Goal: Information Seeking & Learning: Learn about a topic

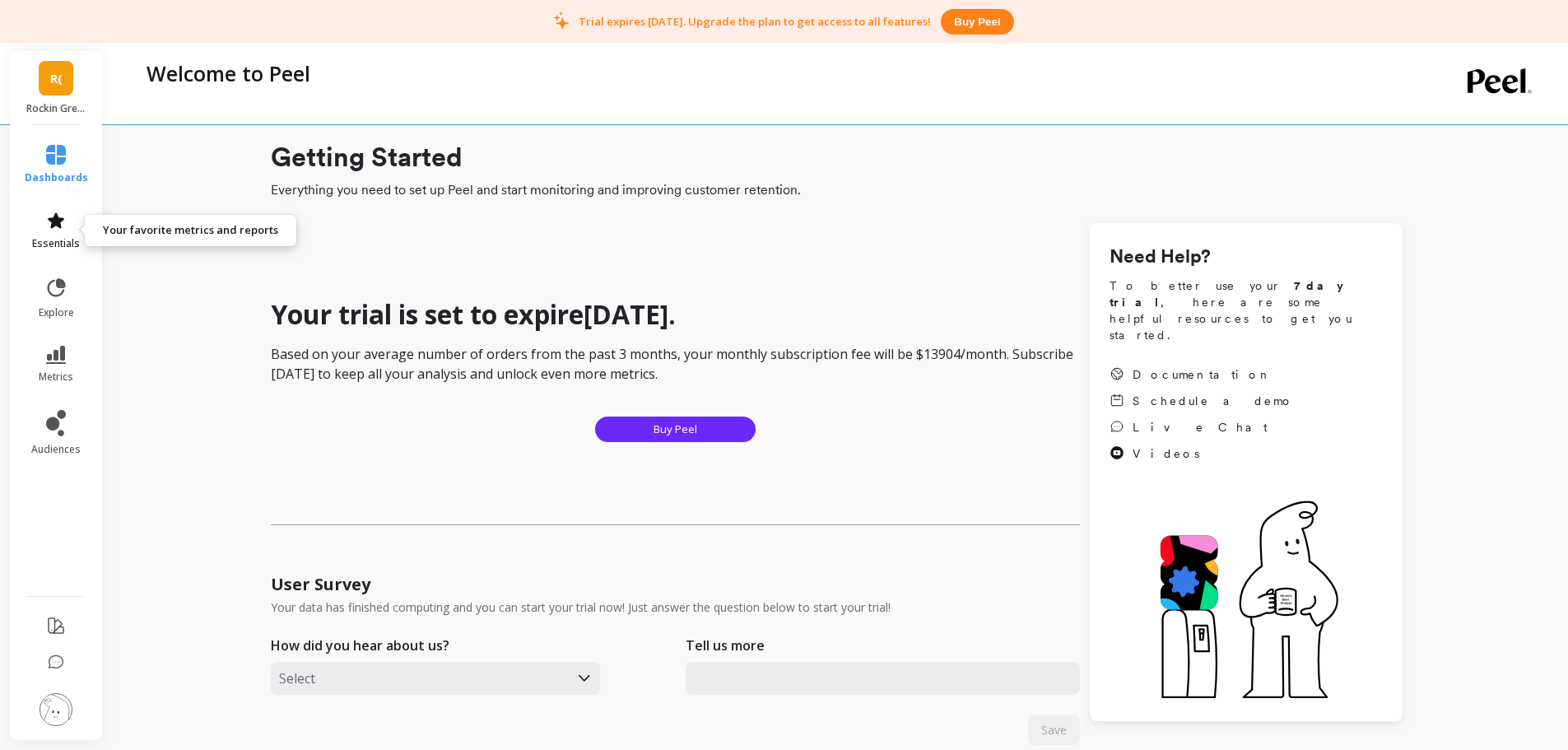
click at [51, 240] on span "essentials" at bounding box center [56, 244] width 48 height 14
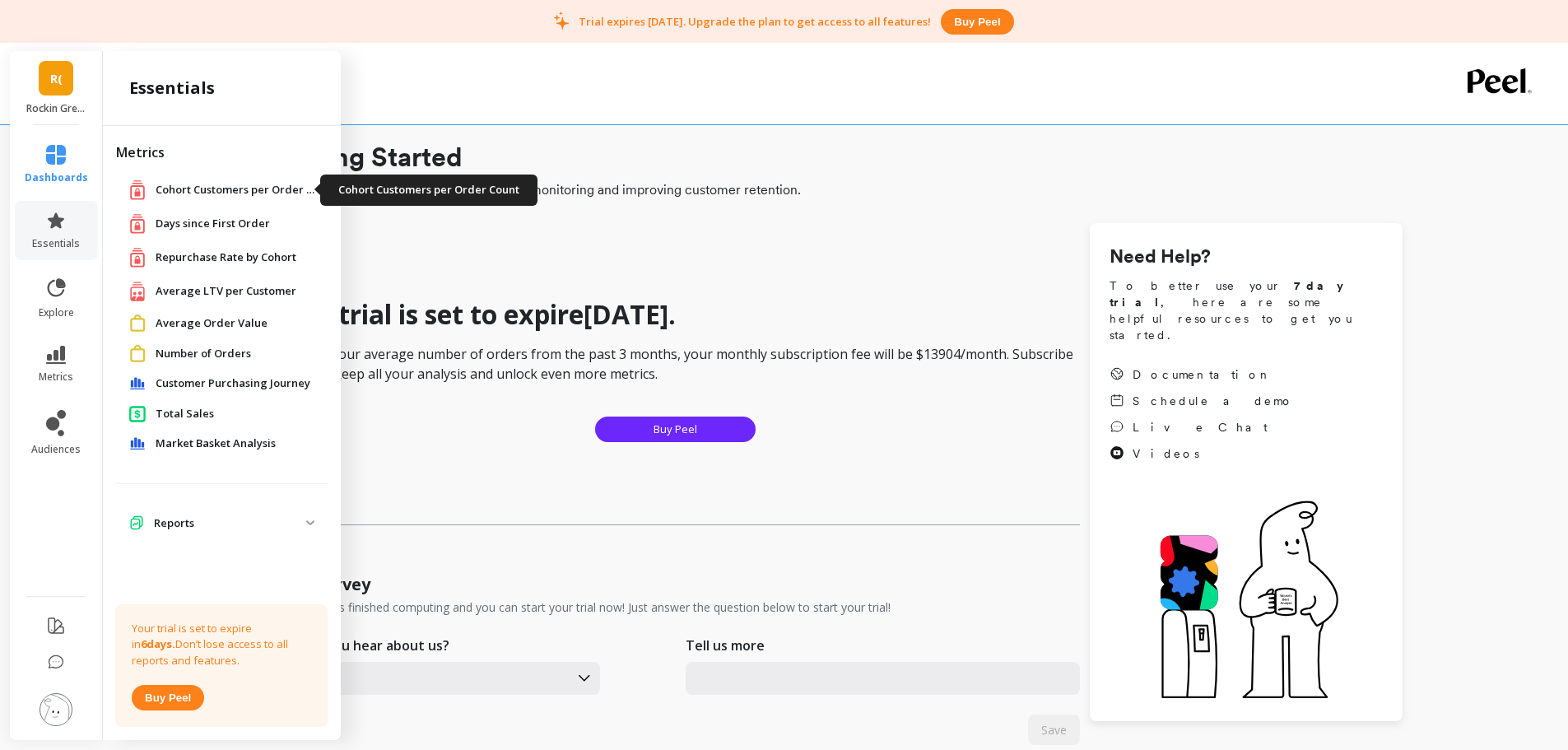
click at [177, 192] on span "Cohort Customers per Order Count" at bounding box center [238, 189] width 165 height 16
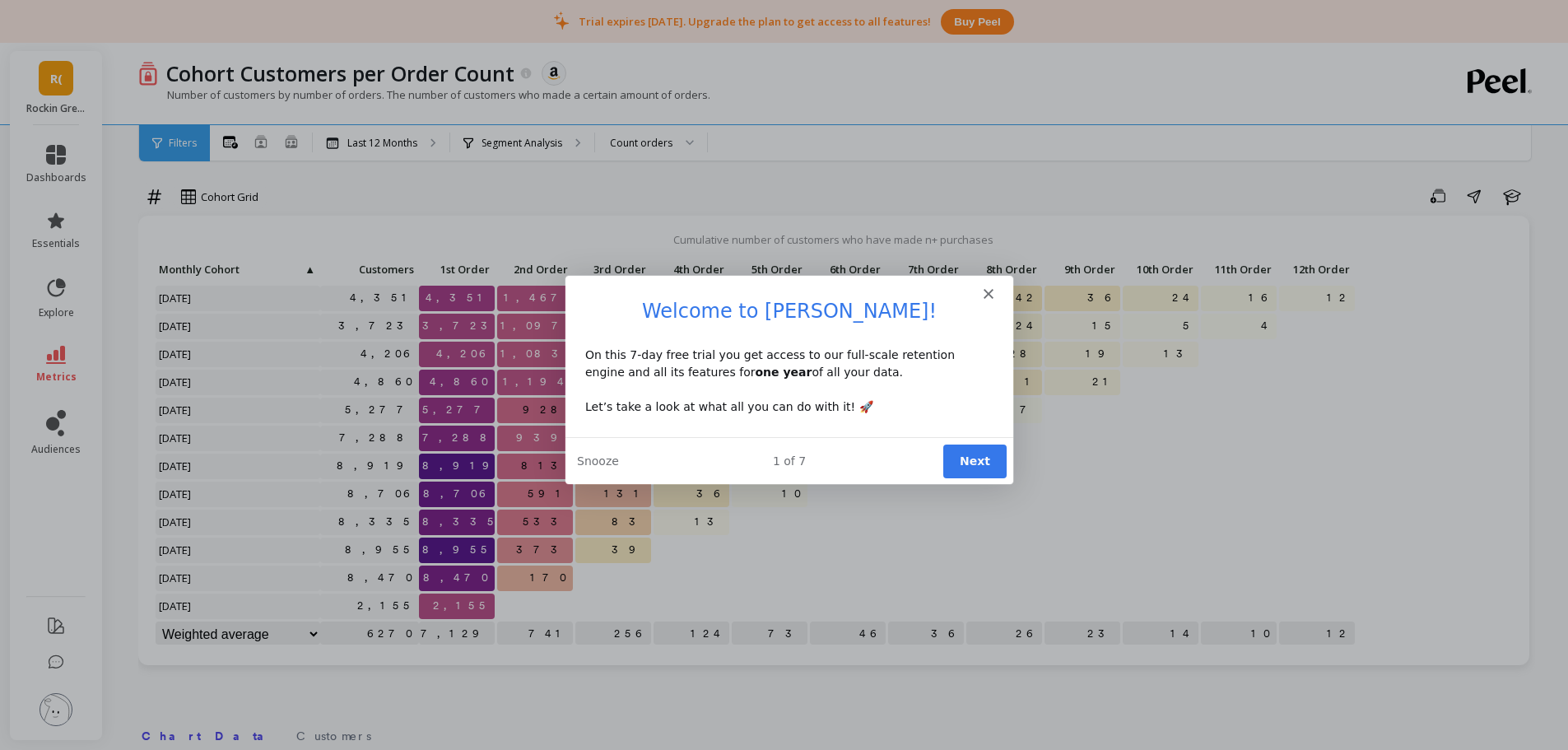
scroll to position [8, 0]
click at [986, 290] on polygon "Close" at bounding box center [987, 292] width 10 height 10
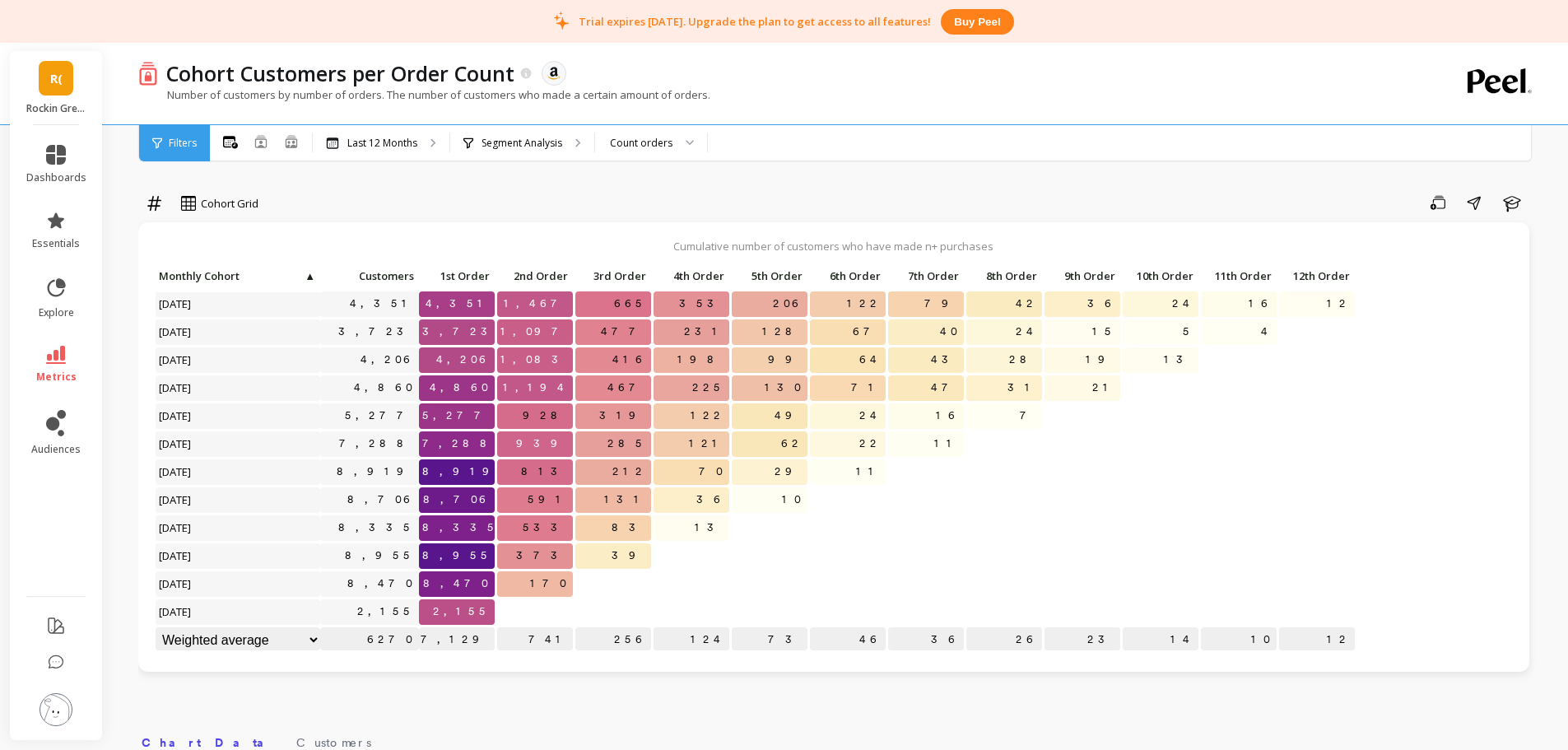
scroll to position [0, 0]
click at [640, 137] on div "Count orders" at bounding box center [641, 143] width 63 height 15
click at [521, 188] on div "Cohort Grid Save Share Learn Cumulative number of customers who have made n+ pu…" at bounding box center [836, 723] width 1397 height 1315
click at [540, 137] on p "Segment Analysis" at bounding box center [521, 144] width 81 height 14
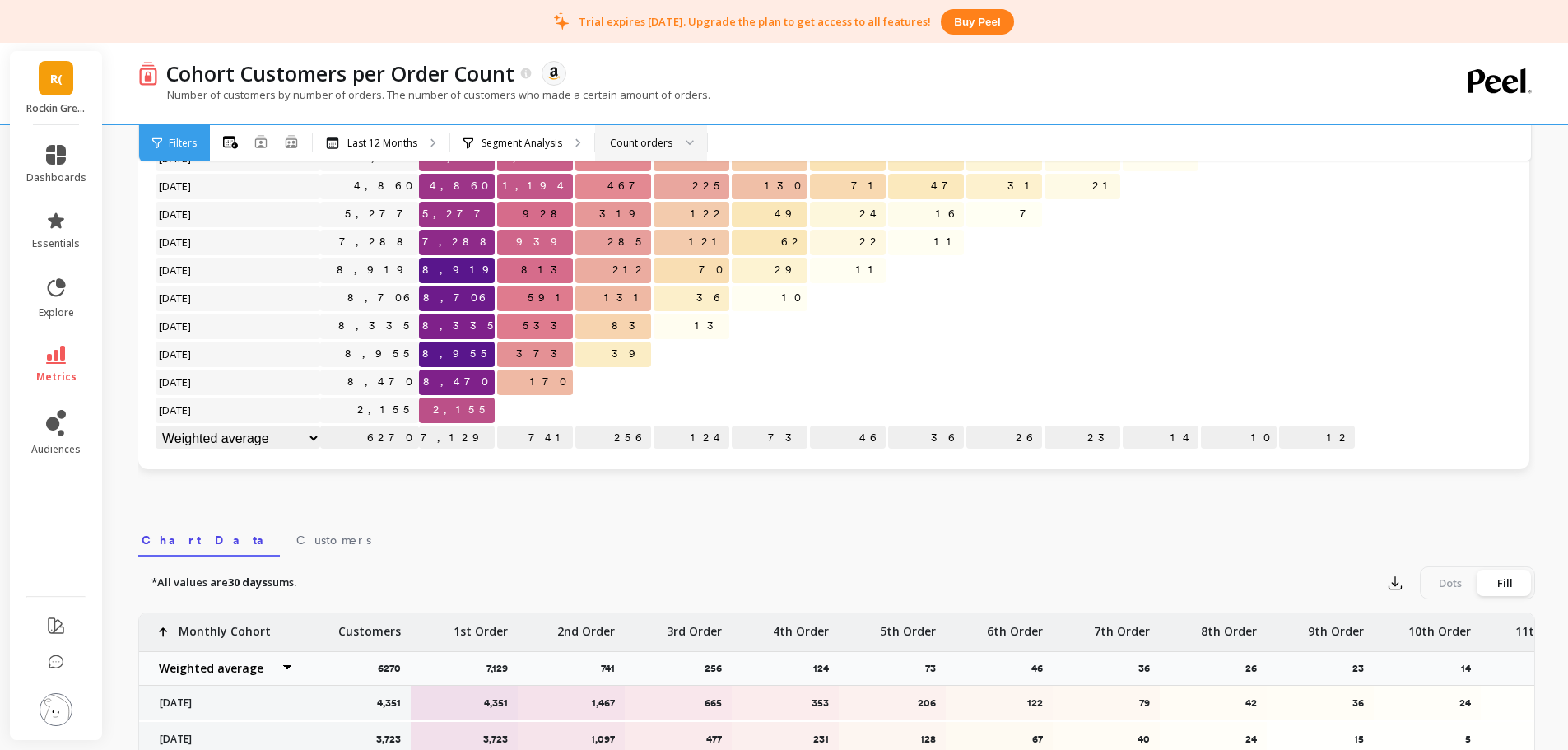
scroll to position [177, 0]
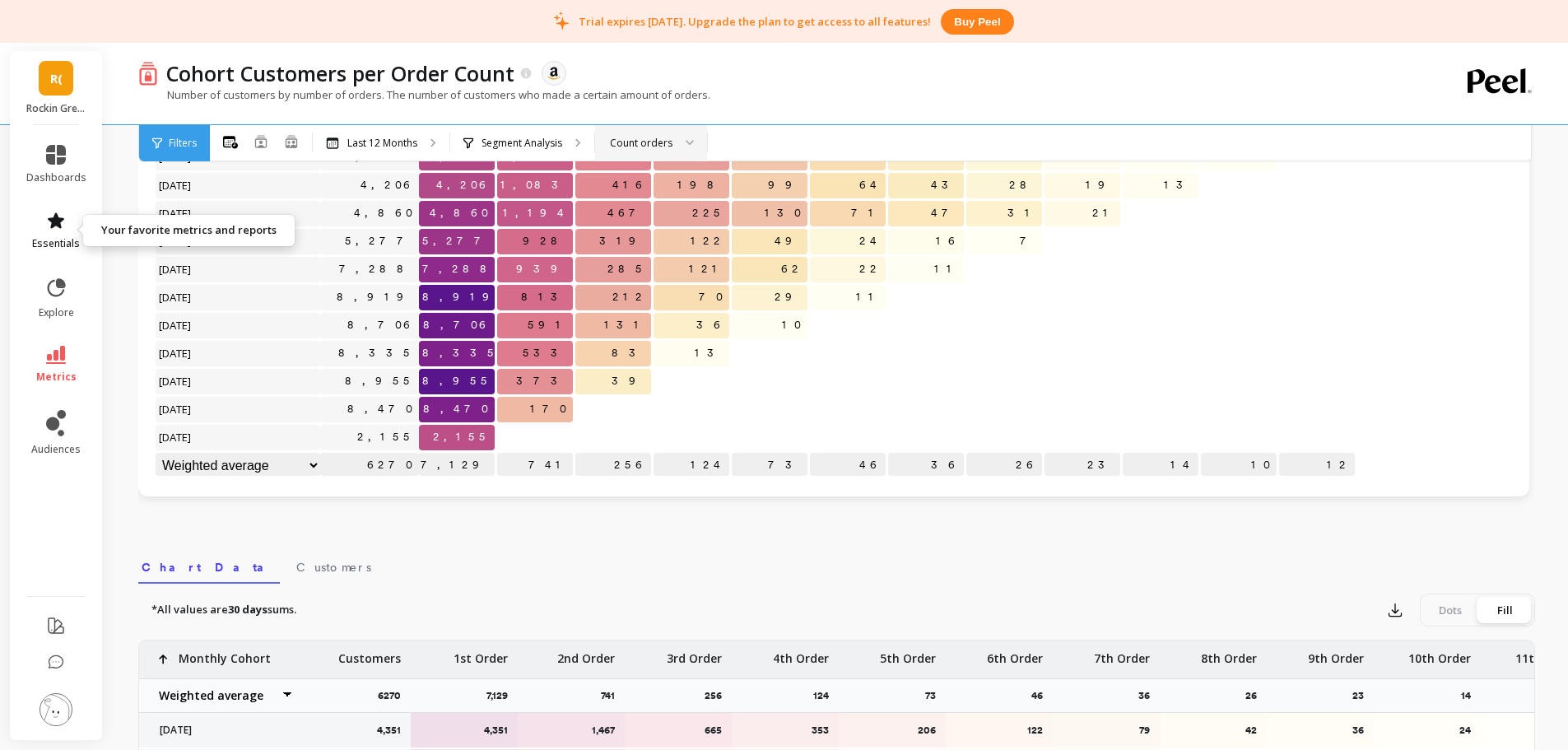
click at [59, 224] on icon at bounding box center [55, 220] width 16 height 15
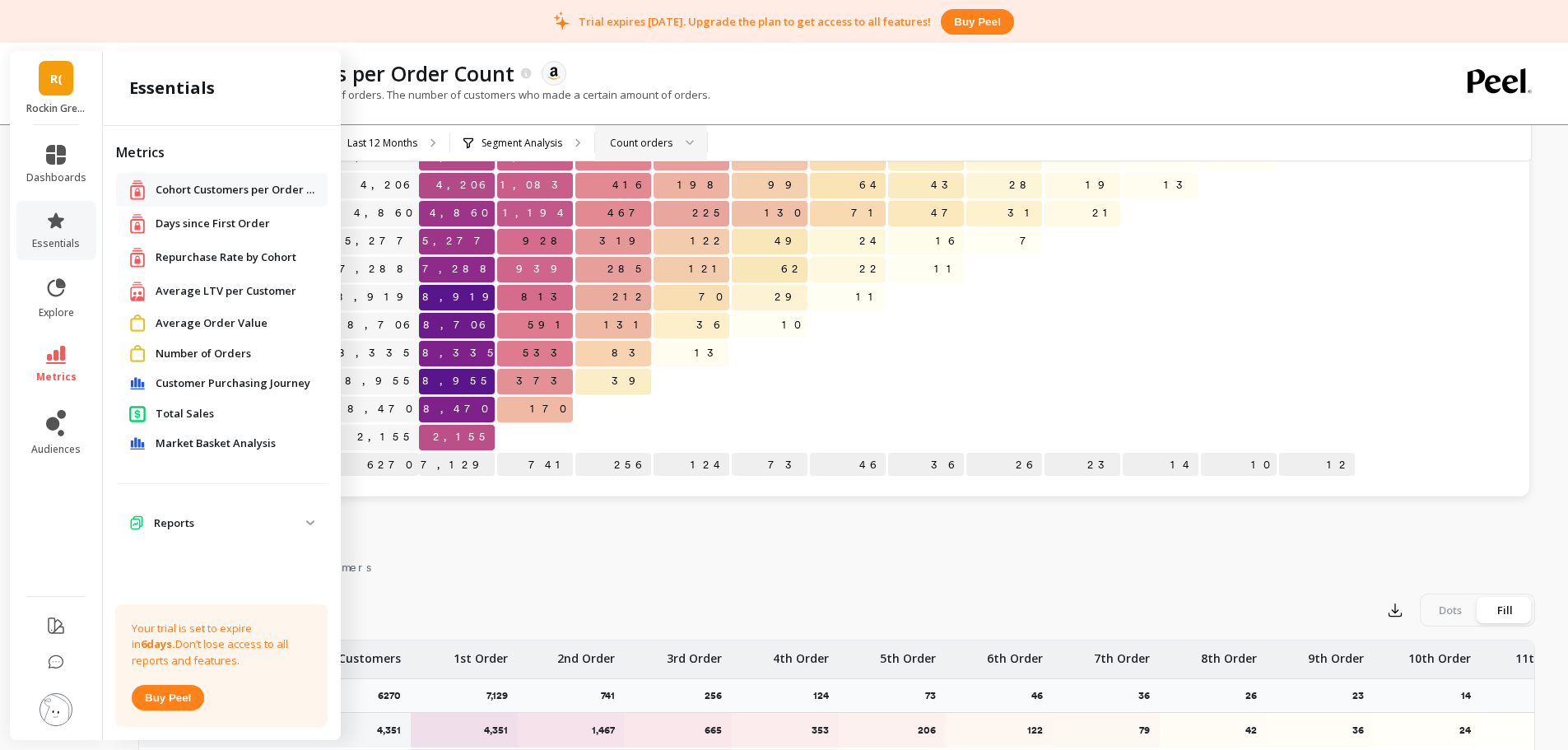
click at [203, 223] on span "Days since First Order" at bounding box center [212, 223] width 115 height 16
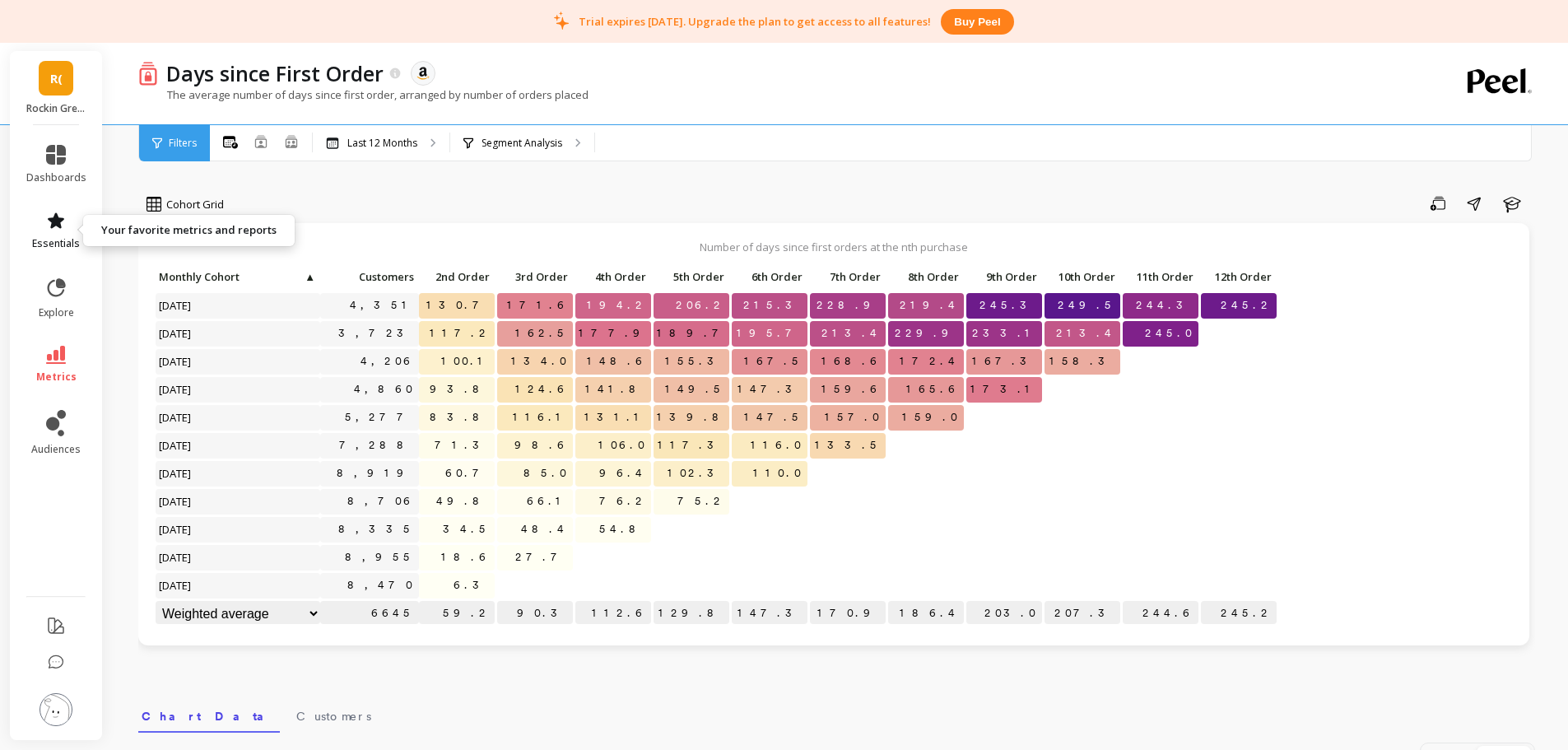
click at [66, 240] on span "essentials" at bounding box center [56, 244] width 48 height 14
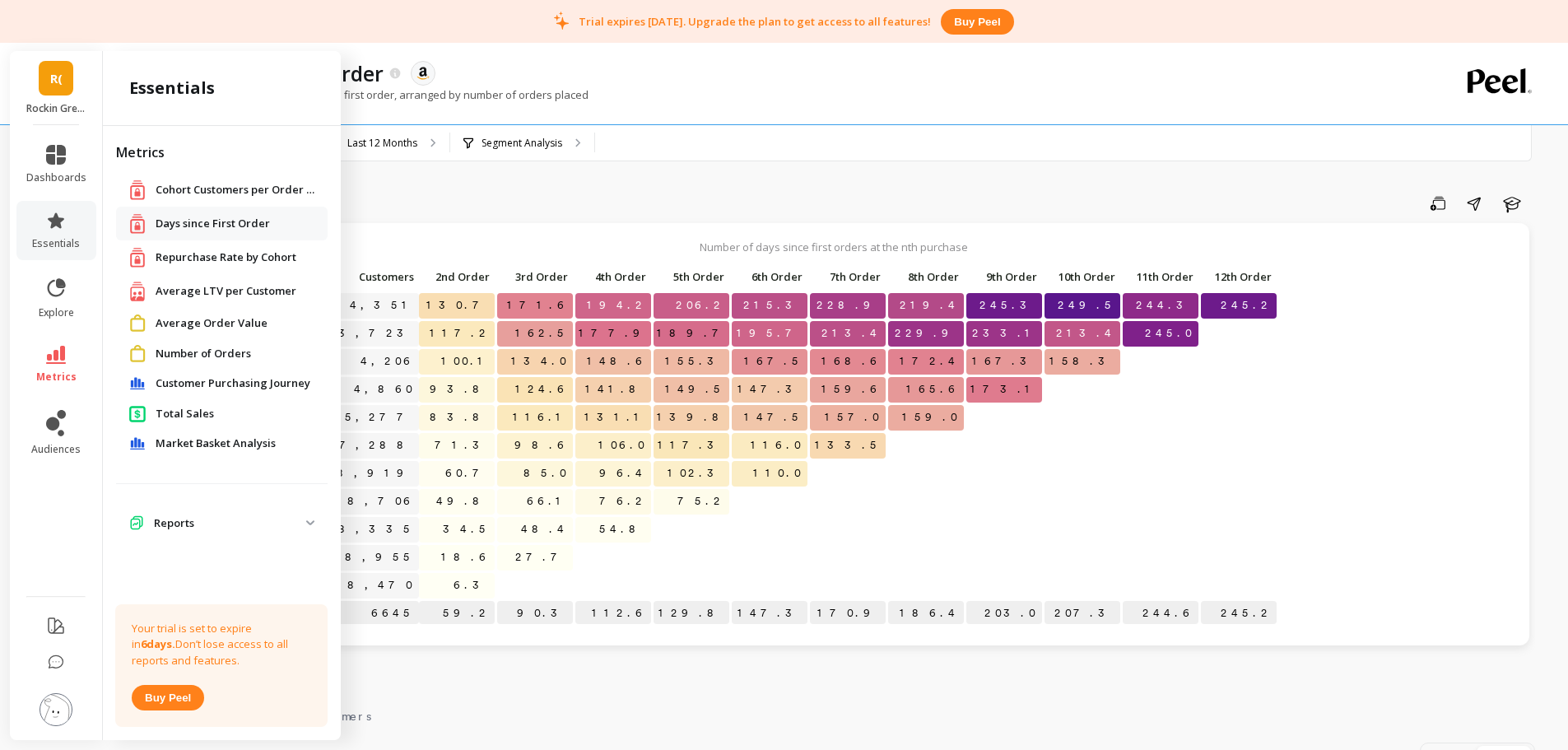
click at [191, 290] on span "Average LTV per Customer" at bounding box center [226, 291] width 141 height 16
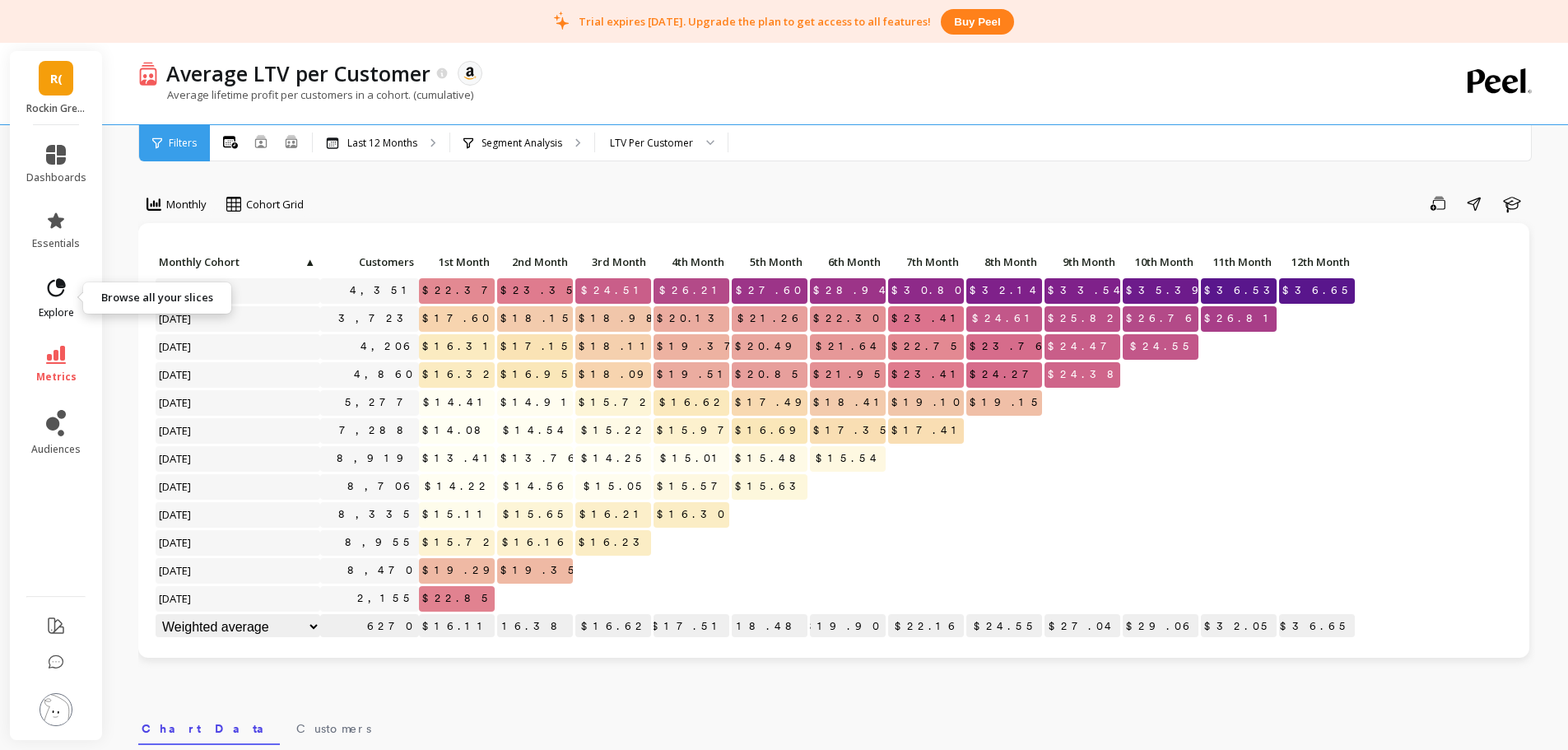
click at [65, 287] on icon at bounding box center [55, 288] width 23 height 23
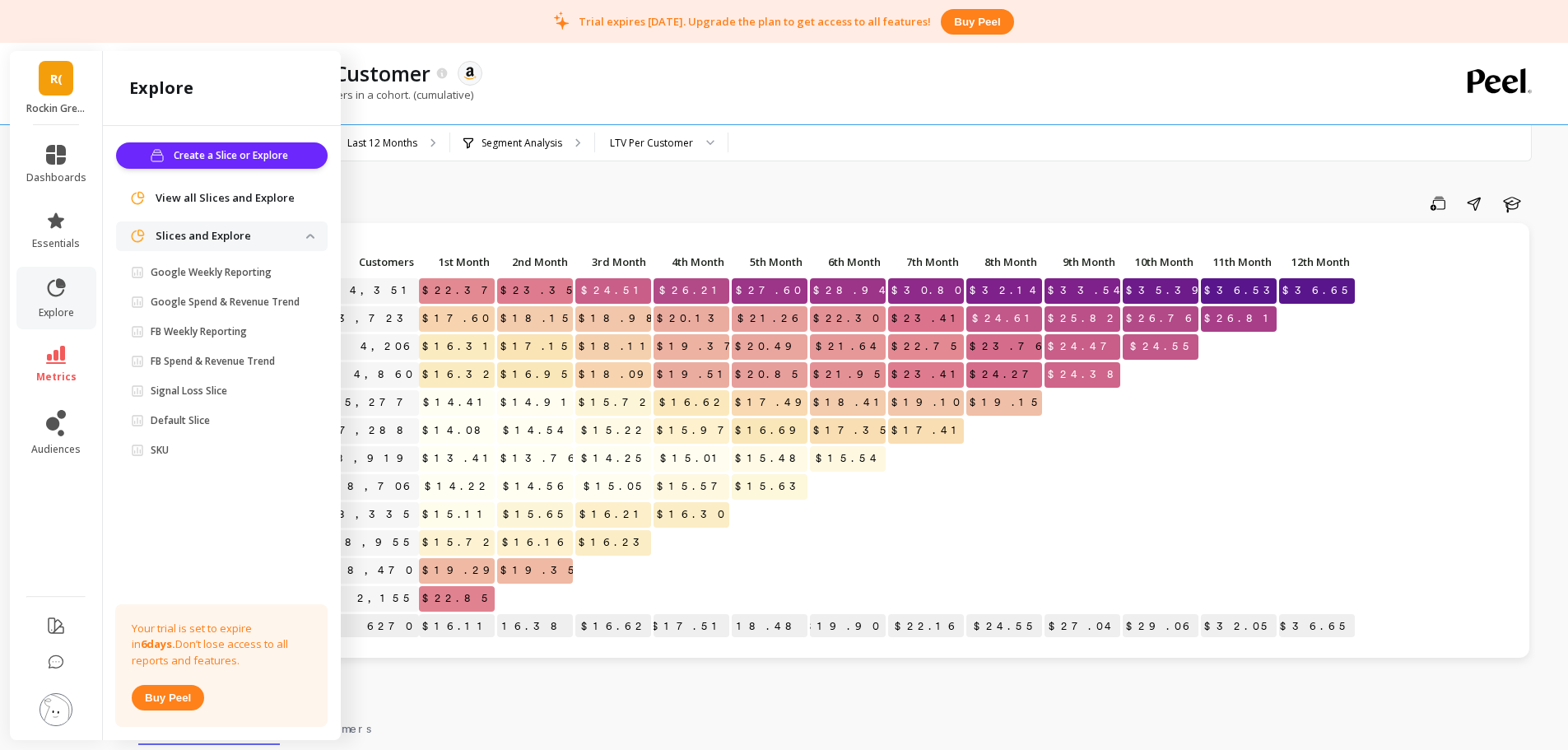
click at [45, 385] on li "metrics" at bounding box center [56, 365] width 80 height 58
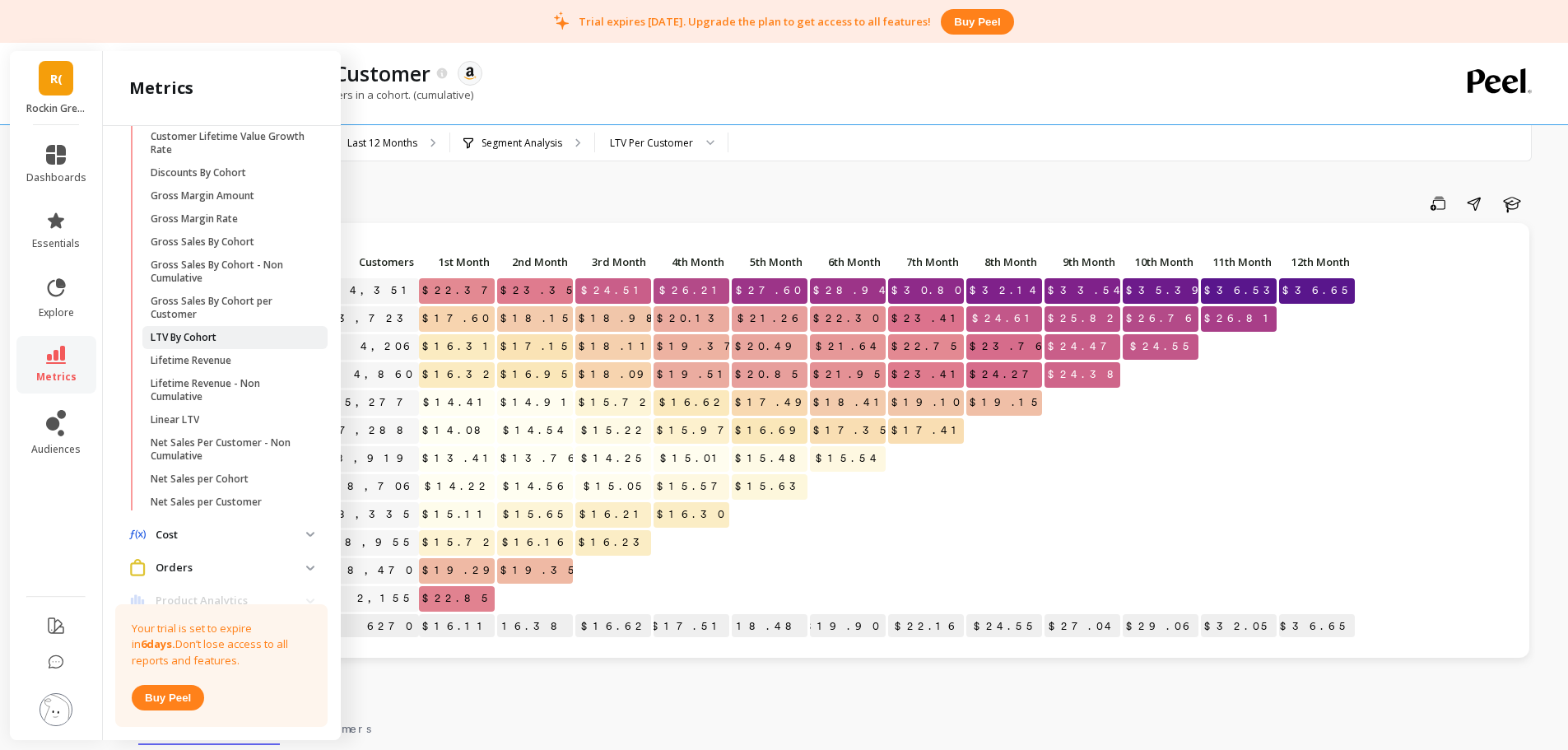
scroll to position [237, 0]
click at [188, 409] on link "Linear LTV" at bounding box center [235, 419] width 185 height 23
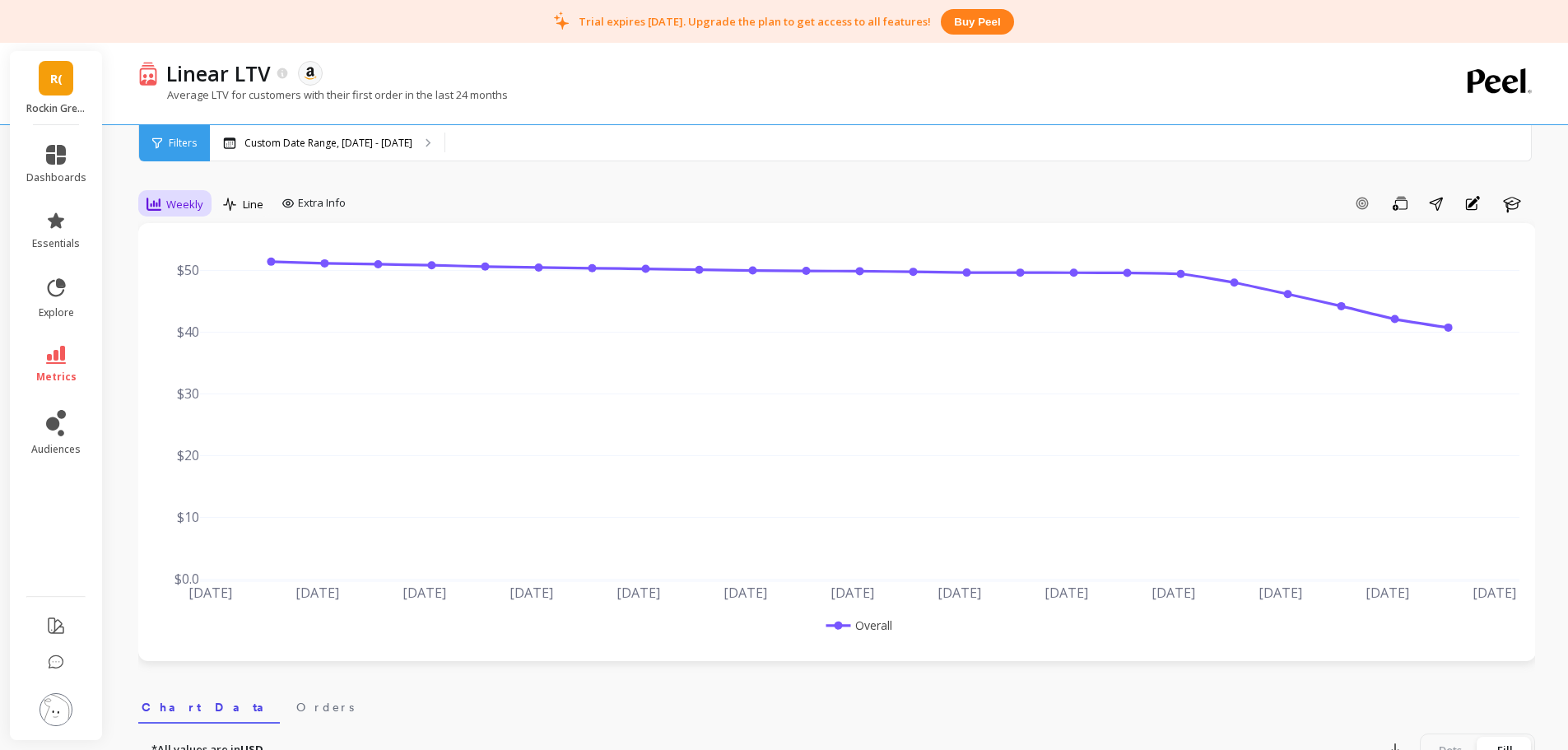
click at [178, 204] on span "Weekly" at bounding box center [185, 205] width 37 height 15
click at [192, 337] on div "Monthly" at bounding box center [199, 336] width 94 height 15
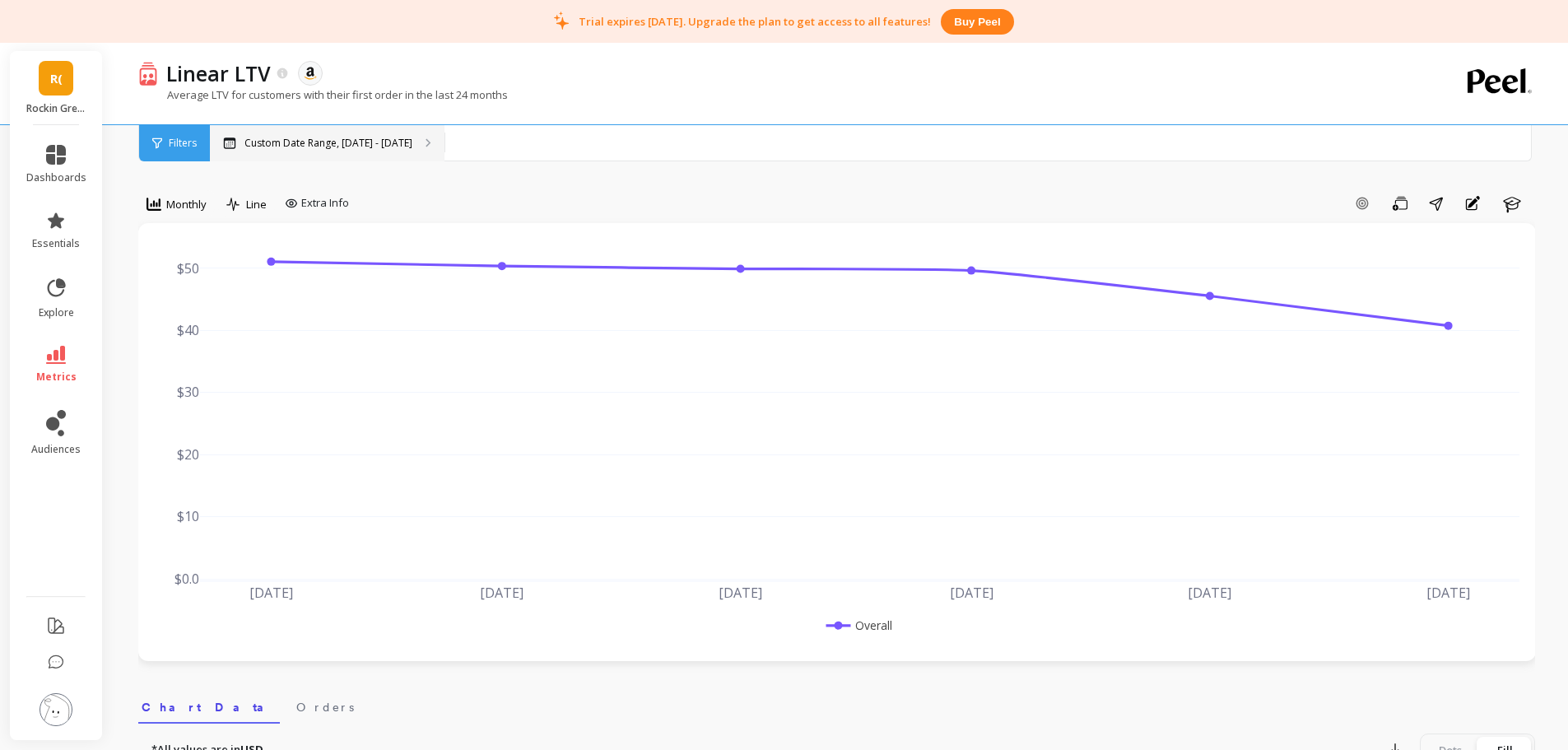
click at [287, 139] on p "Custom Date Range, Apr 1 - Sep 5" at bounding box center [329, 144] width 168 height 14
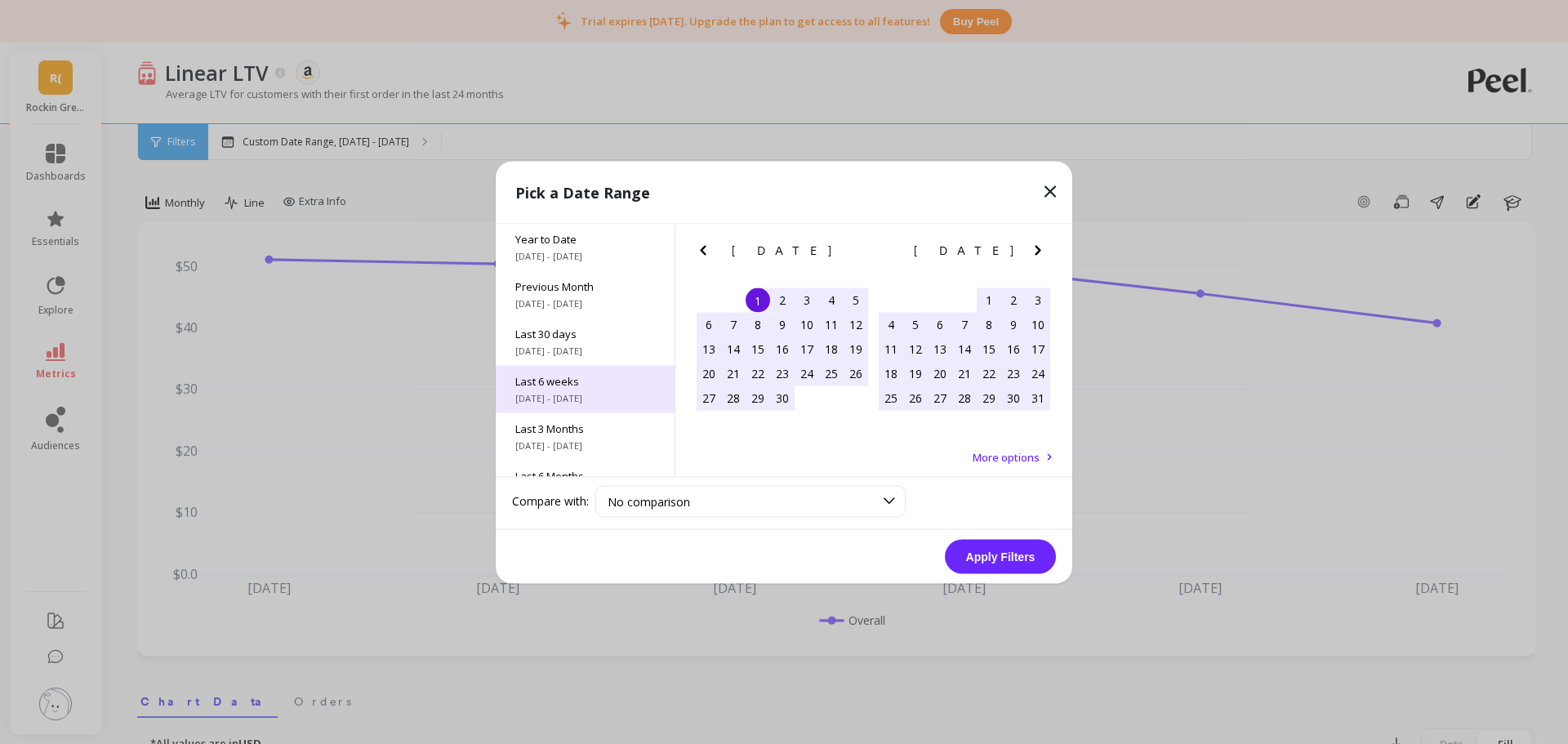
scroll to position [51, 0]
drag, startPoint x: 548, startPoint y: 417, endPoint x: 581, endPoint y: 367, distance: 59.9
click at [581, 367] on div "Month to Date 9/1/2025 - 9/6/2025 Year to Date 1/1/2025 - 9/6/2025 Previous Mon…" at bounding box center [585, 351] width 179 height 253
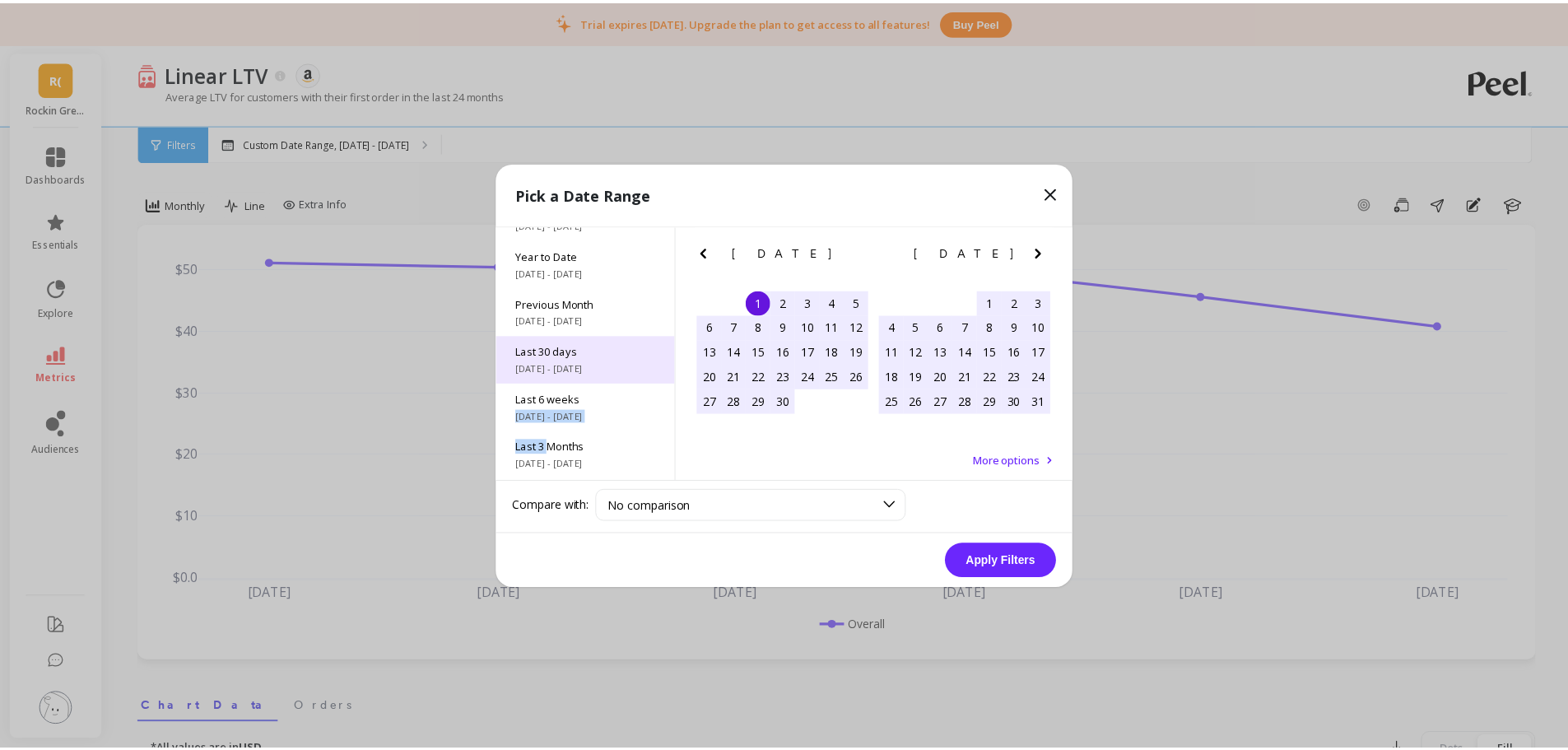
scroll to position [0, 0]
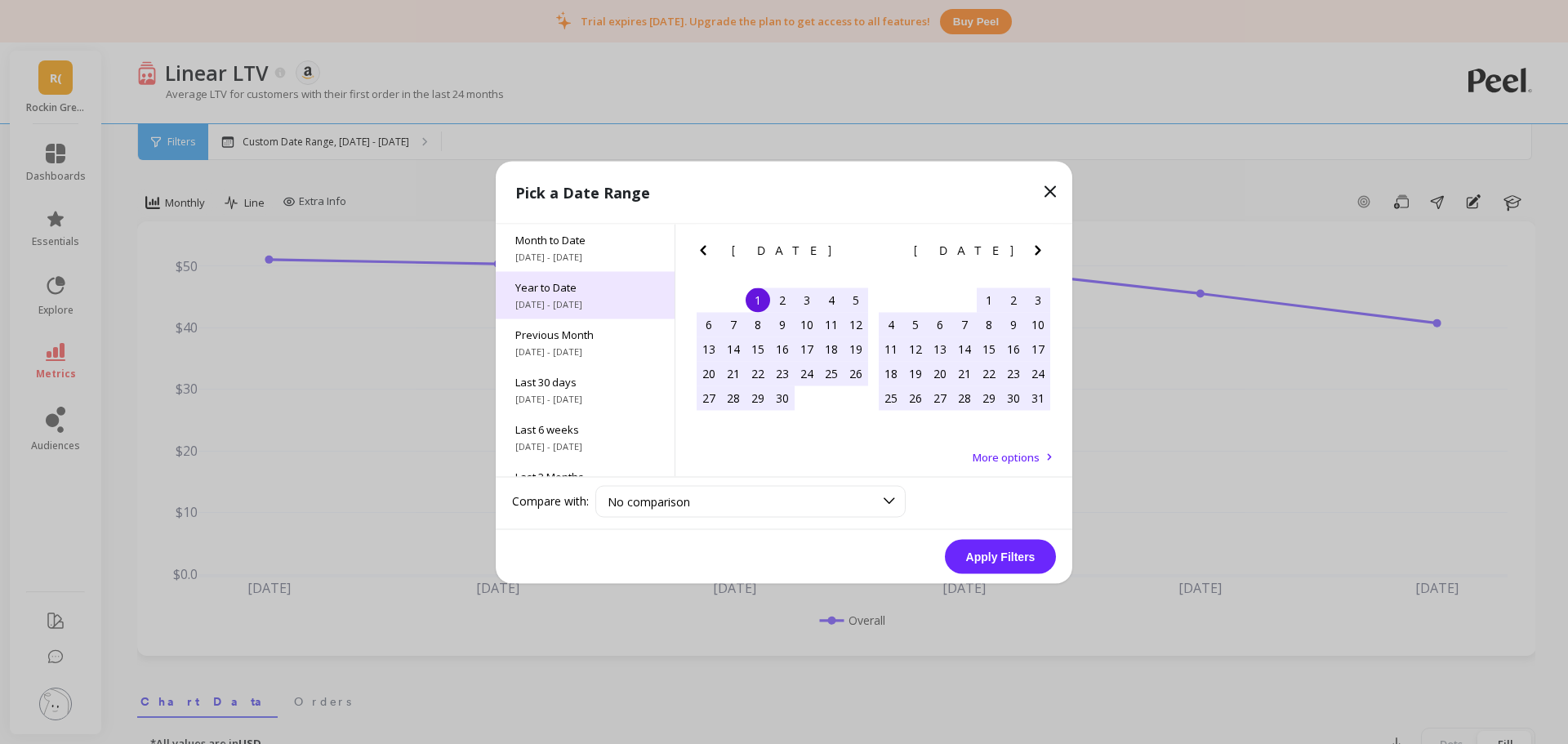
click at [597, 292] on span "Year to Date" at bounding box center [585, 286] width 140 height 14
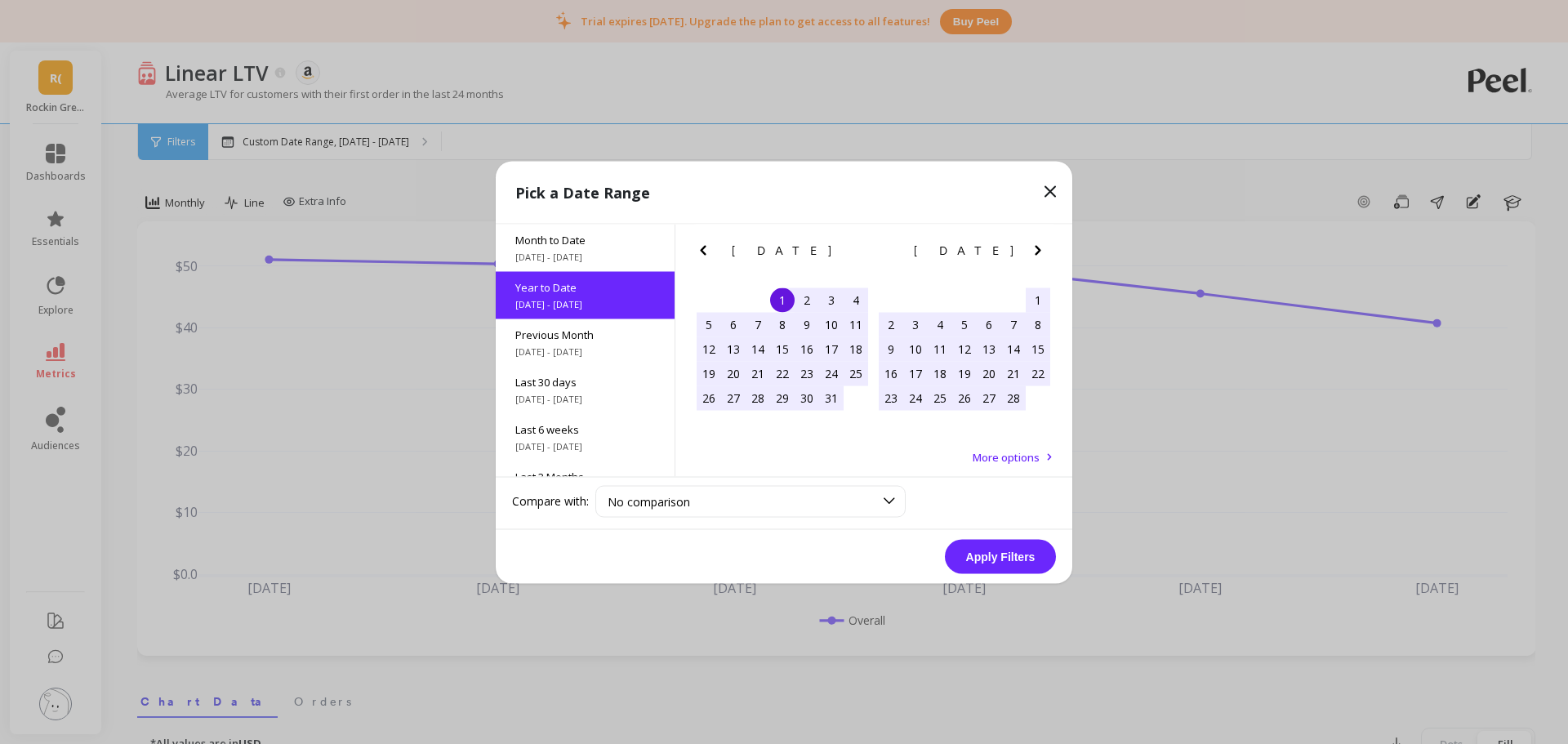
click at [989, 543] on button "Apply Filters" at bounding box center [1000, 556] width 111 height 35
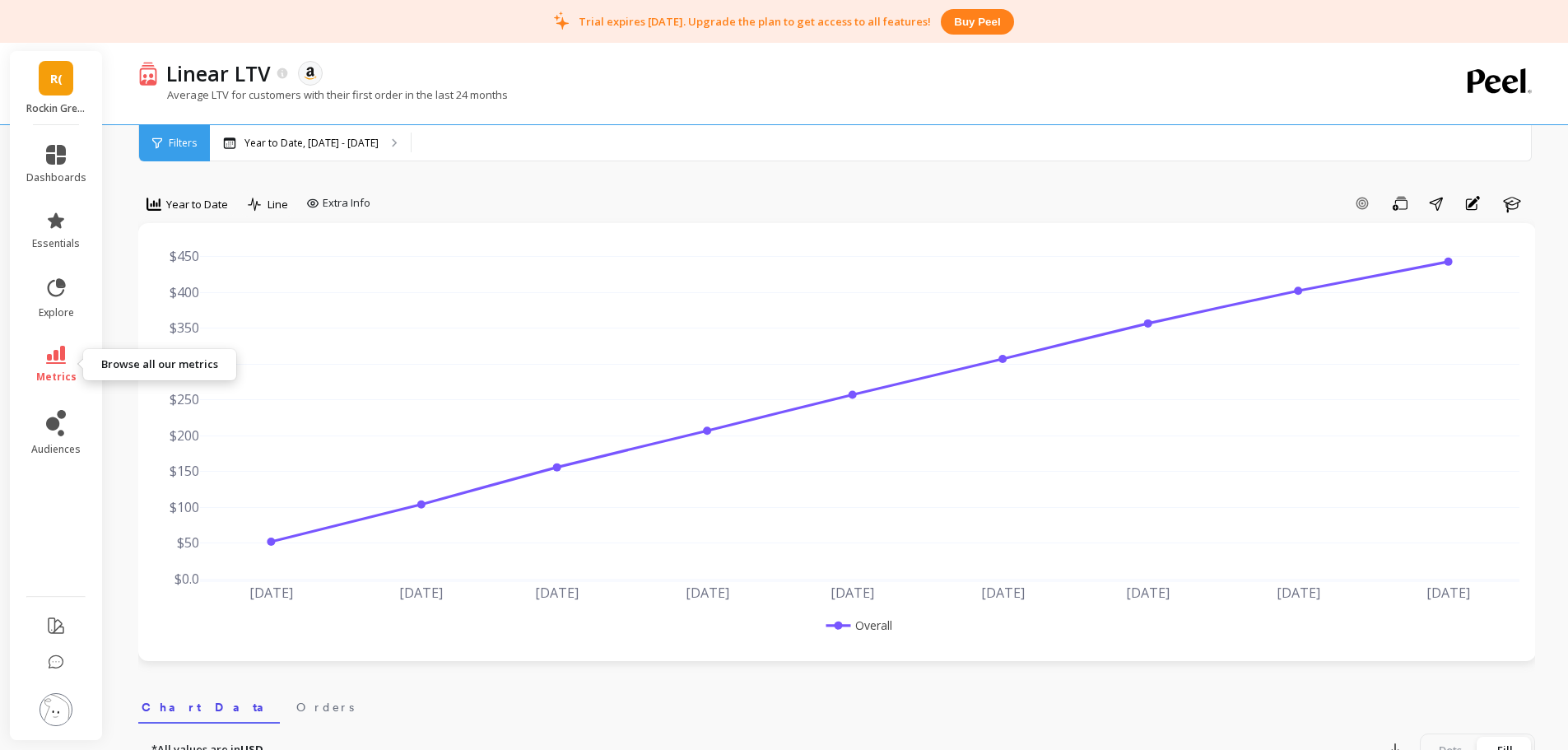
click at [59, 367] on link "metrics" at bounding box center [56, 364] width 60 height 38
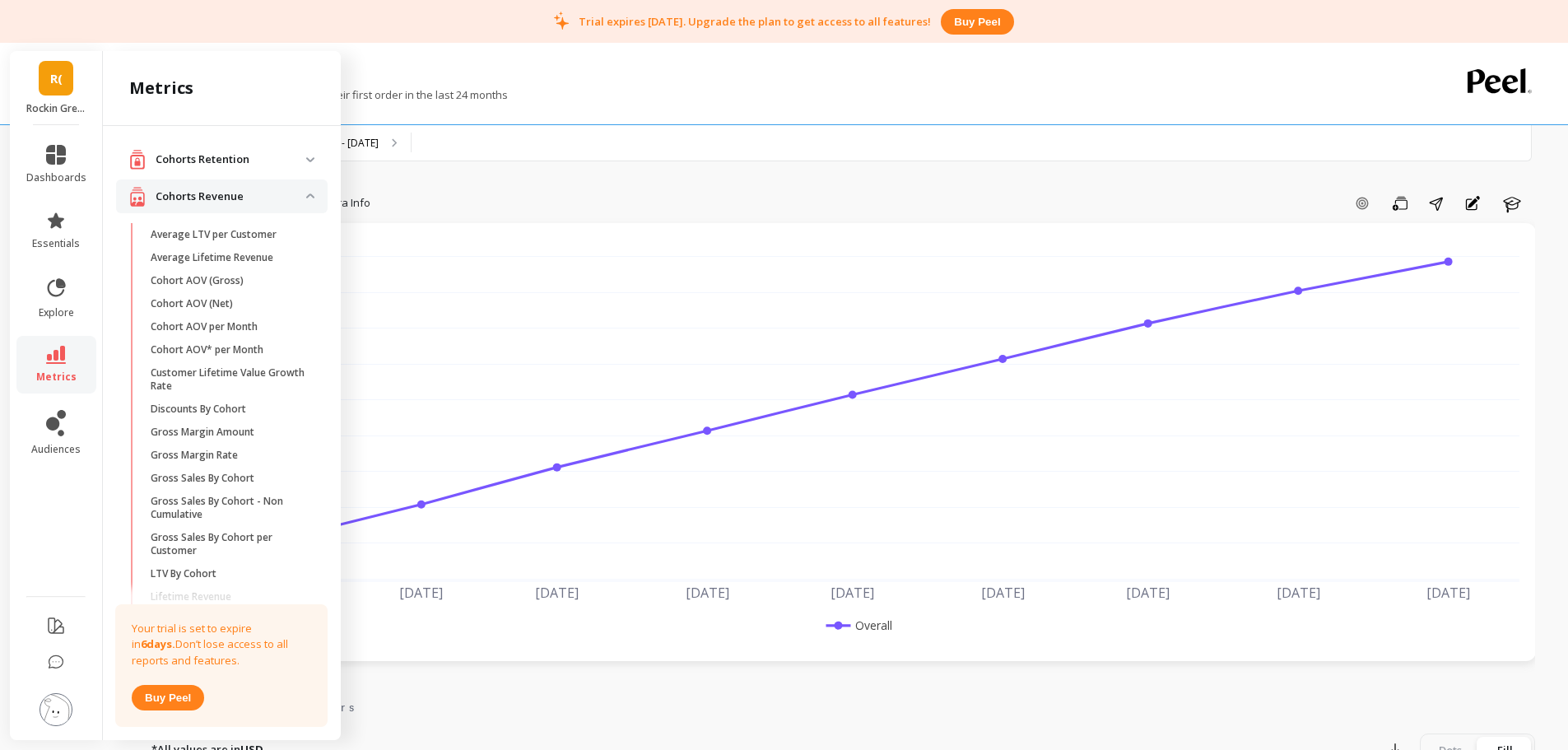
click at [306, 159] on img at bounding box center [311, 160] width 8 height 5
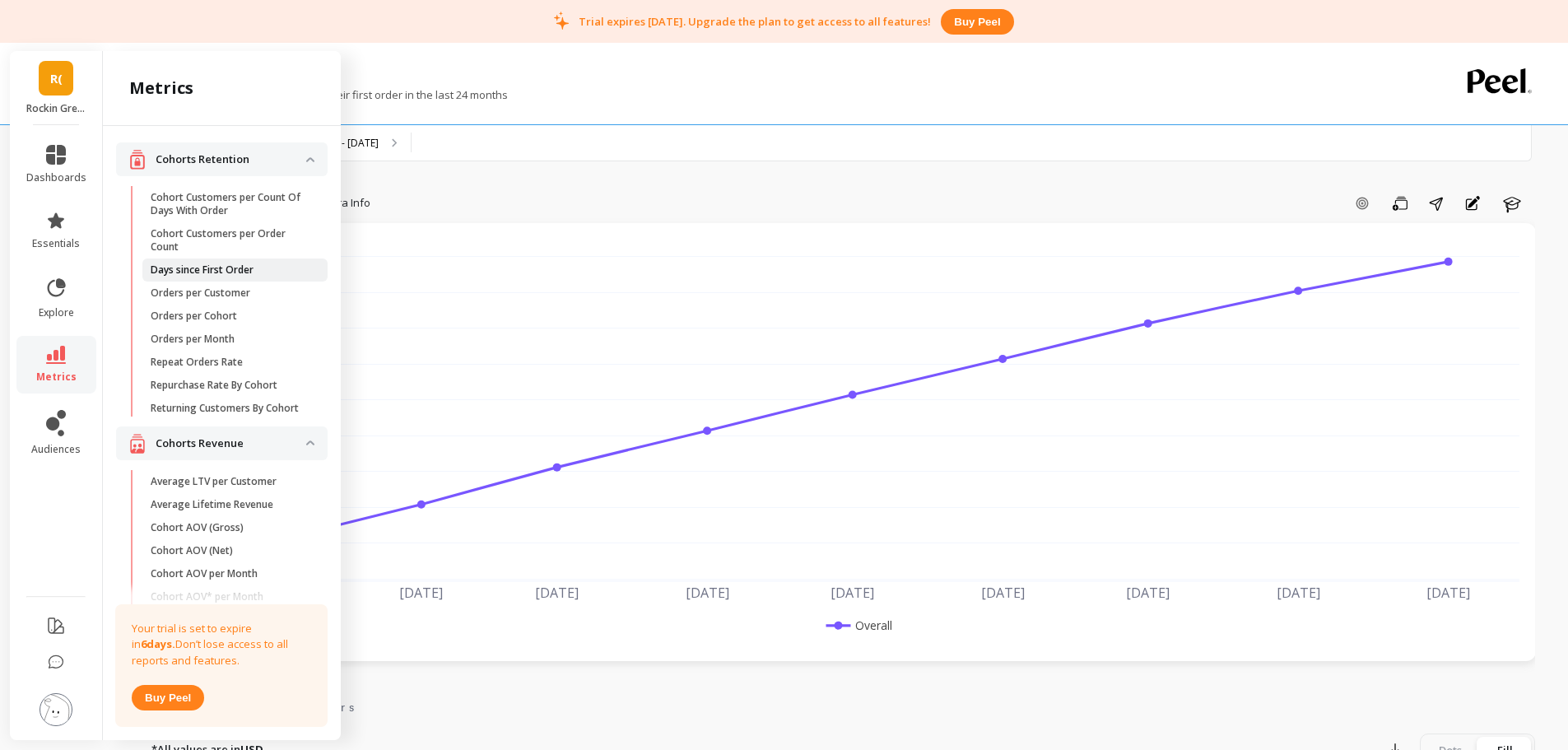
click at [262, 276] on span "Days since First Order" at bounding box center [228, 270] width 157 height 14
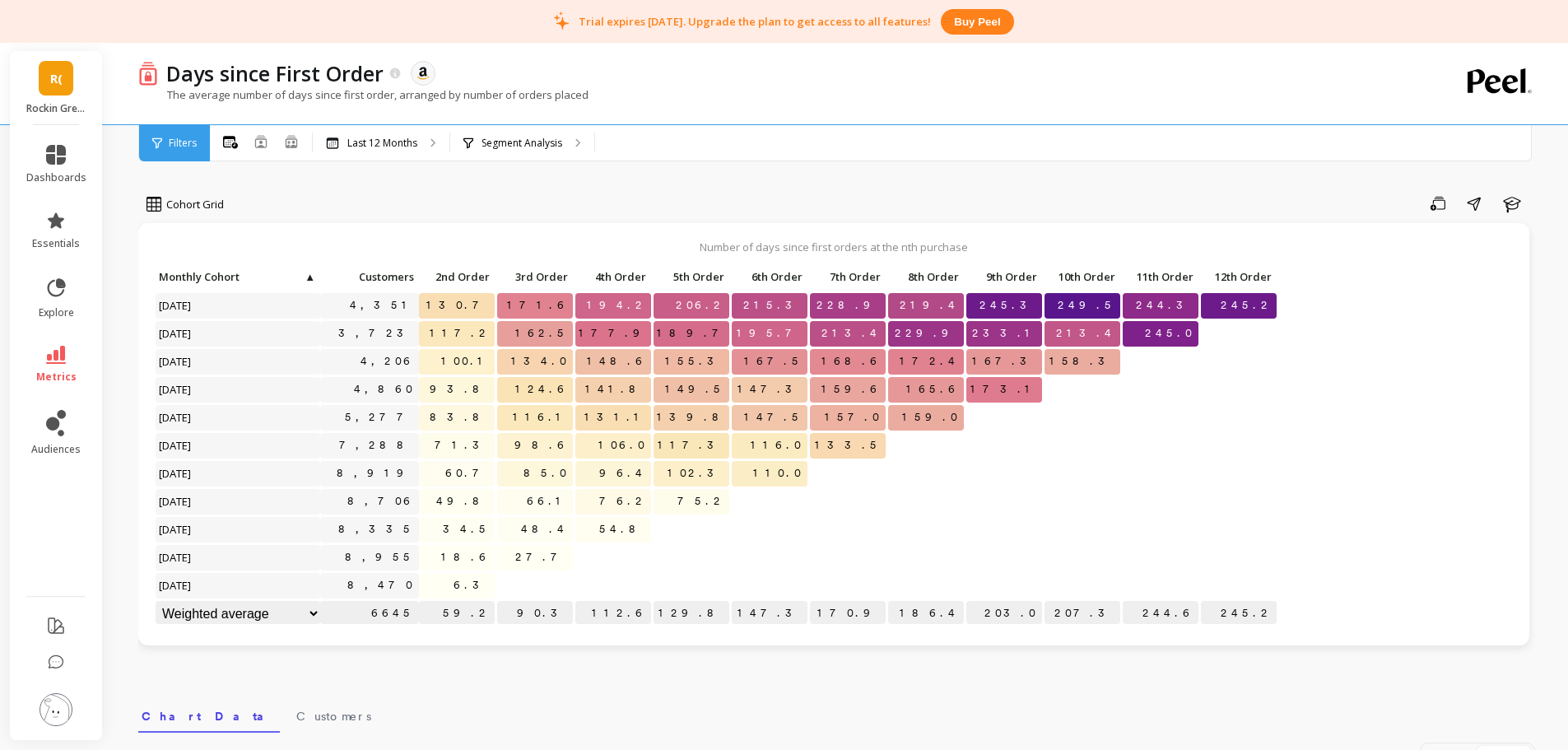
click at [262, 276] on span "Monthly Cohort" at bounding box center [231, 277] width 144 height 14
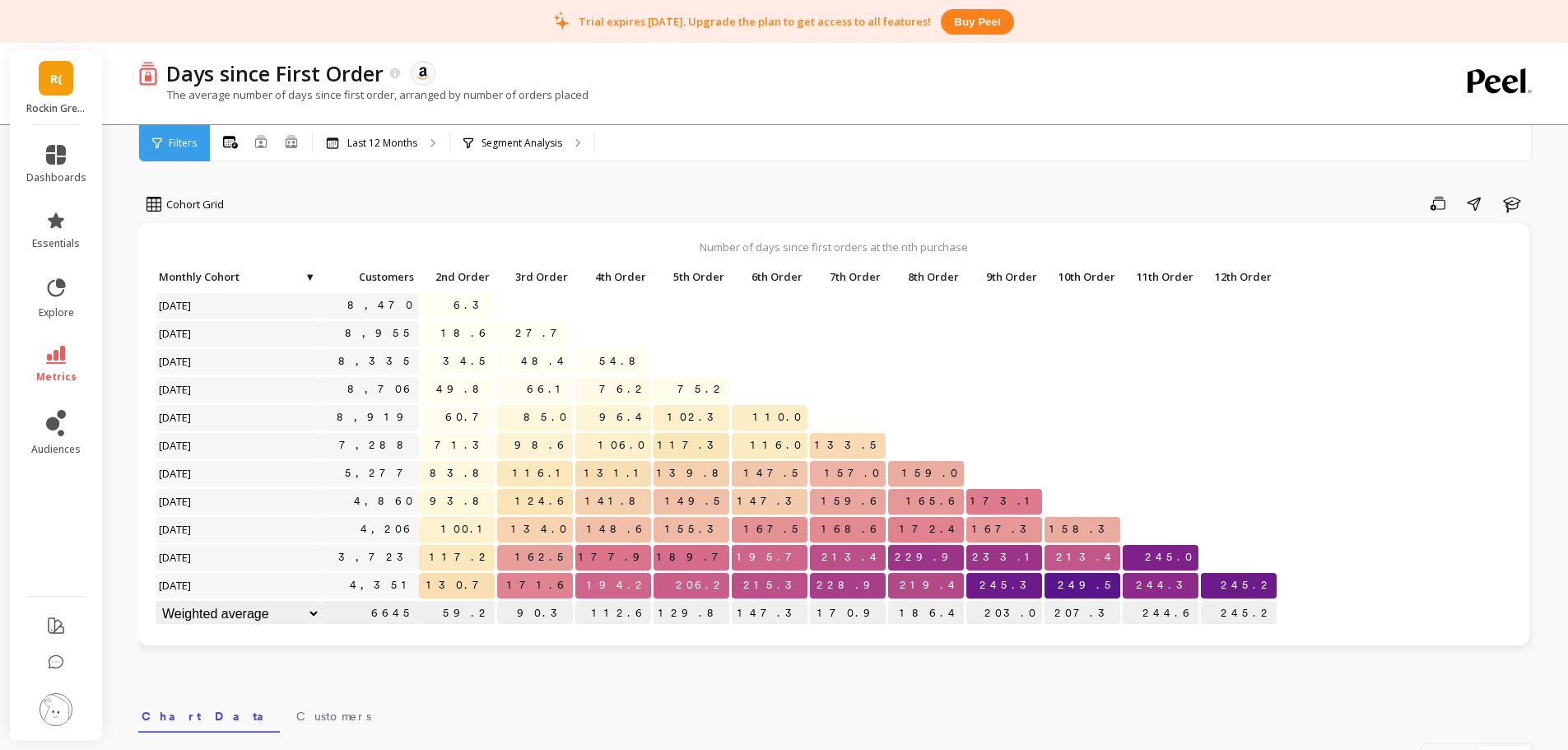
click at [262, 276] on span "Monthly Cohort" at bounding box center [231, 277] width 144 height 14
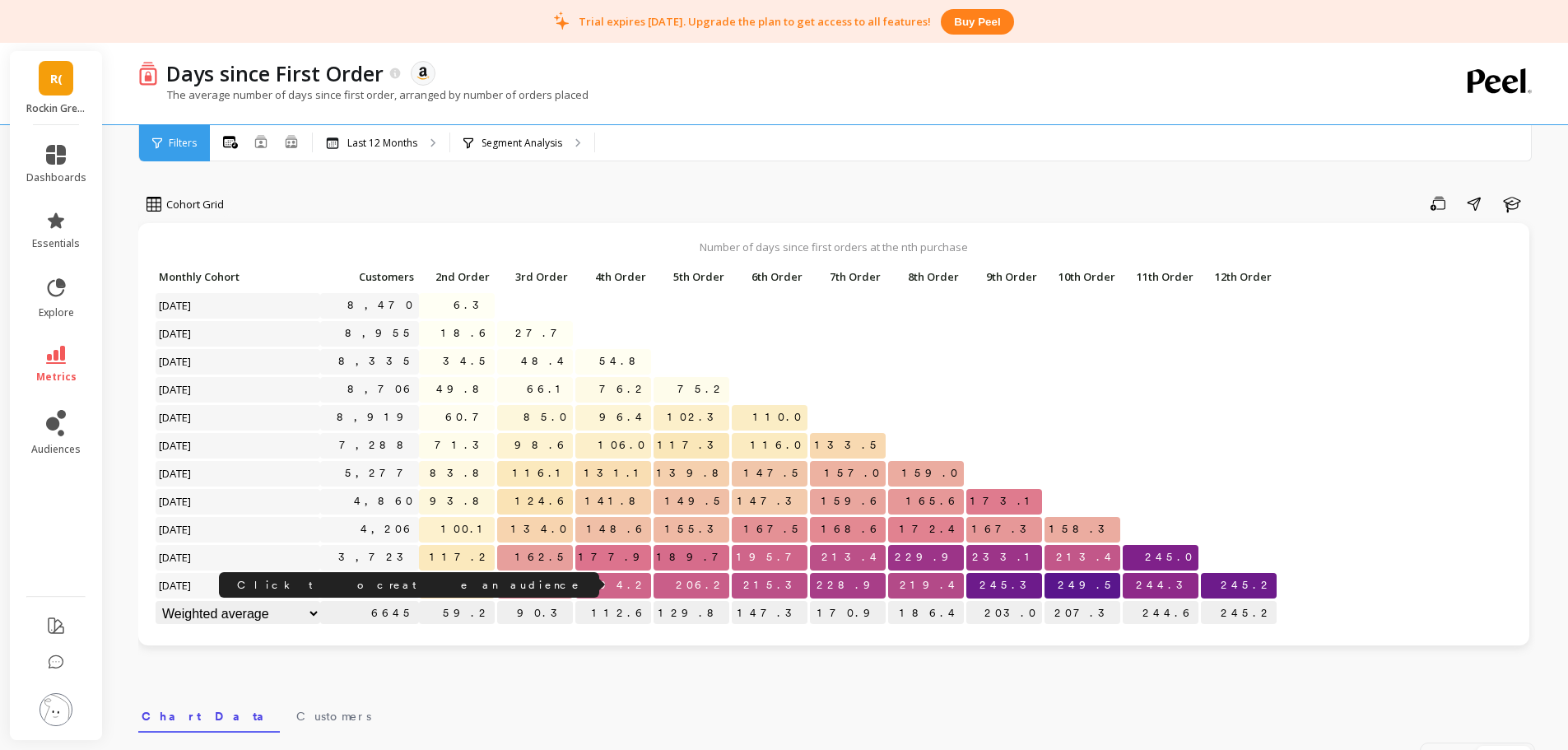
click at [392, 589] on link "4,351" at bounding box center [382, 585] width 72 height 25
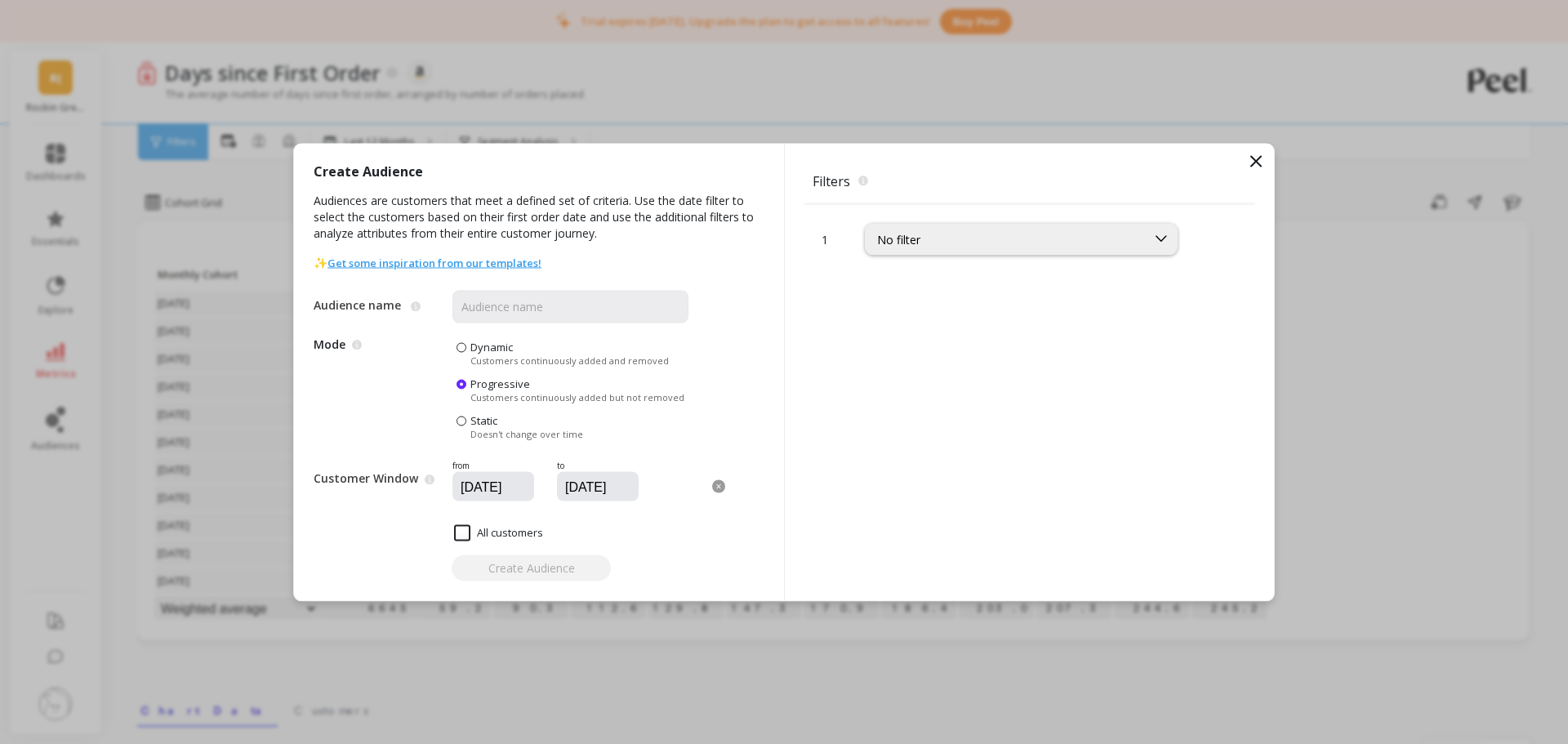
click at [1253, 163] on icon at bounding box center [1256, 161] width 10 height 10
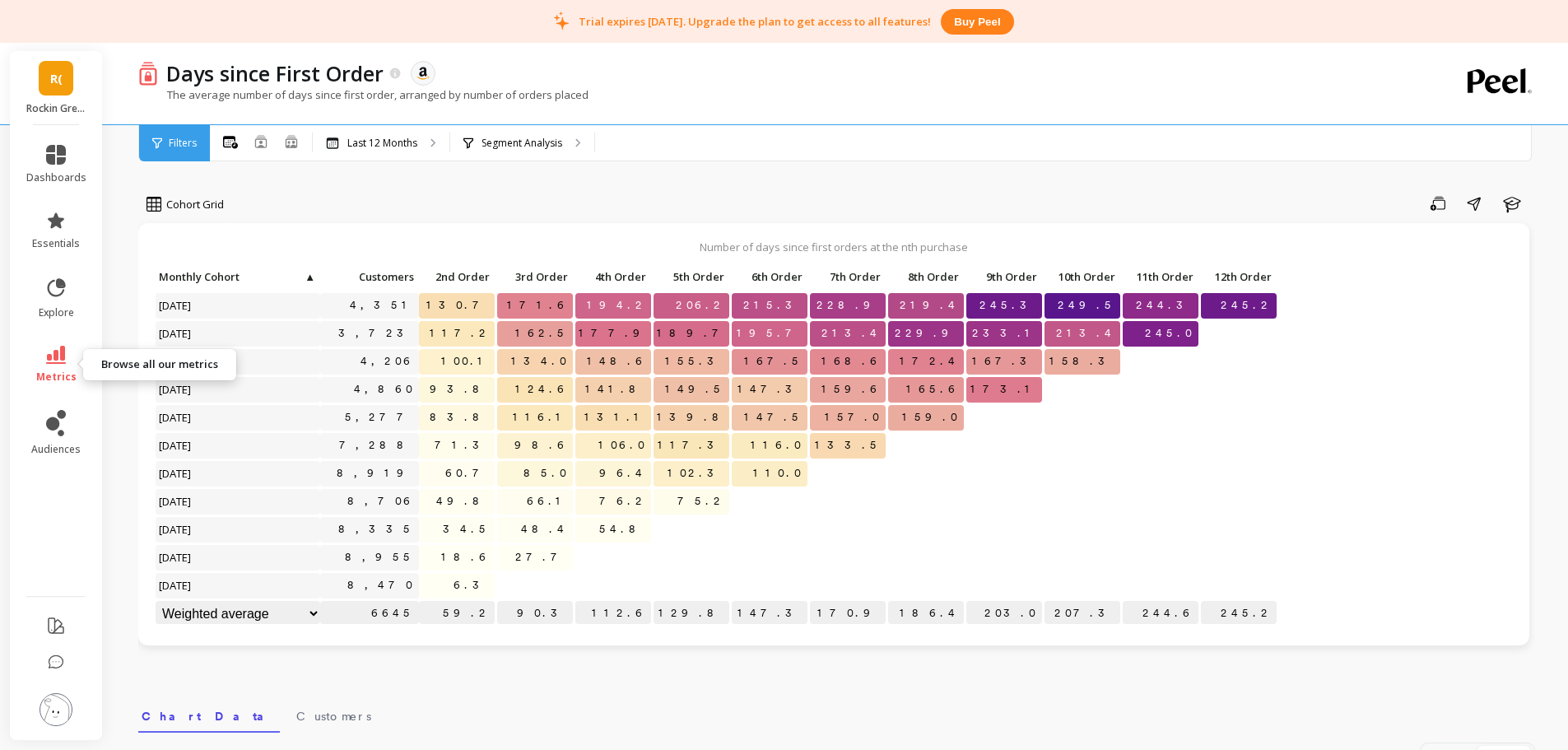
click at [48, 364] on link "metrics" at bounding box center [56, 364] width 60 height 38
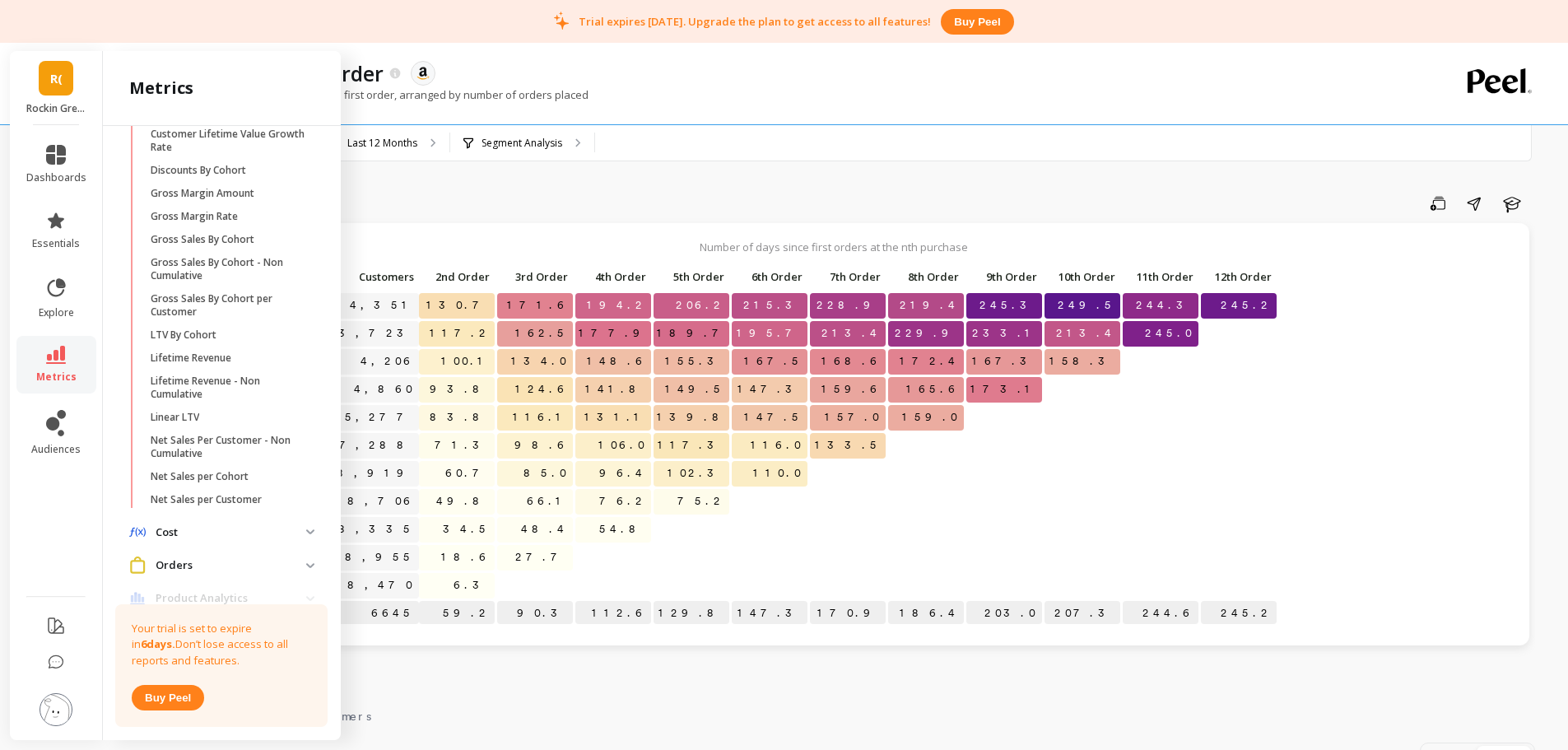
scroll to position [622, 0]
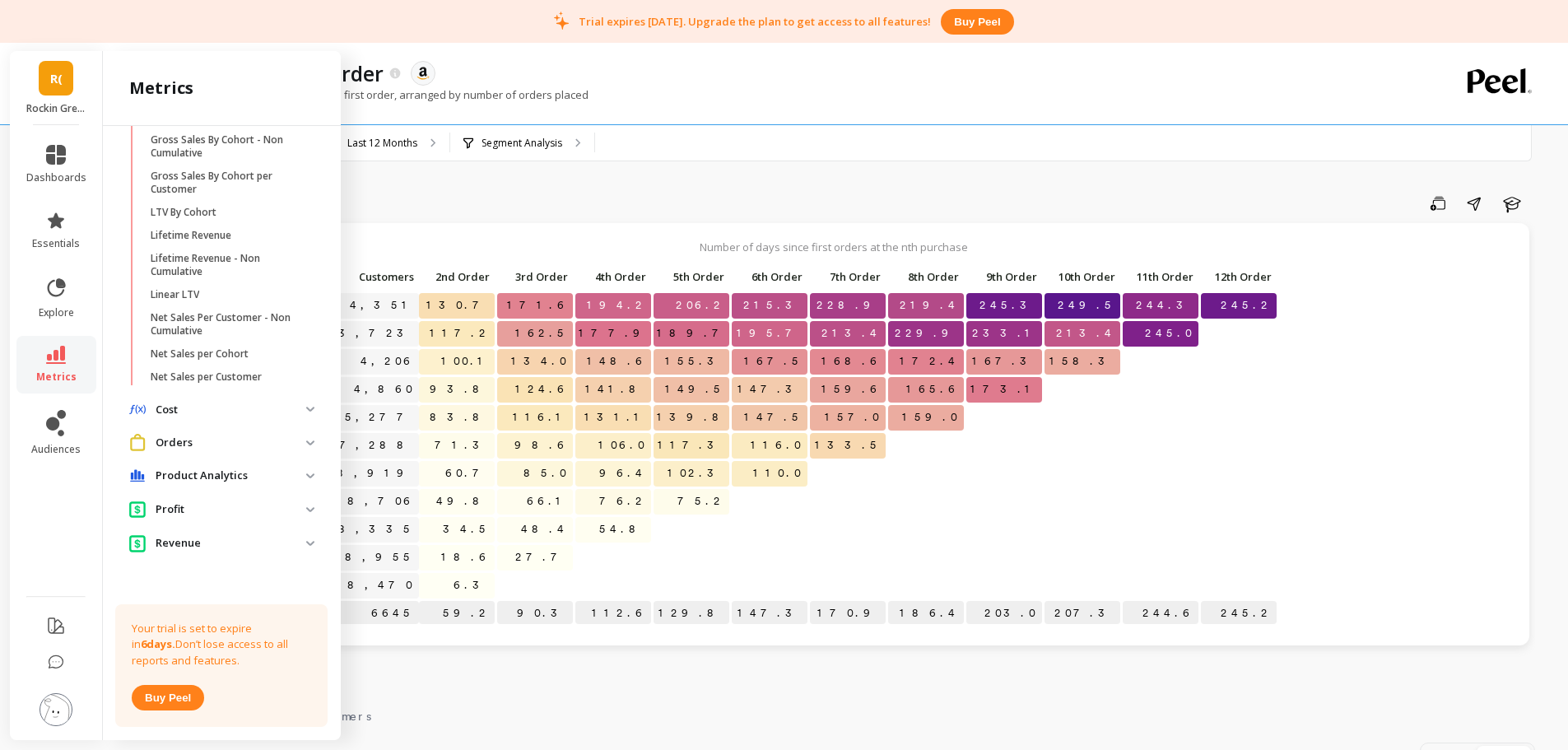
click at [231, 413] on p "Cost" at bounding box center [230, 409] width 150 height 16
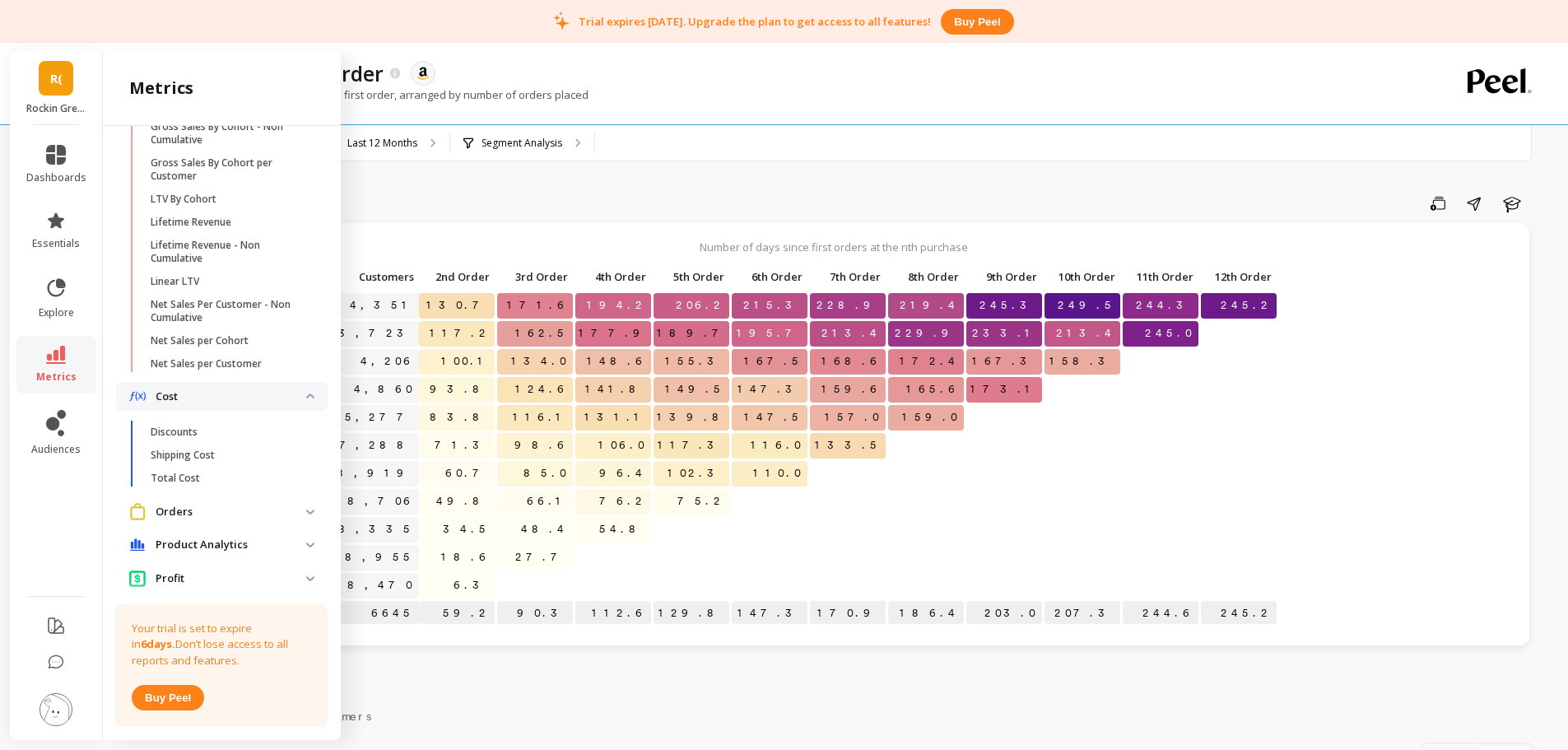
scroll to position [704, 0]
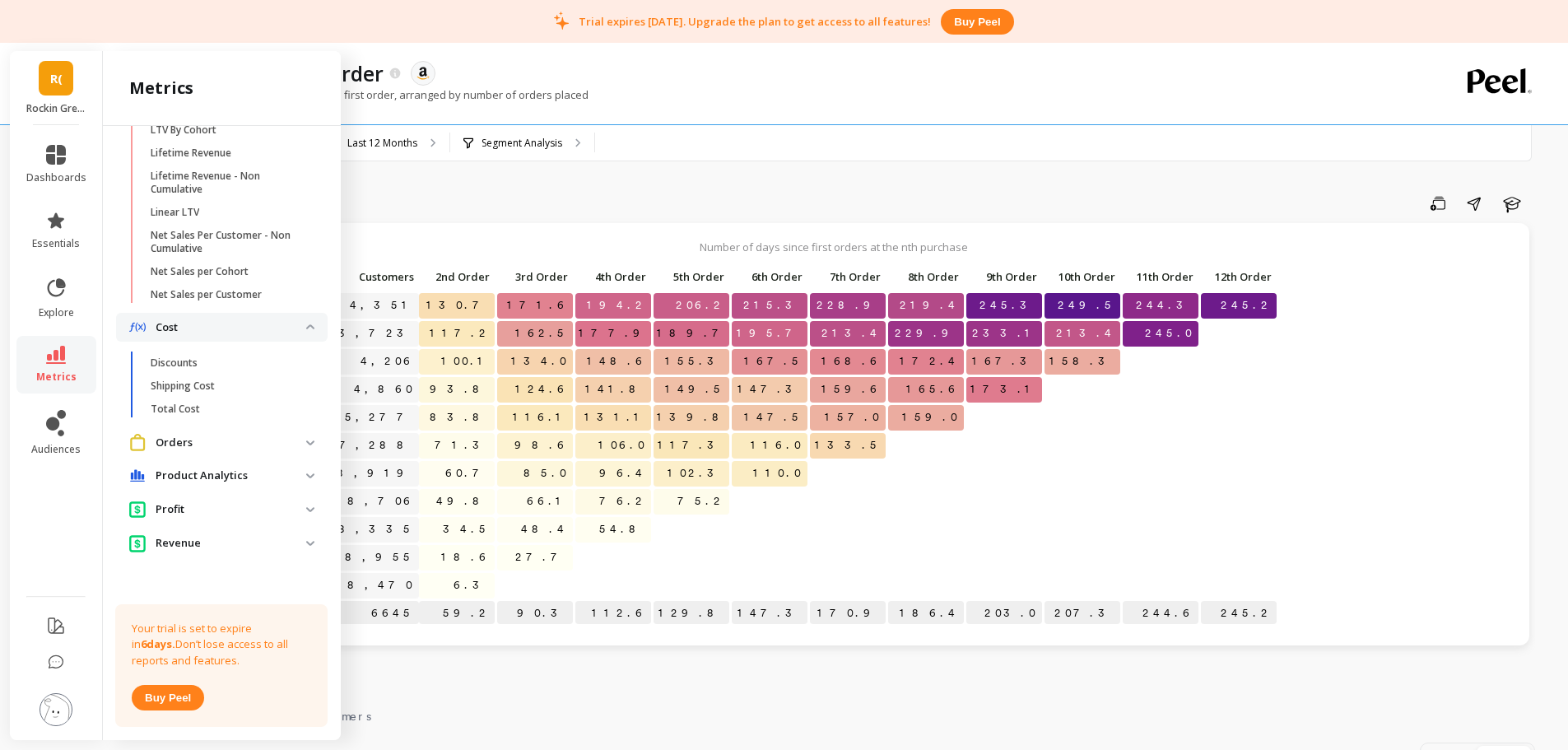
click at [226, 448] on p "Orders" at bounding box center [230, 443] width 150 height 16
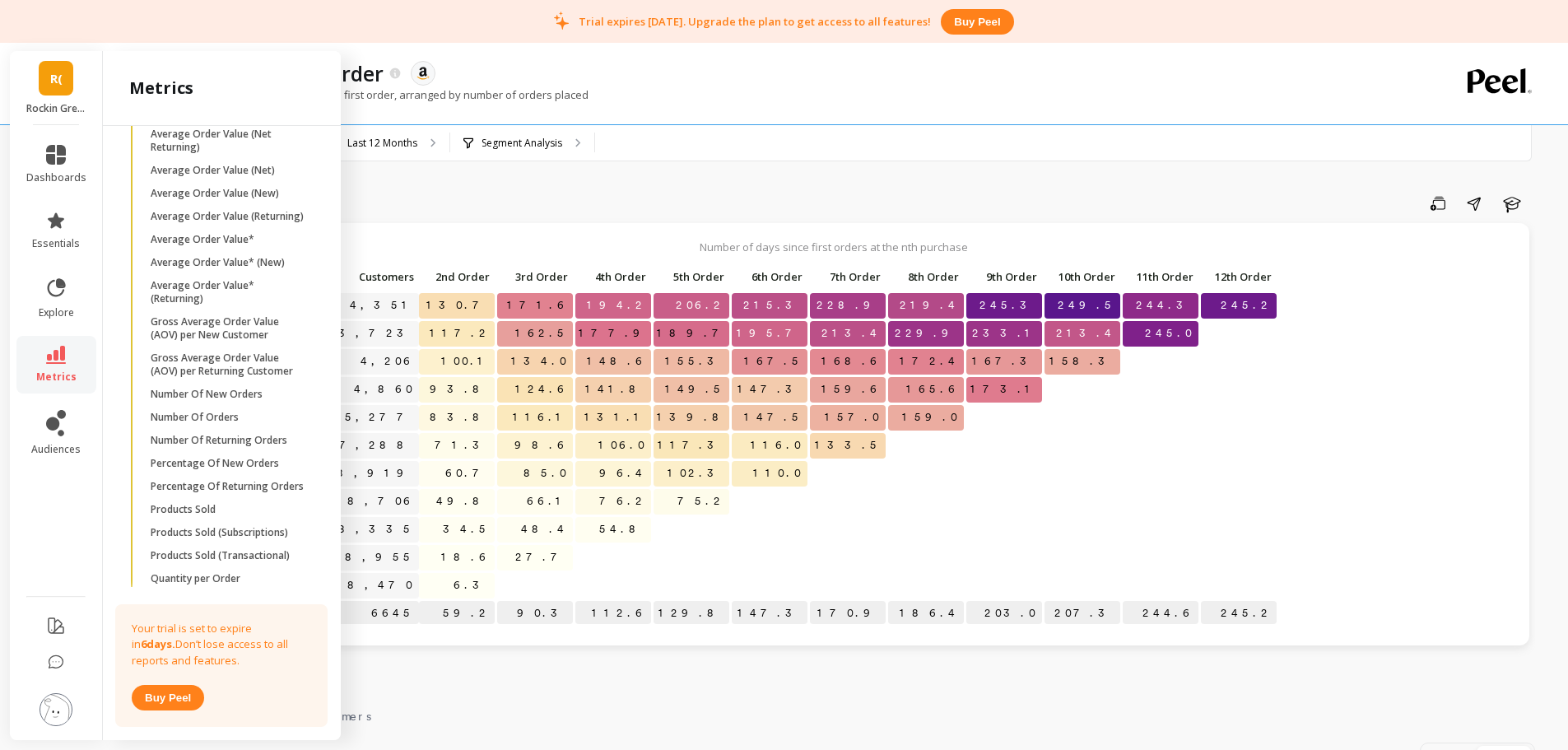
scroll to position [1294, 0]
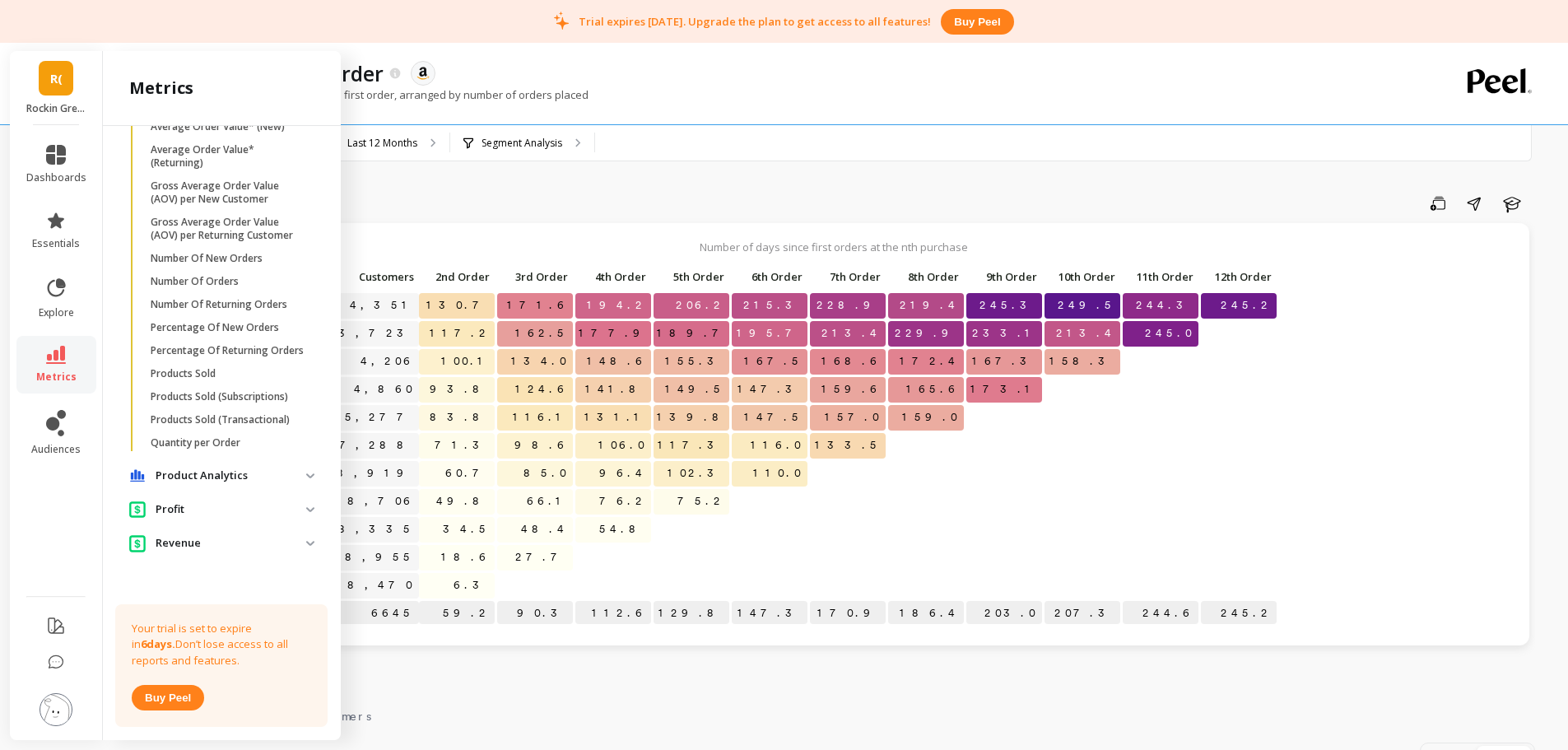
click at [223, 471] on p "Product Analytics" at bounding box center [230, 476] width 150 height 16
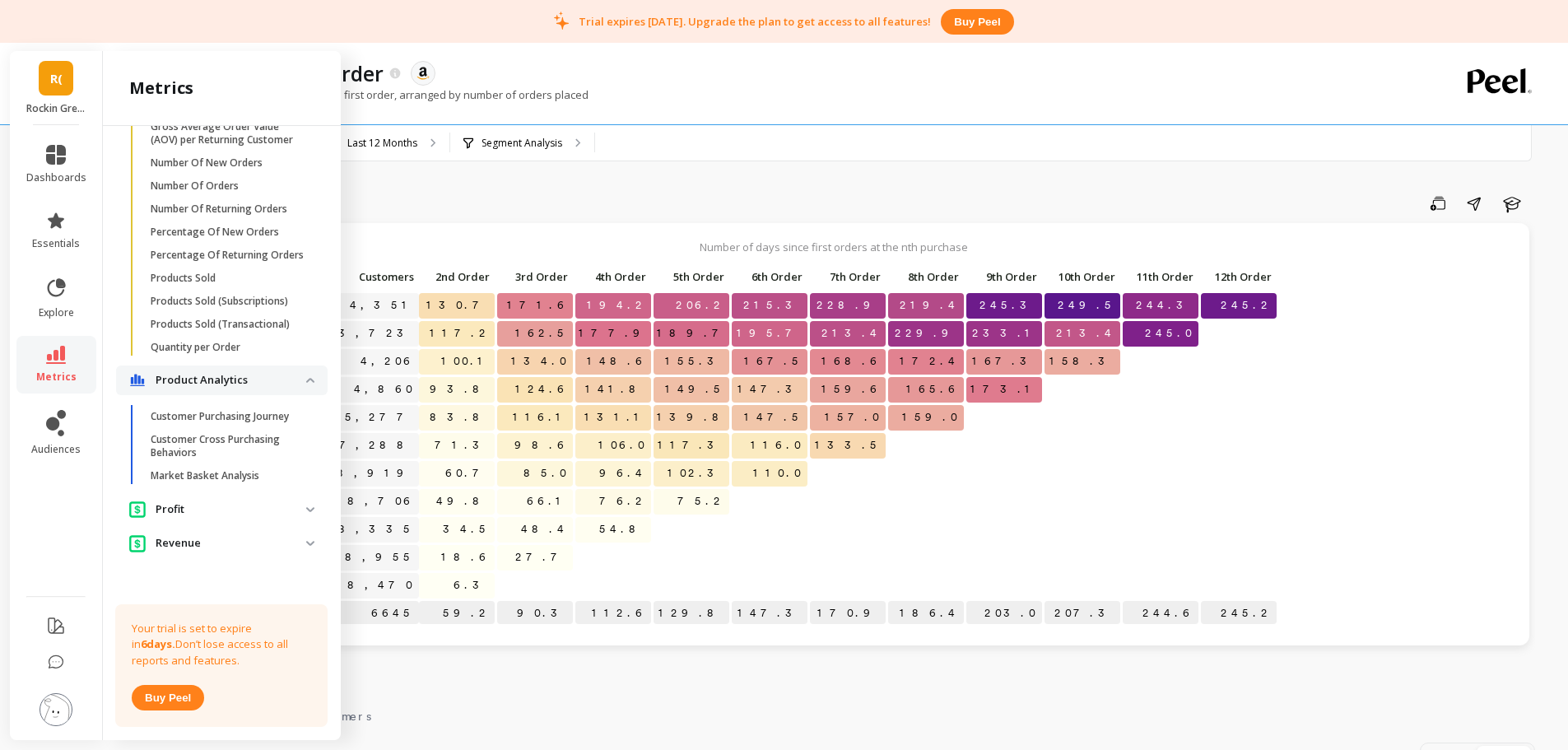
scroll to position [1352, 0]
click at [229, 482] on p "Market Basket Analysis" at bounding box center [205, 477] width 109 height 14
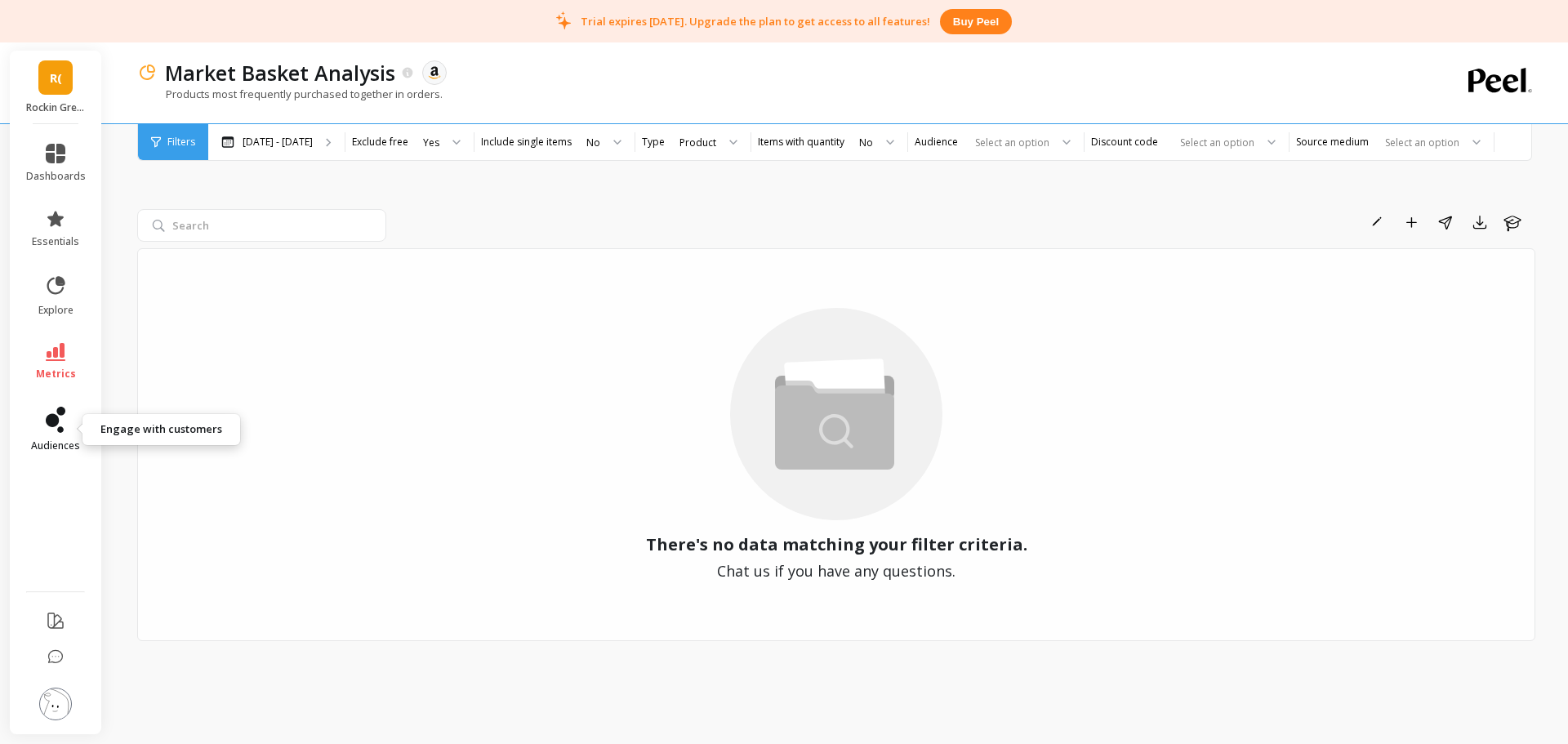
click at [53, 437] on link "audiences" at bounding box center [56, 430] width 60 height 45
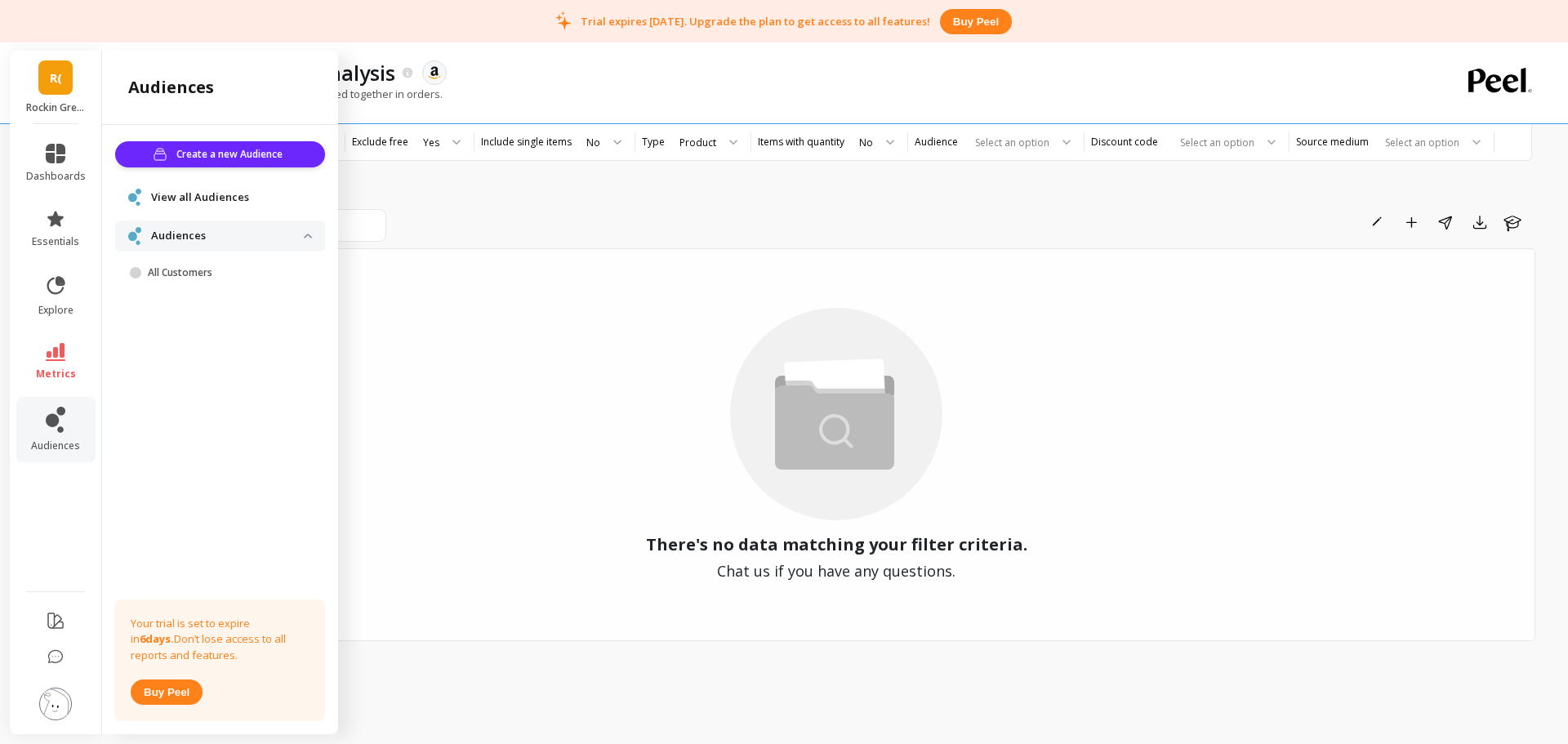
click at [312, 232] on span "Audiences" at bounding box center [220, 236] width 210 height 30
click at [305, 233] on img at bounding box center [308, 236] width 8 height 5
click at [175, 278] on p "All Customers" at bounding box center [226, 273] width 156 height 13
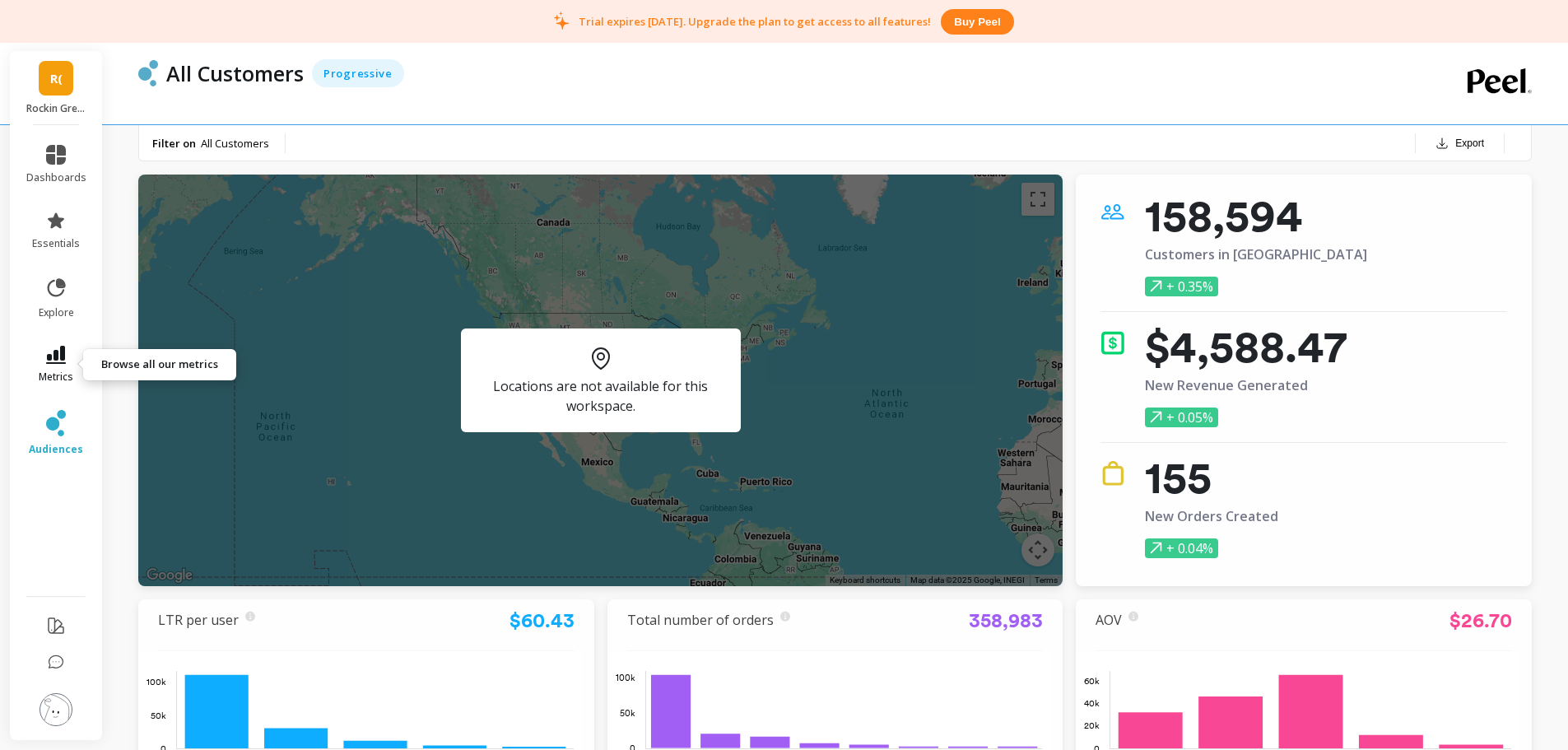
click at [50, 348] on icon at bounding box center [55, 354] width 20 height 18
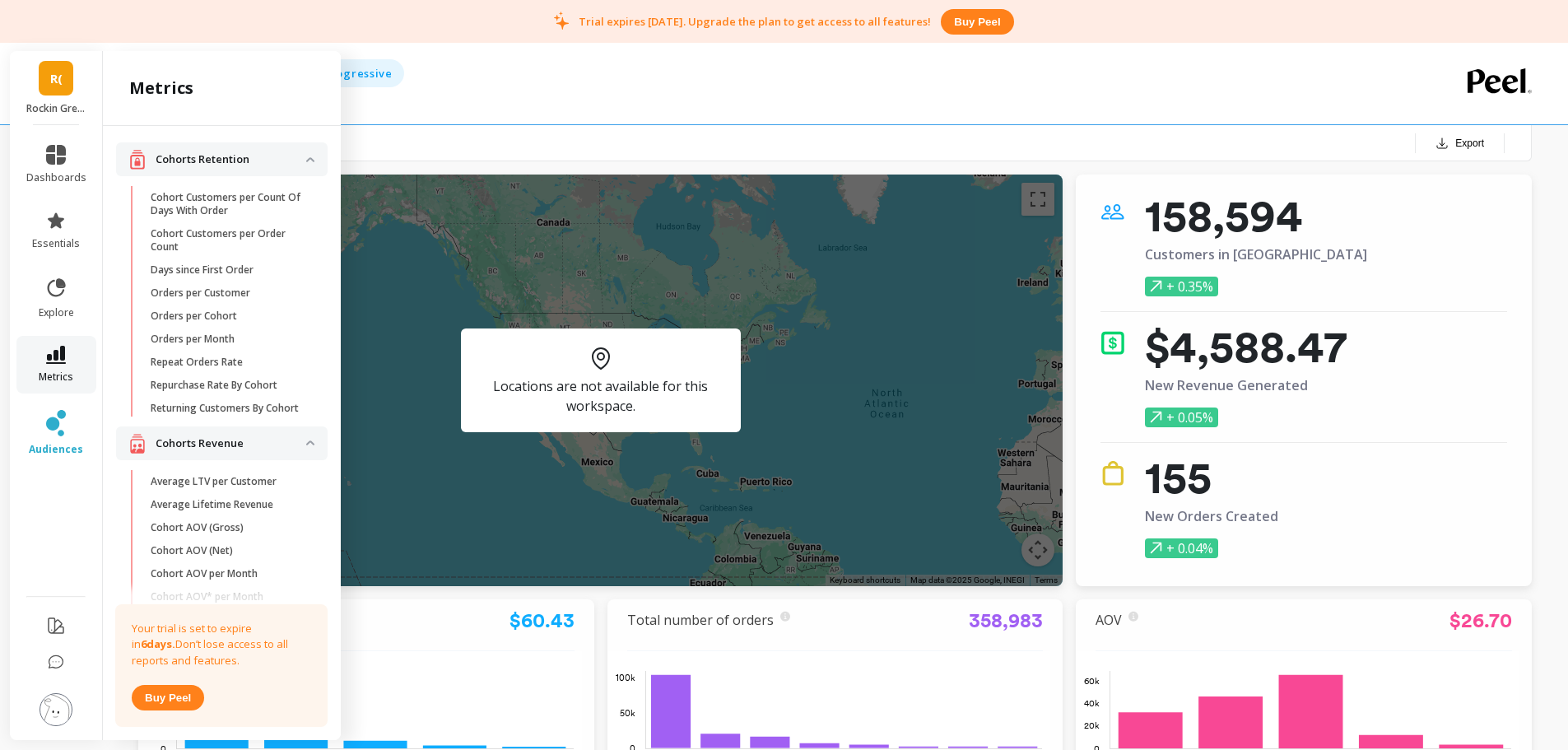
scroll to position [1352, 0]
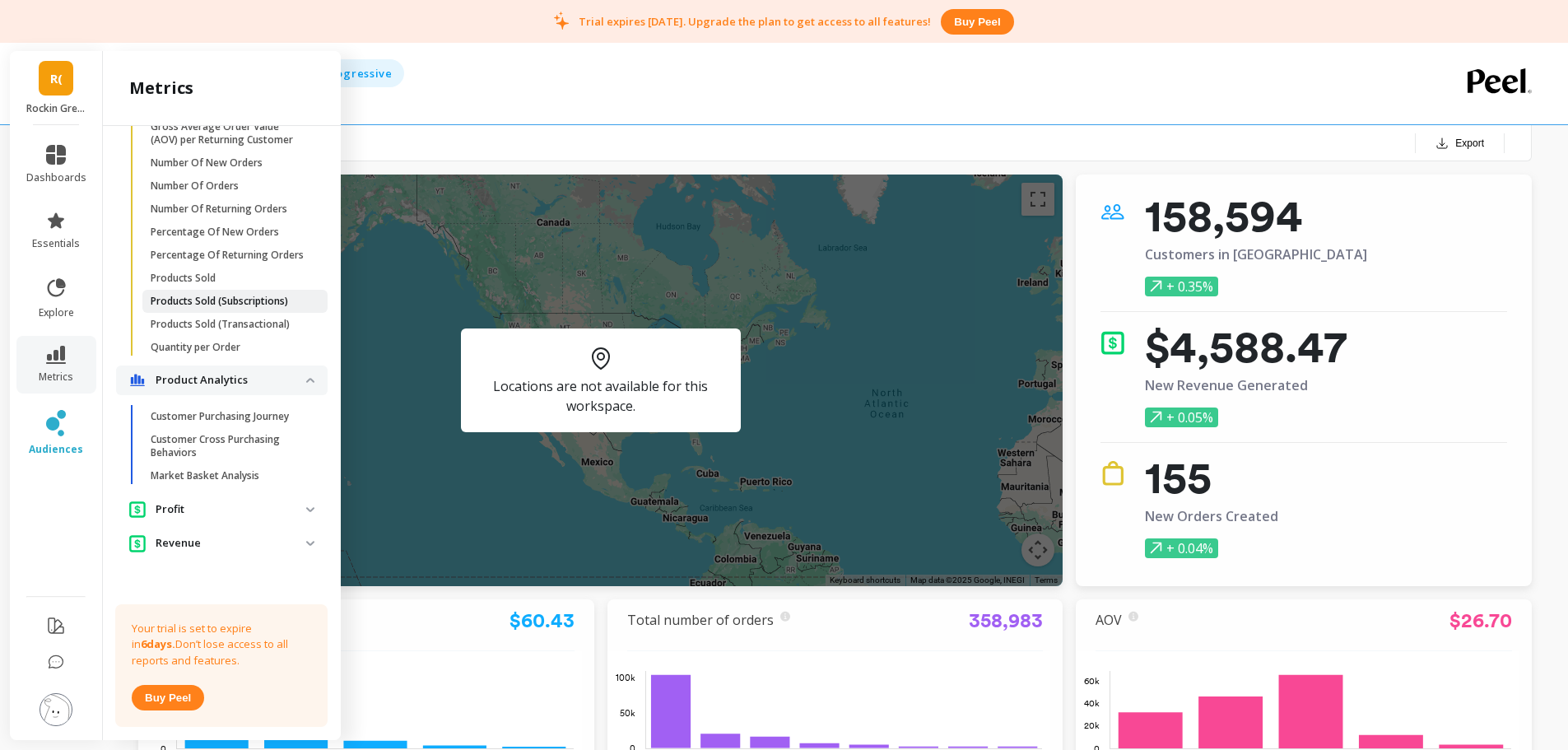
click at [201, 308] on p "Products Sold (Subscriptions)" at bounding box center [219, 302] width 138 height 14
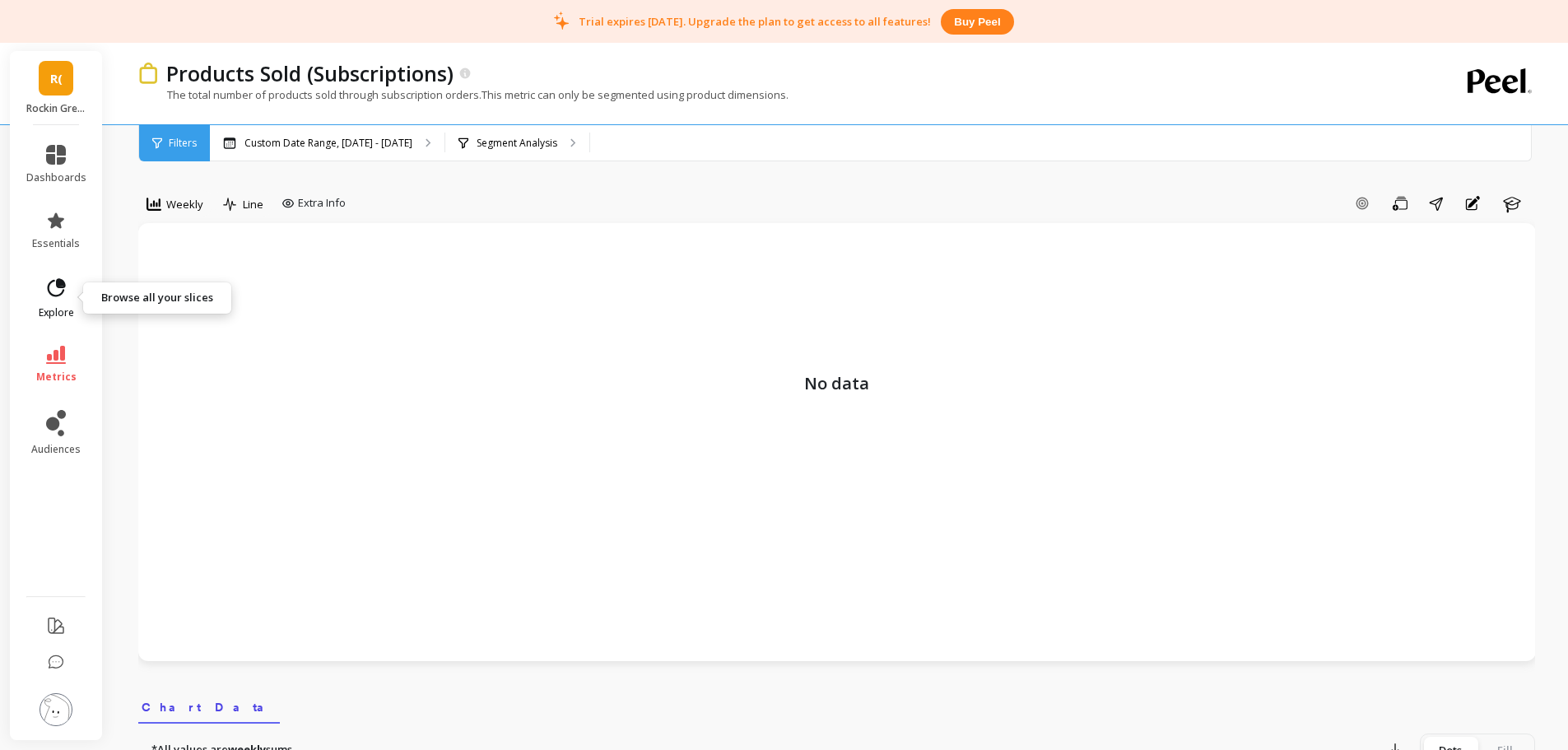
click at [53, 291] on icon at bounding box center [55, 288] width 23 height 23
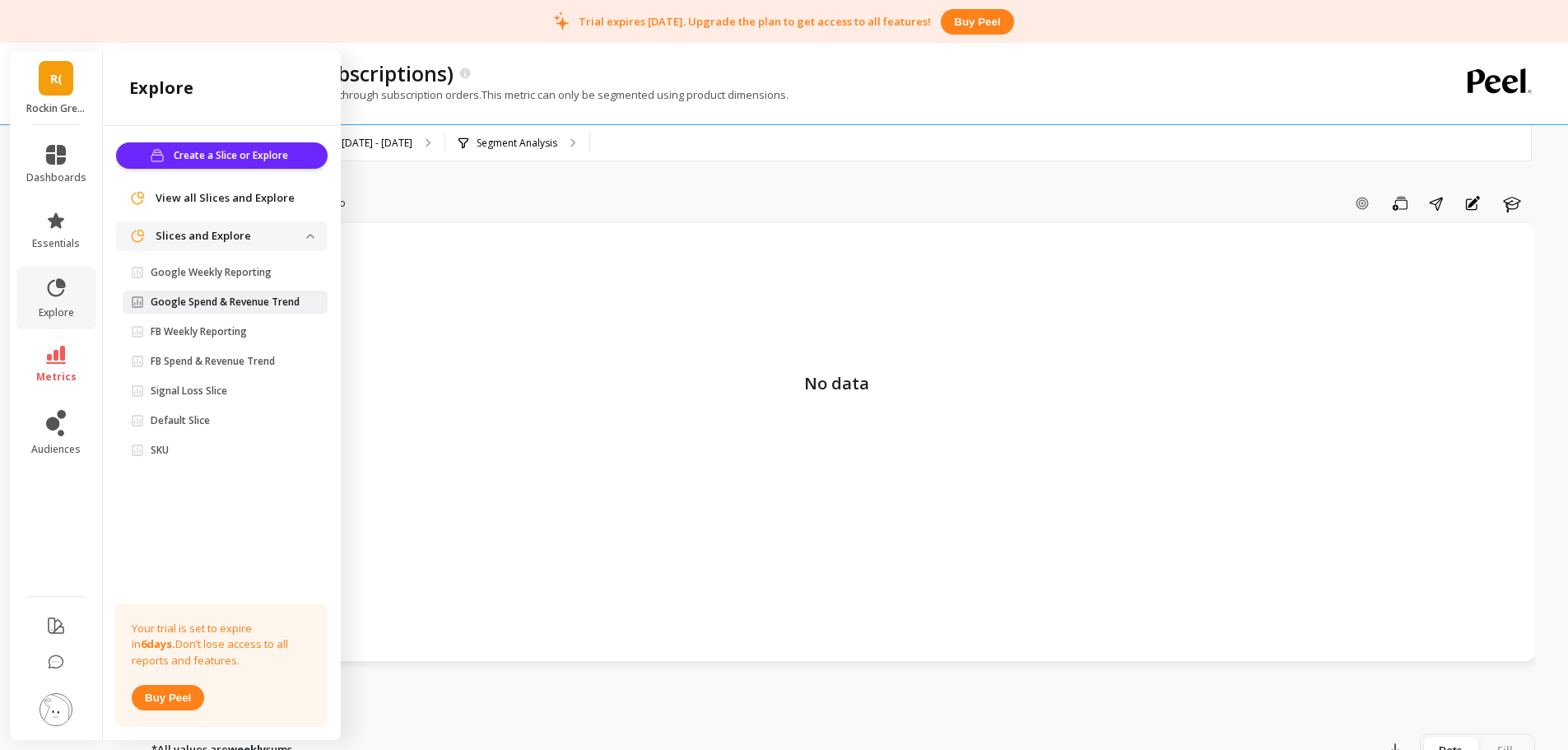
click at [163, 291] on link "Google Spend & Revenue Trend" at bounding box center [224, 302] width 205 height 23
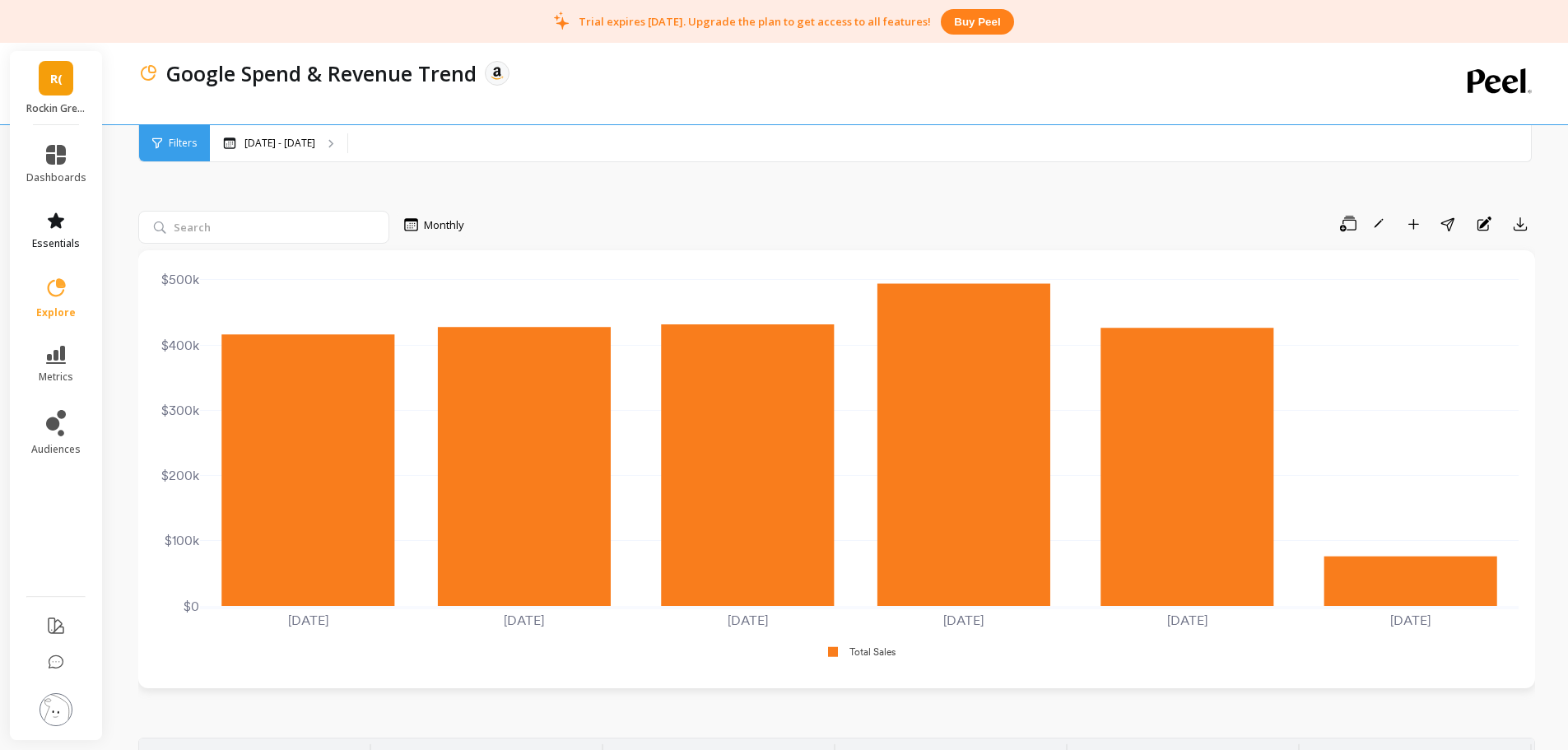
click at [28, 230] on link "essentials" at bounding box center [56, 230] width 60 height 40
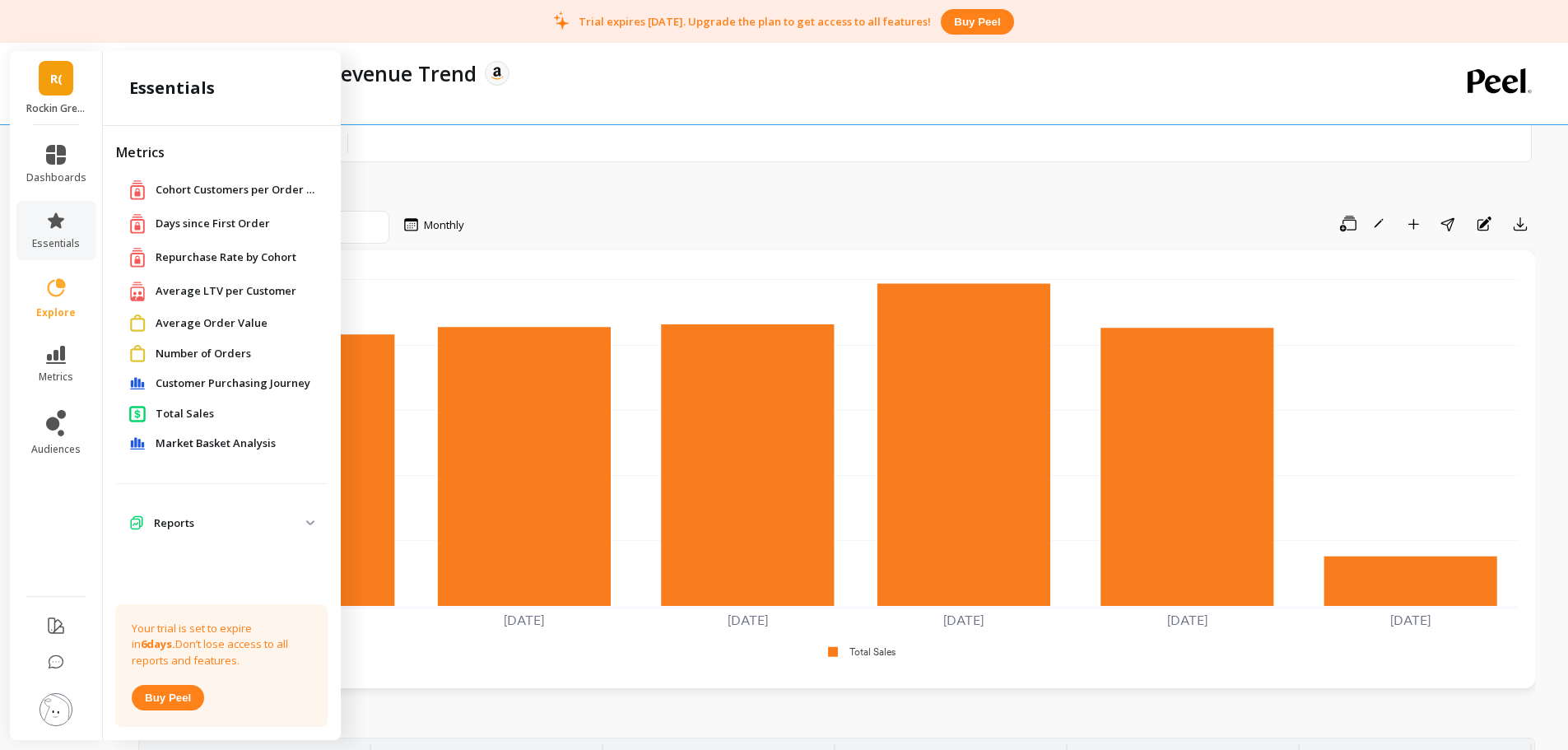
click at [224, 285] on span "Average LTV per Customer" at bounding box center [226, 291] width 141 height 16
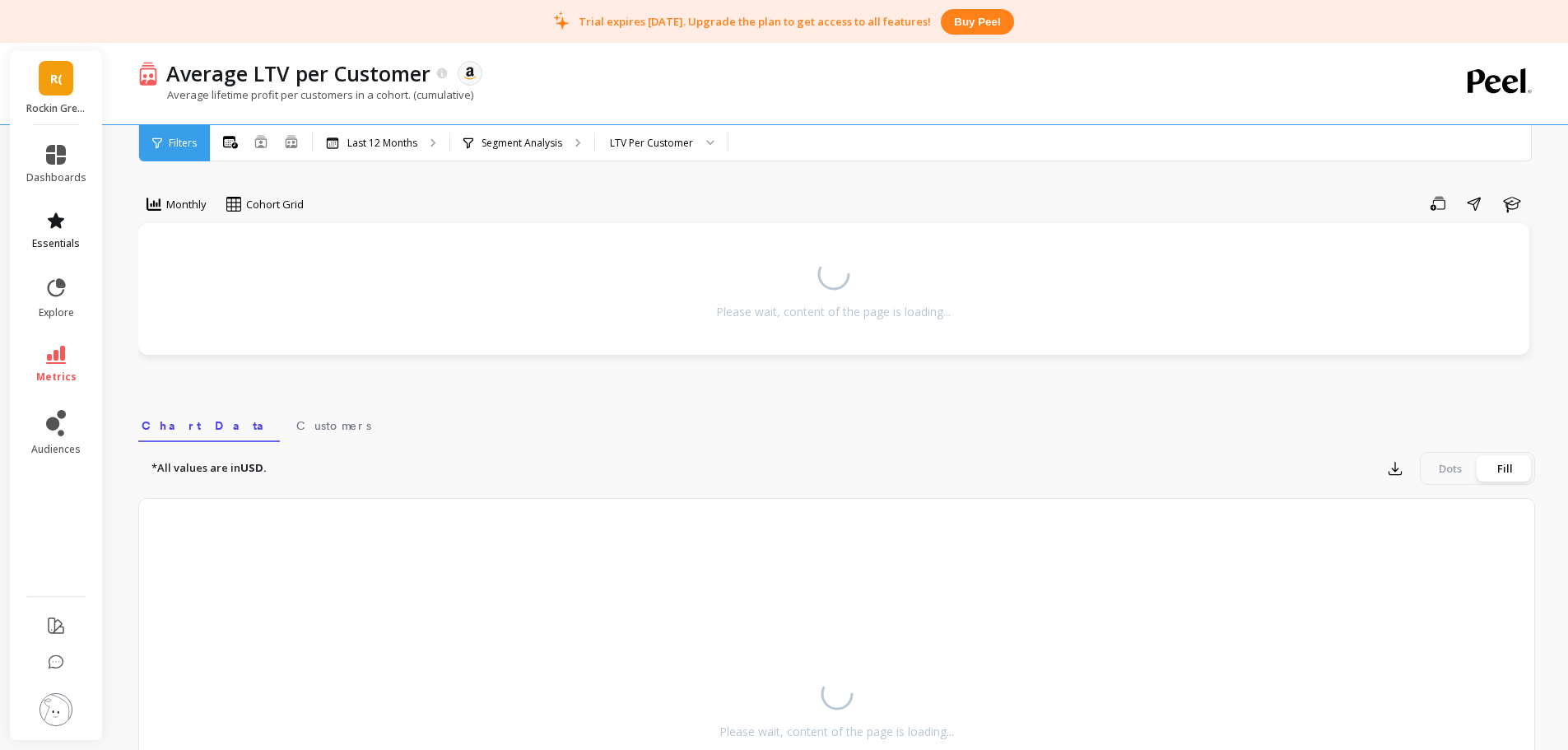
click at [63, 233] on link "essentials" at bounding box center [56, 230] width 60 height 40
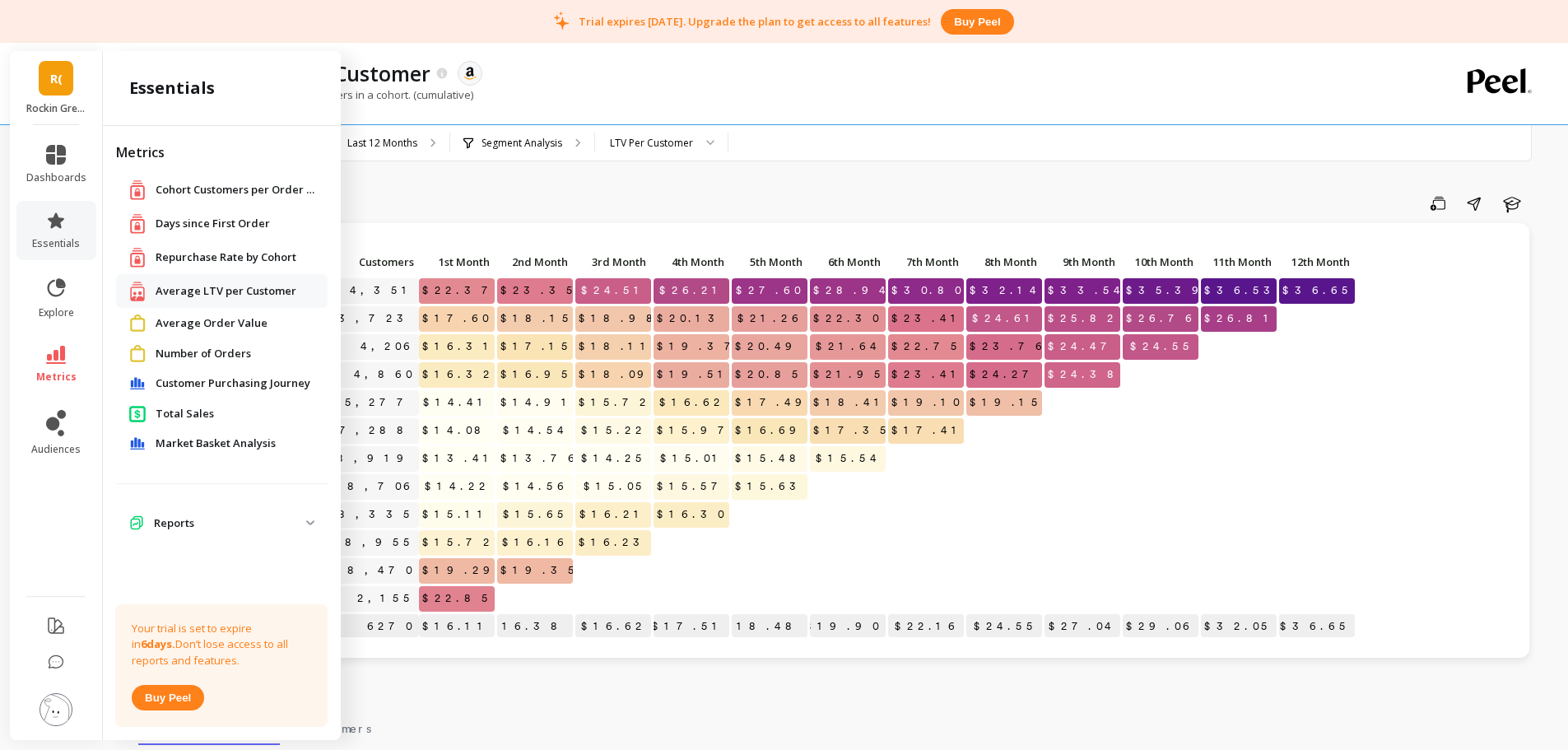
click at [230, 217] on span "Days since First Order" at bounding box center [212, 223] width 115 height 16
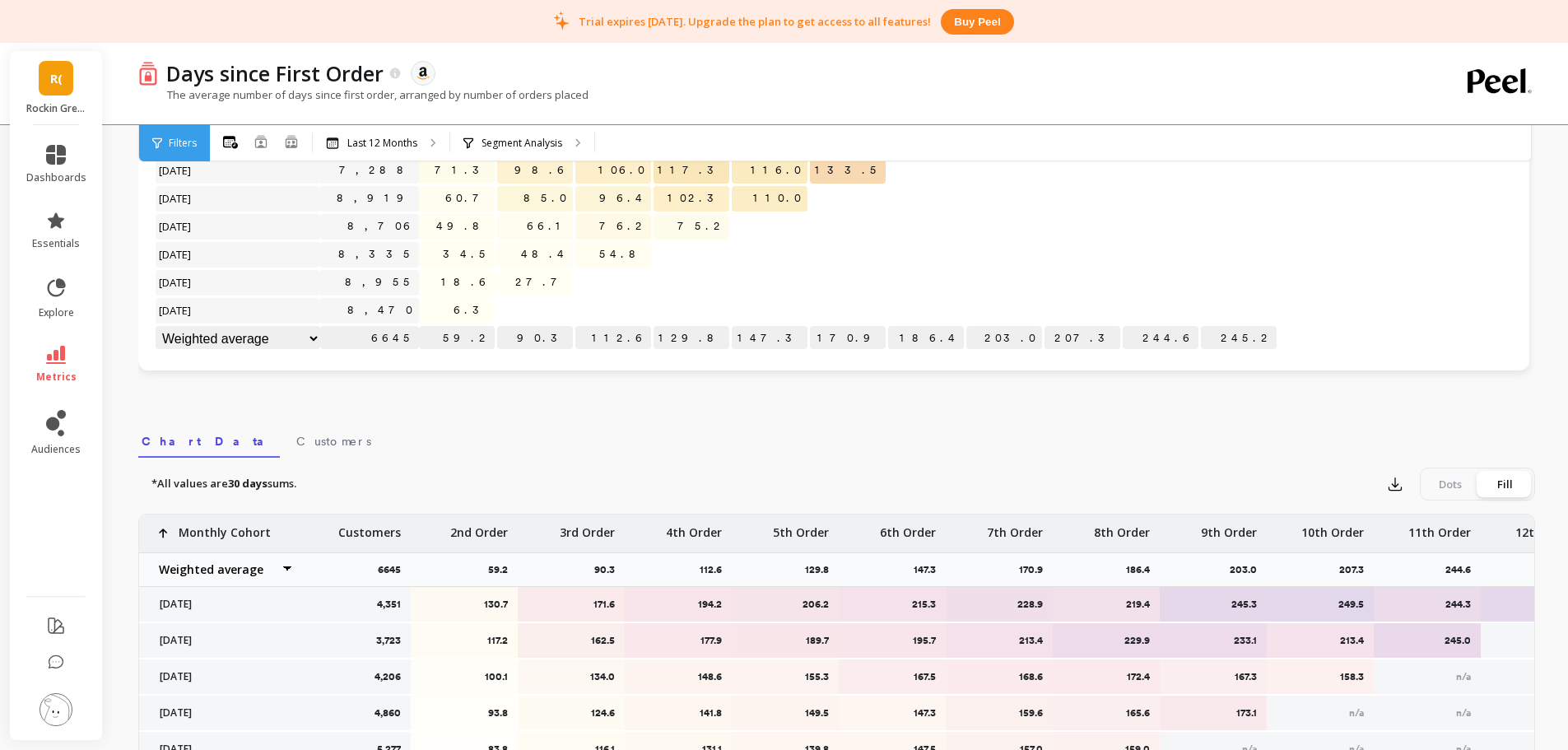
scroll to position [274, 0]
click at [293, 437] on link "Customers" at bounding box center [334, 439] width 81 height 38
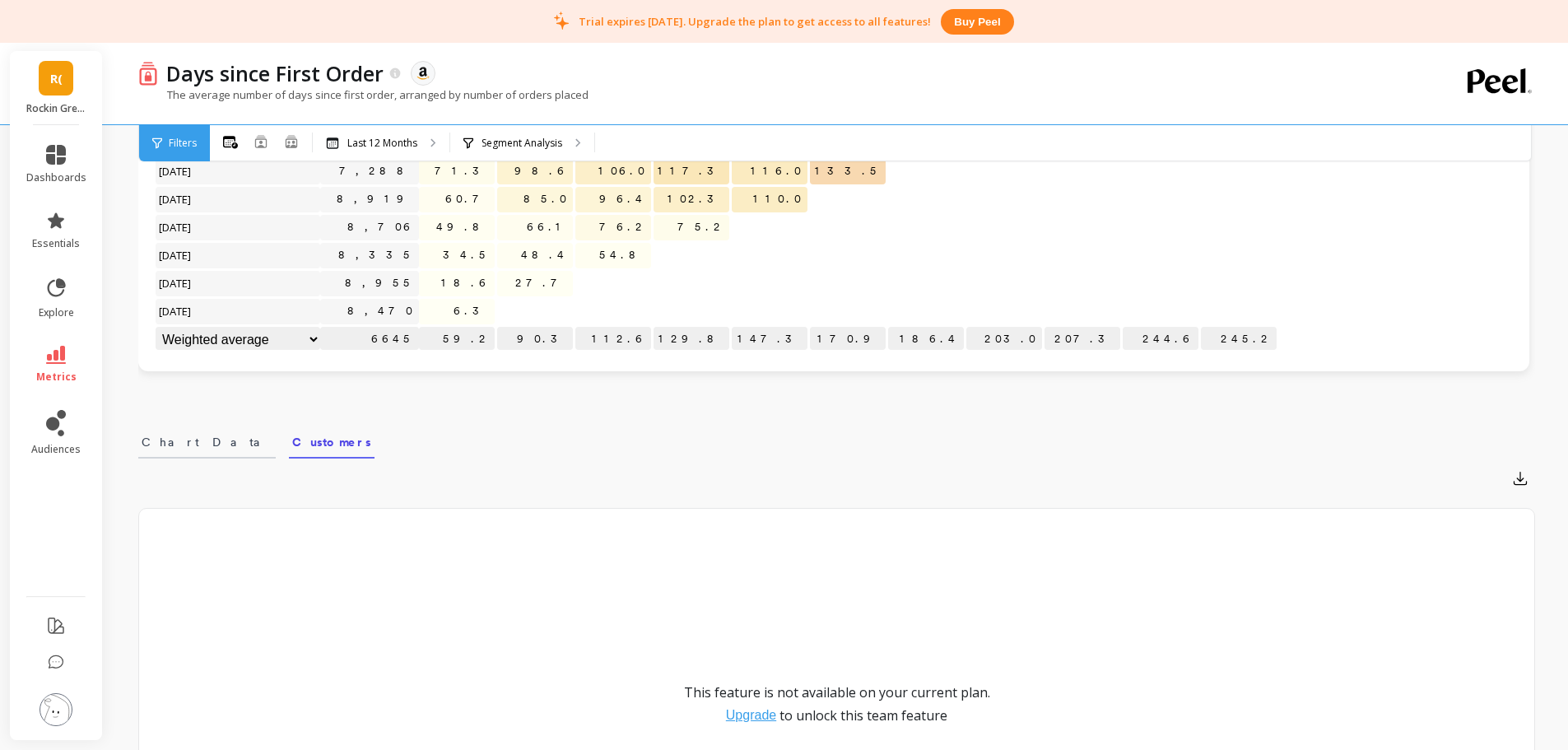
click at [149, 450] on link "Chart Data" at bounding box center [207, 439] width 138 height 38
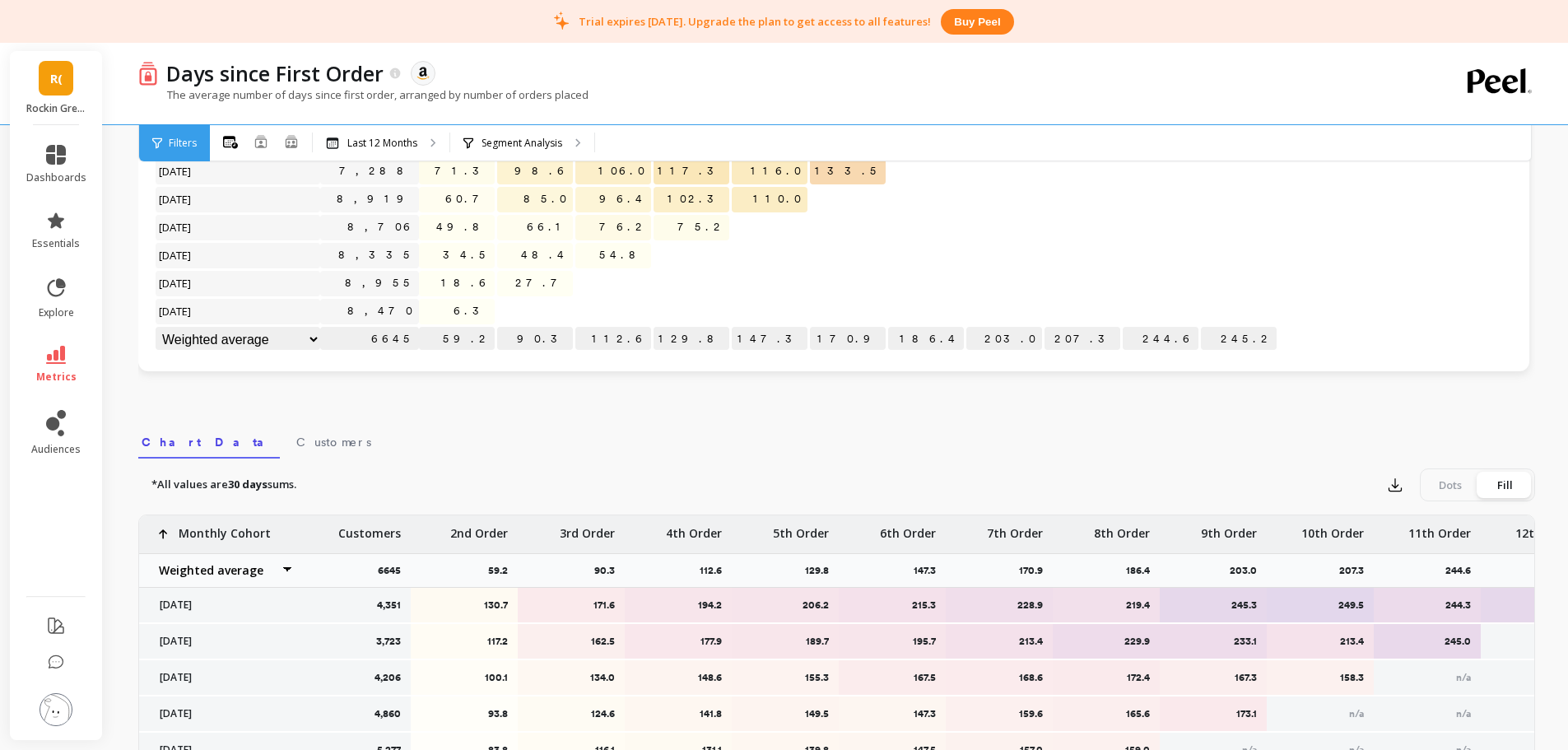
scroll to position [0, 0]
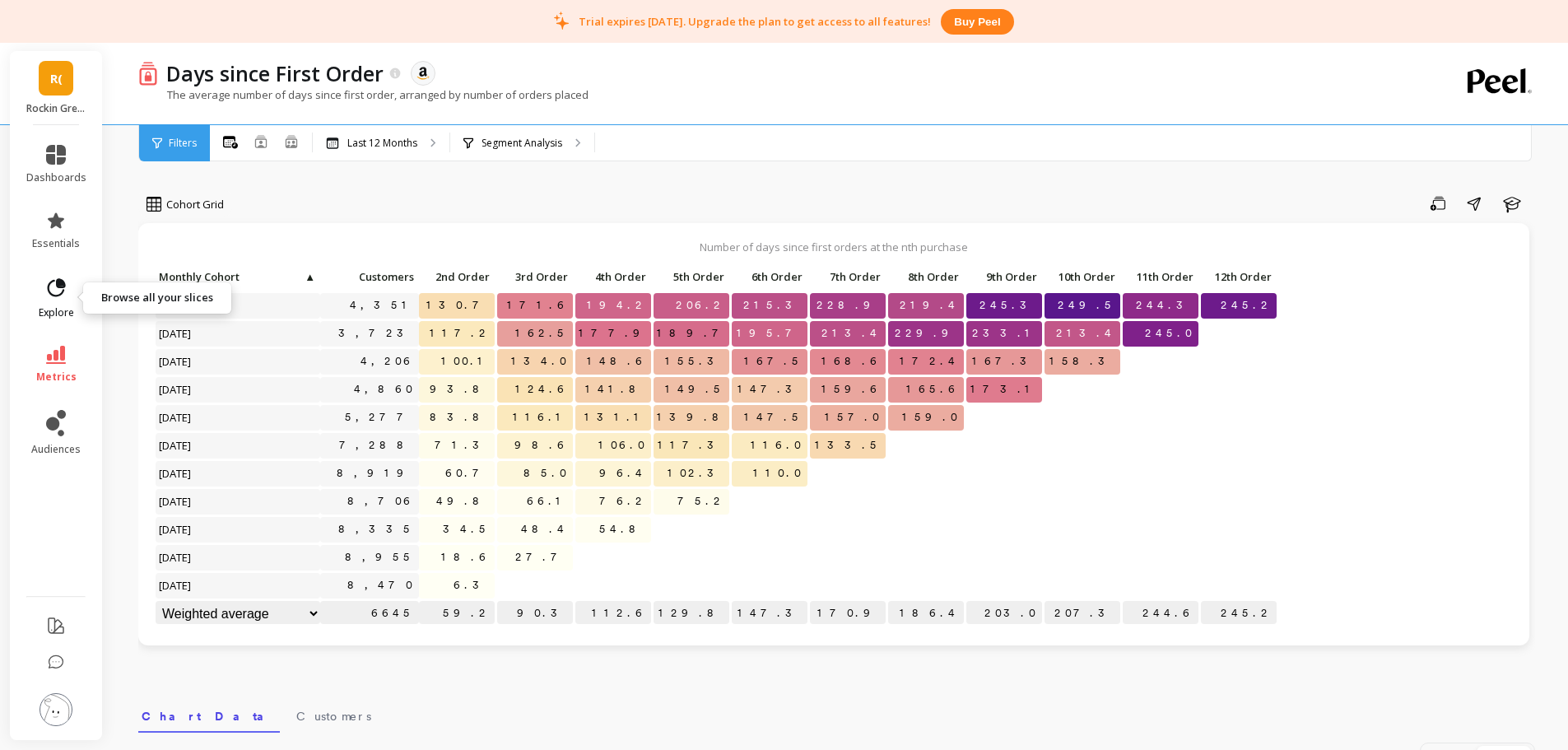
click at [57, 314] on span "explore" at bounding box center [57, 313] width 36 height 14
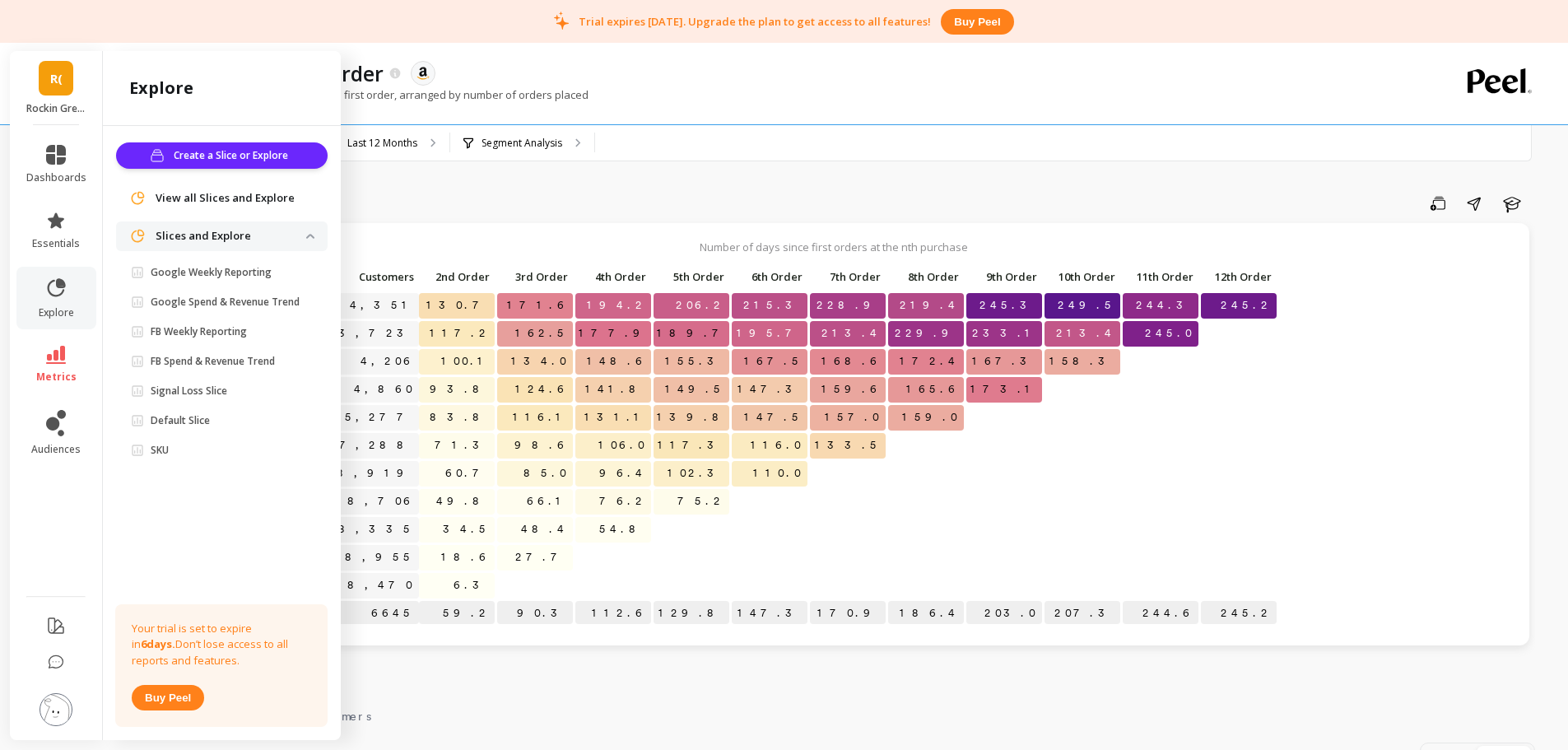
click at [171, 200] on span "View all Slices and Explore" at bounding box center [225, 198] width 139 height 16
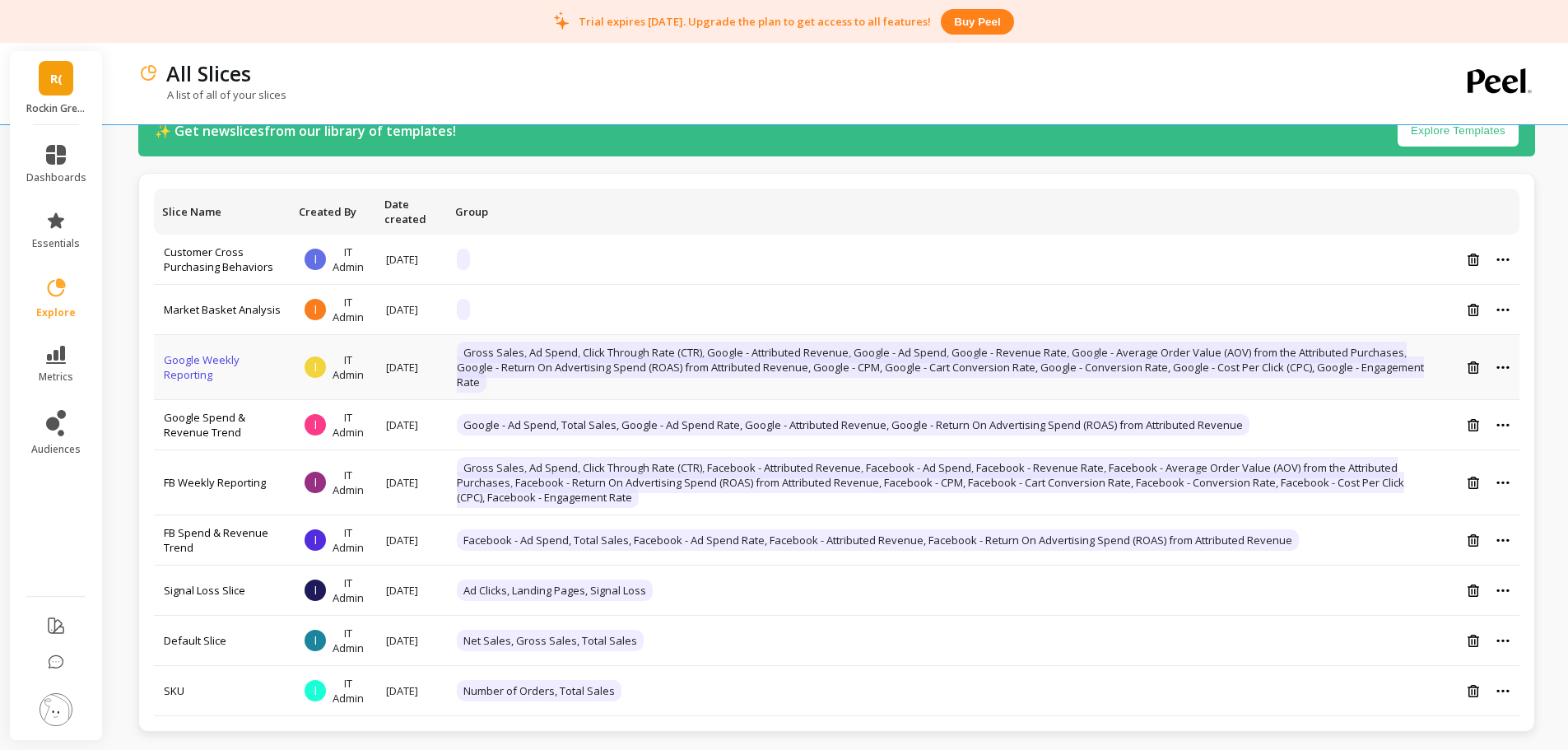
scroll to position [52, 0]
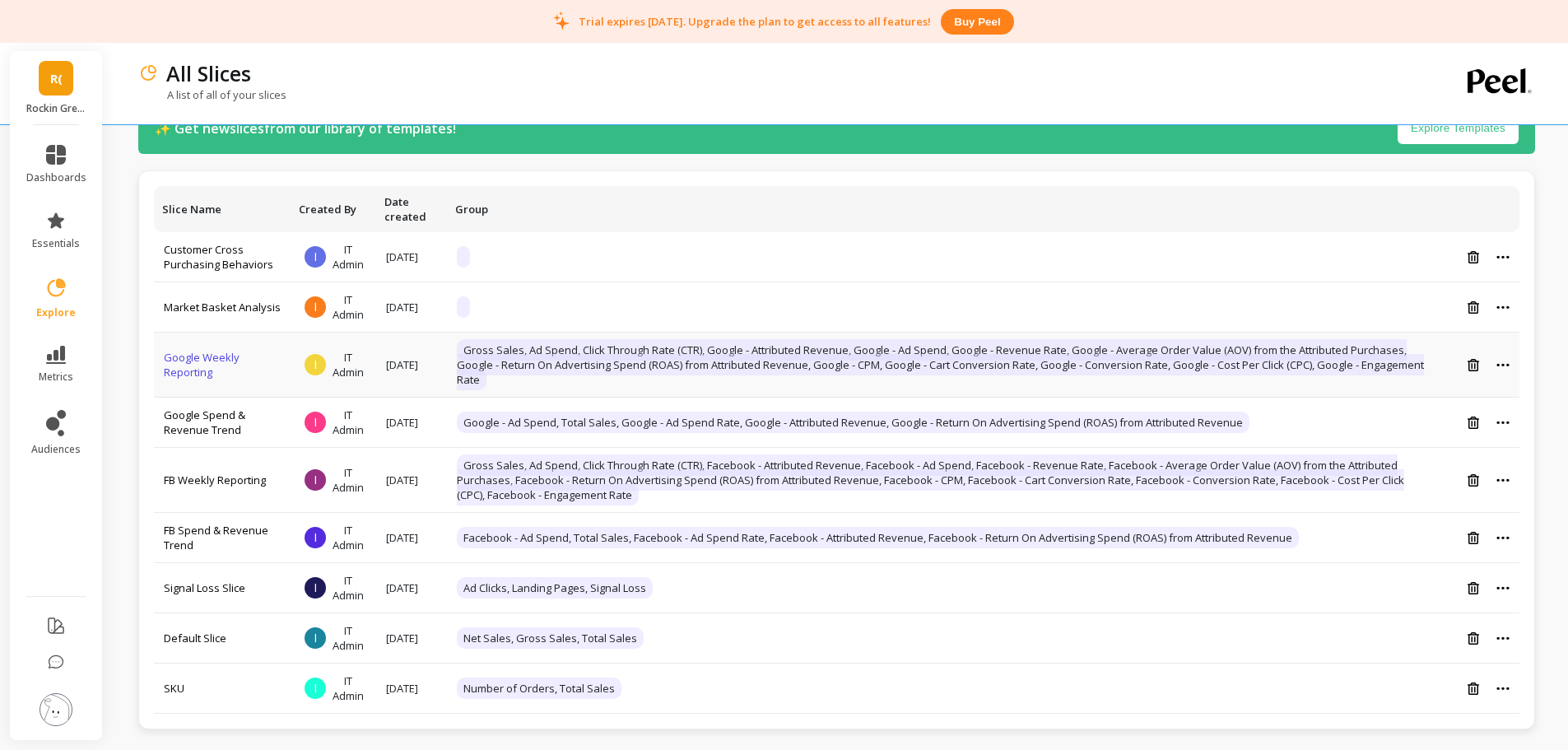
click at [193, 366] on link "Google Weekly Reporting" at bounding box center [201, 364] width 76 height 30
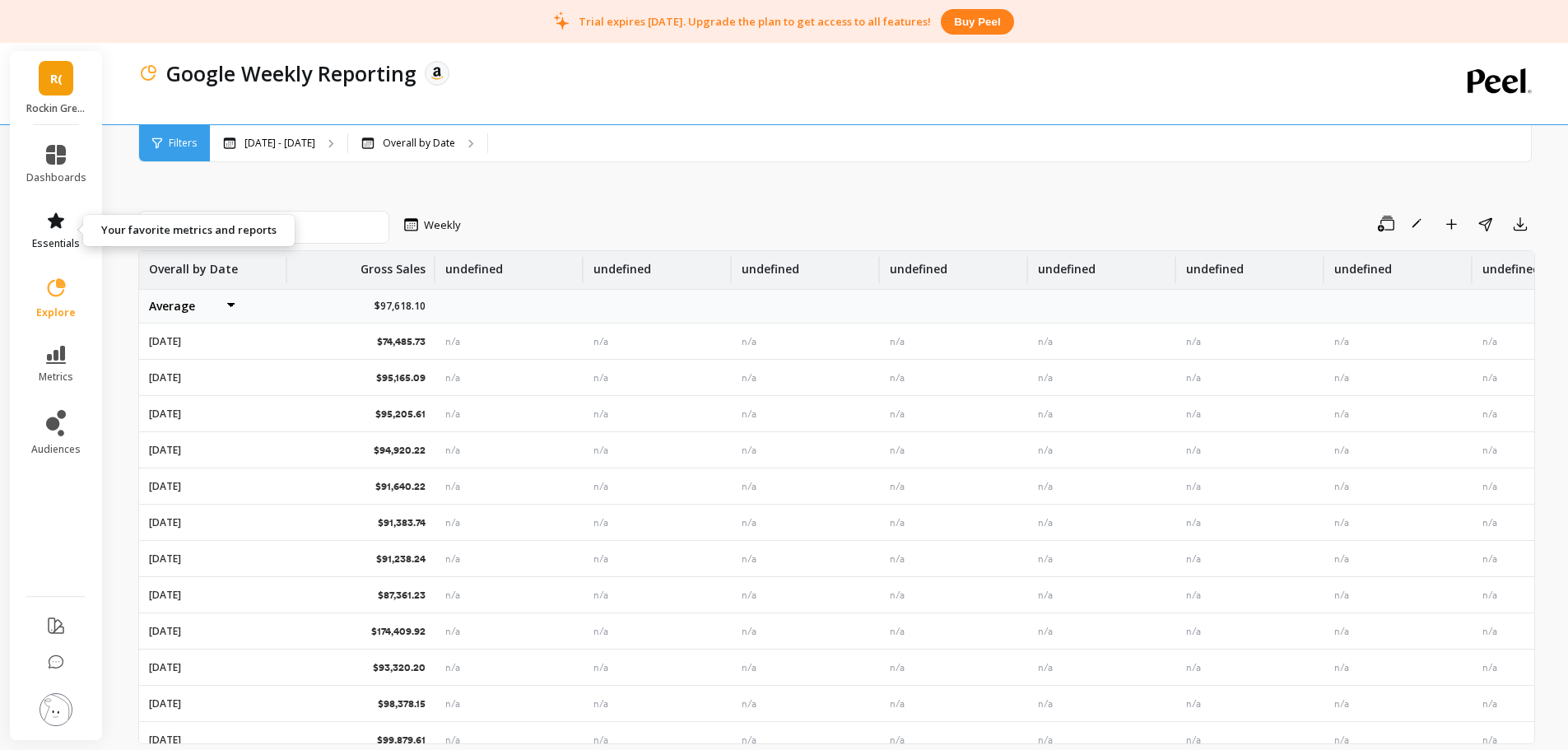
click at [61, 213] on icon at bounding box center [55, 220] width 20 height 20
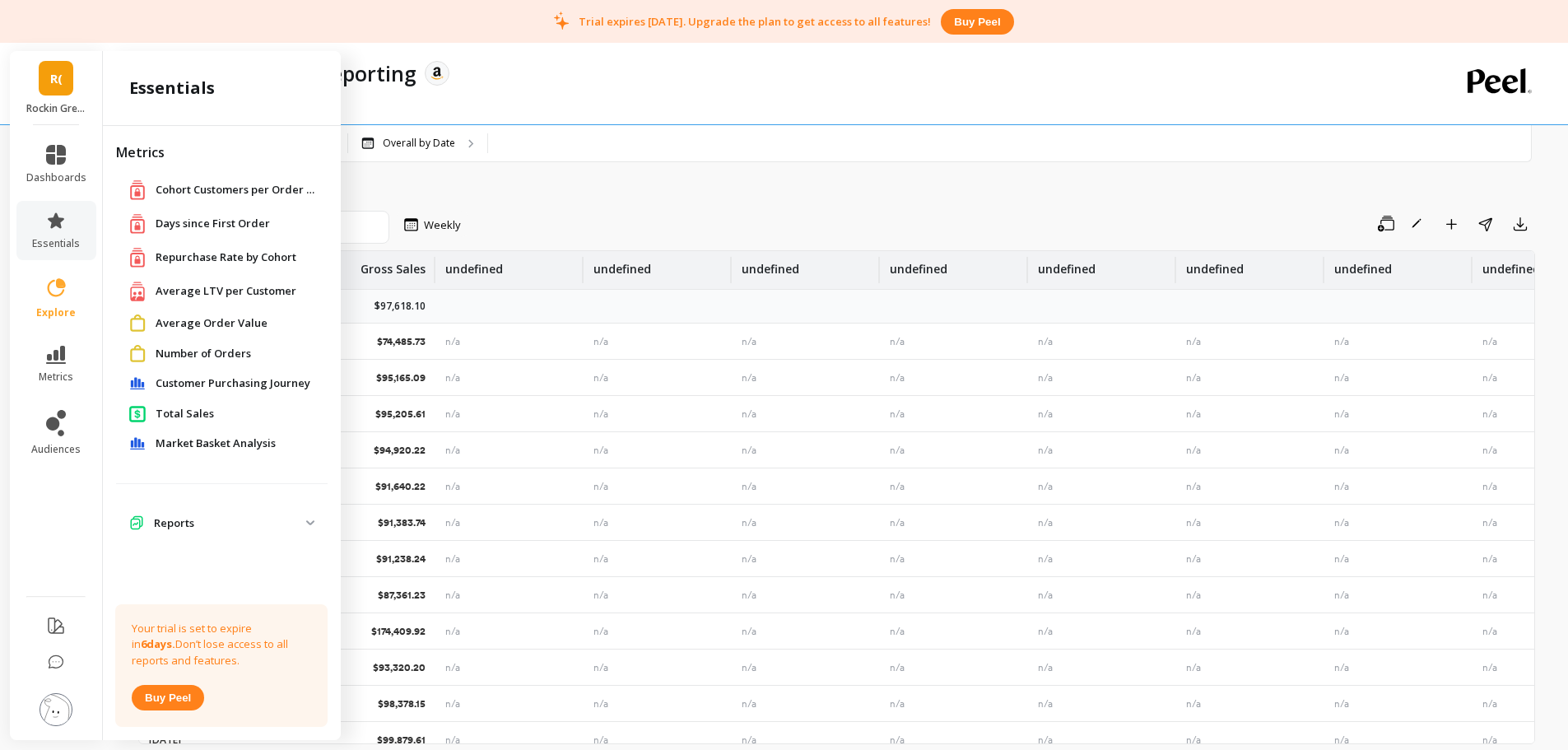
click at [311, 521] on img at bounding box center [311, 523] width 8 height 5
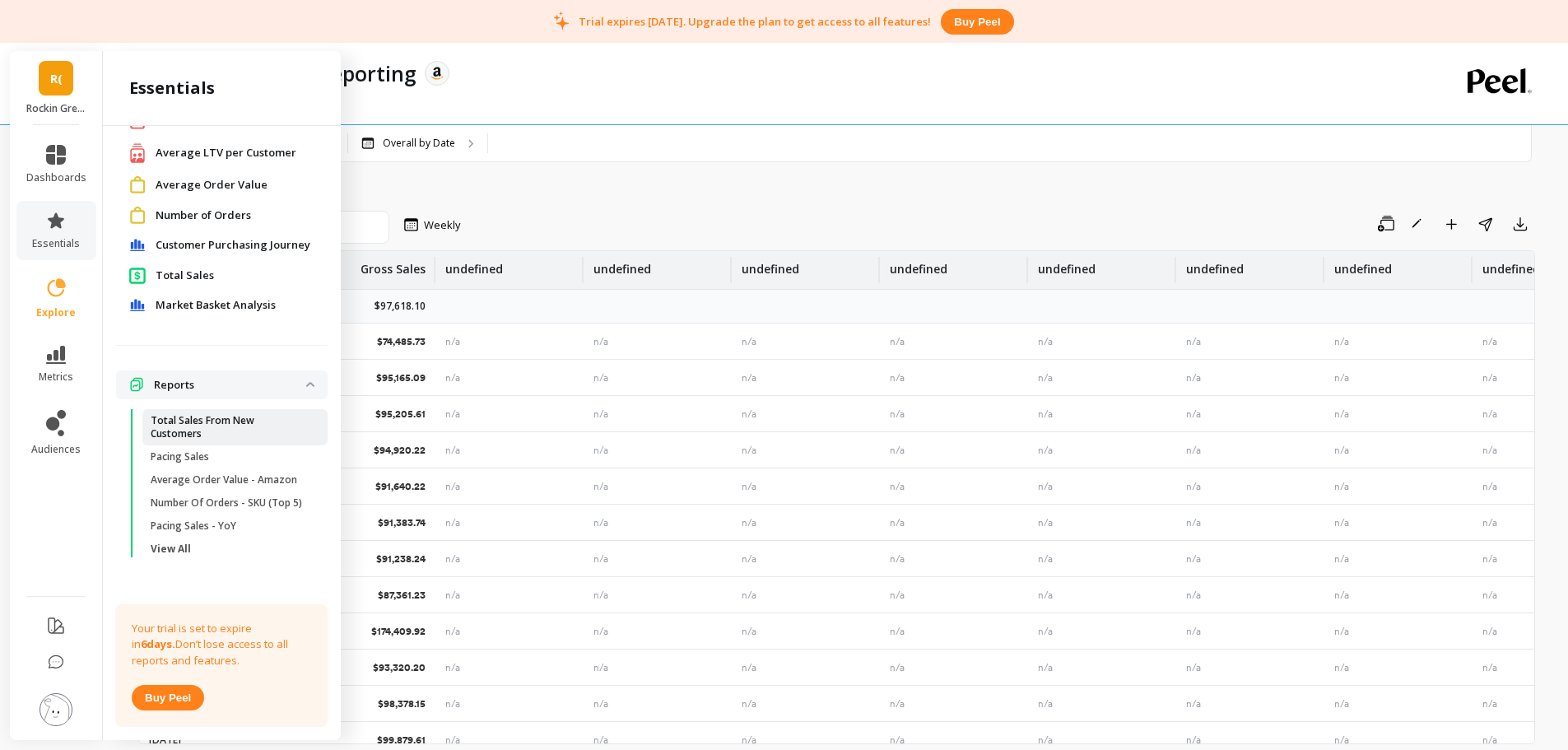
scroll to position [160, 0]
click at [250, 414] on p "Total Sales From New Customers" at bounding box center [228, 422] width 157 height 26
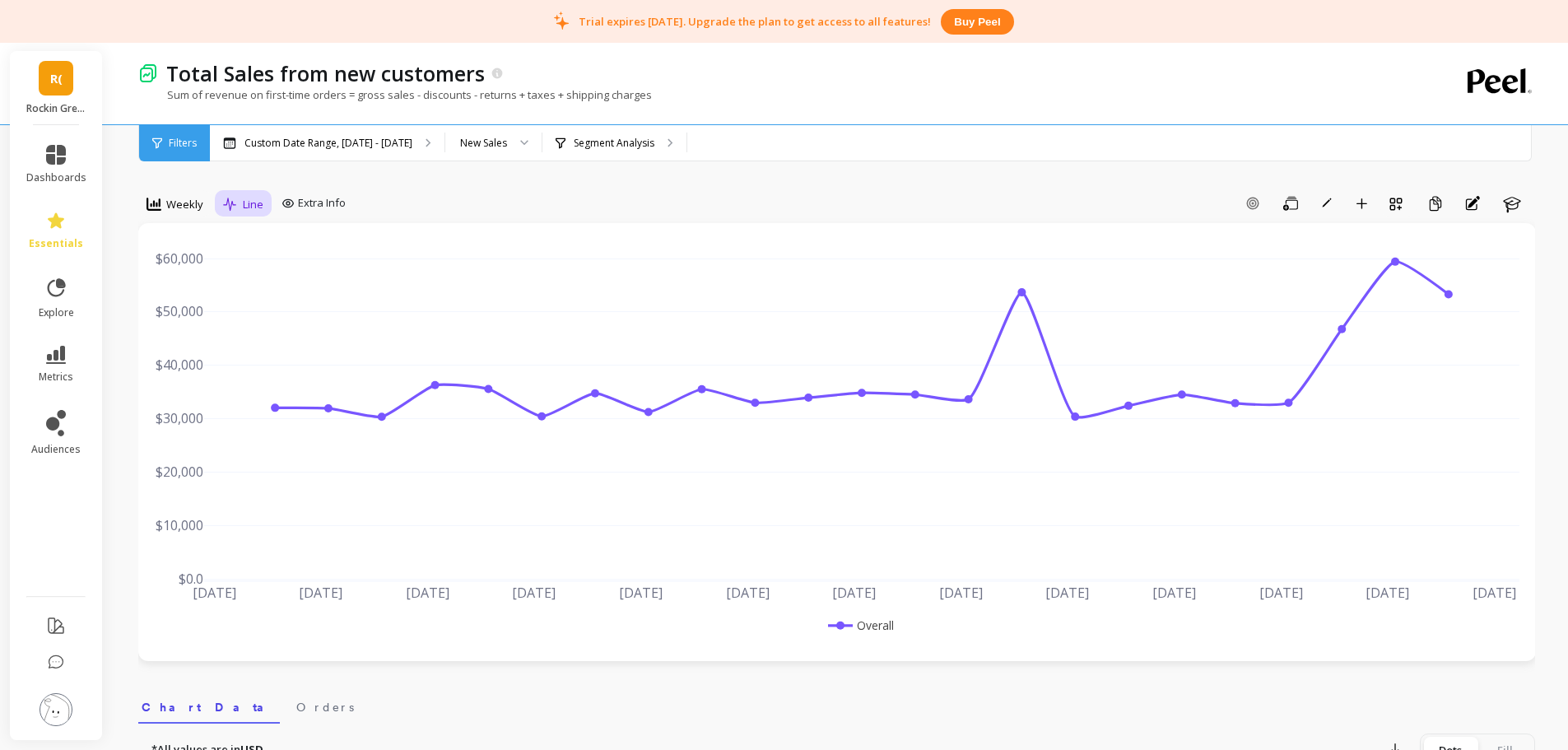
click at [244, 211] on span "Line" at bounding box center [253, 205] width 20 height 15
click at [254, 273] on div "Bar" at bounding box center [276, 273] width 94 height 15
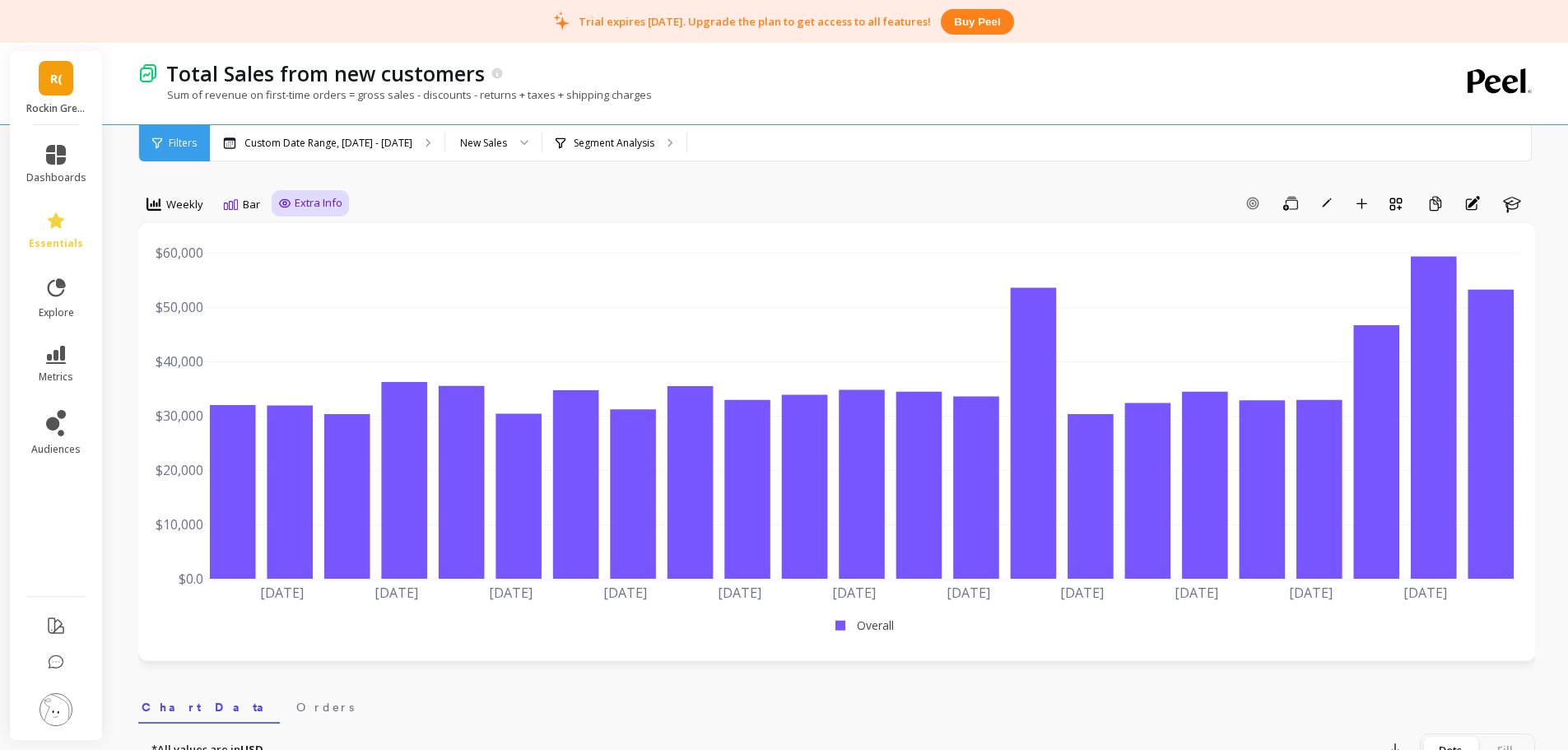
click at [313, 200] on span "Extra Info" at bounding box center [318, 203] width 48 height 16
click at [294, 239] on input "Goals" at bounding box center [312, 237] width 53 height 16
checkbox input "false"
click at [287, 305] on input "Values" at bounding box center [314, 299] width 58 height 16
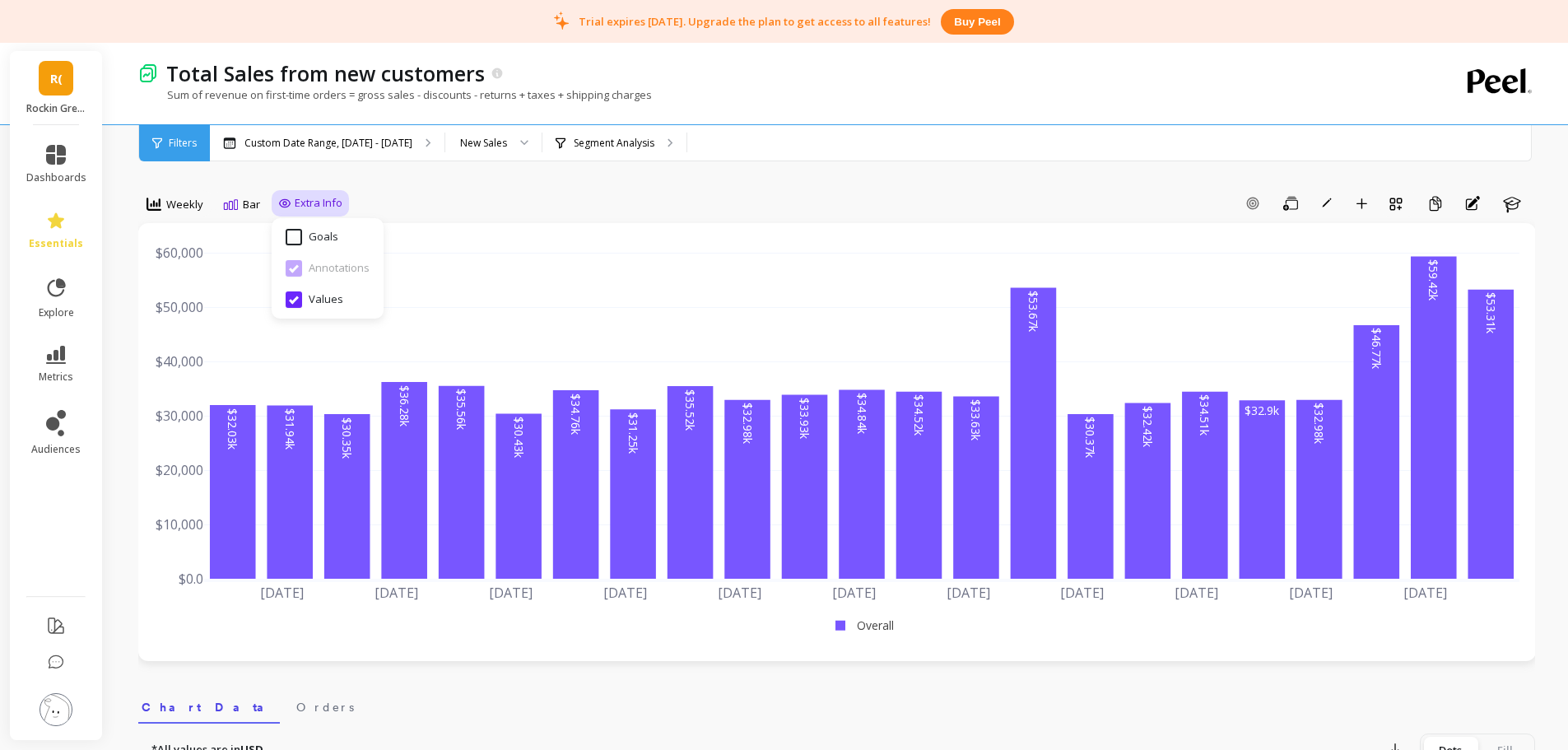
click at [287, 305] on input "Values" at bounding box center [314, 299] width 58 height 16
checkbox input "false"
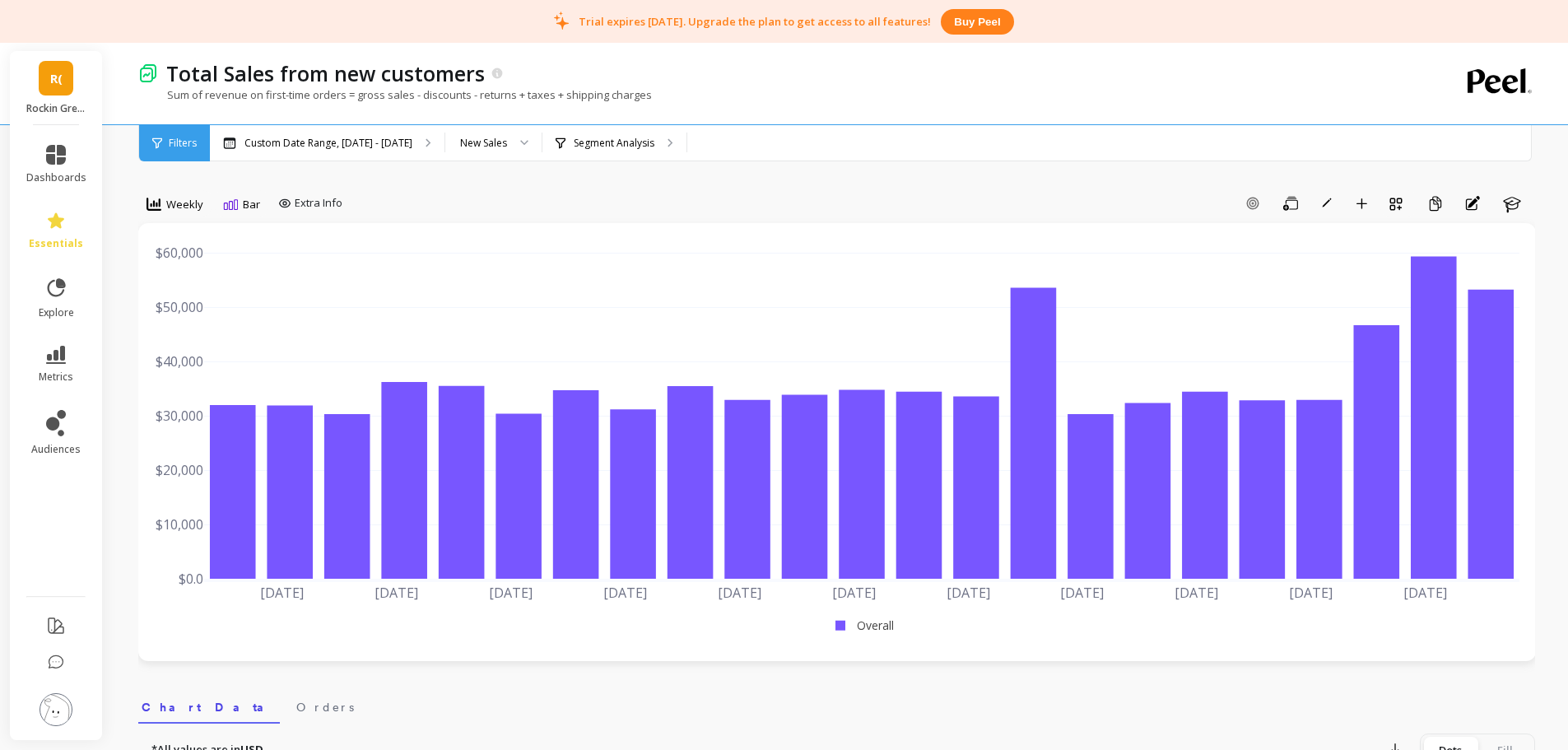
click at [355, 149] on p "Custom Date Range, [DATE] - [DATE]" at bounding box center [329, 144] width 168 height 14
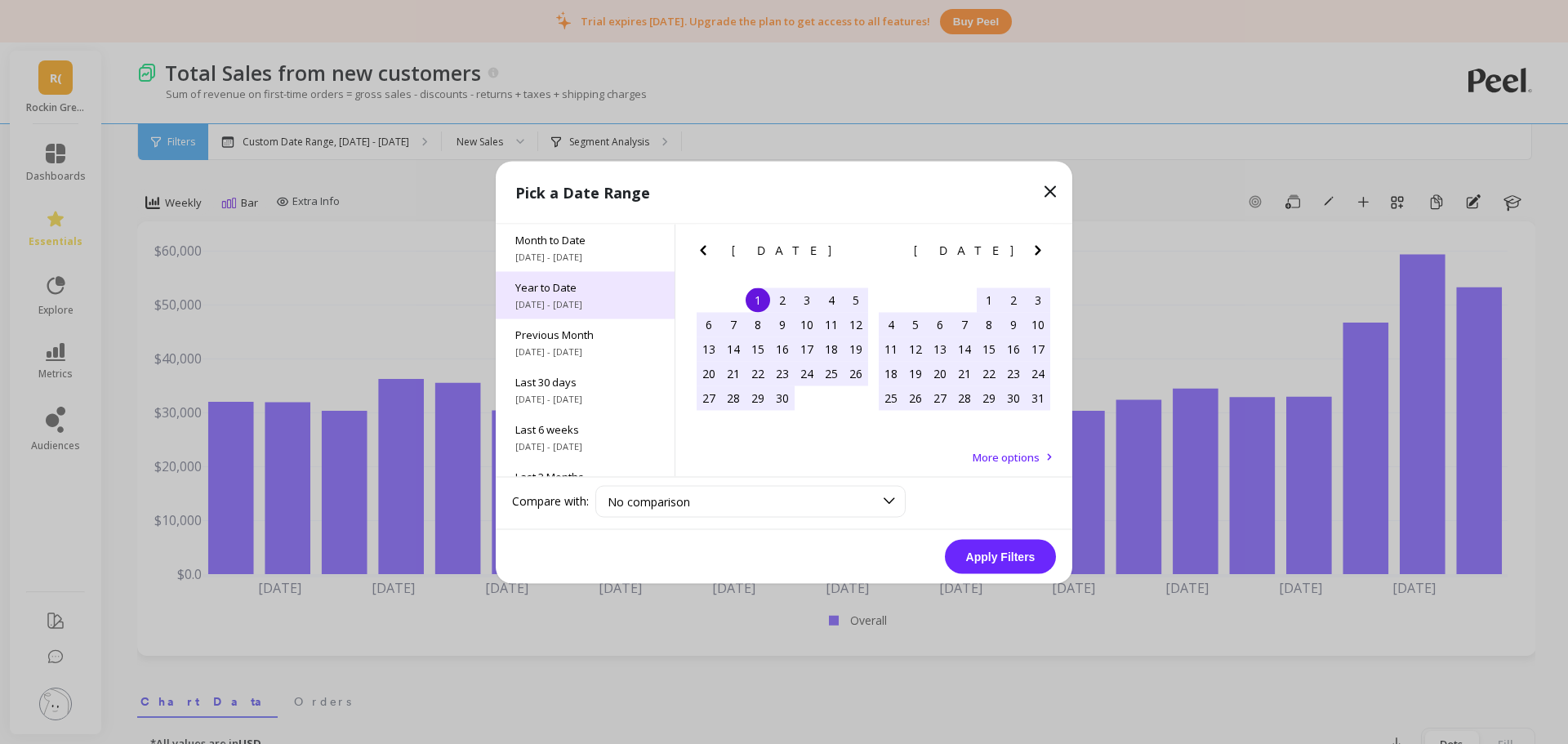
click at [605, 286] on span "Year to Date" at bounding box center [585, 286] width 140 height 14
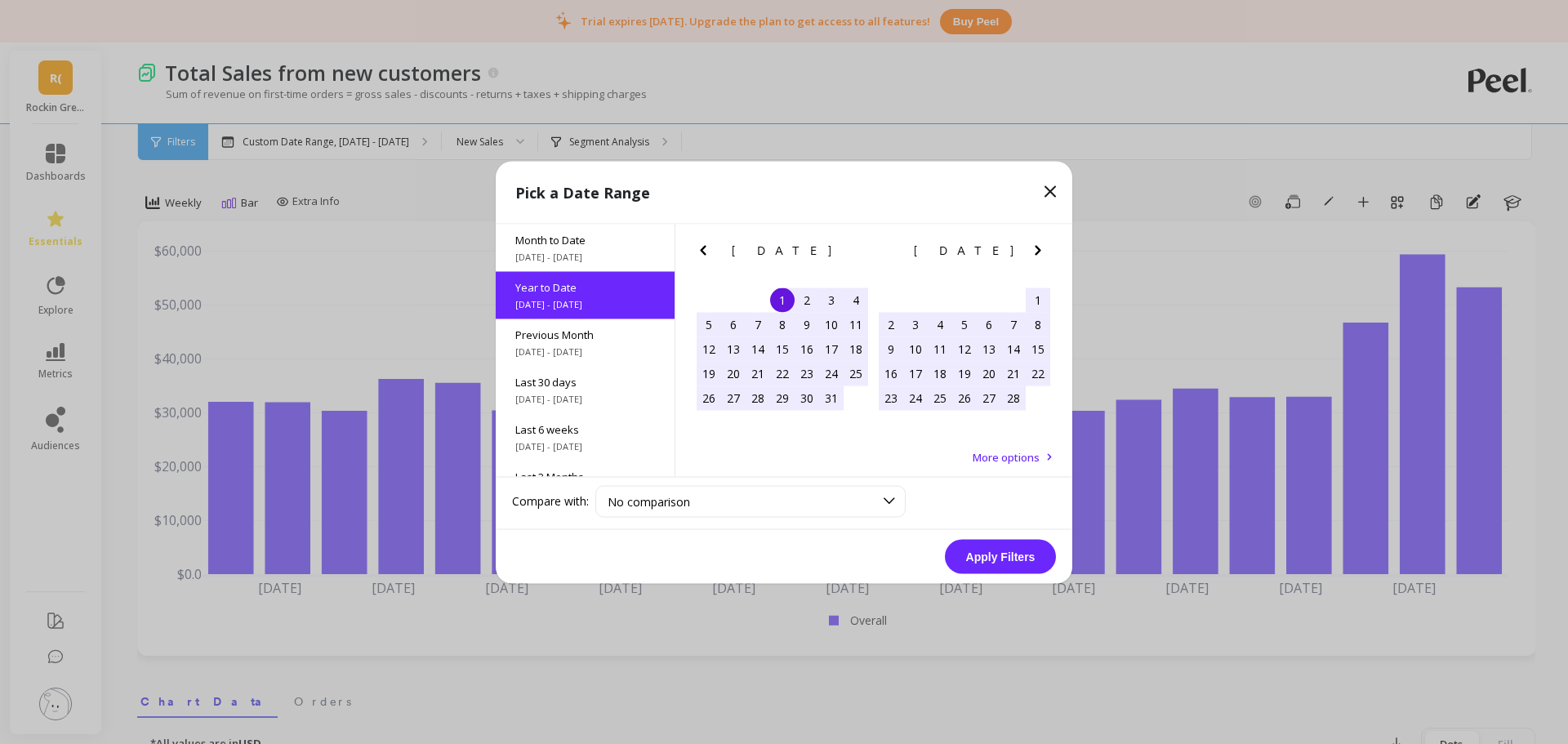
click at [983, 556] on button "Apply Filters" at bounding box center [1000, 556] width 111 height 35
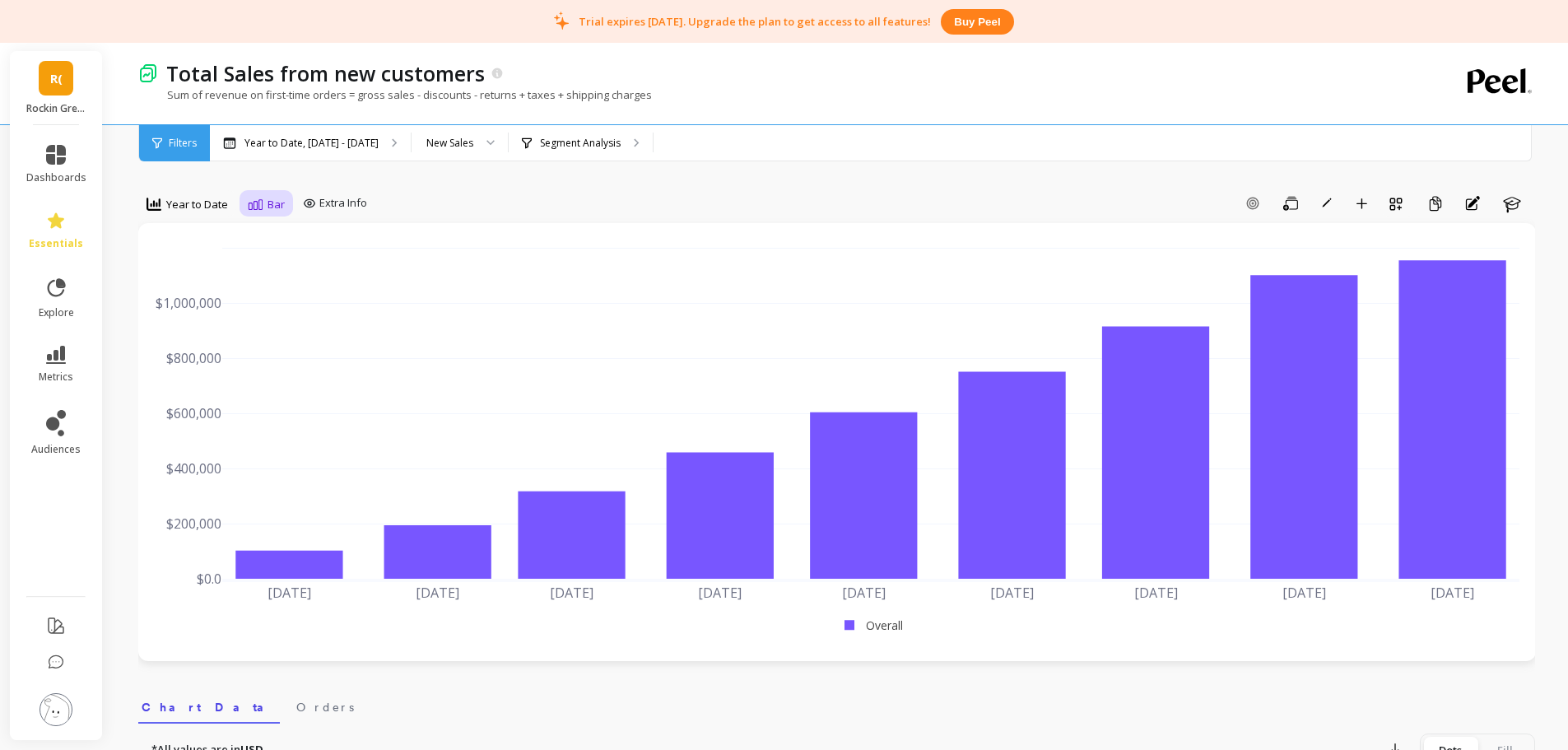
click at [266, 200] on div "Bar" at bounding box center [267, 204] width 37 height 20
click at [273, 232] on div "Line" at bounding box center [301, 242] width 114 height 29
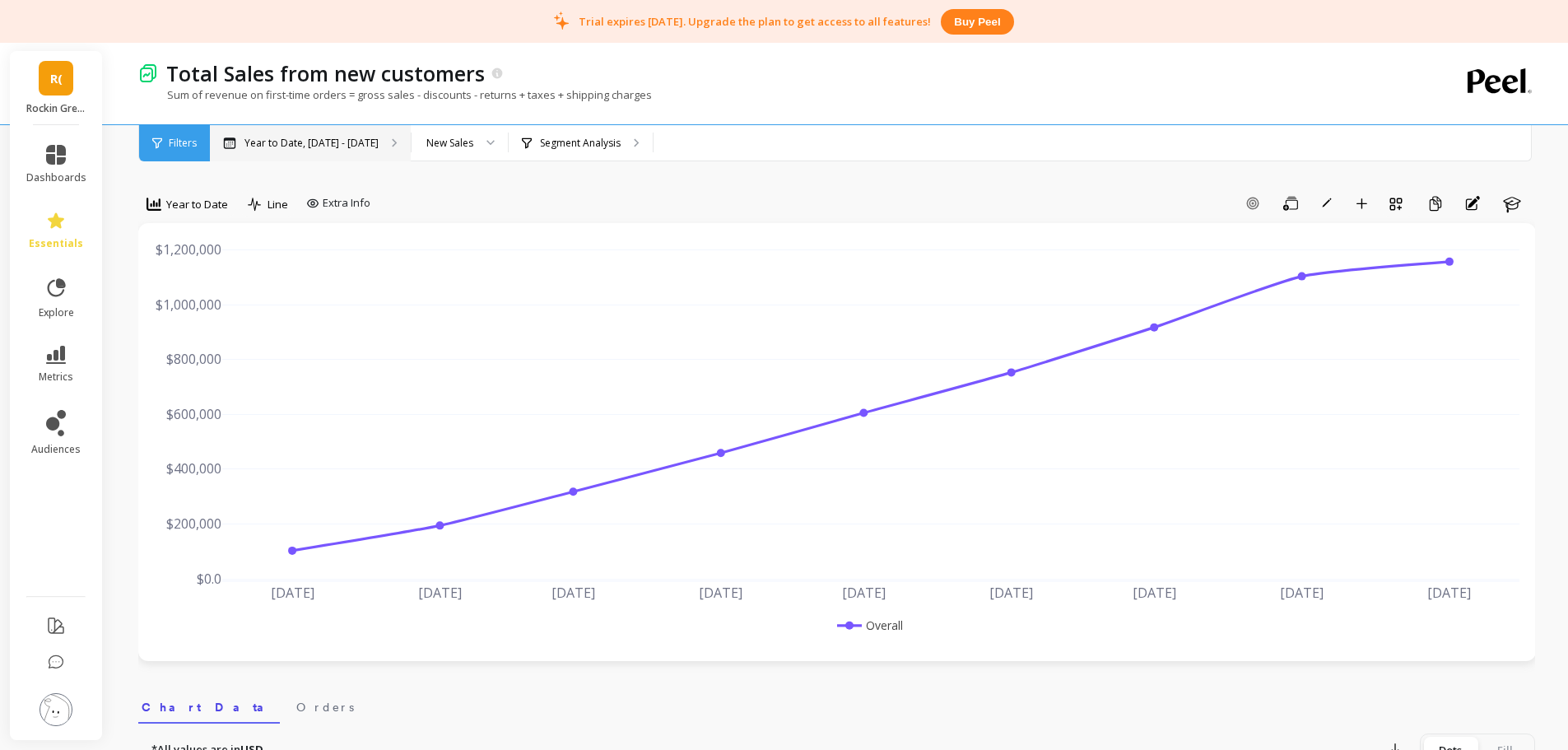
click at [303, 139] on p "Year to Date, Jan 1 - Sep 6" at bounding box center [312, 144] width 134 height 14
click at [450, 138] on div "New Sales" at bounding box center [449, 143] width 47 height 15
click at [441, 192] on div "Total Sales" at bounding box center [459, 189] width 75 height 15
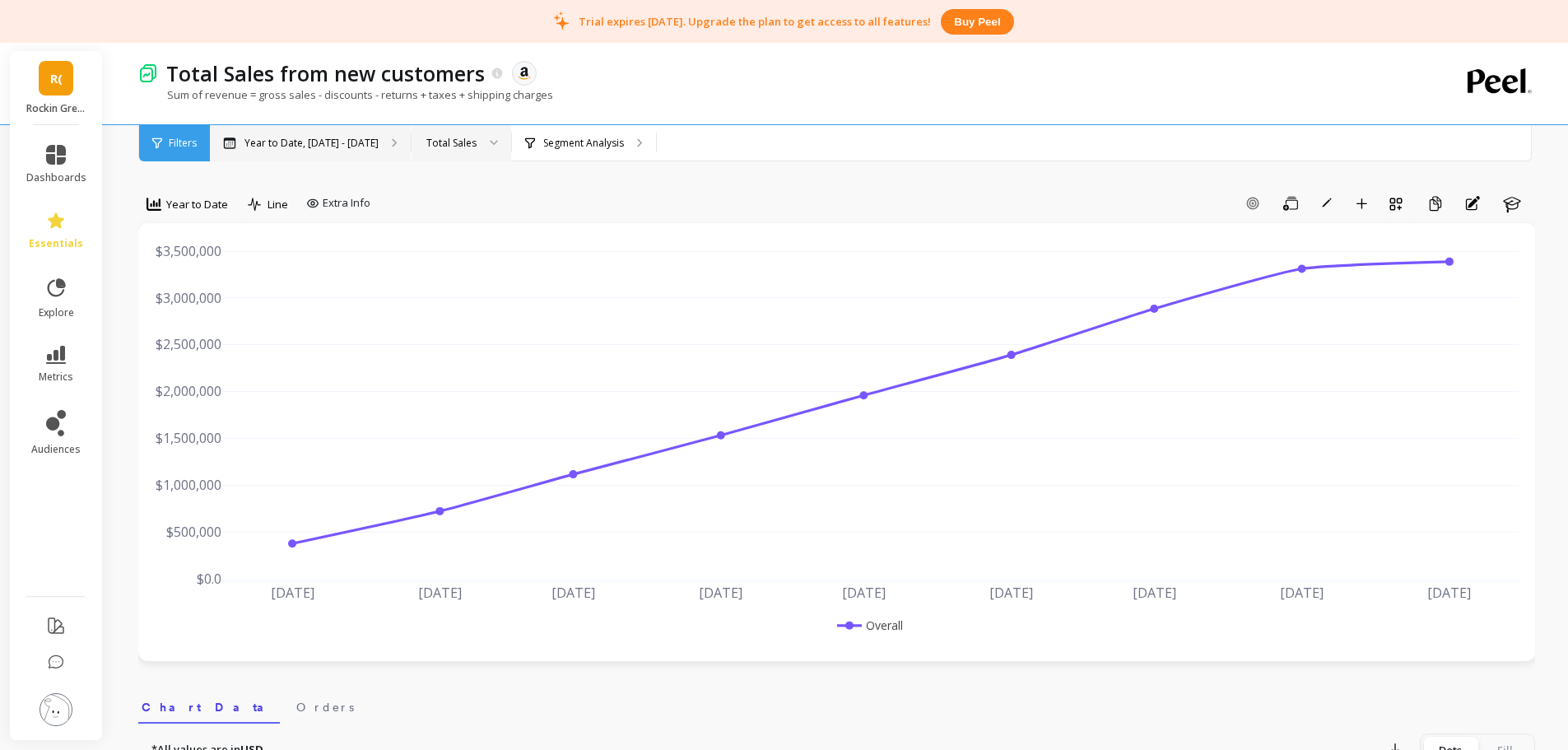
click at [312, 148] on p "Year to Date, Jan 1 - Sep 6" at bounding box center [312, 144] width 134 height 14
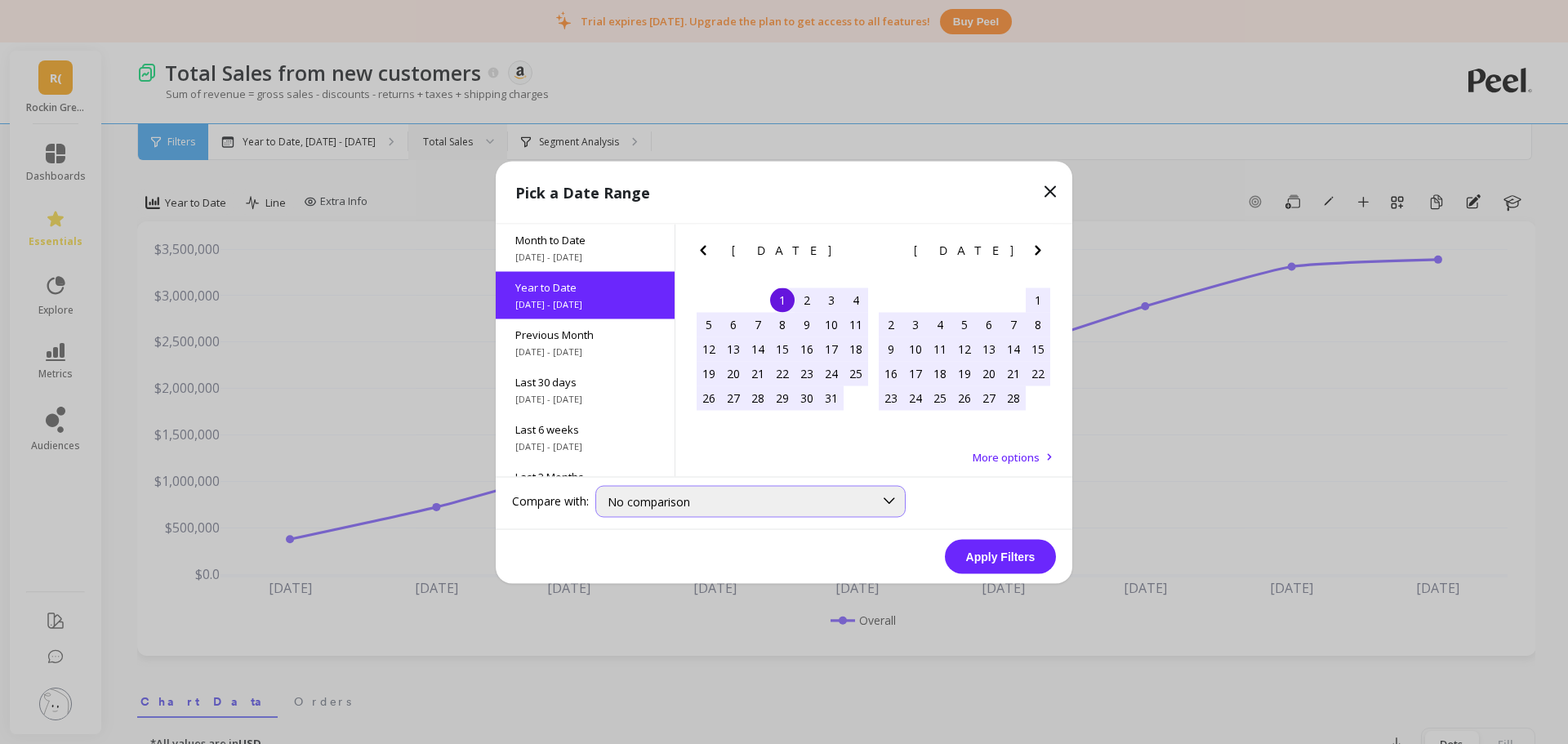
click at [691, 505] on div "No comparison" at bounding box center [740, 501] width 266 height 15
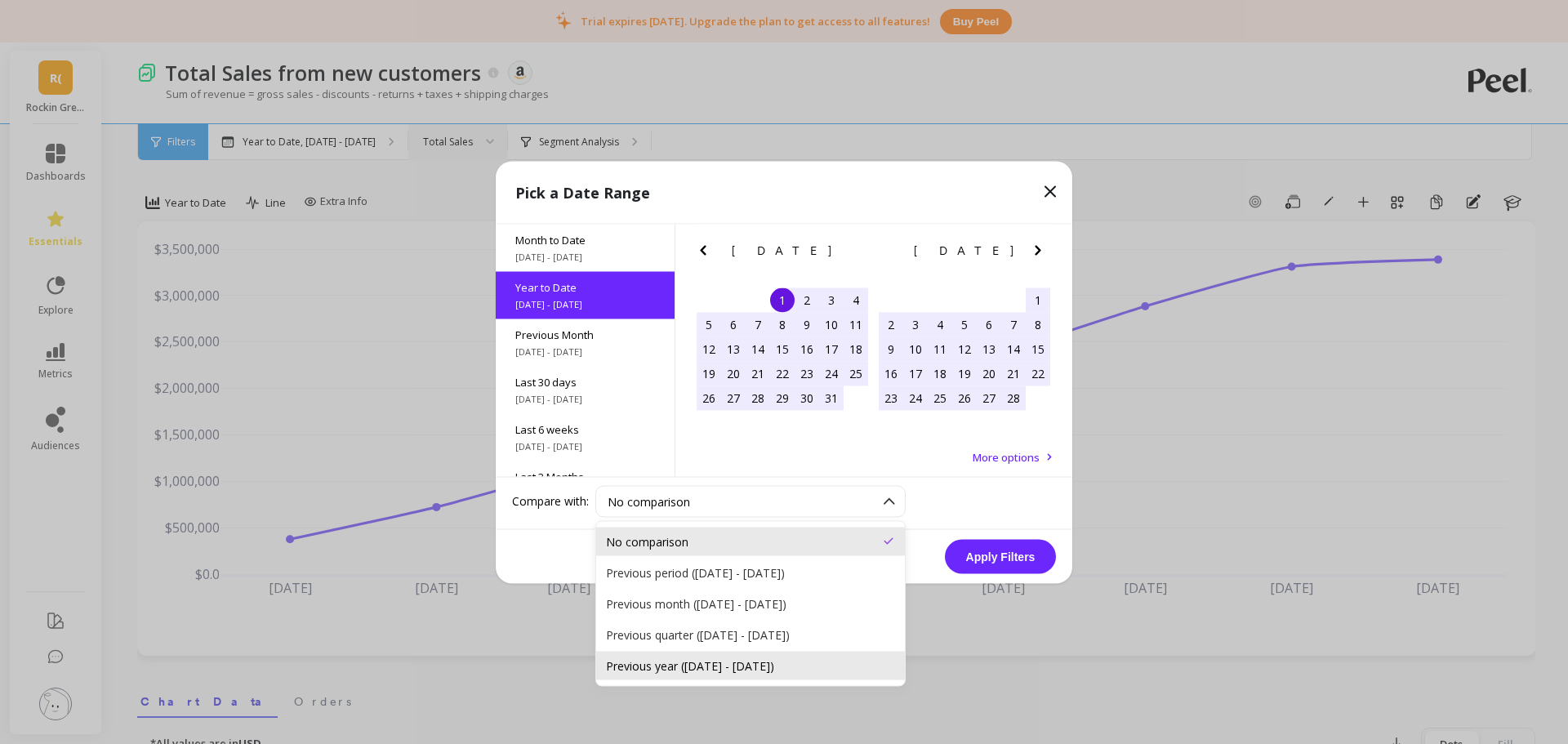
click at [727, 663] on div "Previous year (Jan 1, 2024 - Sep 6, 2024)" at bounding box center [749, 666] width 289 height 15
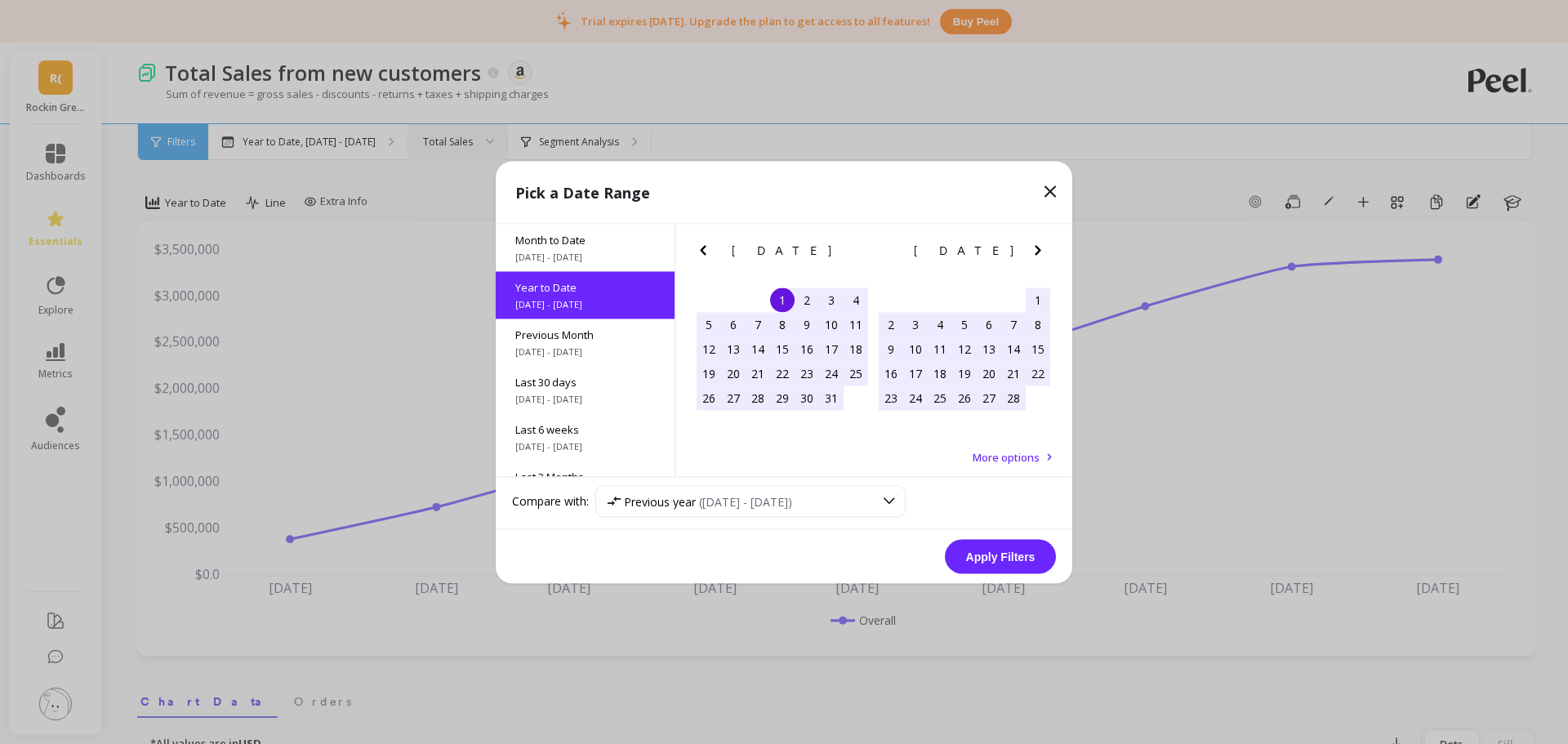
click at [1006, 549] on button "Apply Filters" at bounding box center [1000, 556] width 111 height 35
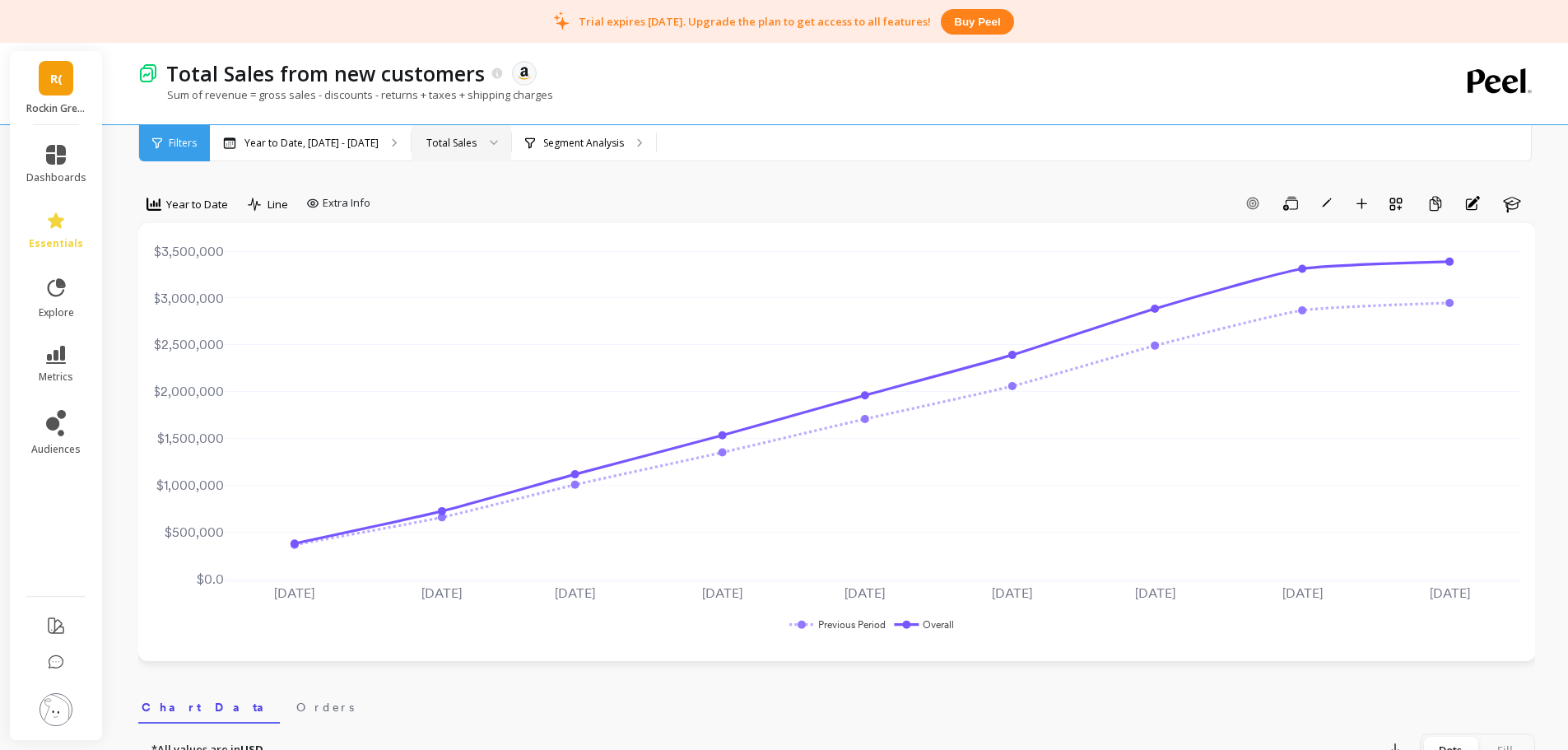
click at [478, 134] on div at bounding box center [487, 143] width 20 height 37
click at [559, 160] on div "Segment Analysis" at bounding box center [584, 143] width 144 height 37
click at [447, 143] on div "Total Sales" at bounding box center [451, 143] width 50 height 15
click at [445, 230] on div "New Sales" at bounding box center [461, 220] width 98 height 29
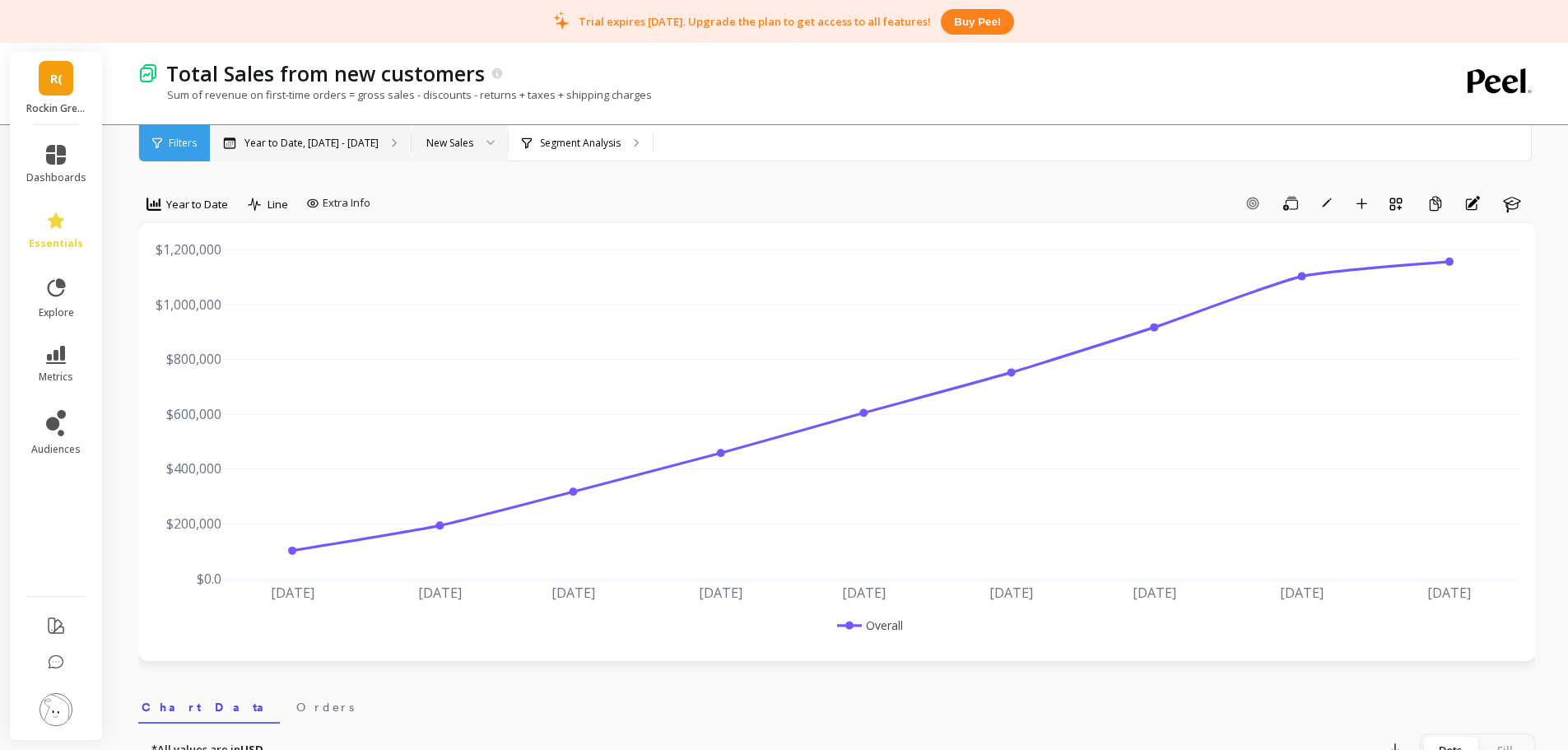
click at [289, 145] on p "Year to Date, Jan 1 - Sep 6" at bounding box center [312, 144] width 134 height 14
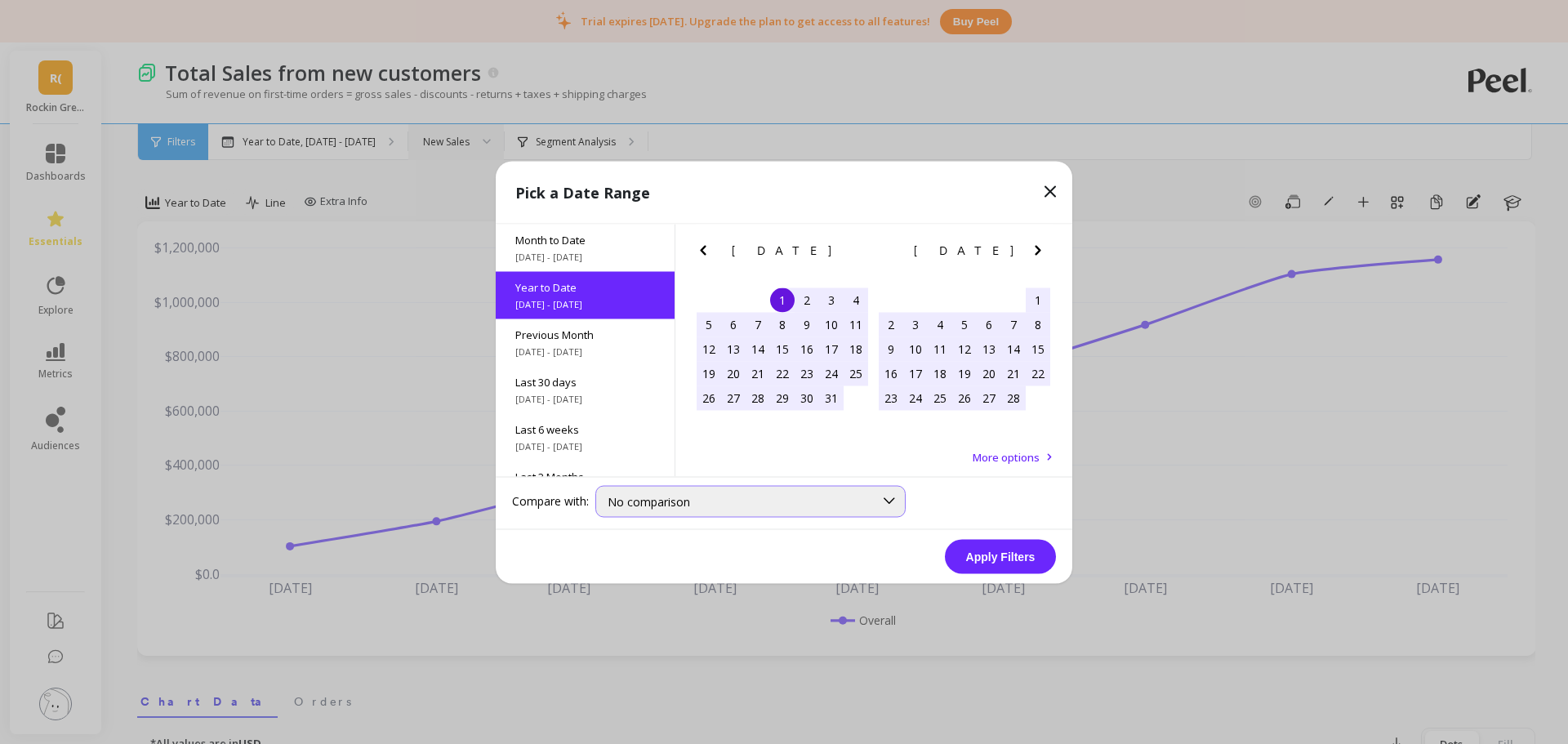
click at [672, 490] on div "No comparison" at bounding box center [750, 501] width 310 height 32
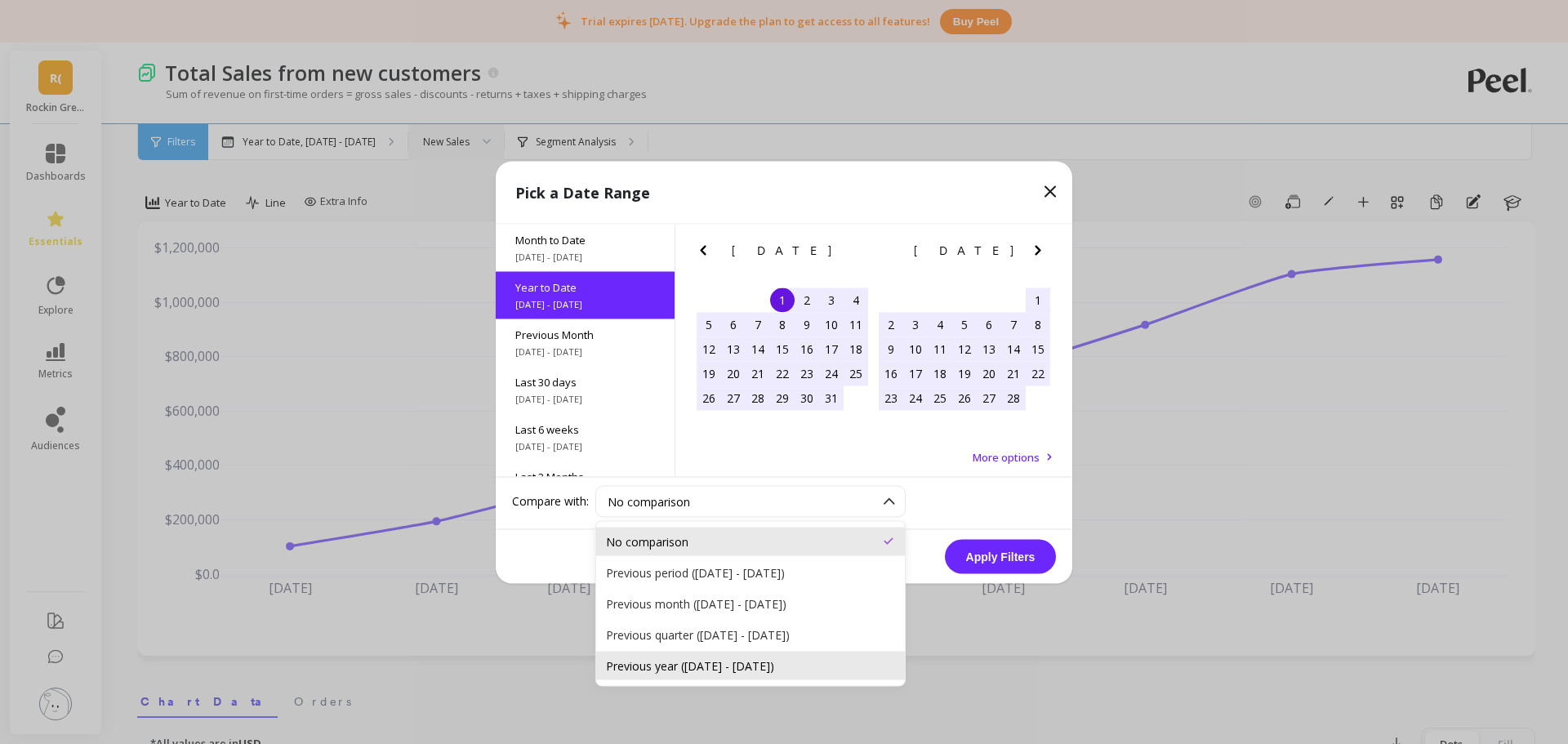
click at [653, 666] on div "Previous year (Jan 1, 2024 - Sep 6, 2024)" at bounding box center [749, 666] width 289 height 15
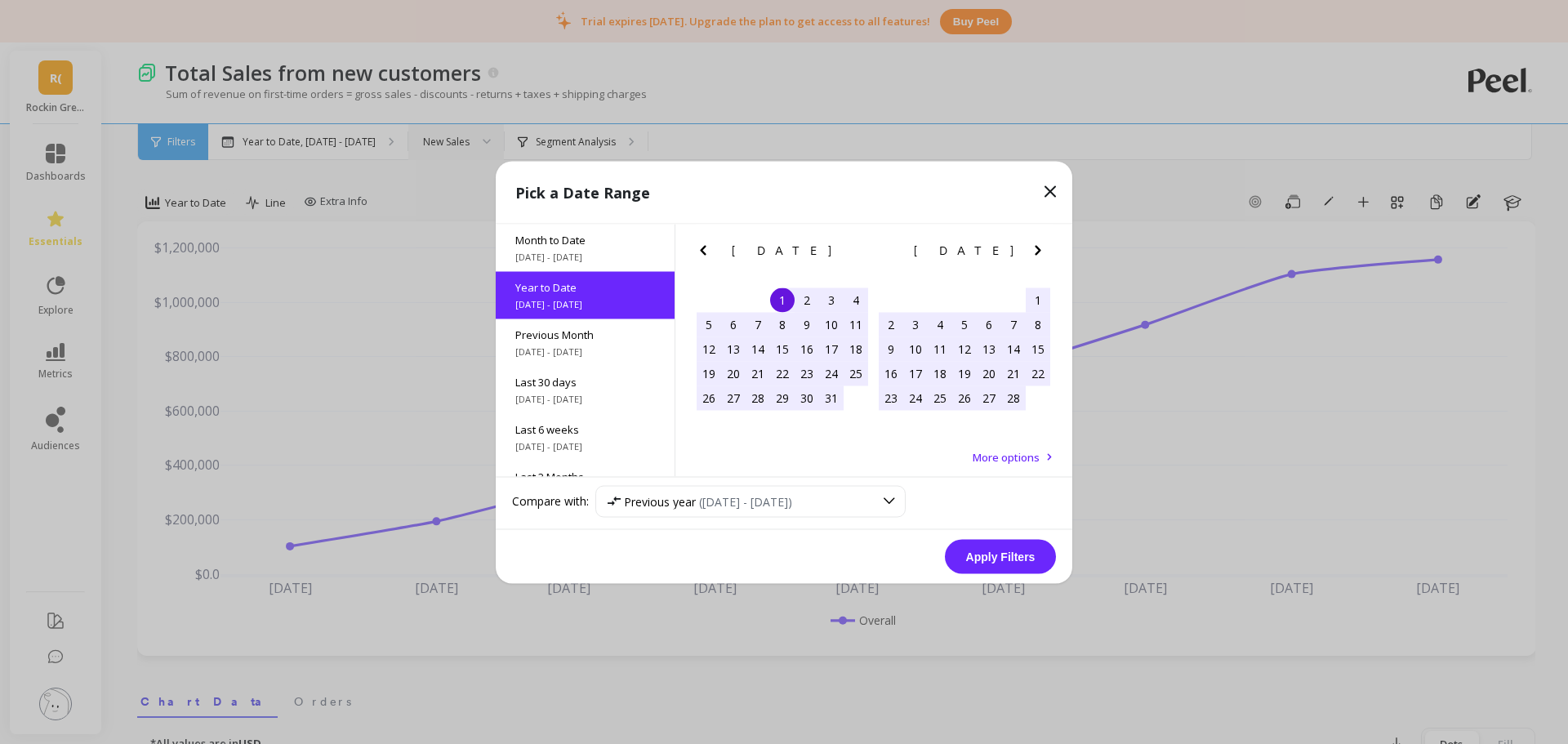
click at [1010, 558] on button "Apply Filters" at bounding box center [1000, 556] width 111 height 35
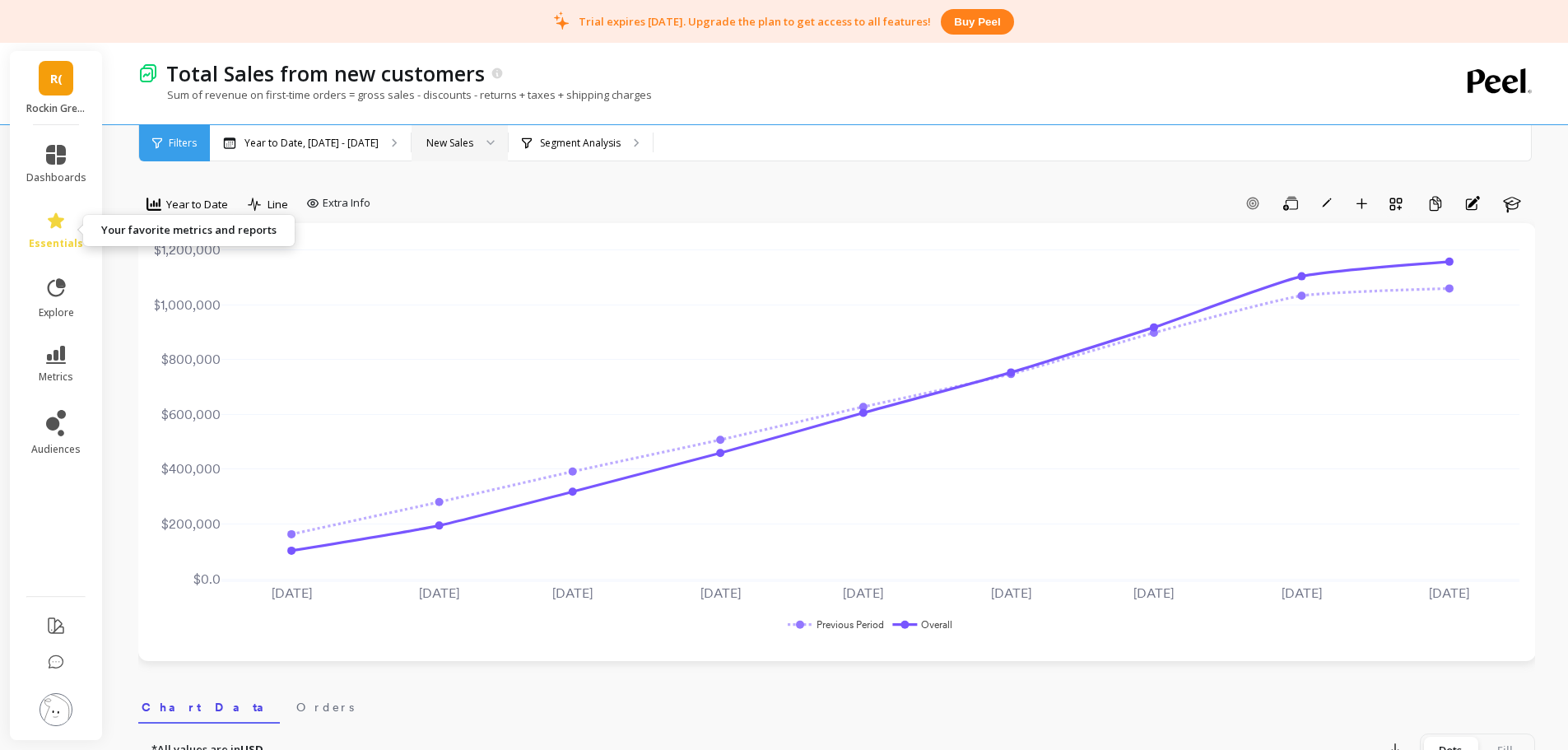
click at [47, 228] on icon at bounding box center [55, 220] width 20 height 20
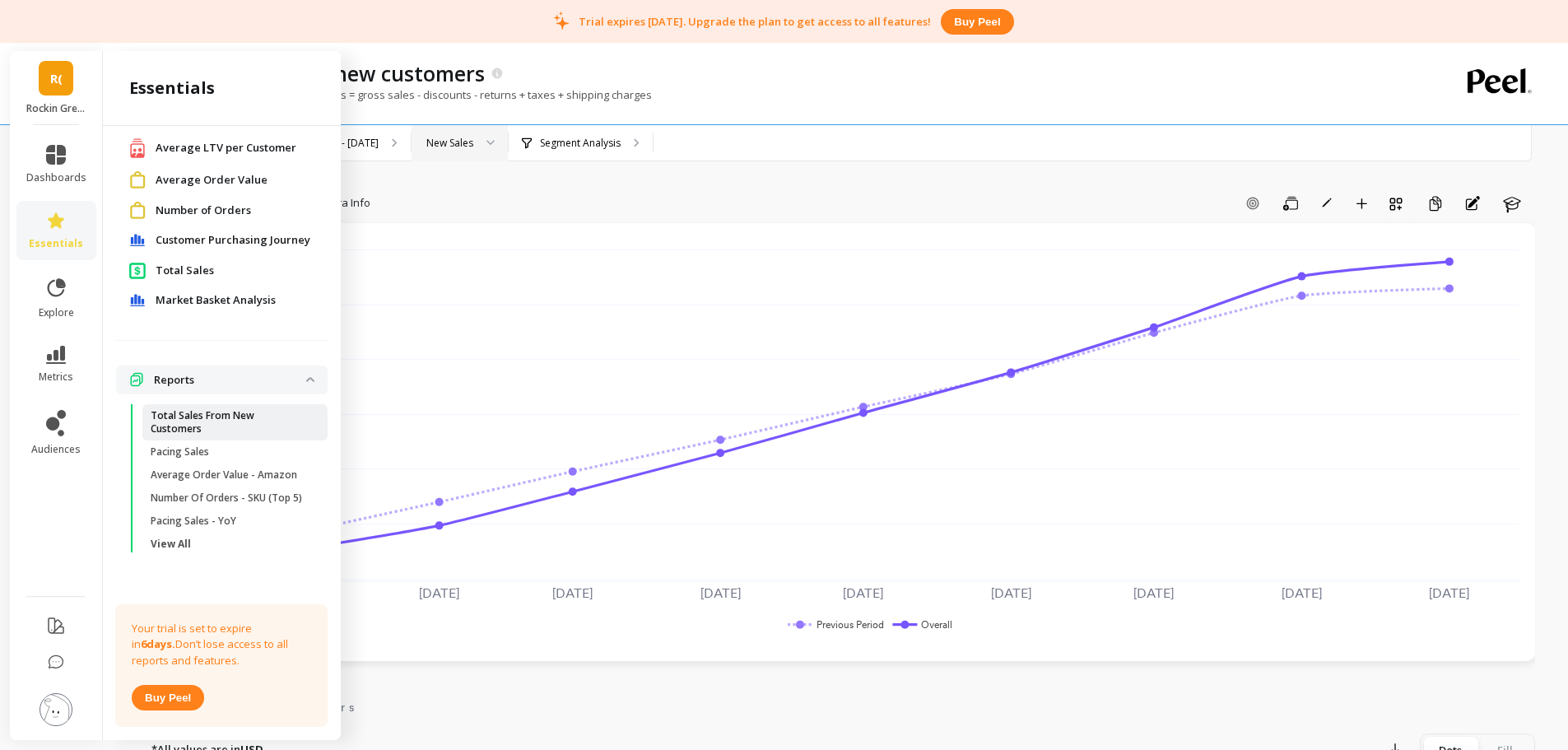
scroll to position [170, 0]
click at [261, 446] on span "Pacing Sales" at bounding box center [228, 453] width 157 height 14
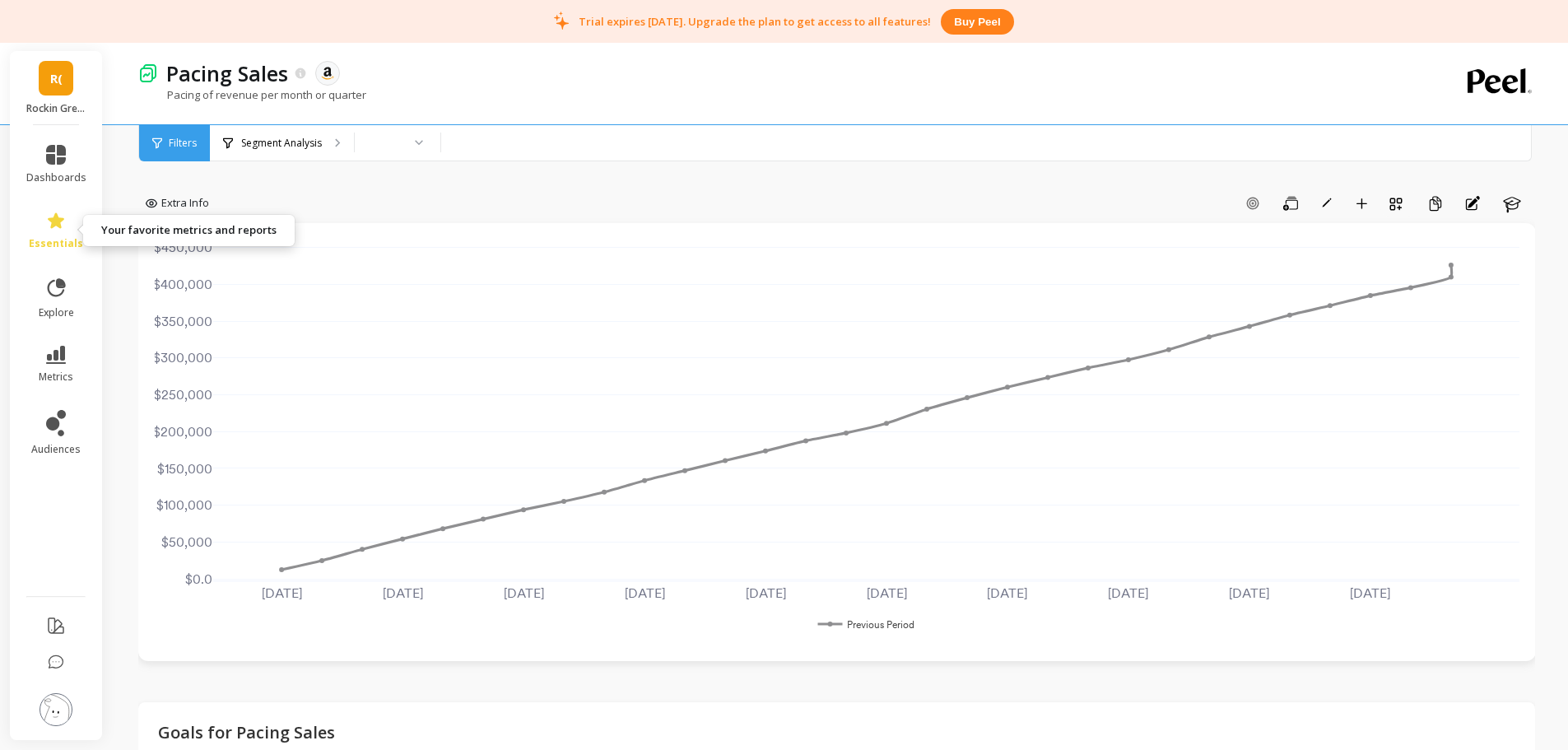
click at [55, 230] on link "essentials" at bounding box center [56, 230] width 60 height 40
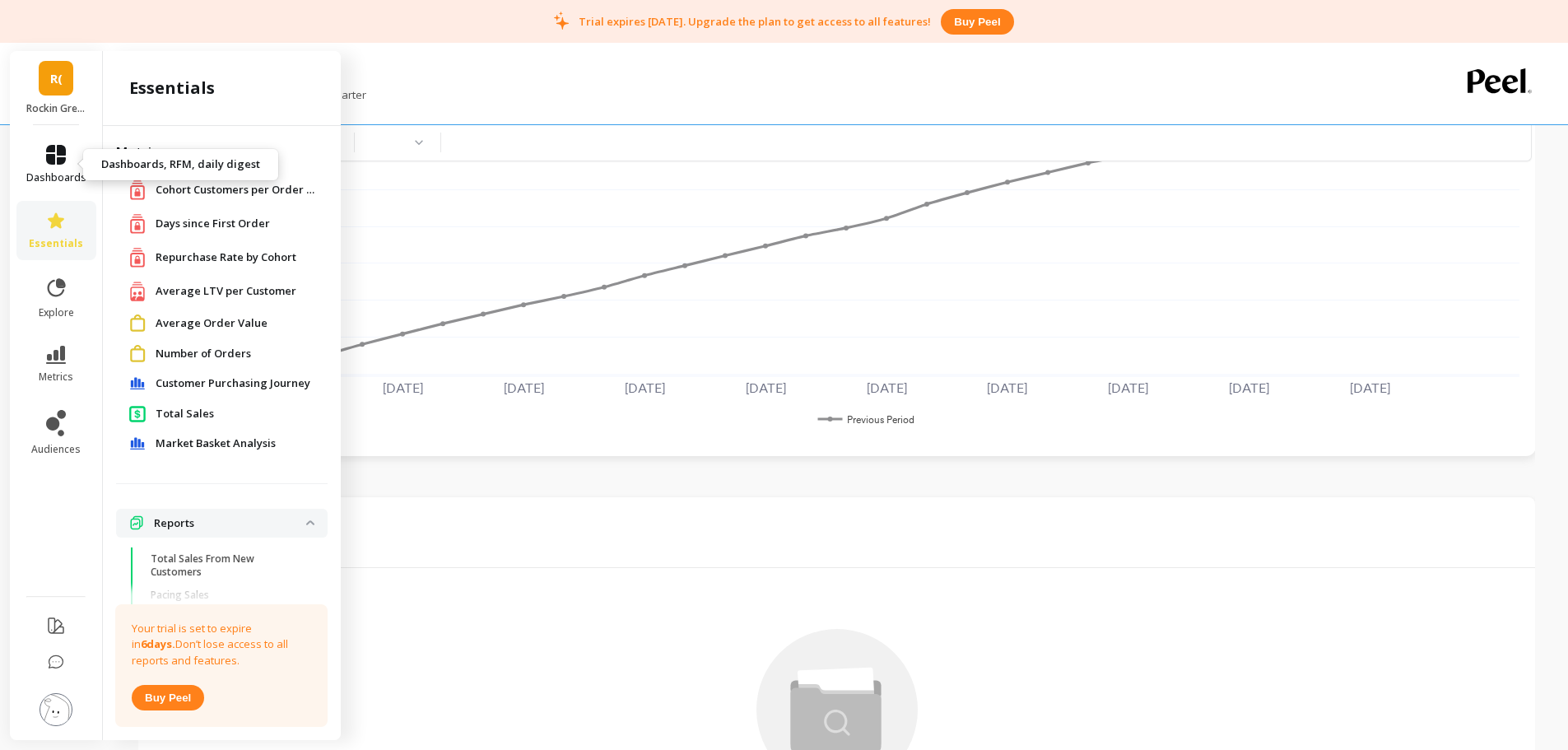
click at [68, 159] on link "dashboards" at bounding box center [56, 165] width 60 height 40
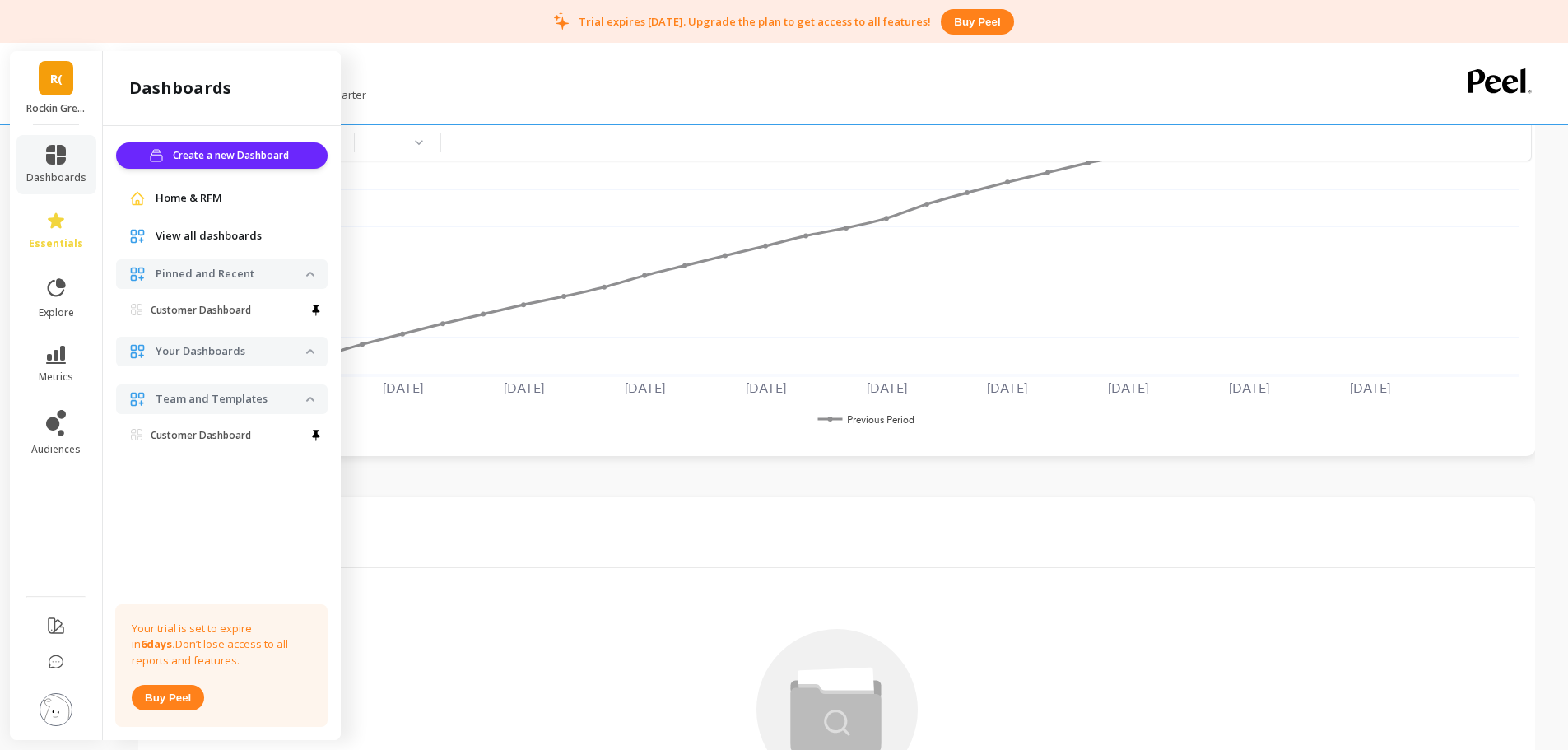
click at [199, 242] on span "View all dashboards" at bounding box center [208, 236] width 106 height 16
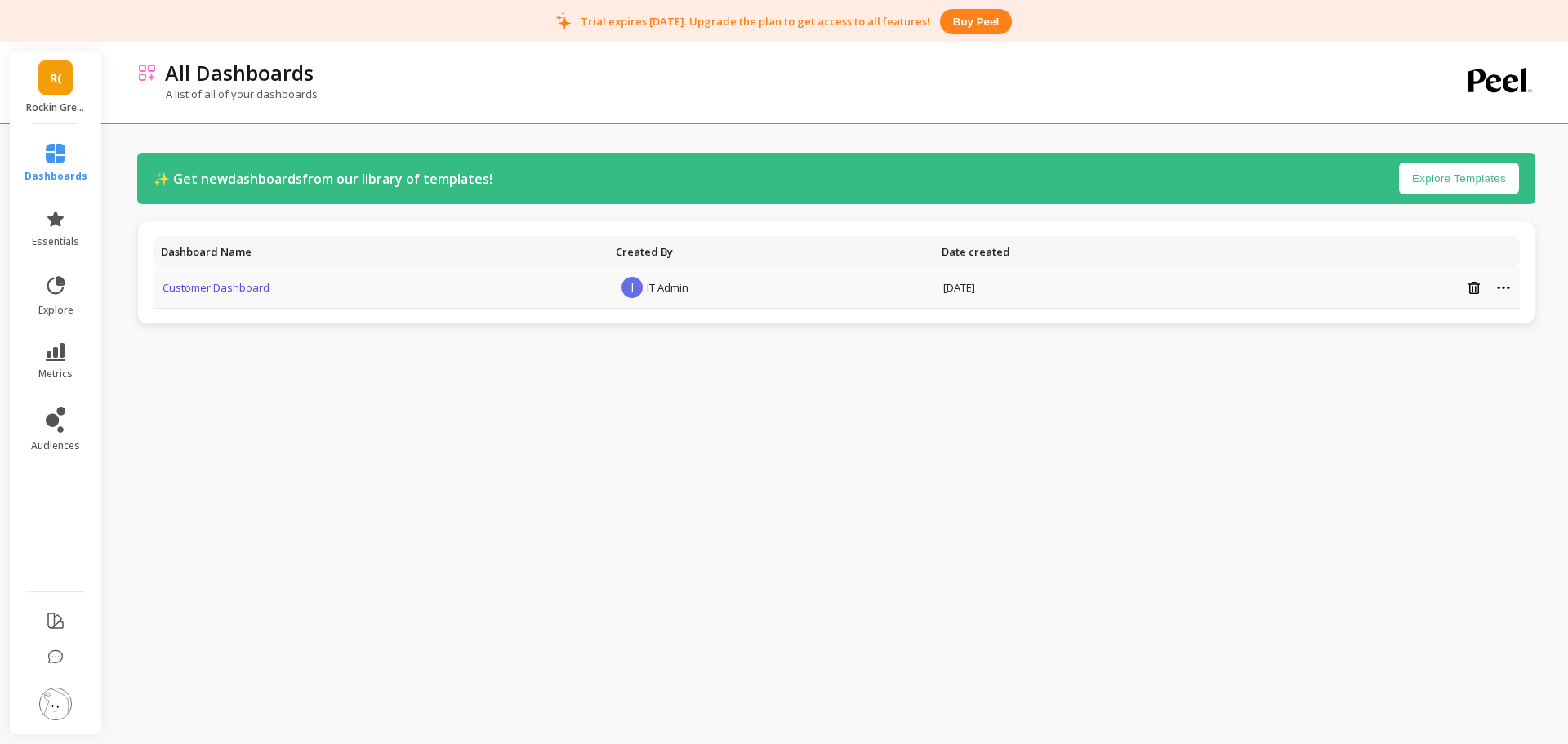
click at [216, 288] on link "Customer Dashboard" at bounding box center [216, 287] width 107 height 14
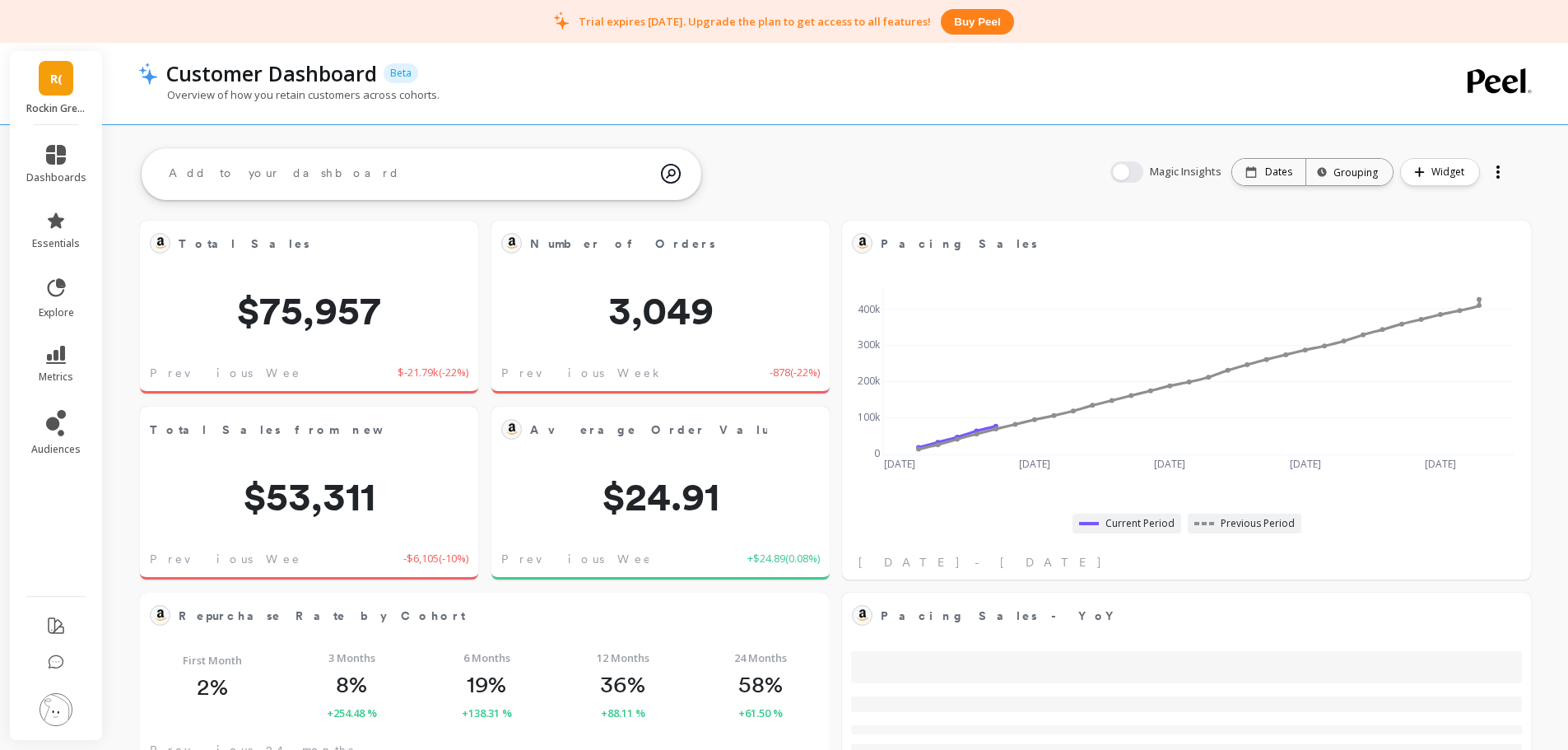
scroll to position [441, 630]
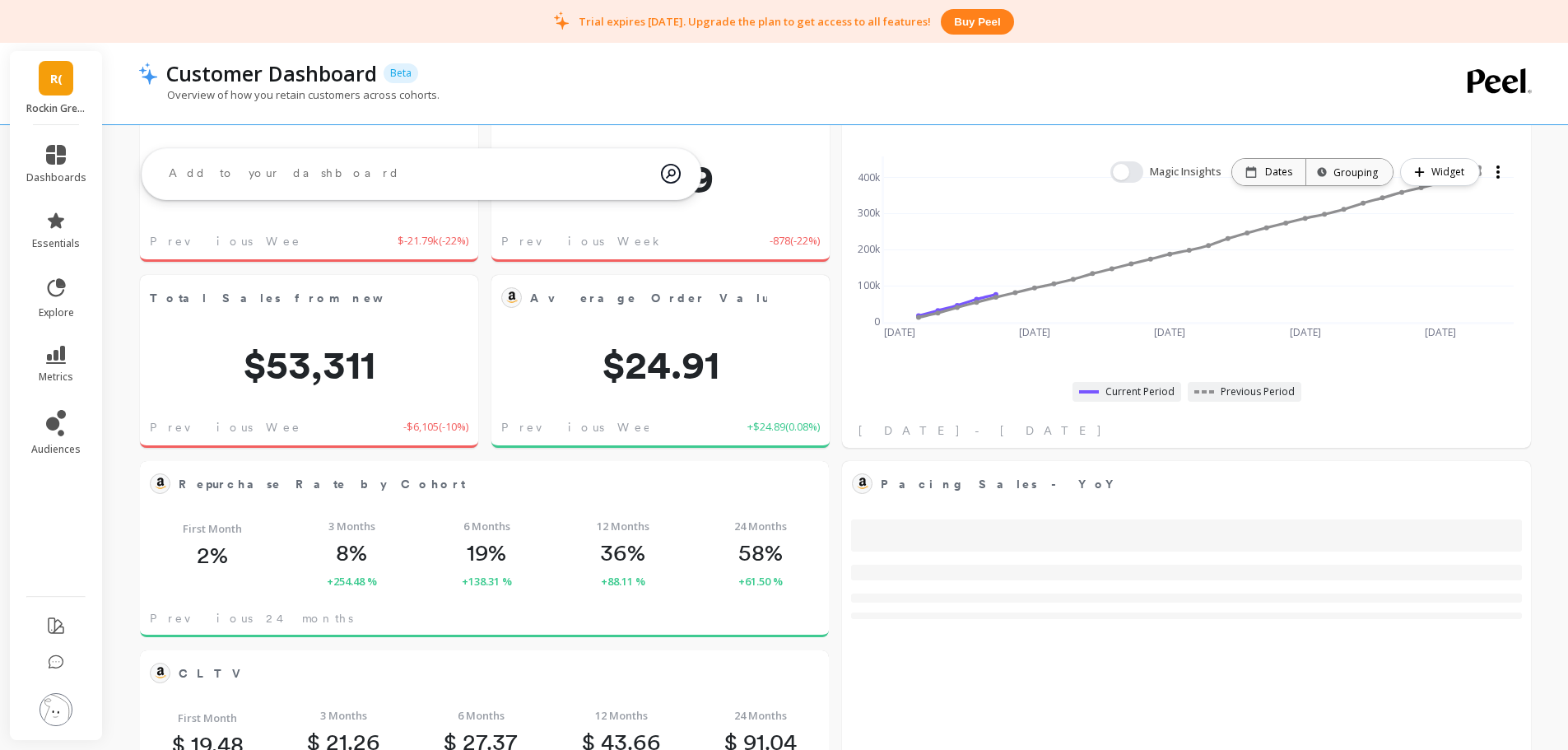
scroll to position [0, 0]
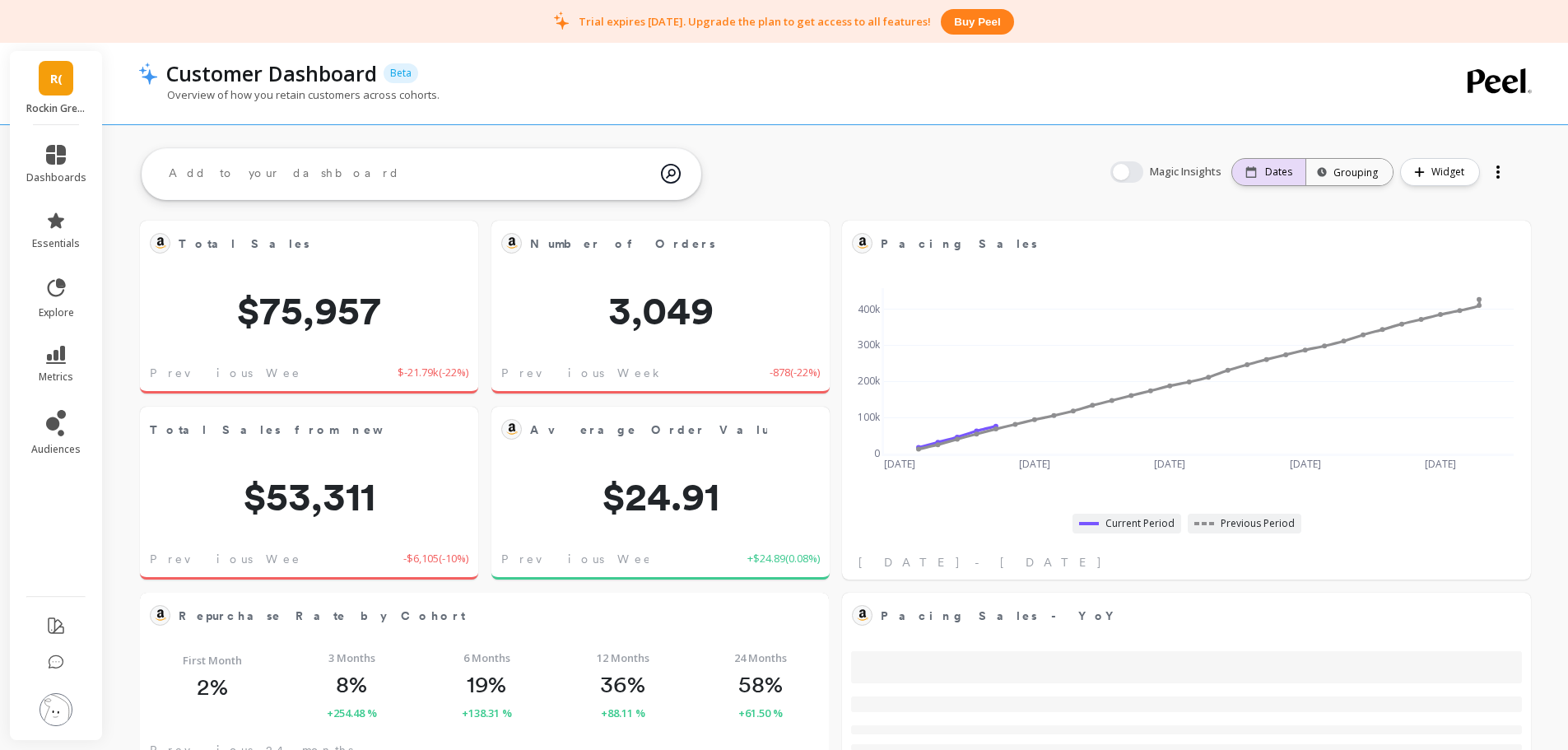
click at [1268, 170] on p "Dates" at bounding box center [1279, 172] width 27 height 14
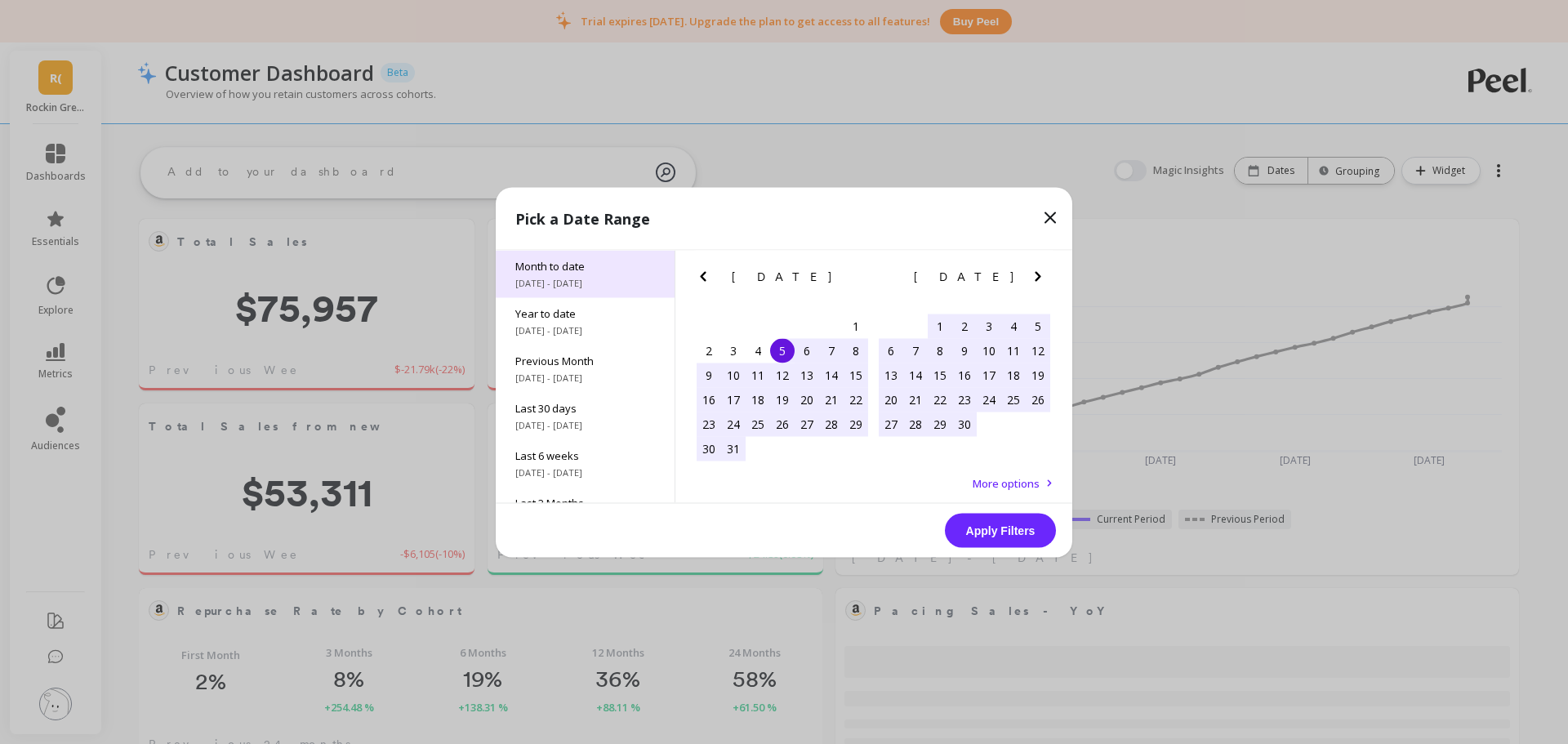
click at [586, 281] on span "[DATE] - [DATE]" at bounding box center [585, 283] width 140 height 13
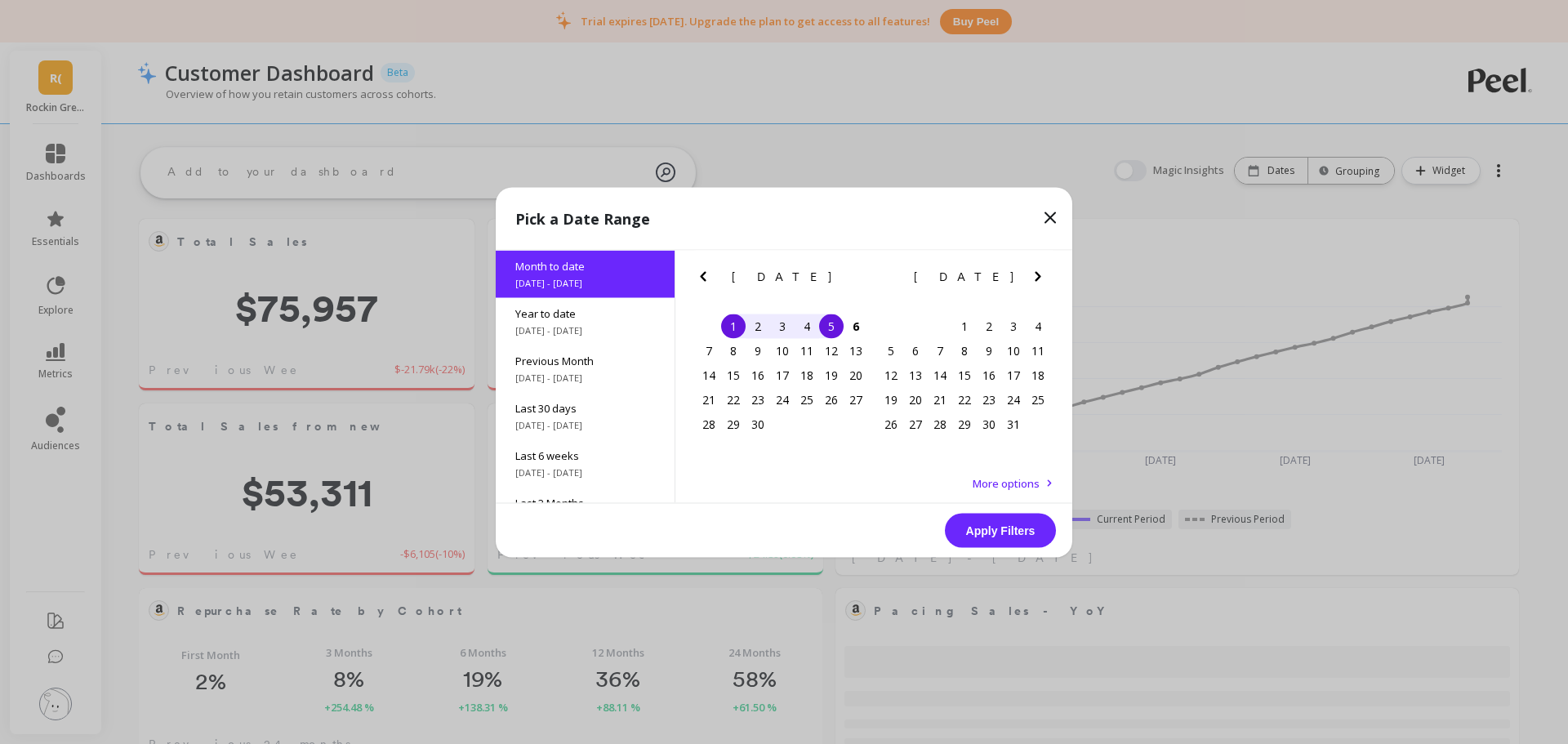
click at [1017, 533] on button "Apply Filters" at bounding box center [1000, 530] width 111 height 35
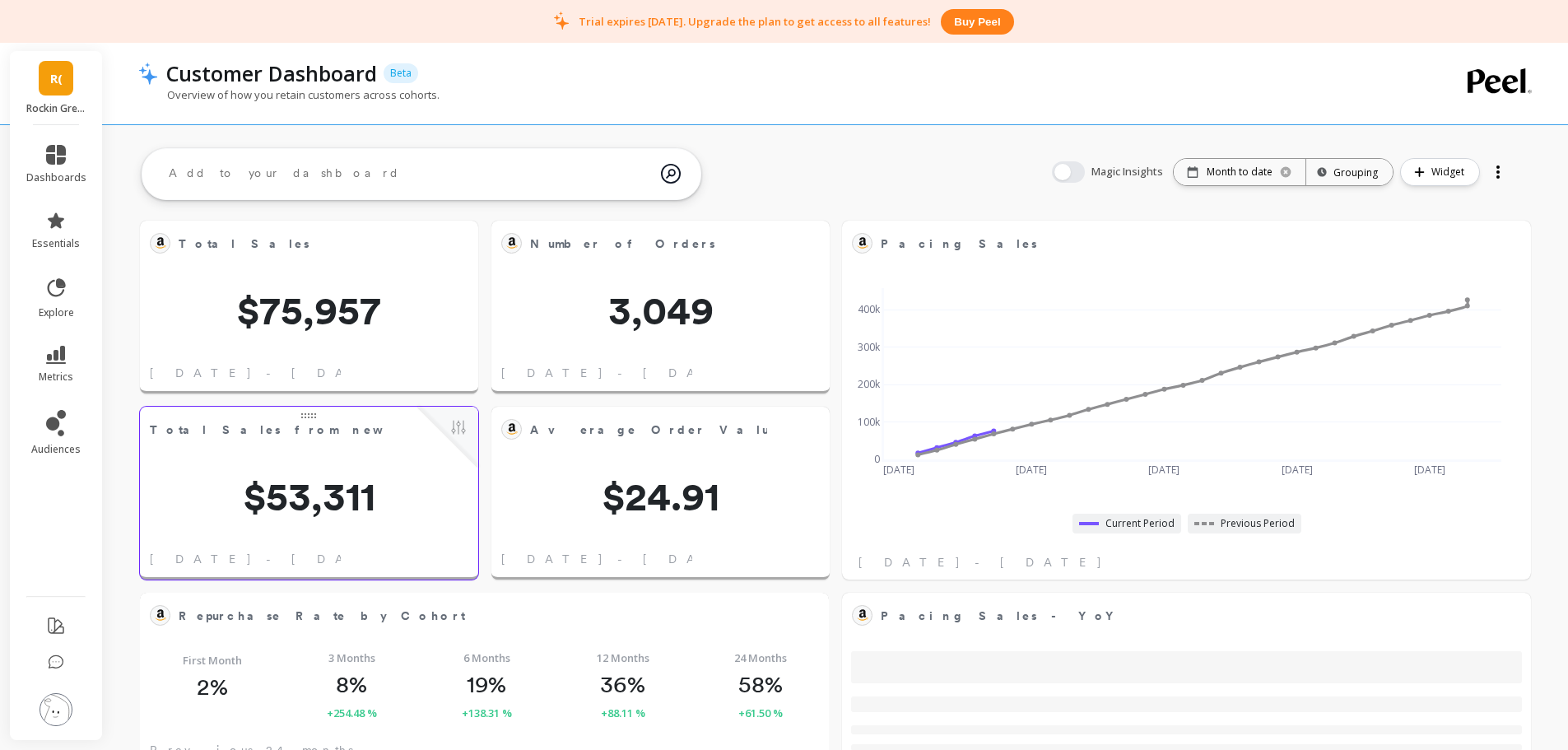
scroll to position [441, 630]
click at [1217, 175] on p "Month to date" at bounding box center [1239, 172] width 66 height 14
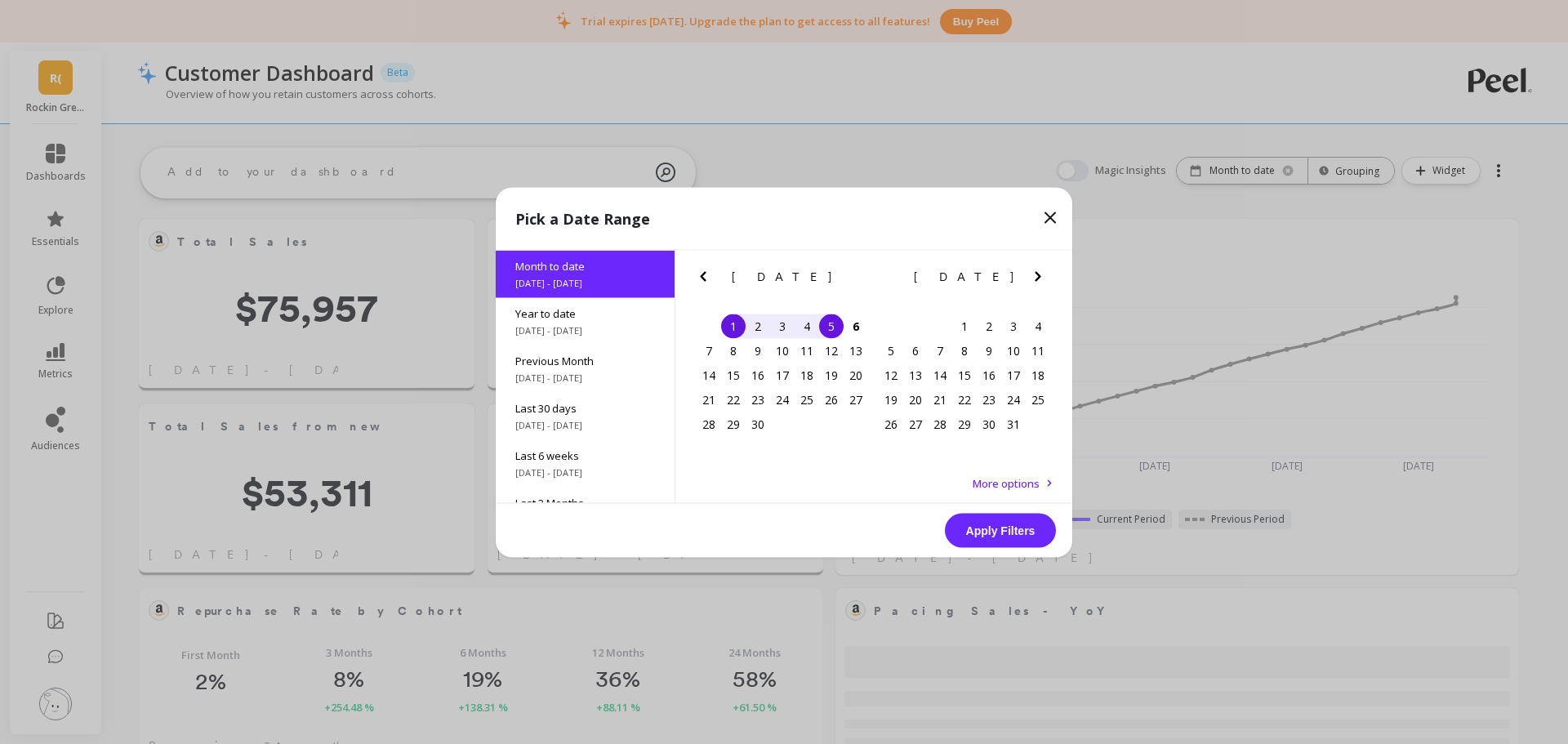
click at [703, 280] on icon "Previous Month" at bounding box center [702, 276] width 6 height 10
click at [714, 444] on div "31" at bounding box center [708, 448] width 24 height 24
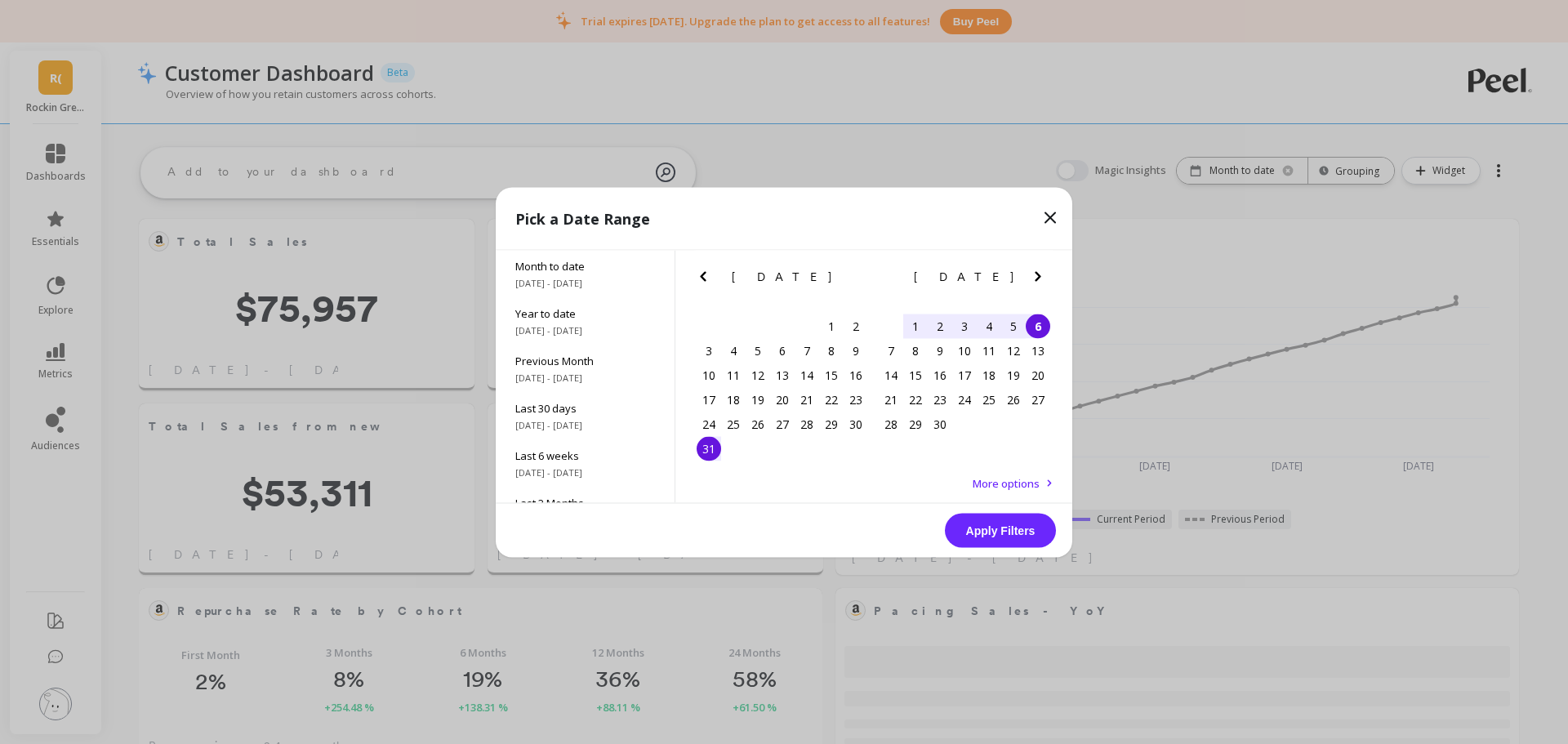
click at [1046, 324] on div "6" at bounding box center [1037, 325] width 24 height 24
click at [1016, 552] on div "Apply Filters" at bounding box center [784, 530] width 577 height 54
click at [1035, 530] on button "Apply Filters" at bounding box center [1000, 530] width 111 height 35
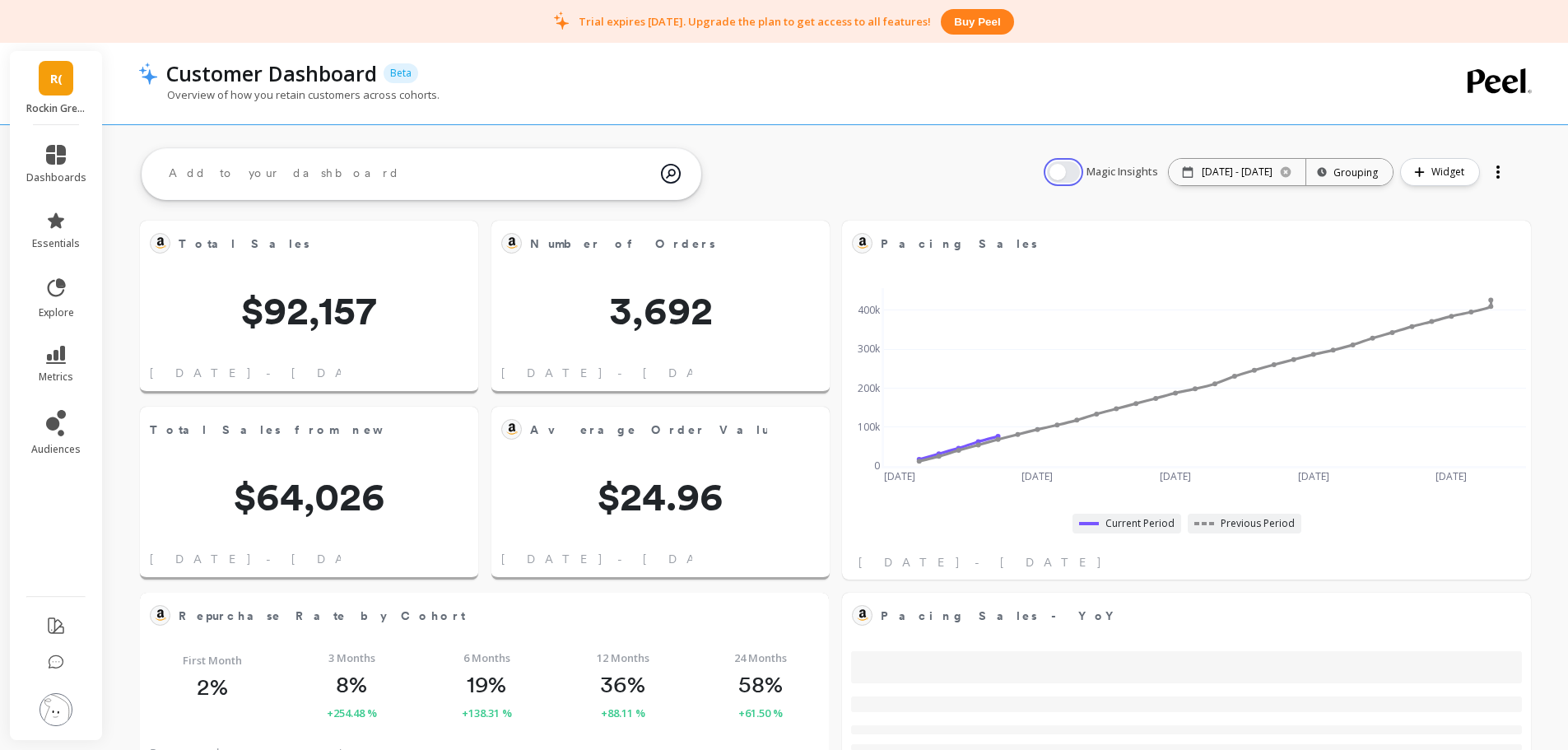
click at [1050, 178] on button "button" at bounding box center [1063, 172] width 33 height 21
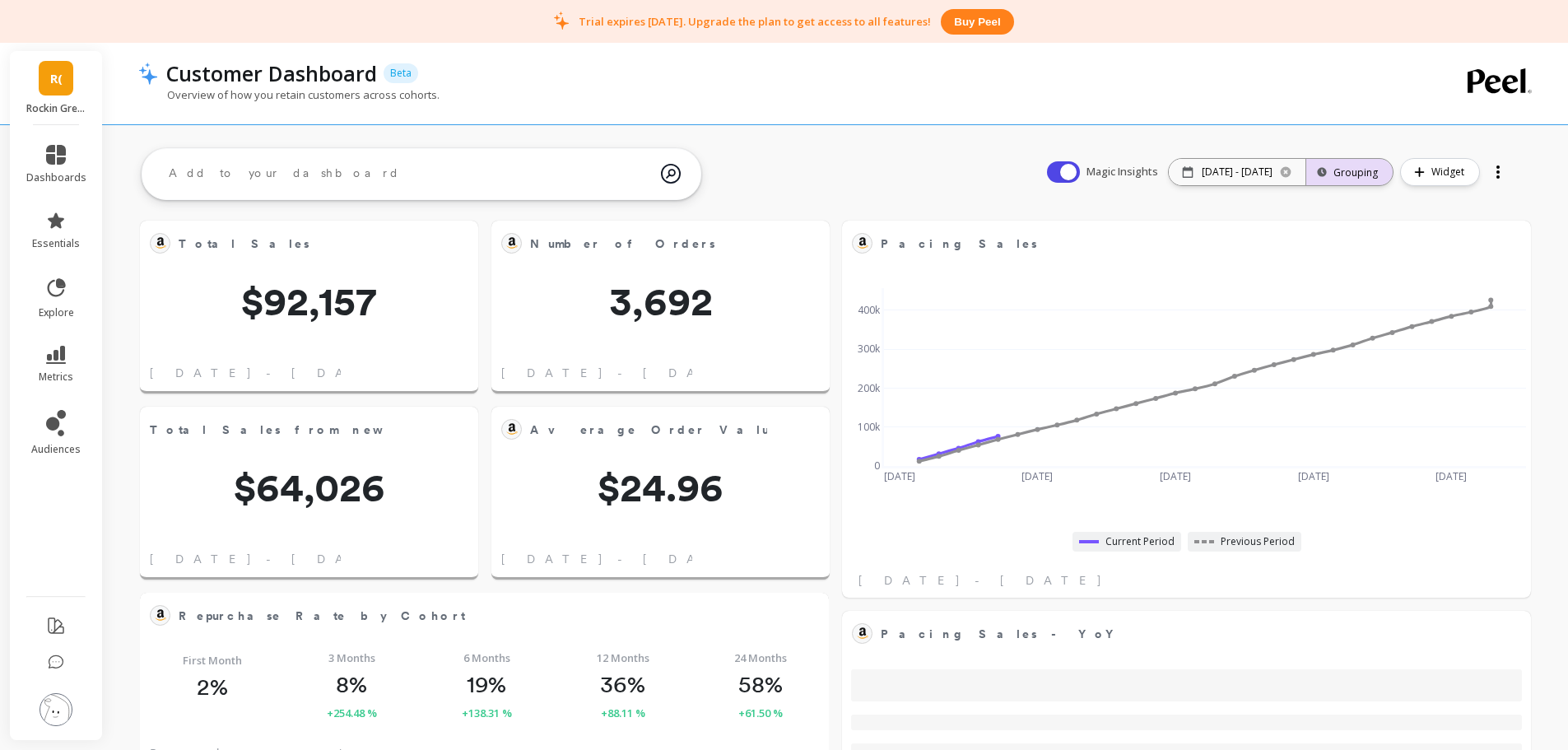
click at [1365, 165] on div "Grouping" at bounding box center [1349, 172] width 57 height 15
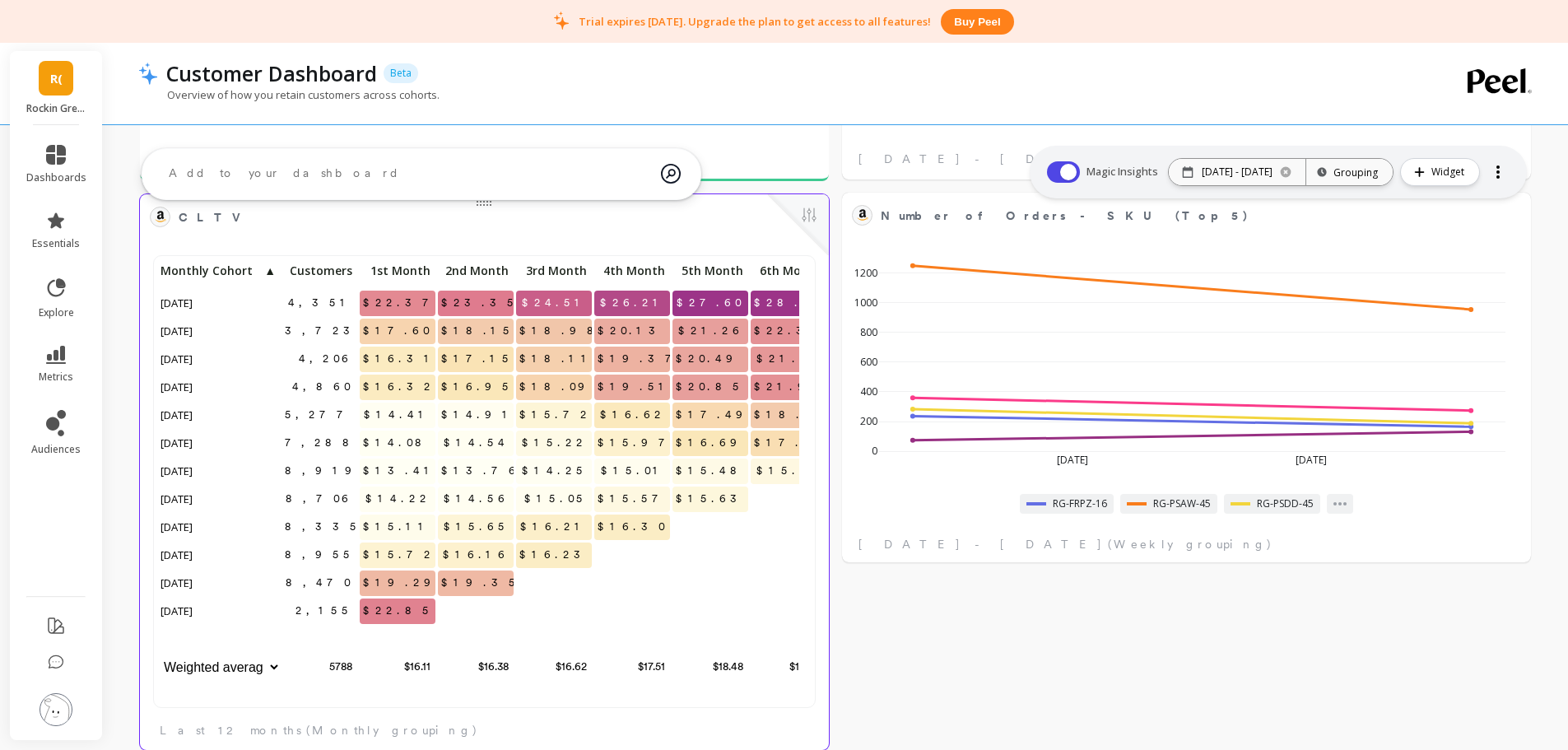
scroll to position [790, 0]
click at [1000, 601] on div "Total Sales Edit Widget & Insights $92,157 Aug 31 - Sep 6, 2025 Number of Order…" at bounding box center [835, 285] width 1465 height 1762
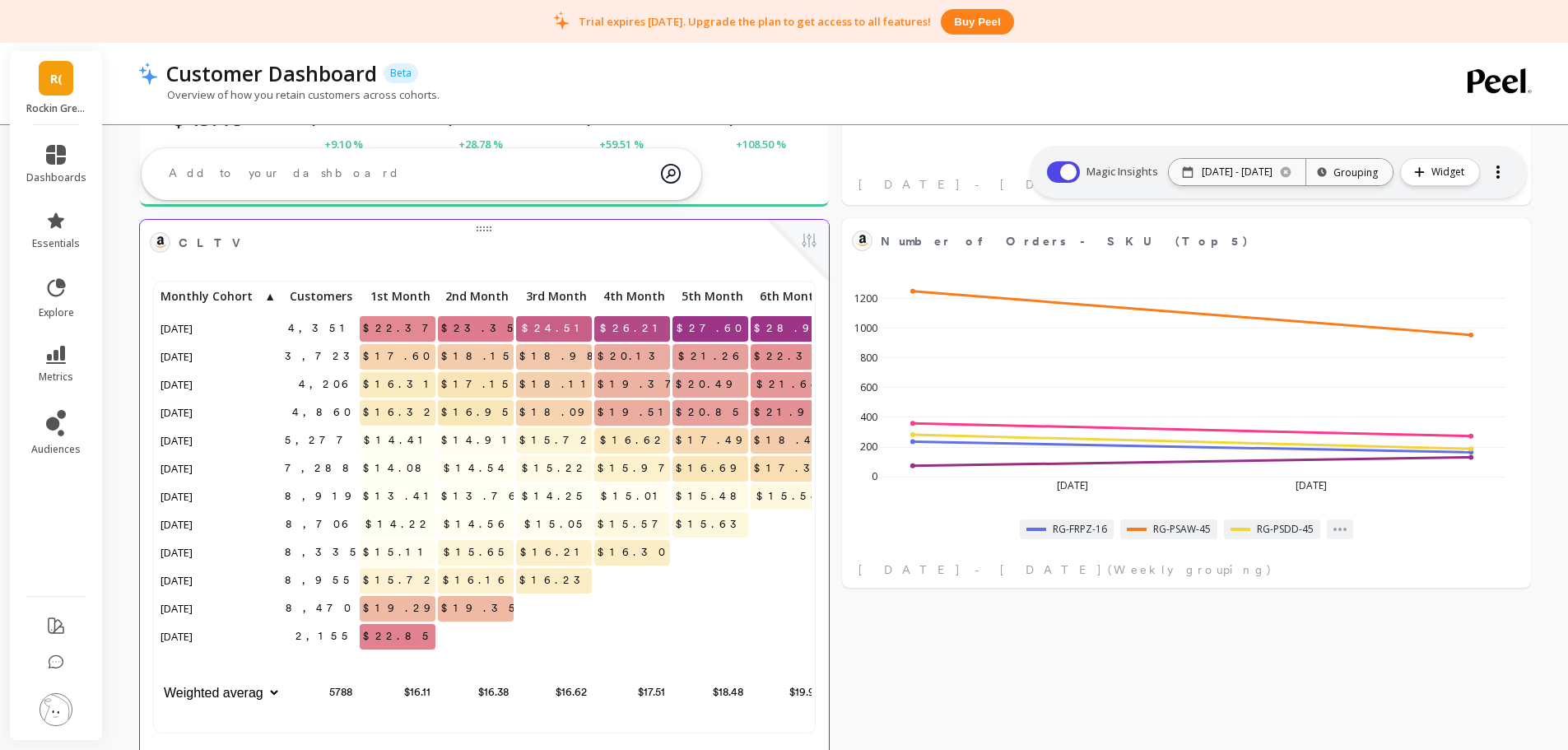
scroll to position [441, 642]
click at [195, 243] on span "CLTV" at bounding box center [214, 243] width 71 height 17
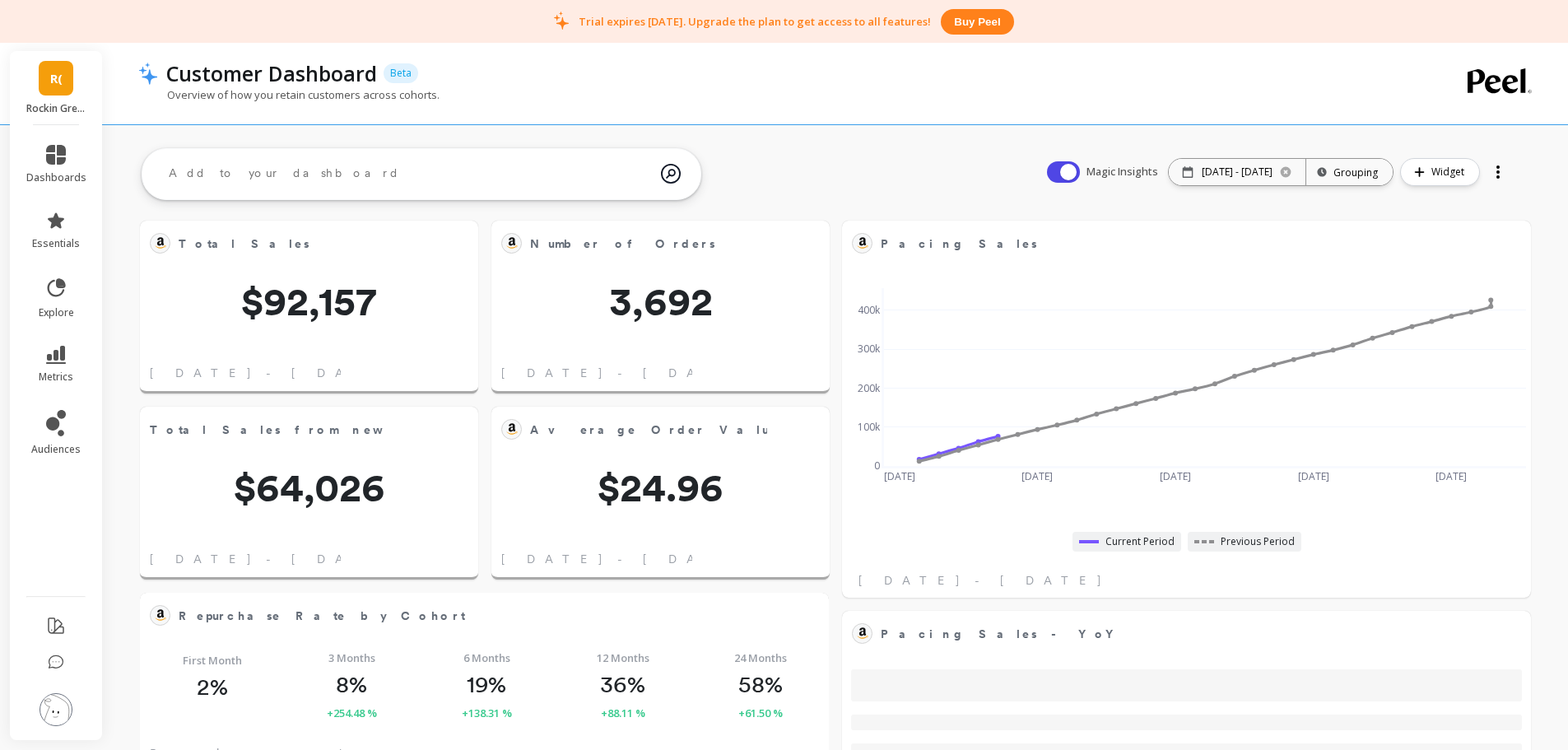
scroll to position [441, 630]
click at [59, 149] on icon at bounding box center [55, 155] width 20 height 20
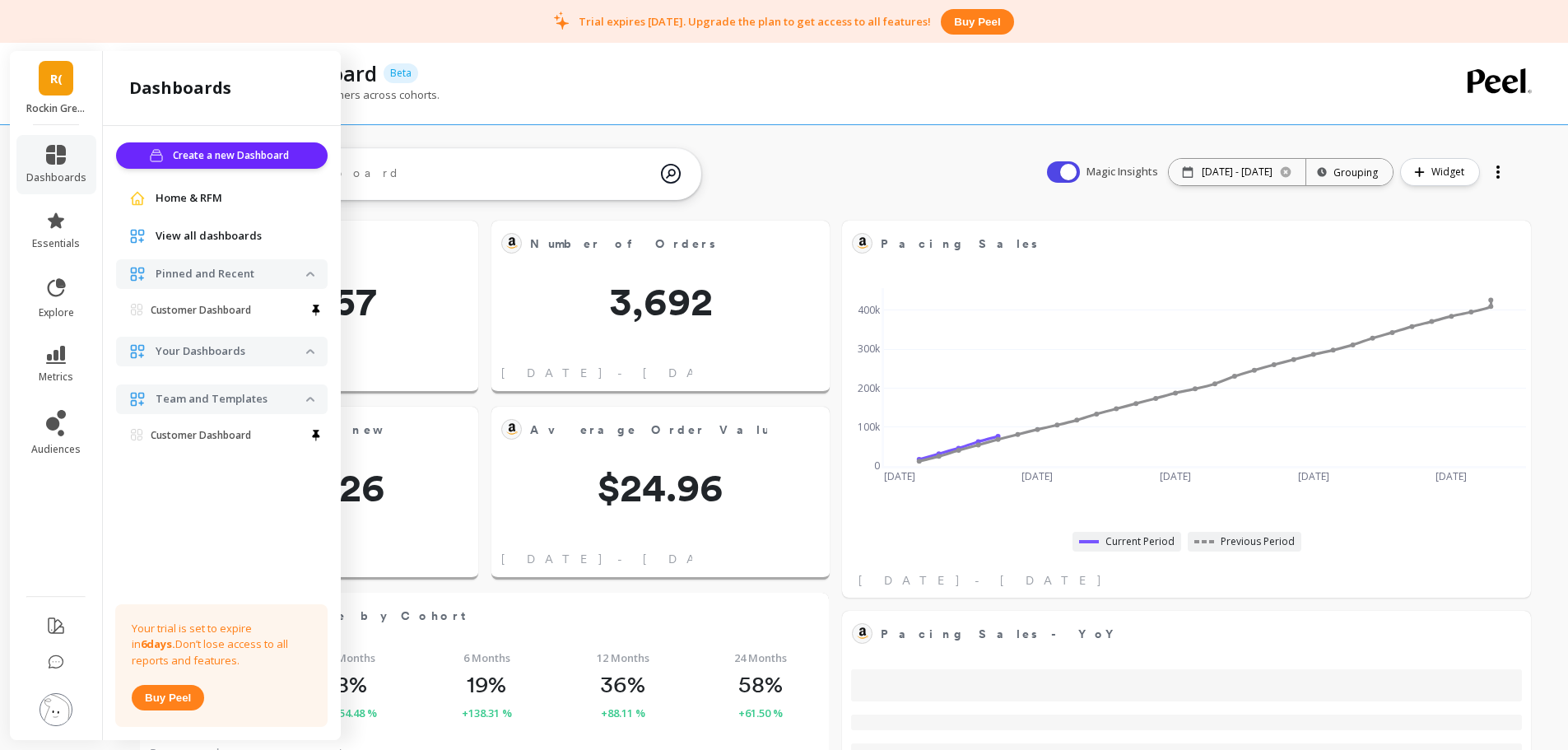
click at [63, 76] on link "R(" at bounding box center [56, 78] width 35 height 35
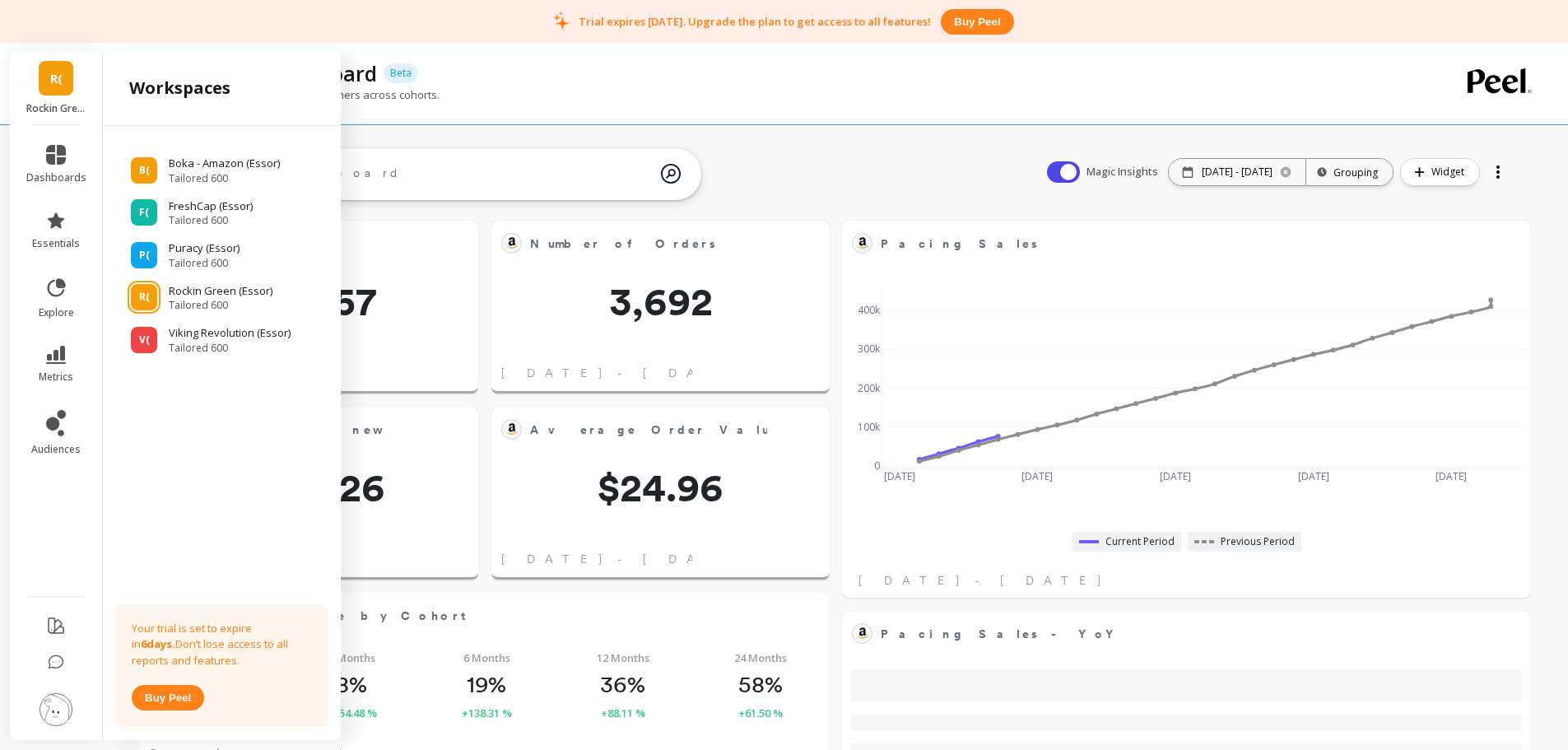
click at [50, 253] on li "essentials" at bounding box center [56, 231] width 80 height 59
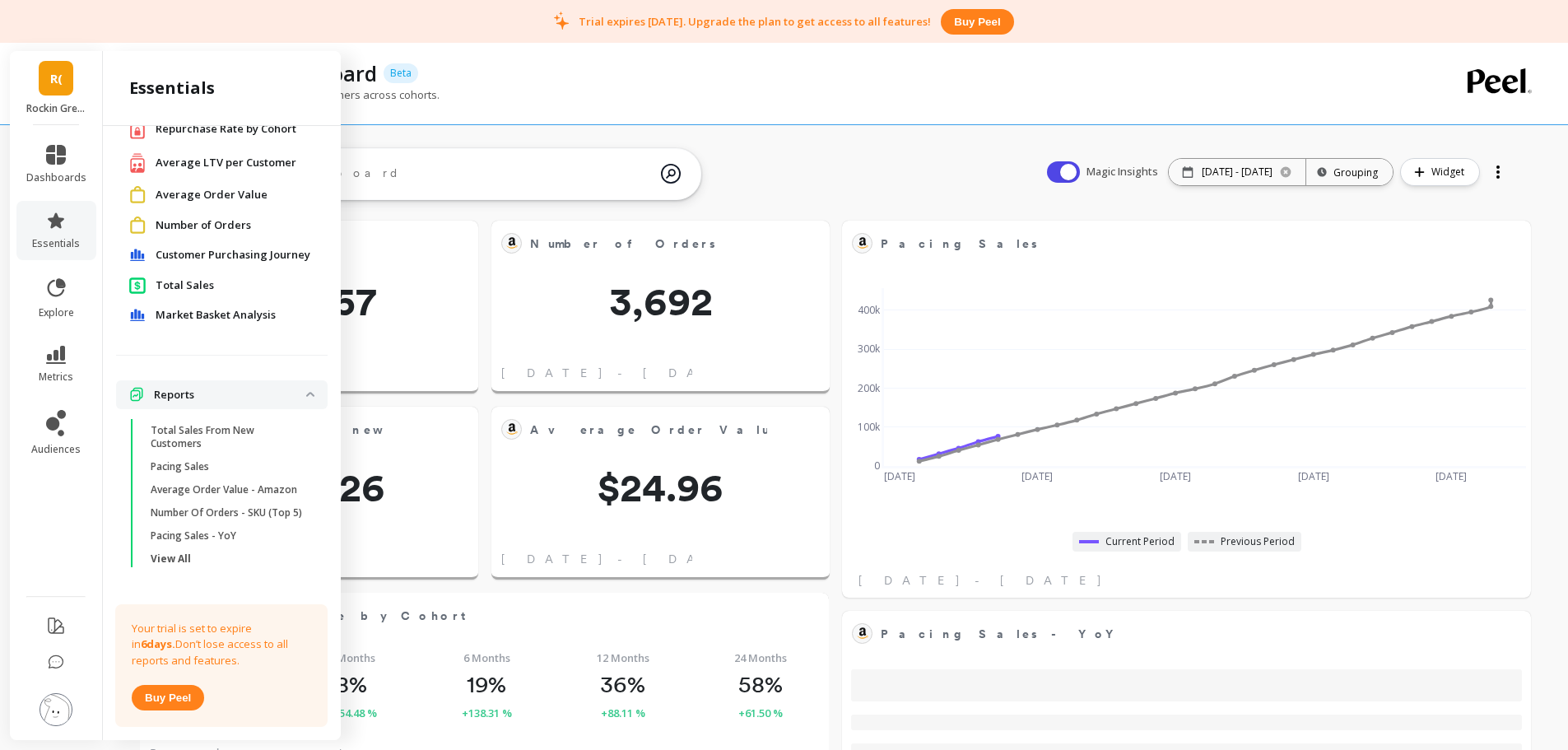
scroll to position [170, 0]
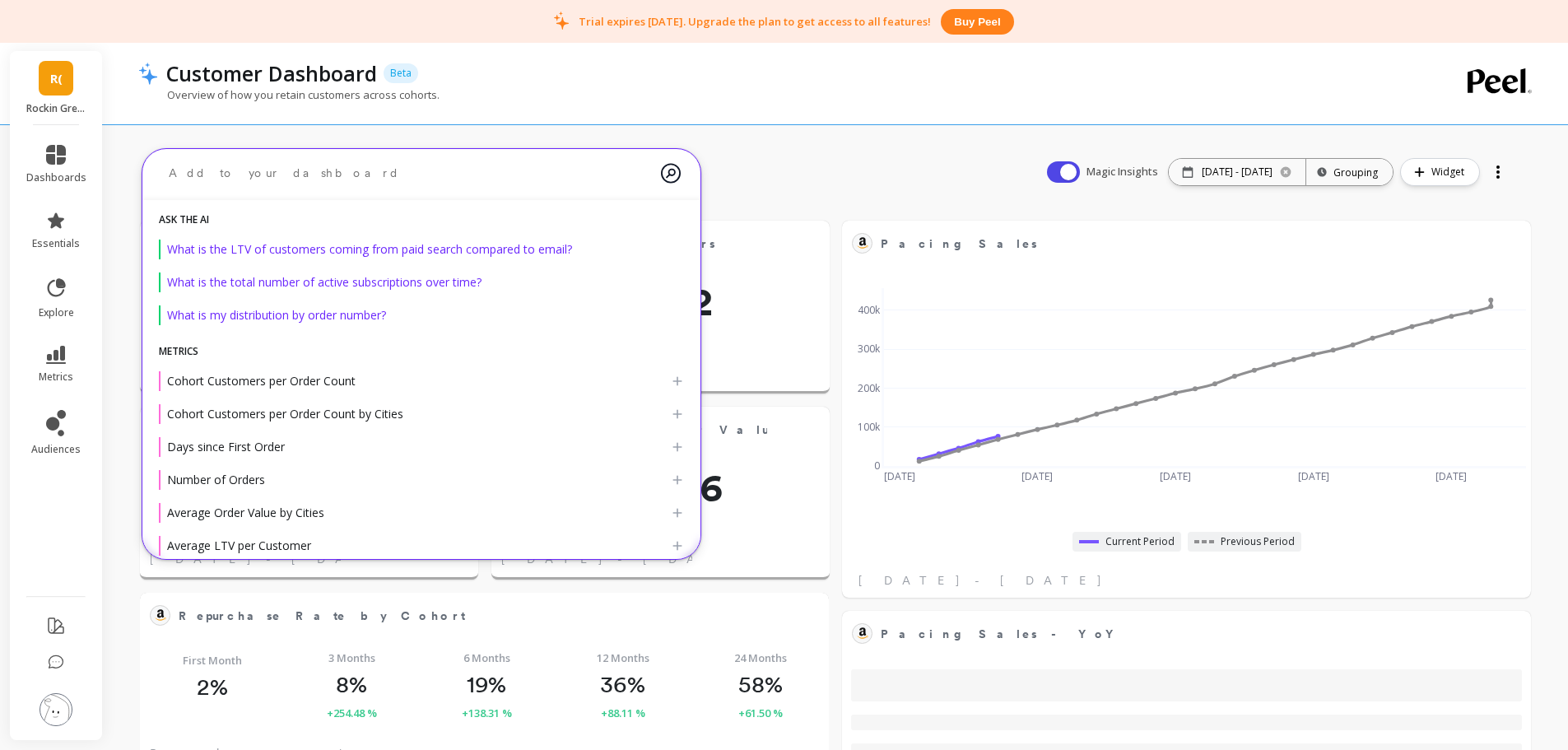
click at [431, 170] on textarea at bounding box center [407, 172] width 505 height 43
type textarea "NTB"
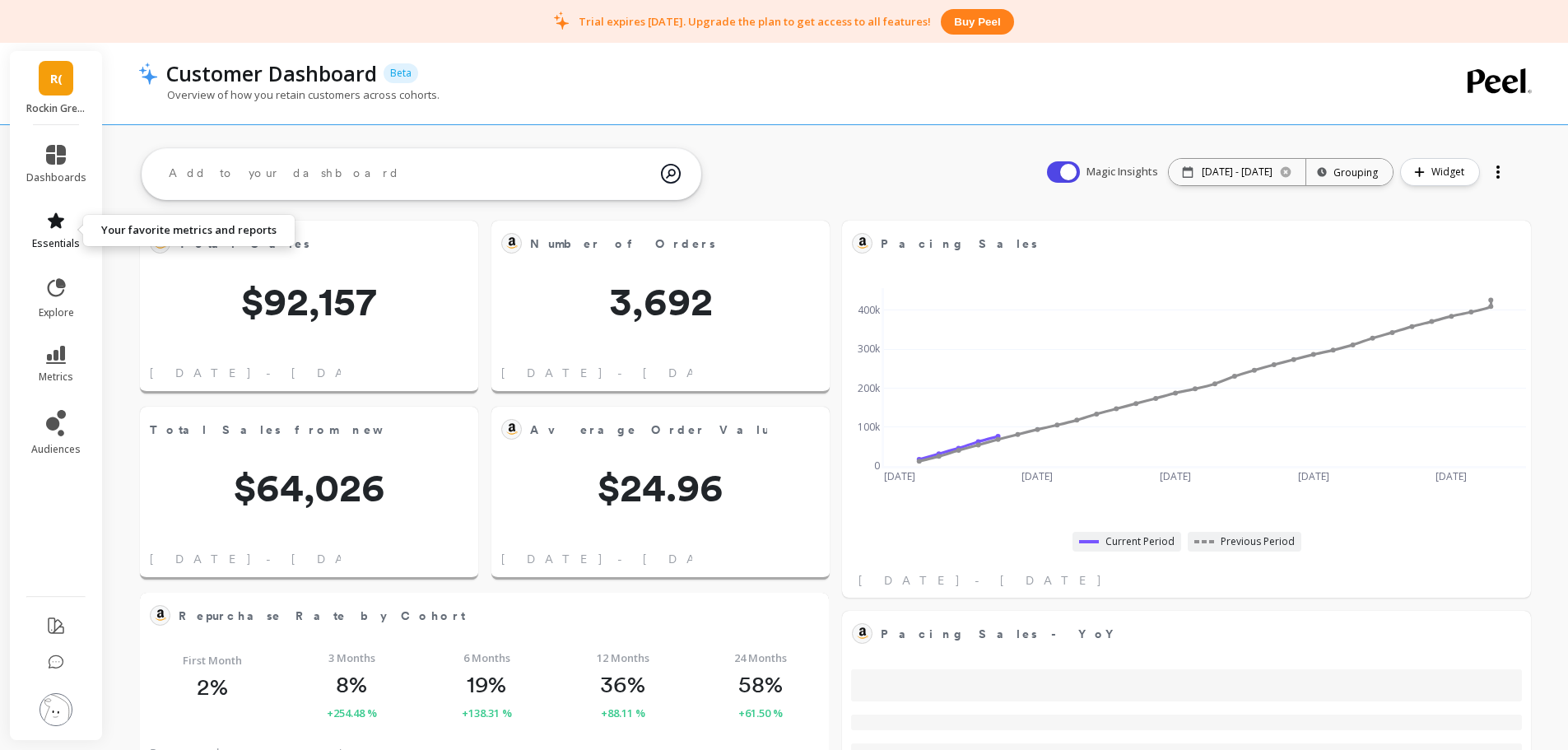
click at [51, 239] on span "essentials" at bounding box center [56, 244] width 48 height 14
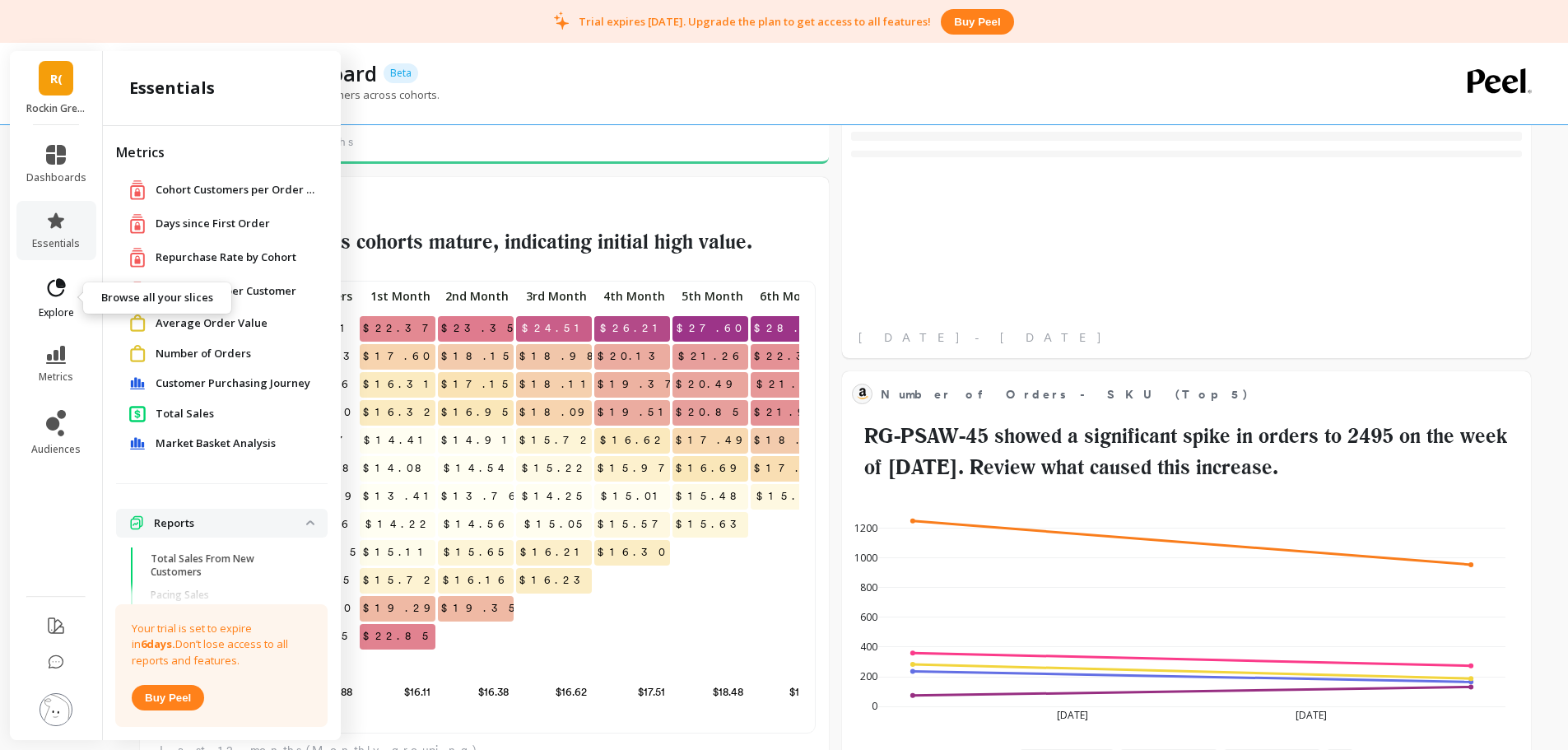
click at [44, 290] on icon at bounding box center [55, 288] width 23 height 23
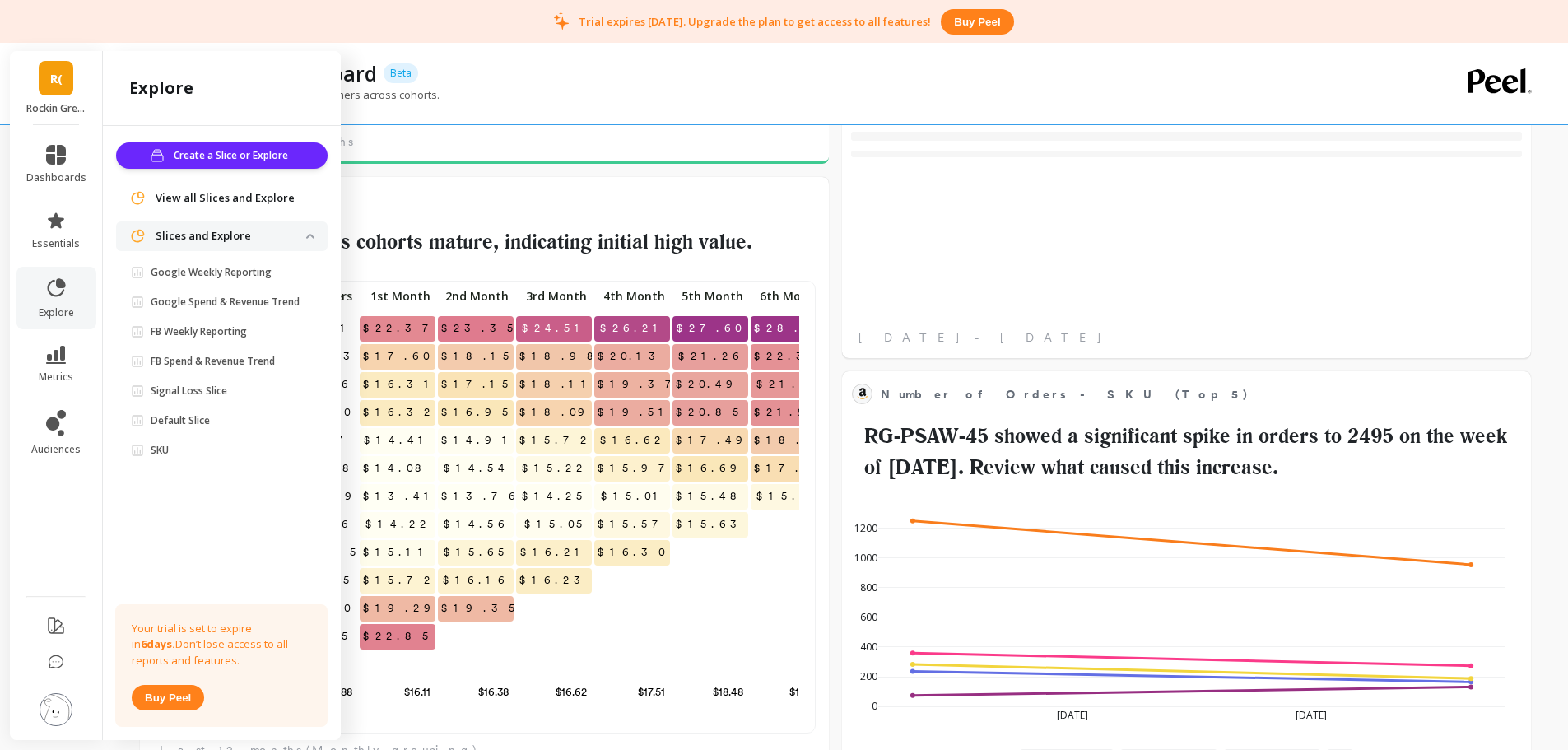
click at [227, 193] on span "View all Slices and Explore" at bounding box center [225, 198] width 139 height 16
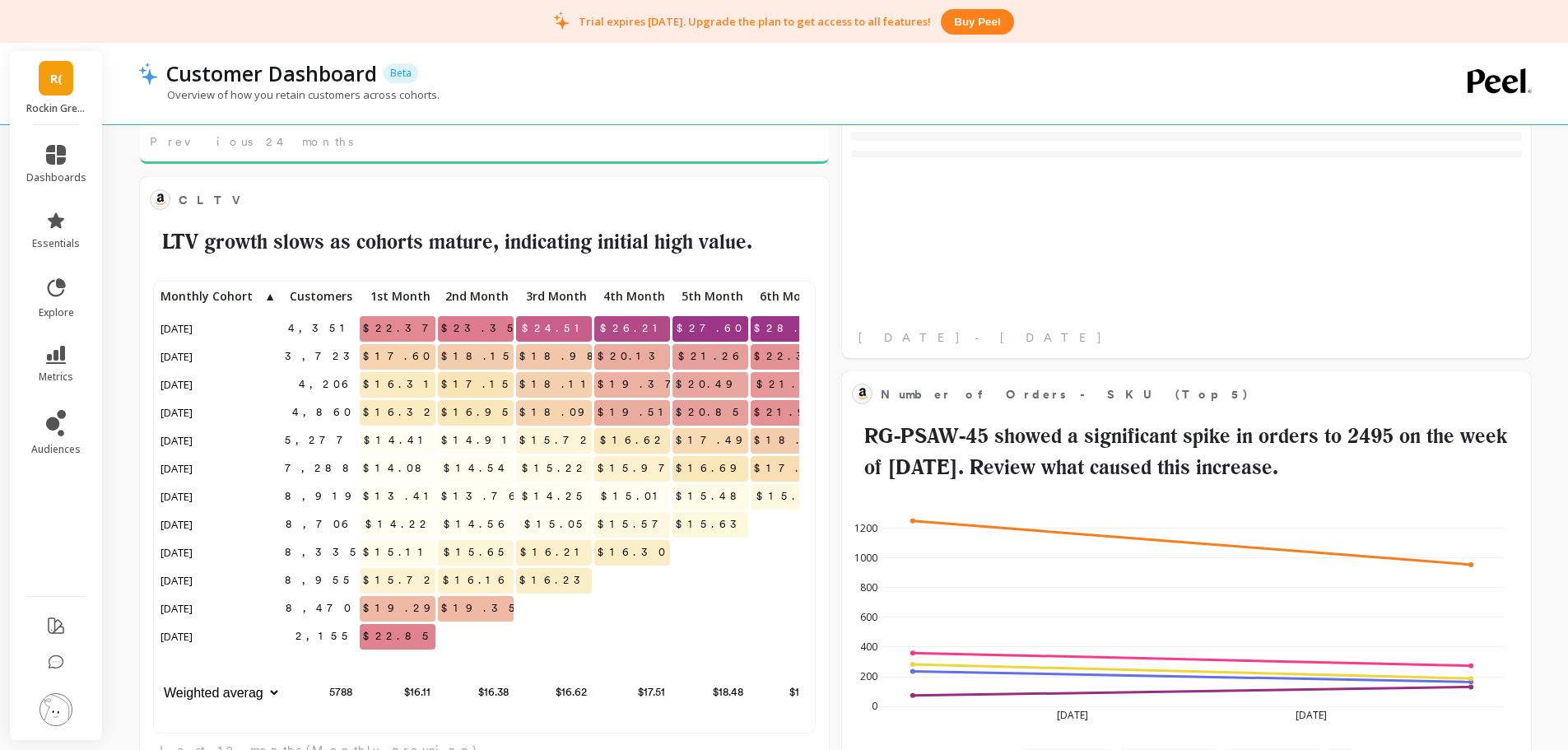
scroll to position [441, 642]
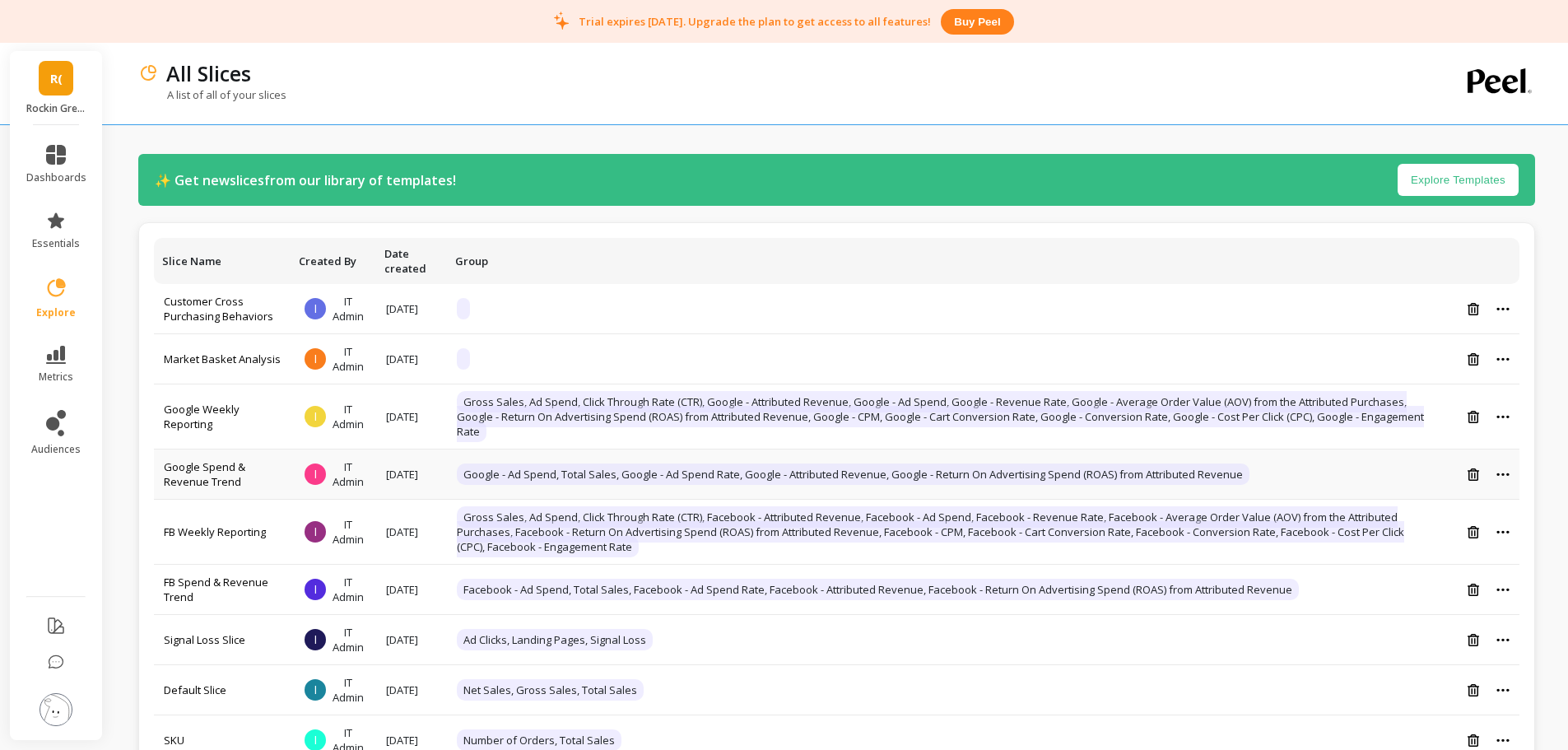
scroll to position [52, 0]
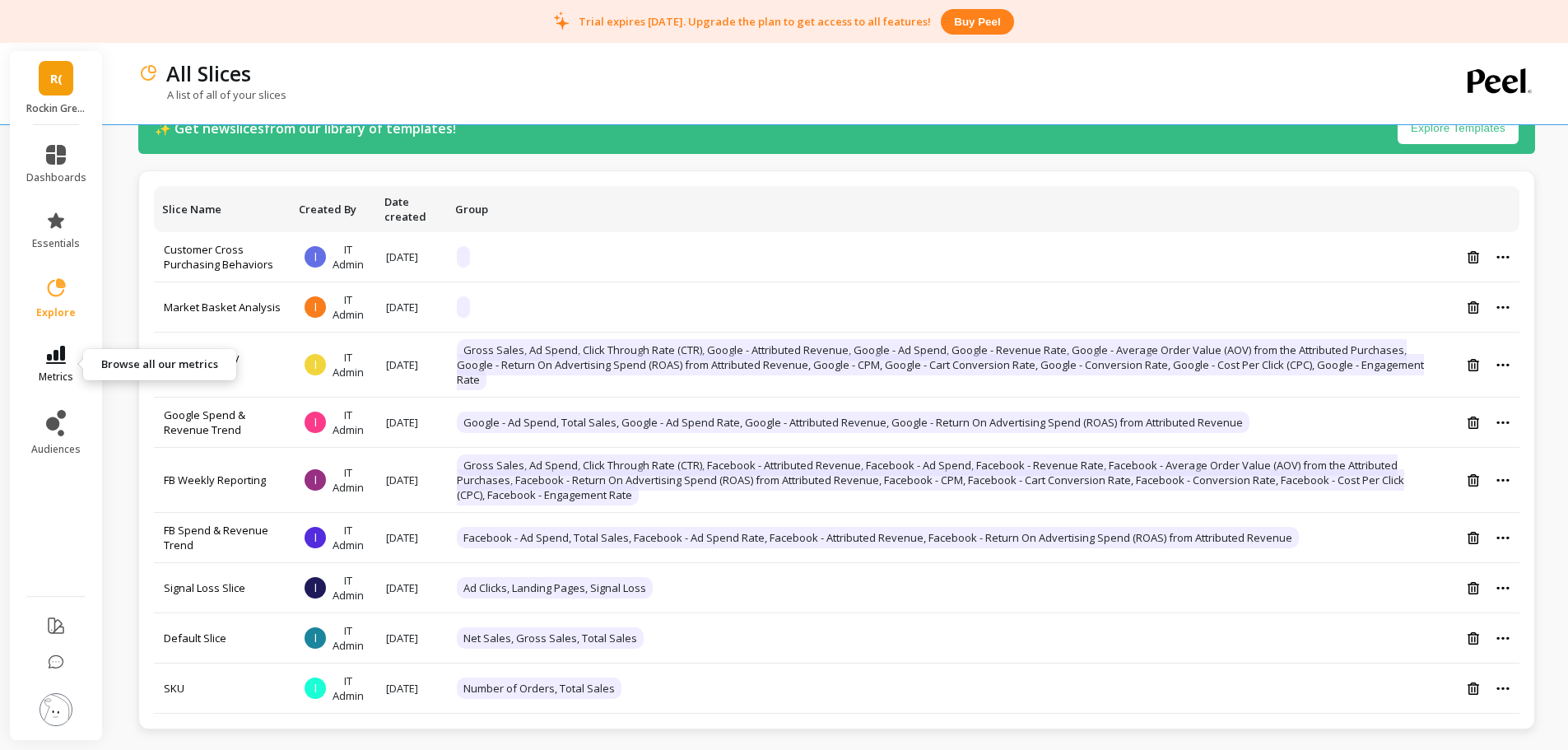
click at [46, 352] on icon at bounding box center [55, 354] width 20 height 18
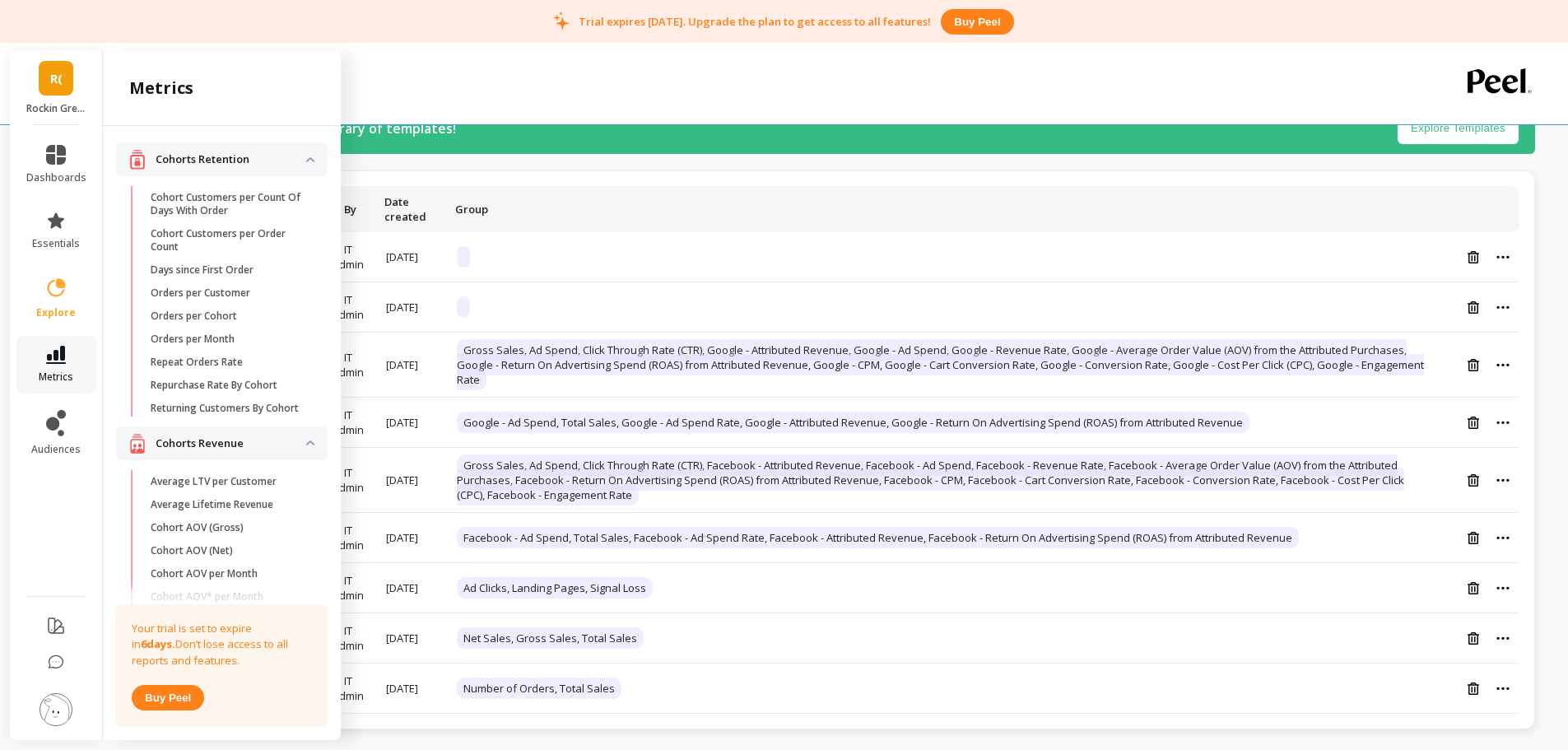
scroll to position [1352, 0]
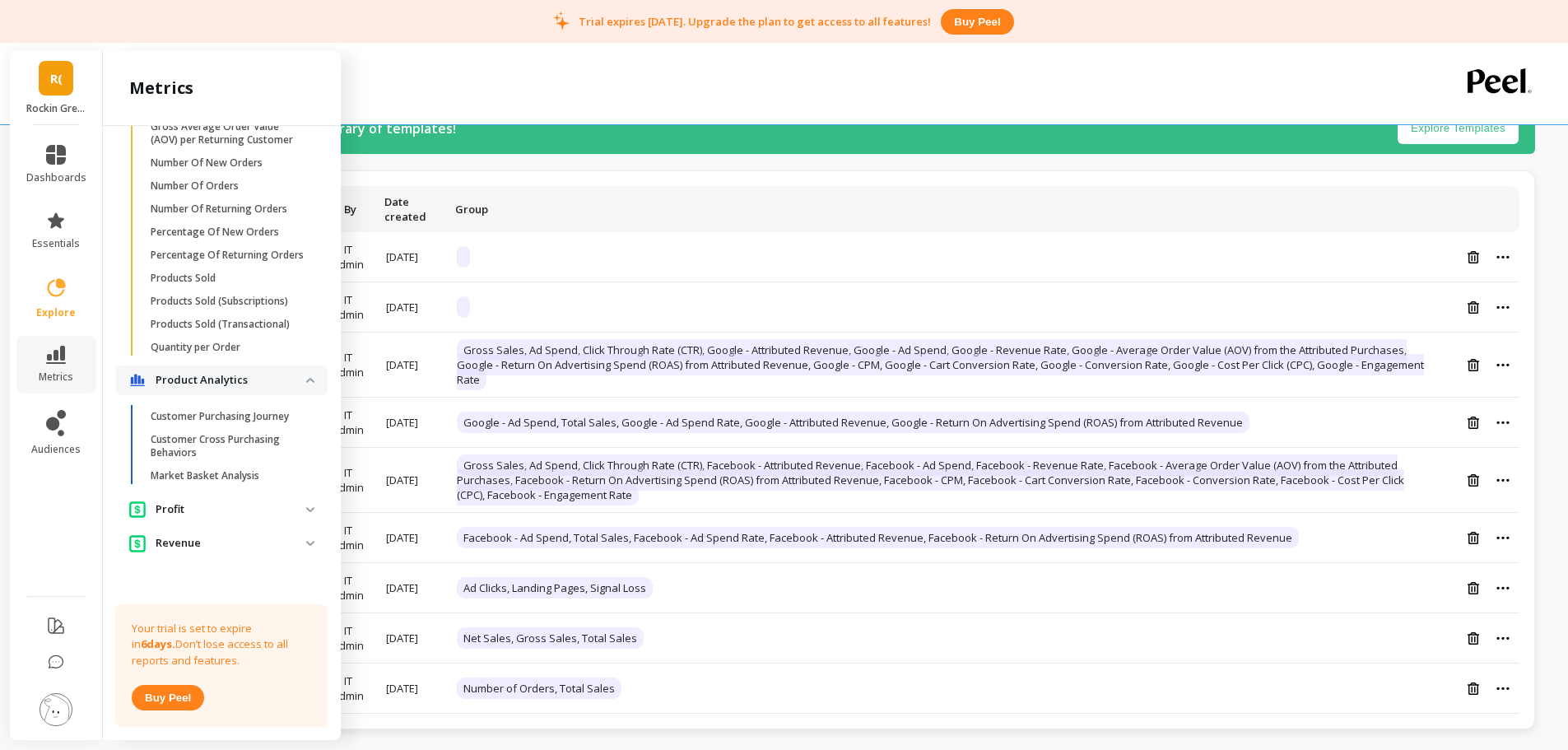
click at [287, 518] on p "Profit" at bounding box center [230, 510] width 150 height 16
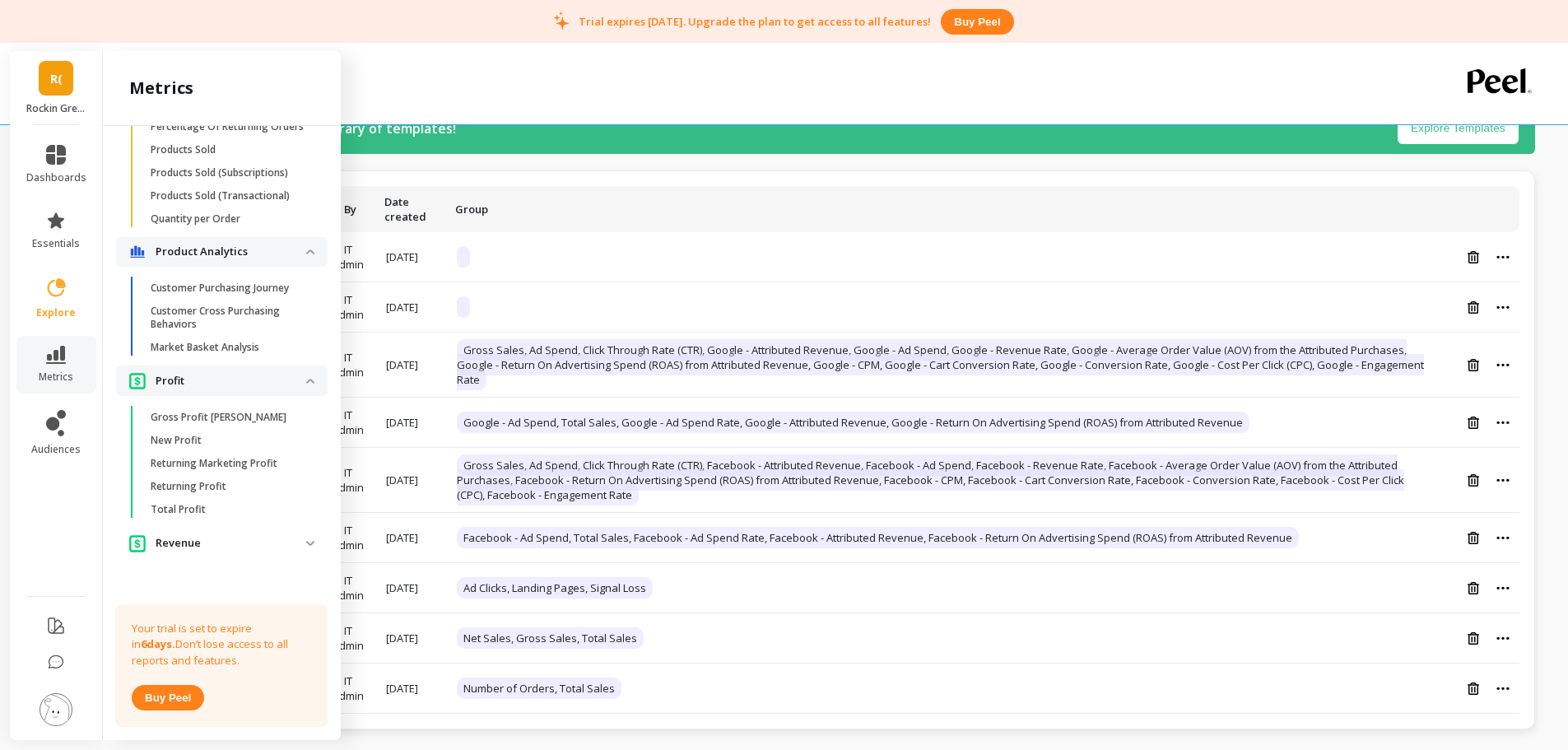
scroll to position [1518, 0]
click at [287, 550] on p "Revenue" at bounding box center [230, 543] width 150 height 16
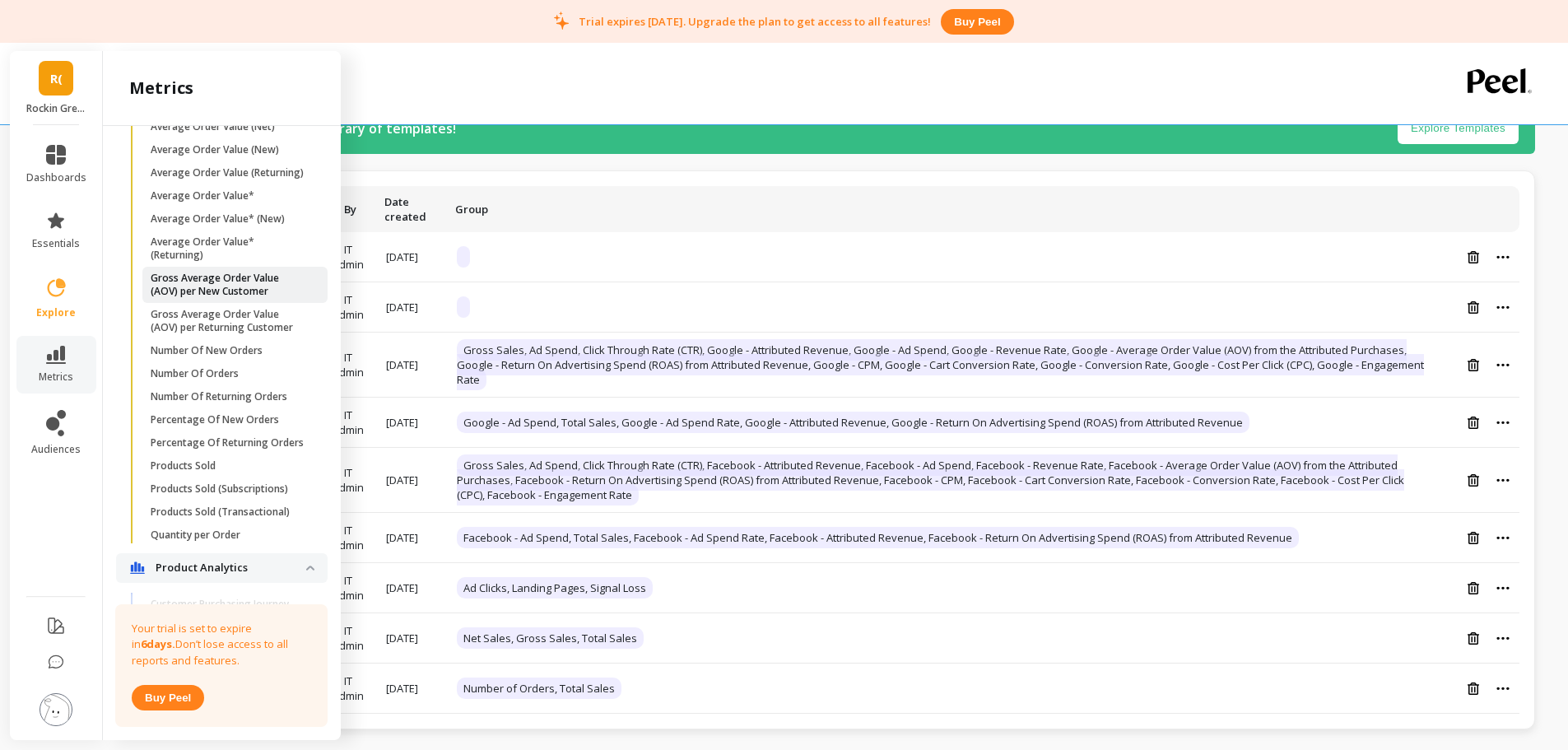
scroll to position [1150, 0]
click at [197, 357] on p "Number Of New Orders" at bounding box center [206, 350] width 112 height 14
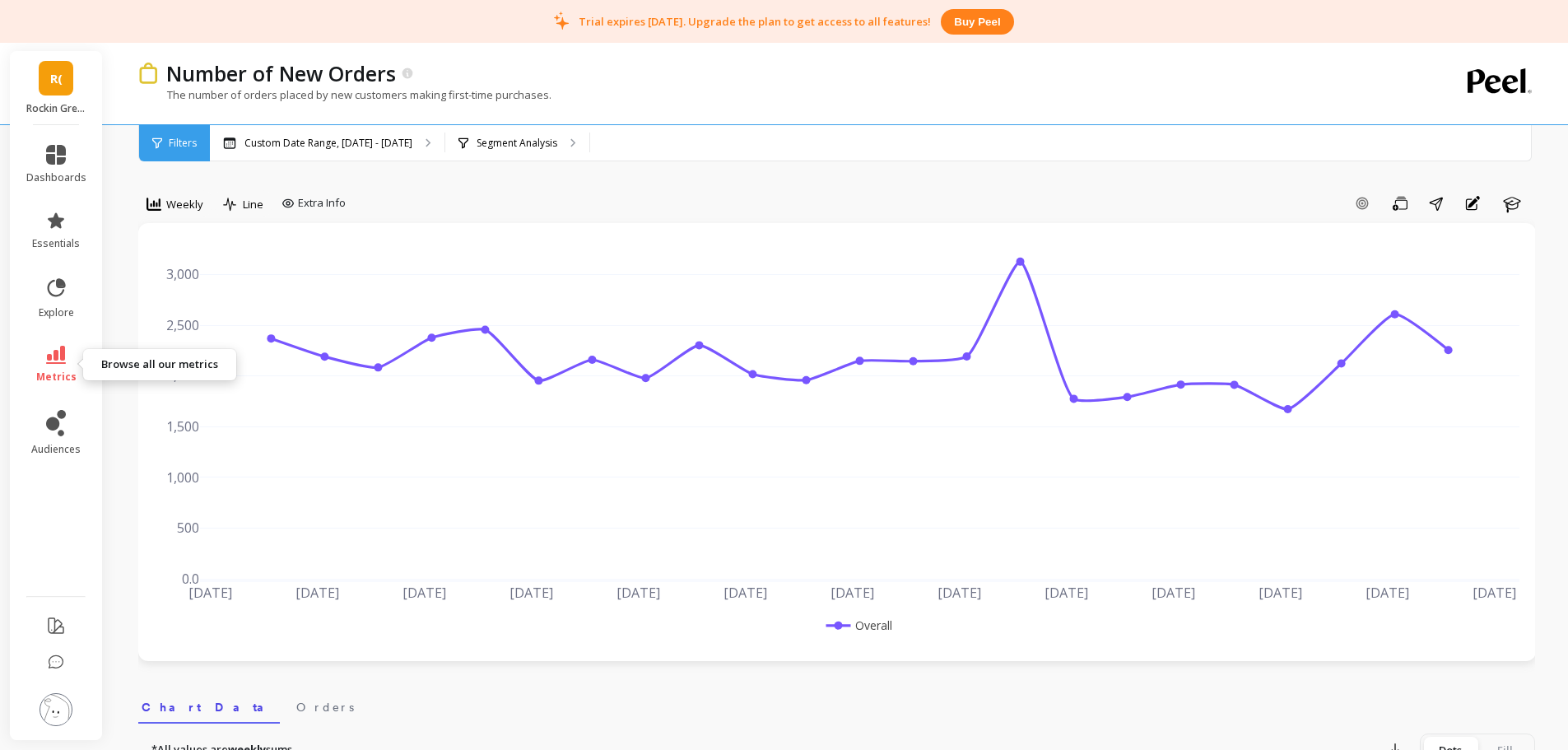
click at [58, 358] on icon at bounding box center [55, 354] width 20 height 18
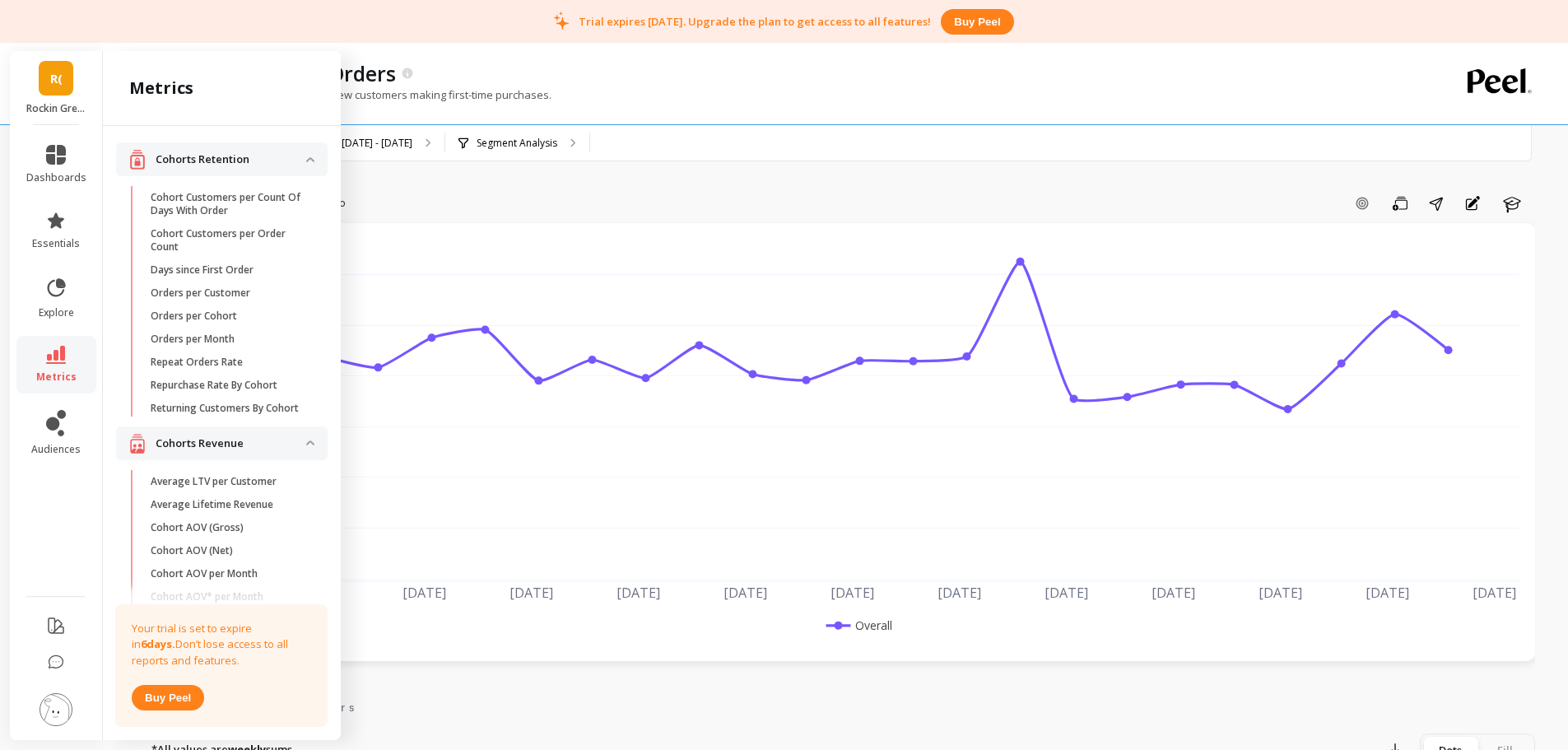
scroll to position [1150, 0]
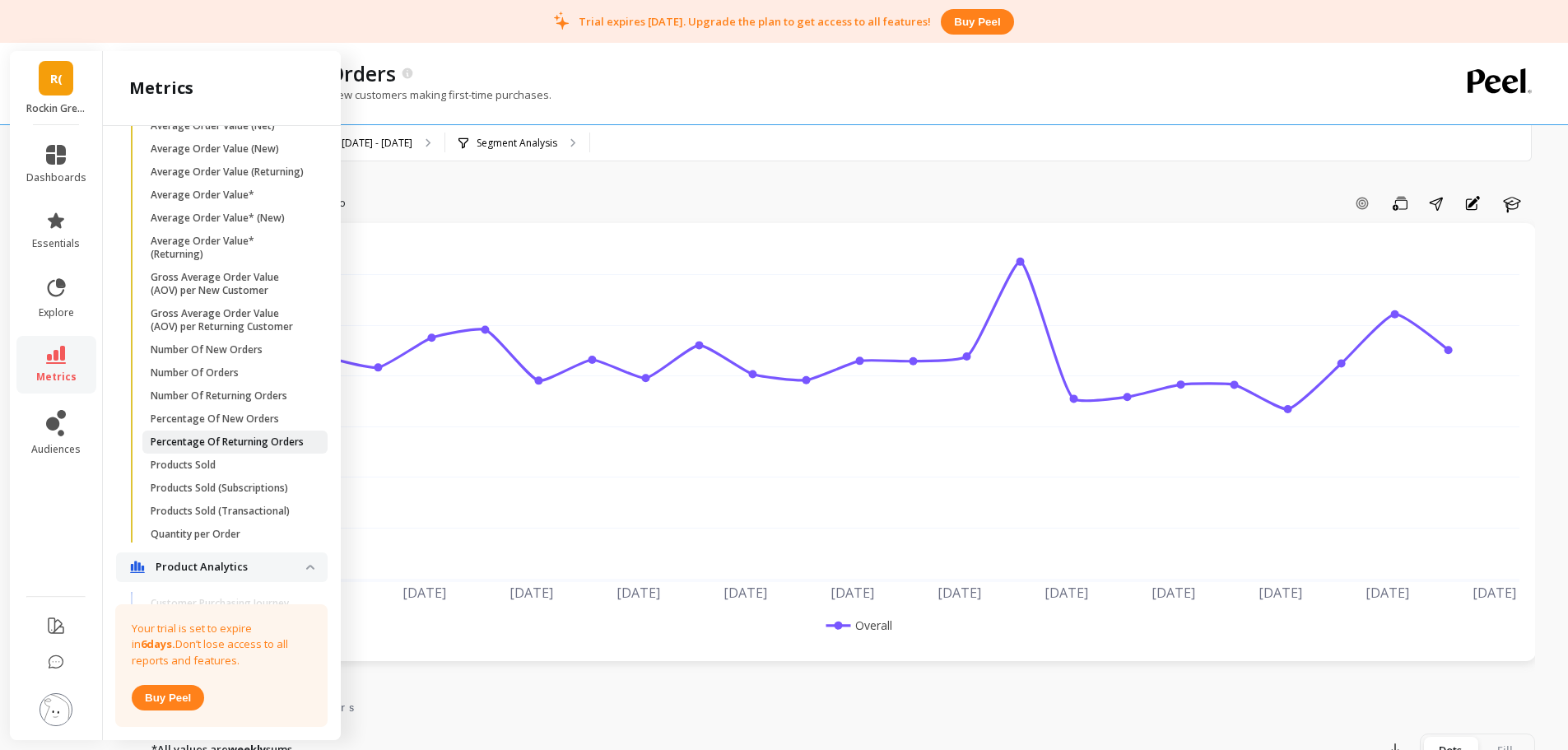
click at [248, 448] on p "Percentage Of Returning Orders" at bounding box center [227, 443] width 153 height 14
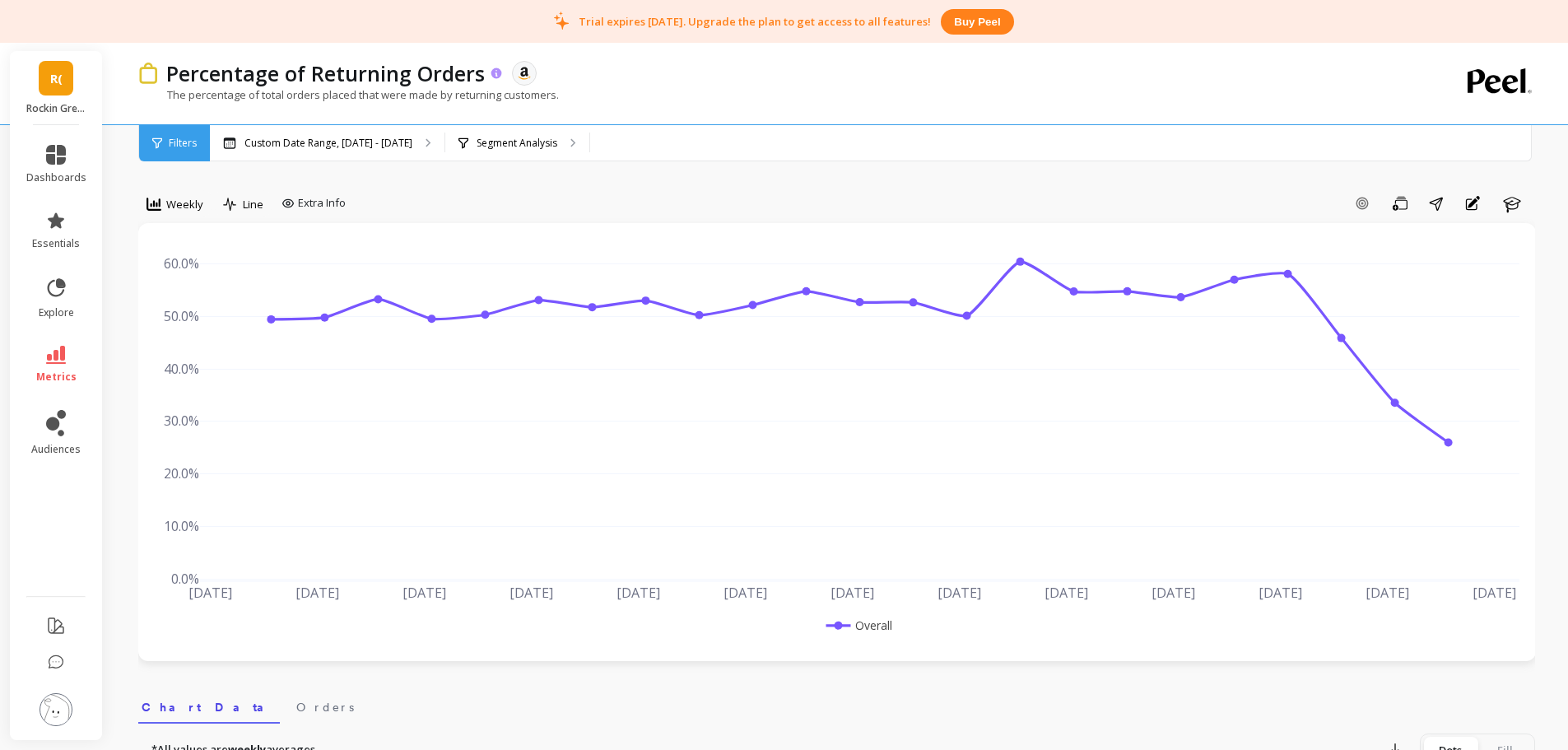
click at [496, 75] on icon at bounding box center [497, 73] width 11 height 11
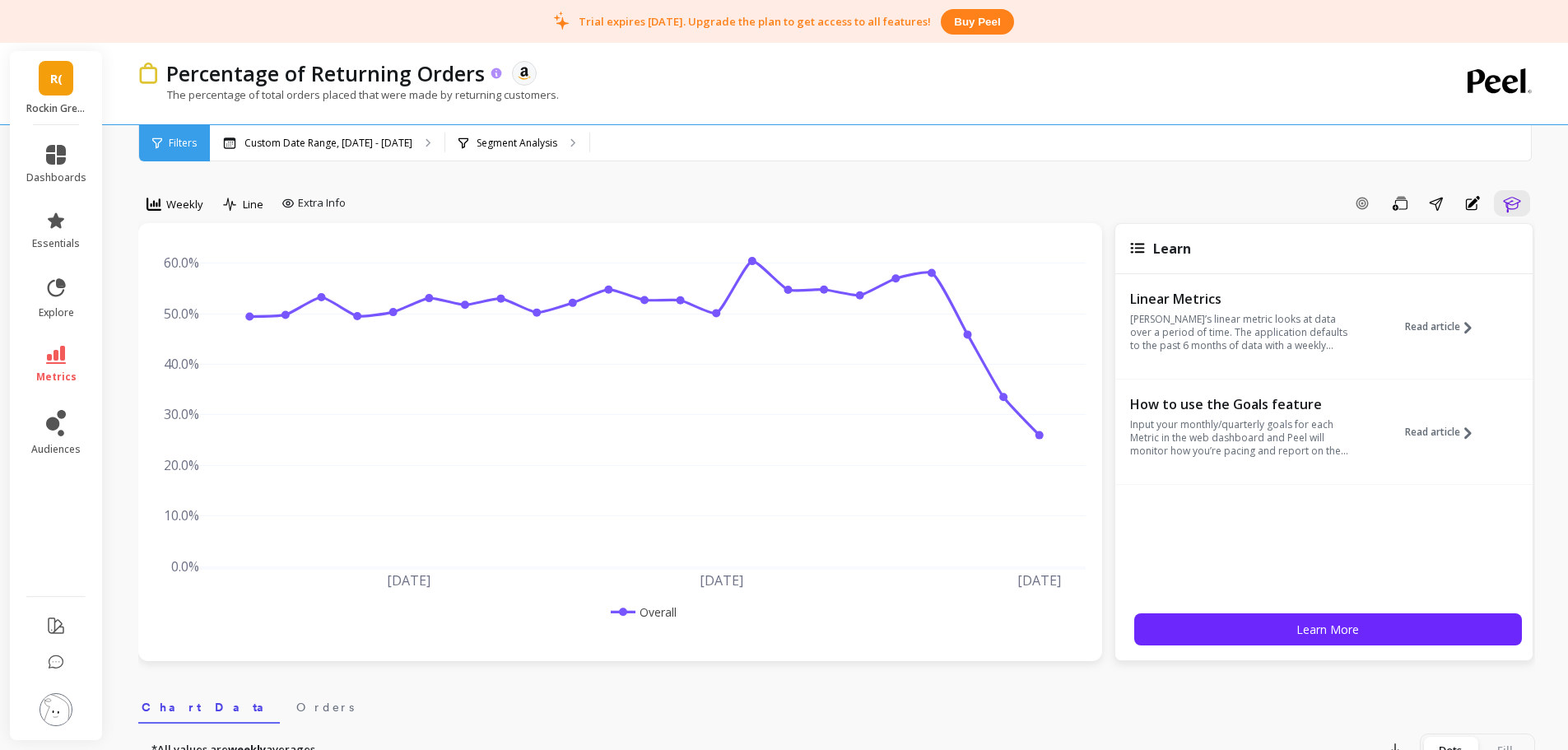
click at [496, 75] on icon at bounding box center [497, 73] width 11 height 11
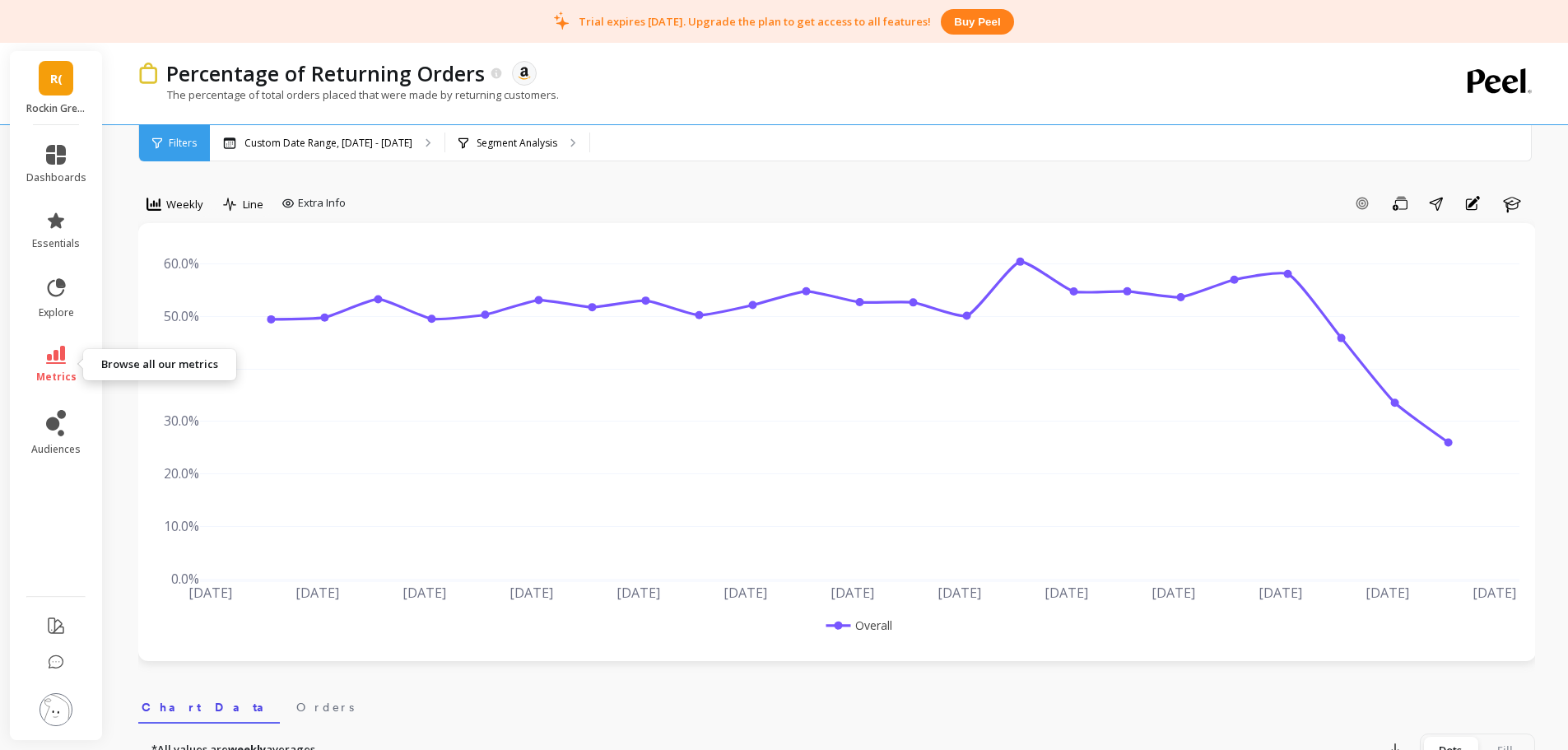
click at [49, 363] on icon at bounding box center [55, 354] width 20 height 18
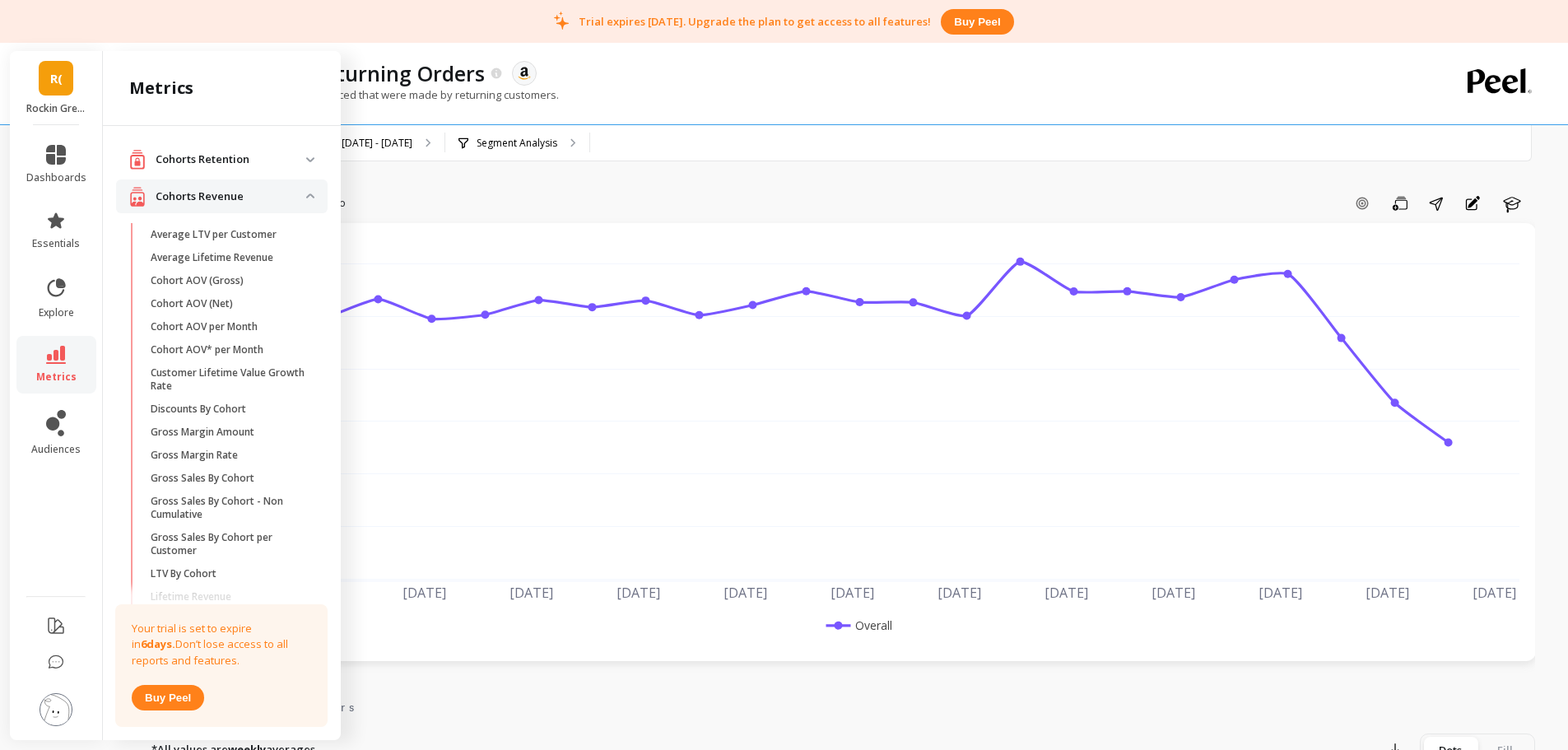
click at [296, 163] on retention "Cohorts Retention" at bounding box center [222, 160] width 211 height 34
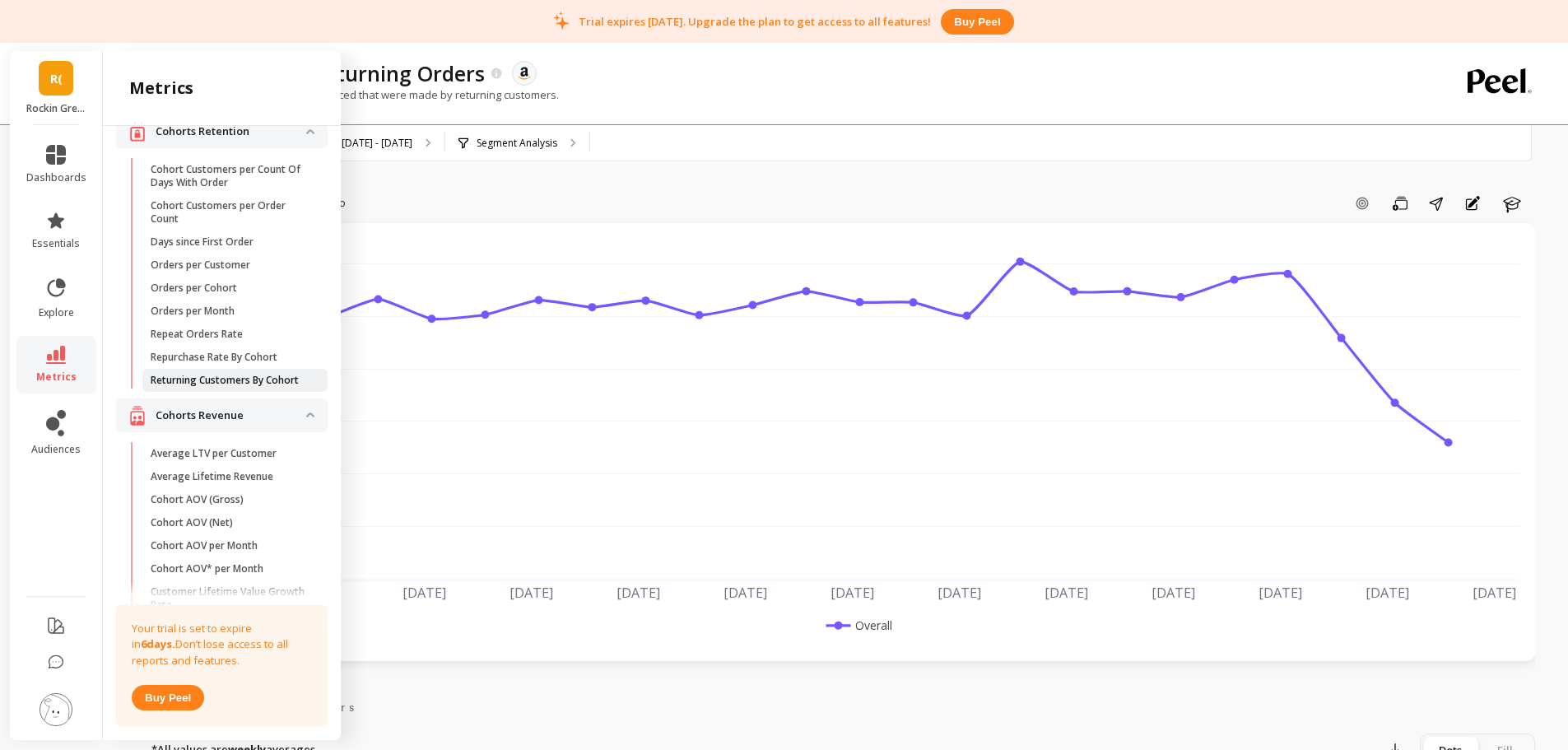
scroll to position [29, 0]
click at [236, 383] on p "Returning Customers By Cohort" at bounding box center [224, 380] width 149 height 14
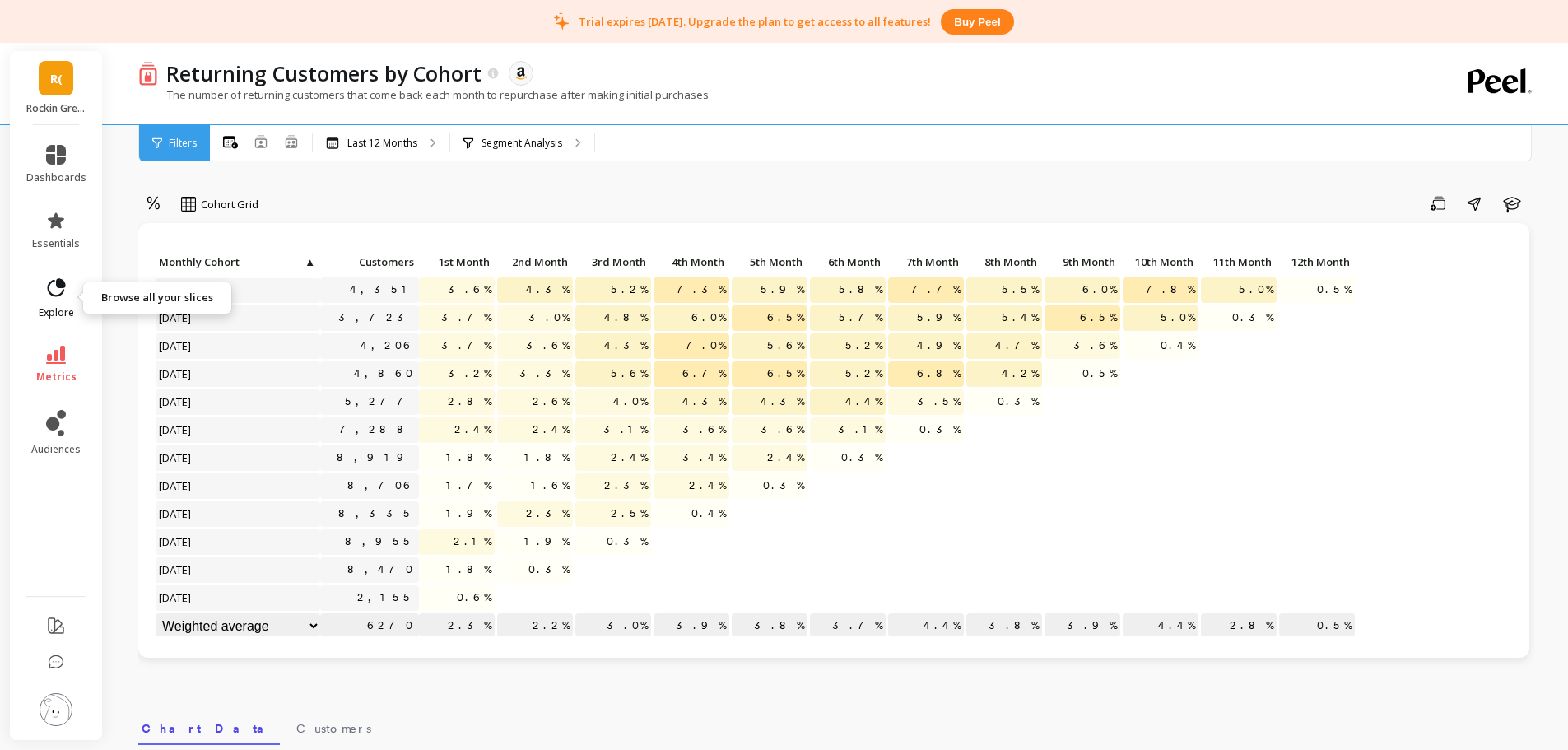
click at [51, 302] on link "explore" at bounding box center [56, 298] width 60 height 42
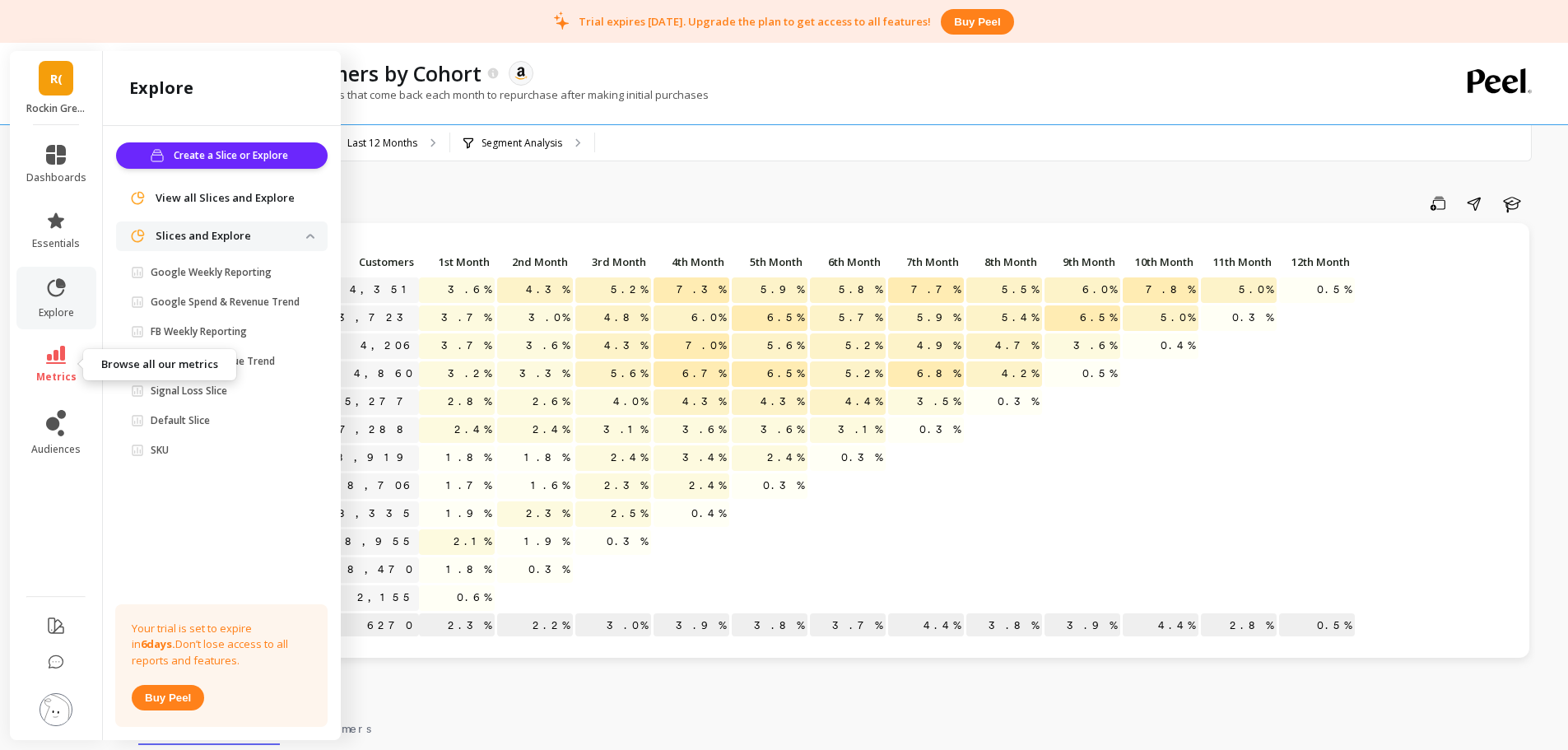
click at [43, 364] on link "metrics" at bounding box center [56, 364] width 60 height 38
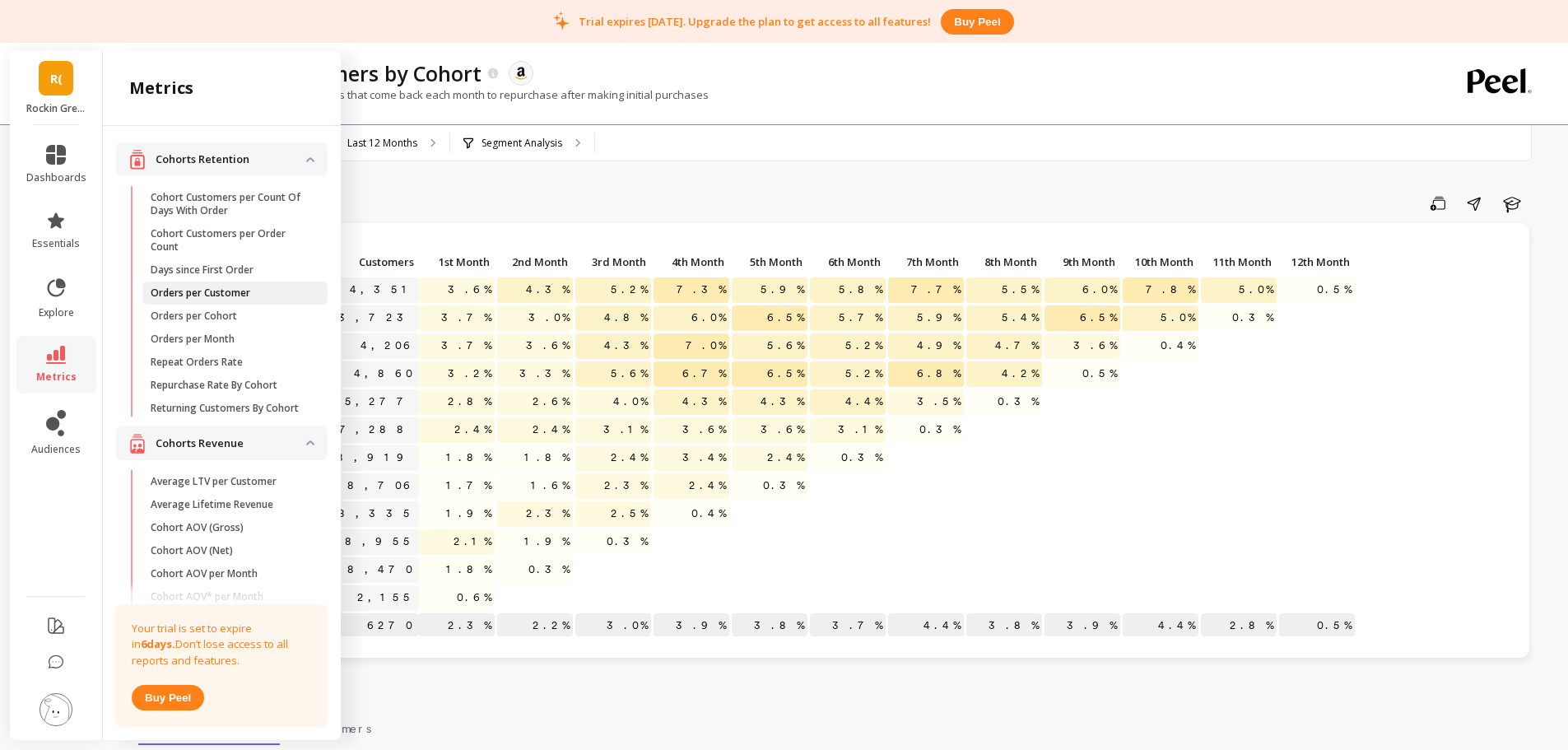
click at [202, 294] on p "Orders per Customer" at bounding box center [200, 293] width 99 height 14
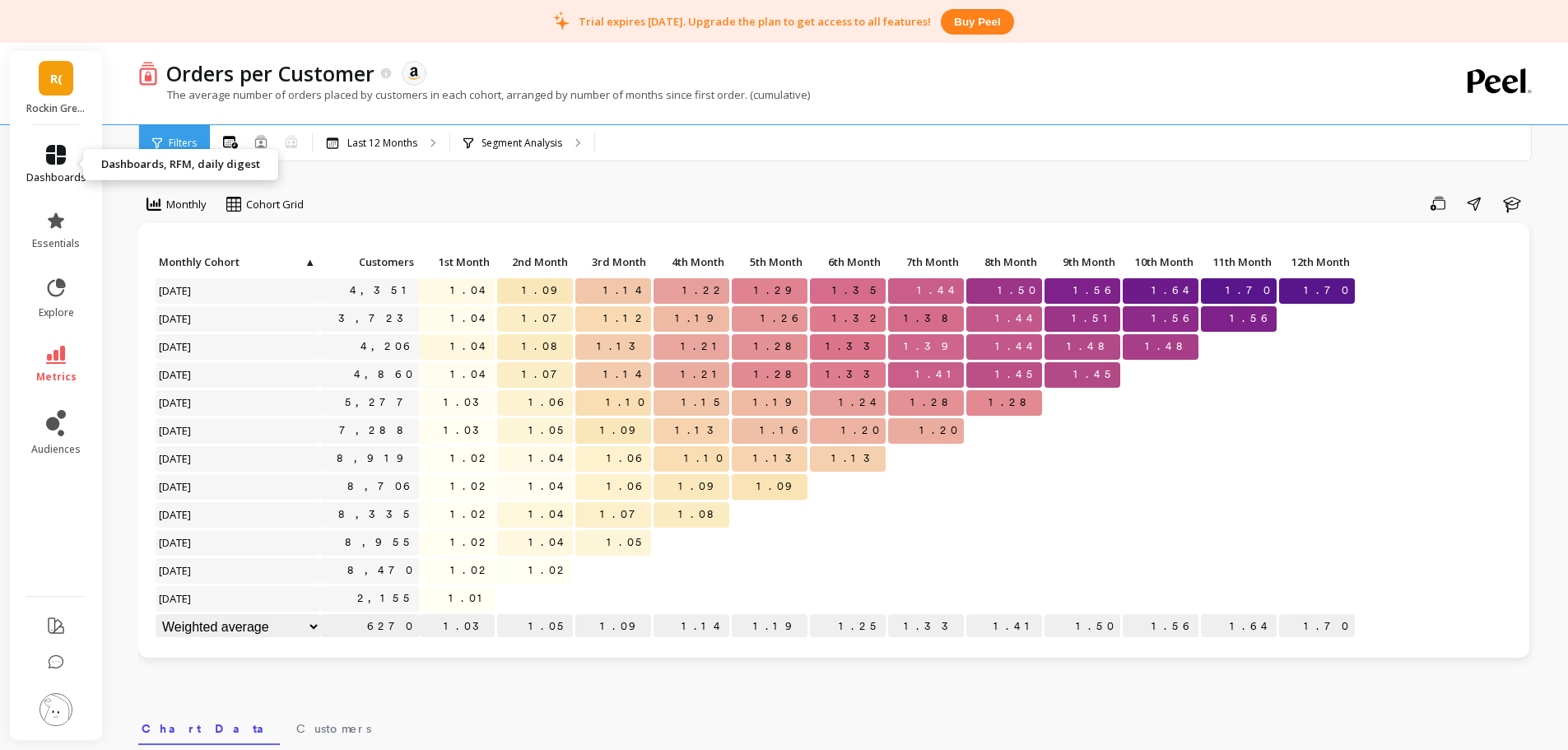
click at [52, 170] on link "dashboards" at bounding box center [56, 165] width 60 height 40
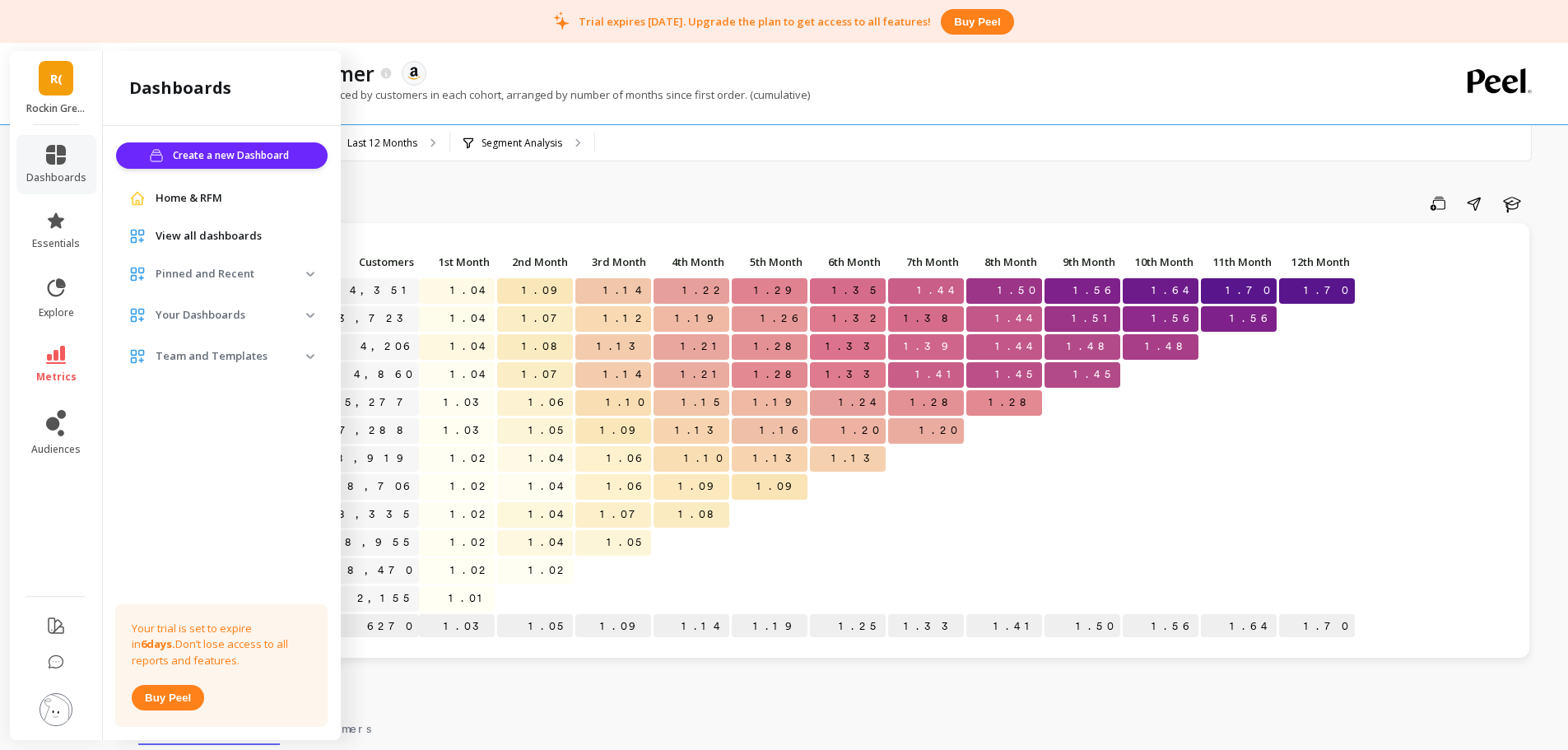
click at [165, 277] on p "Pinned and Recent" at bounding box center [230, 273] width 150 height 16
click at [57, 302] on link "explore" at bounding box center [56, 298] width 60 height 42
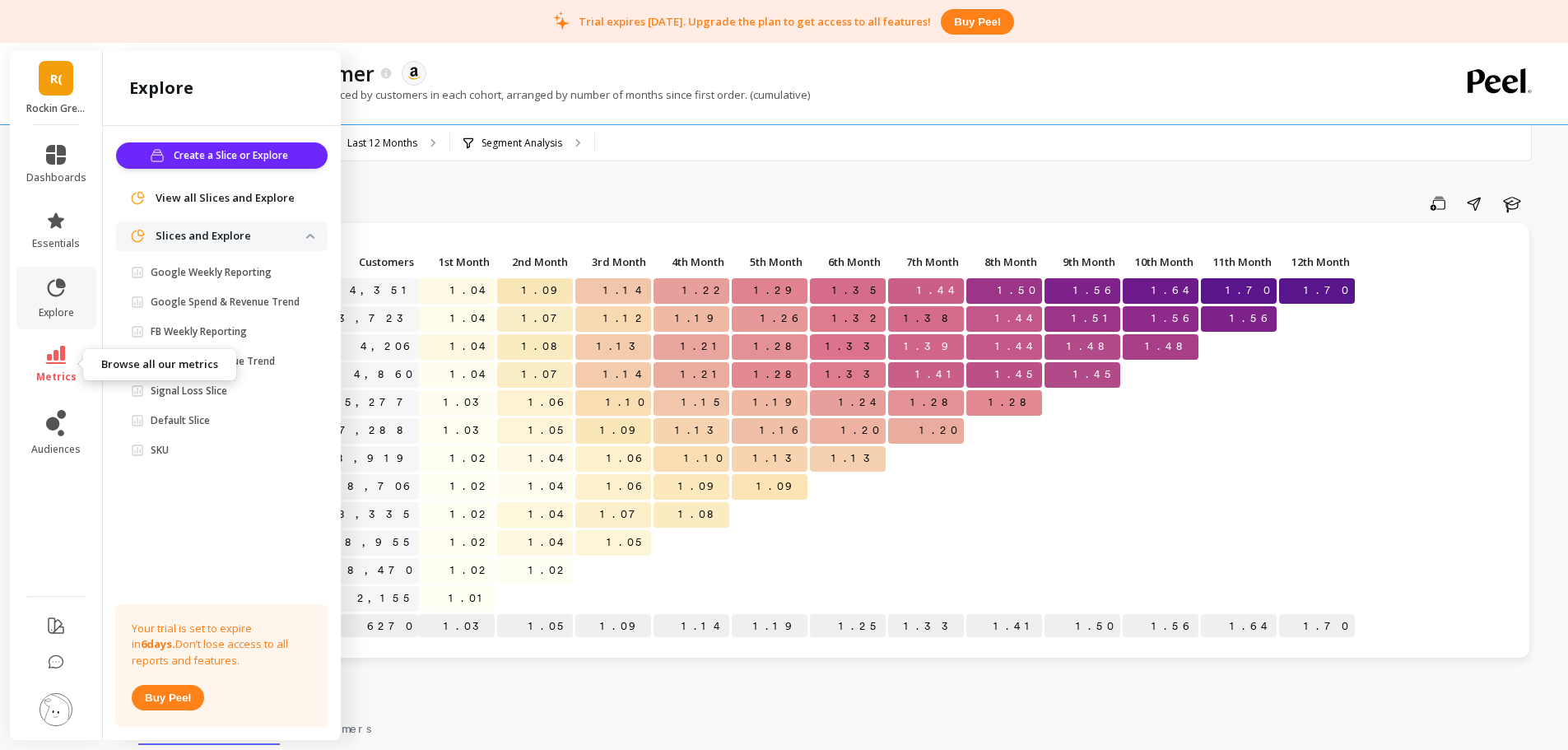
click at [54, 366] on link "metrics" at bounding box center [56, 364] width 60 height 38
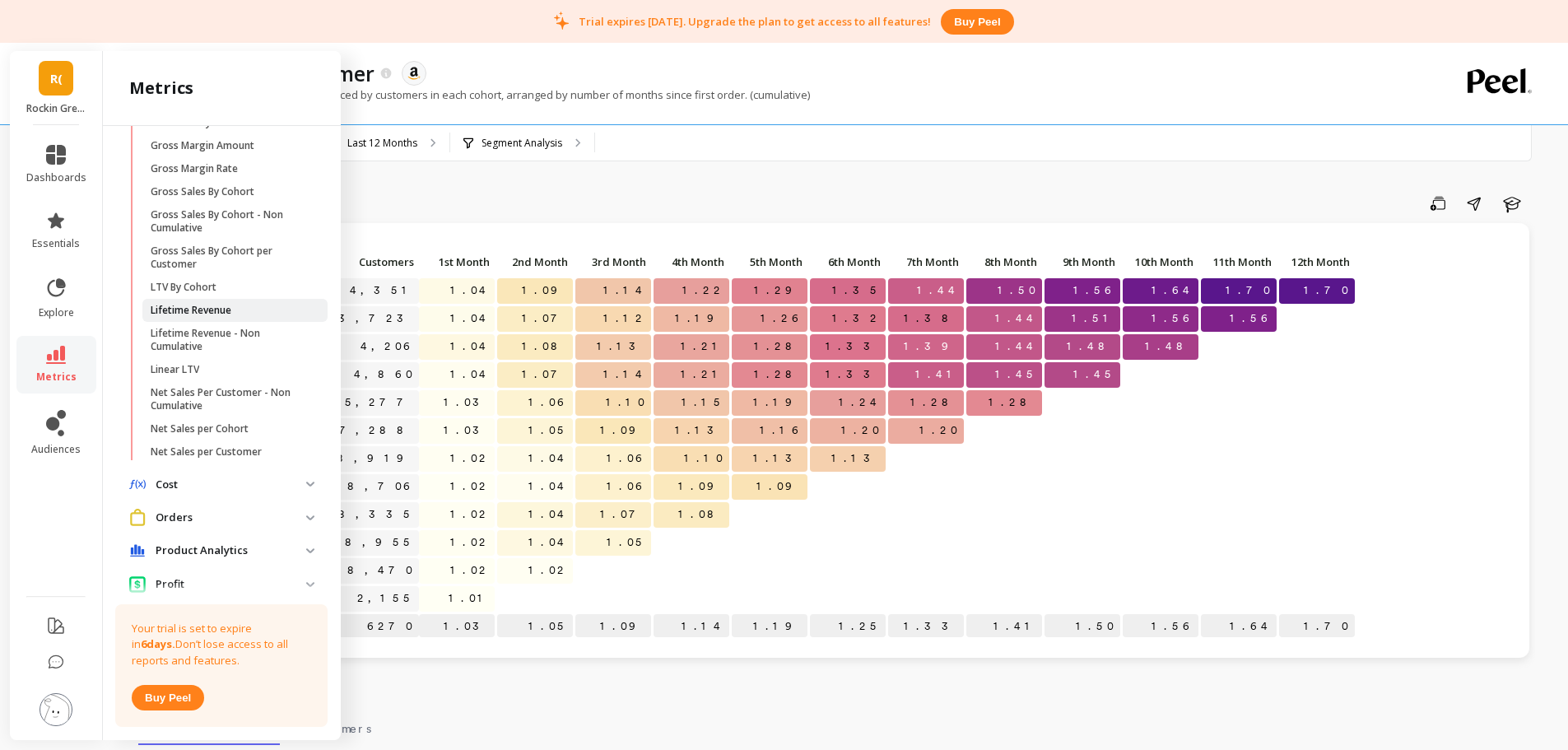
scroll to position [534, 0]
click at [237, 458] on p "Net Sales per Customer" at bounding box center [205, 452] width 111 height 14
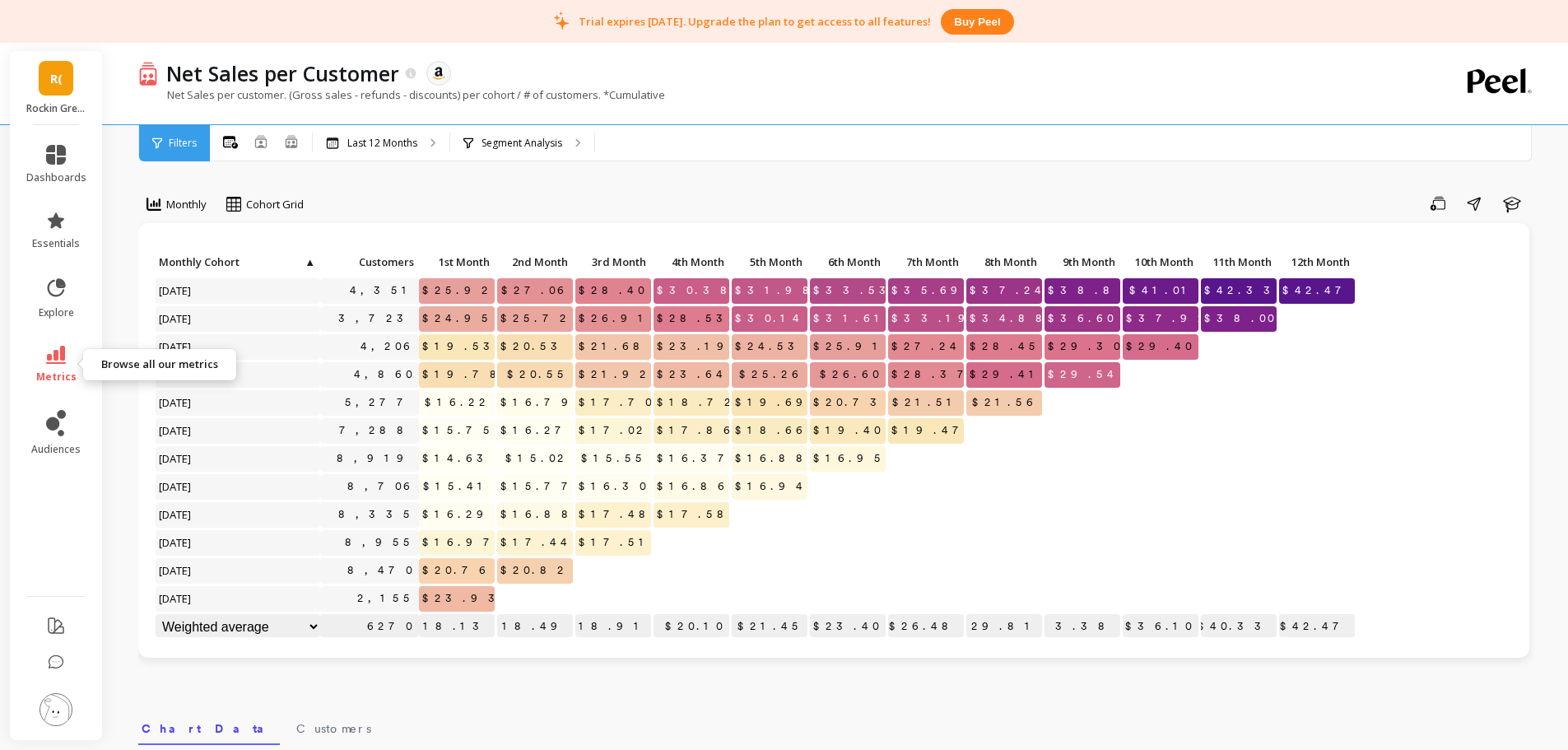
click at [59, 351] on icon at bounding box center [55, 354] width 20 height 18
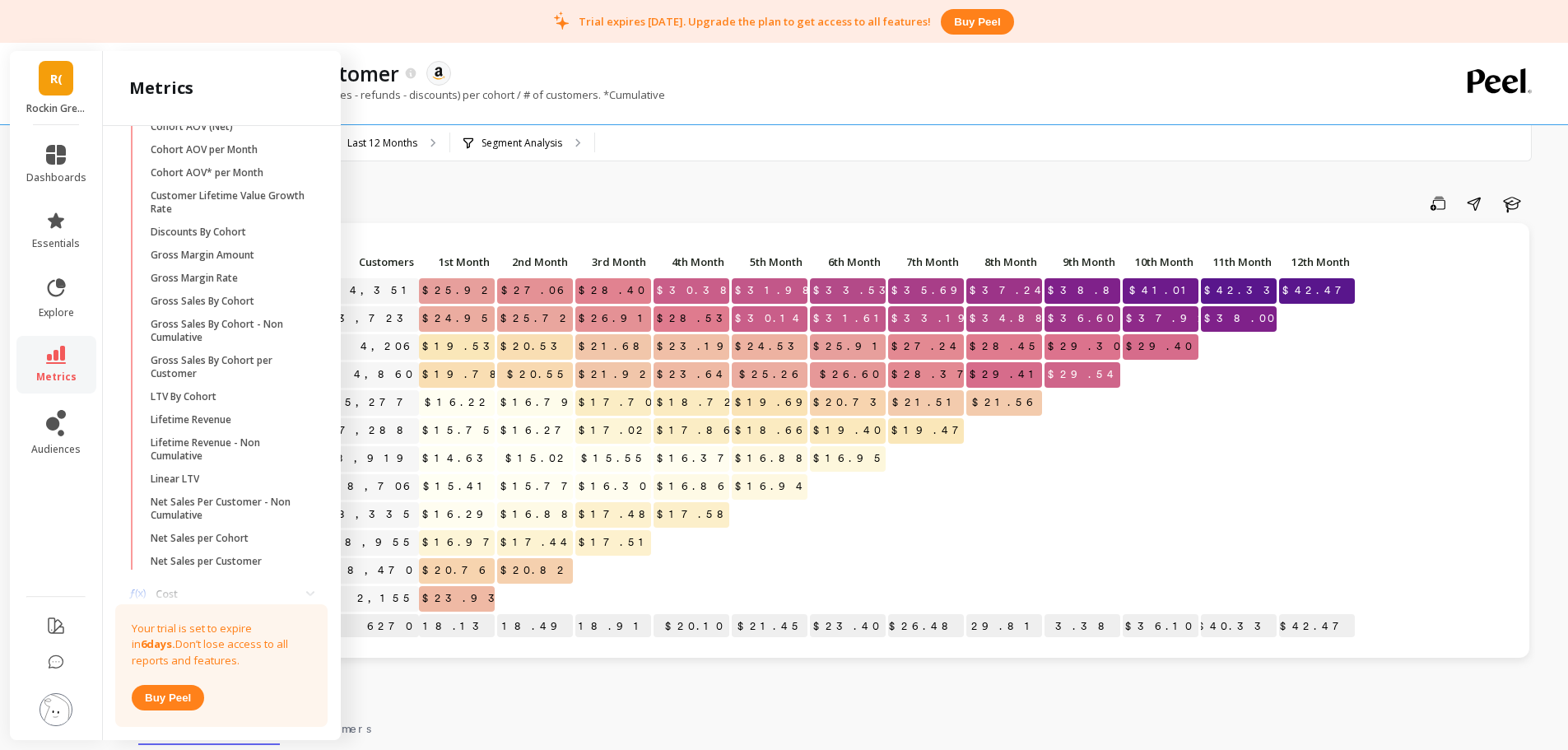
scroll to position [423, 0]
click at [211, 516] on p "Net Sales Per Customer - Non Cumulative" at bounding box center [228, 510] width 157 height 26
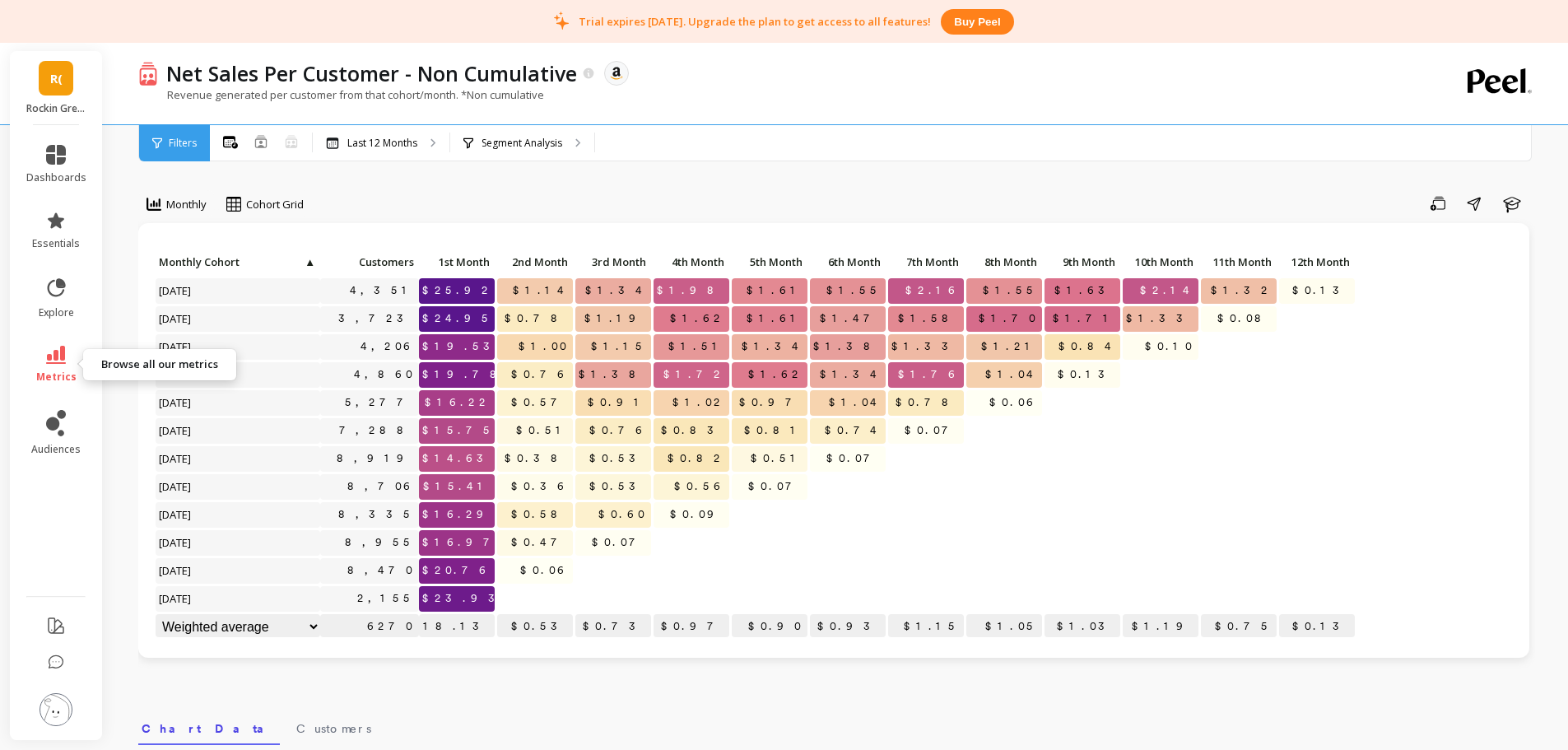
click at [59, 364] on icon at bounding box center [55, 354] width 20 height 18
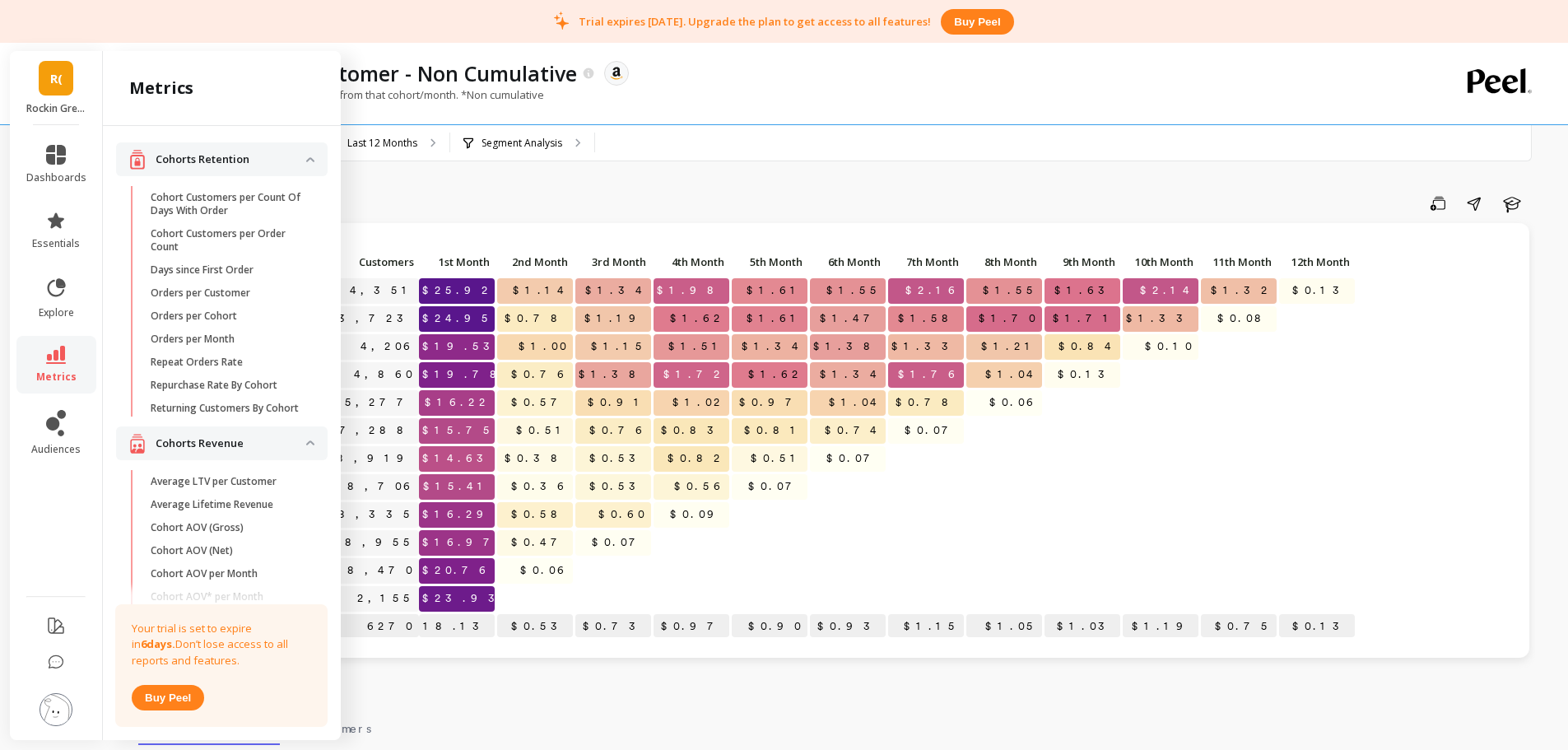
scroll to position [423, 0]
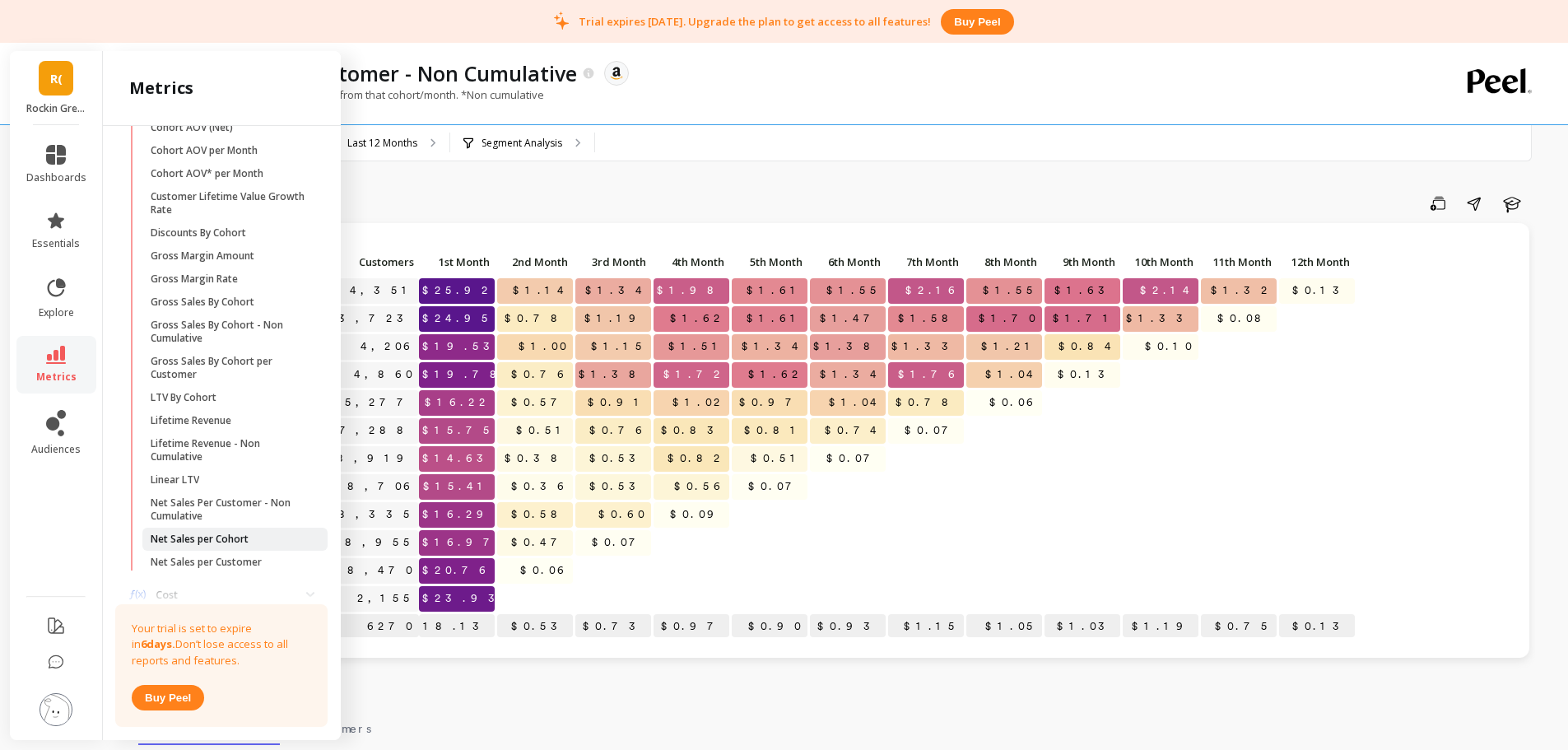
click at [173, 546] on p "Net Sales per Cohort" at bounding box center [199, 539] width 98 height 14
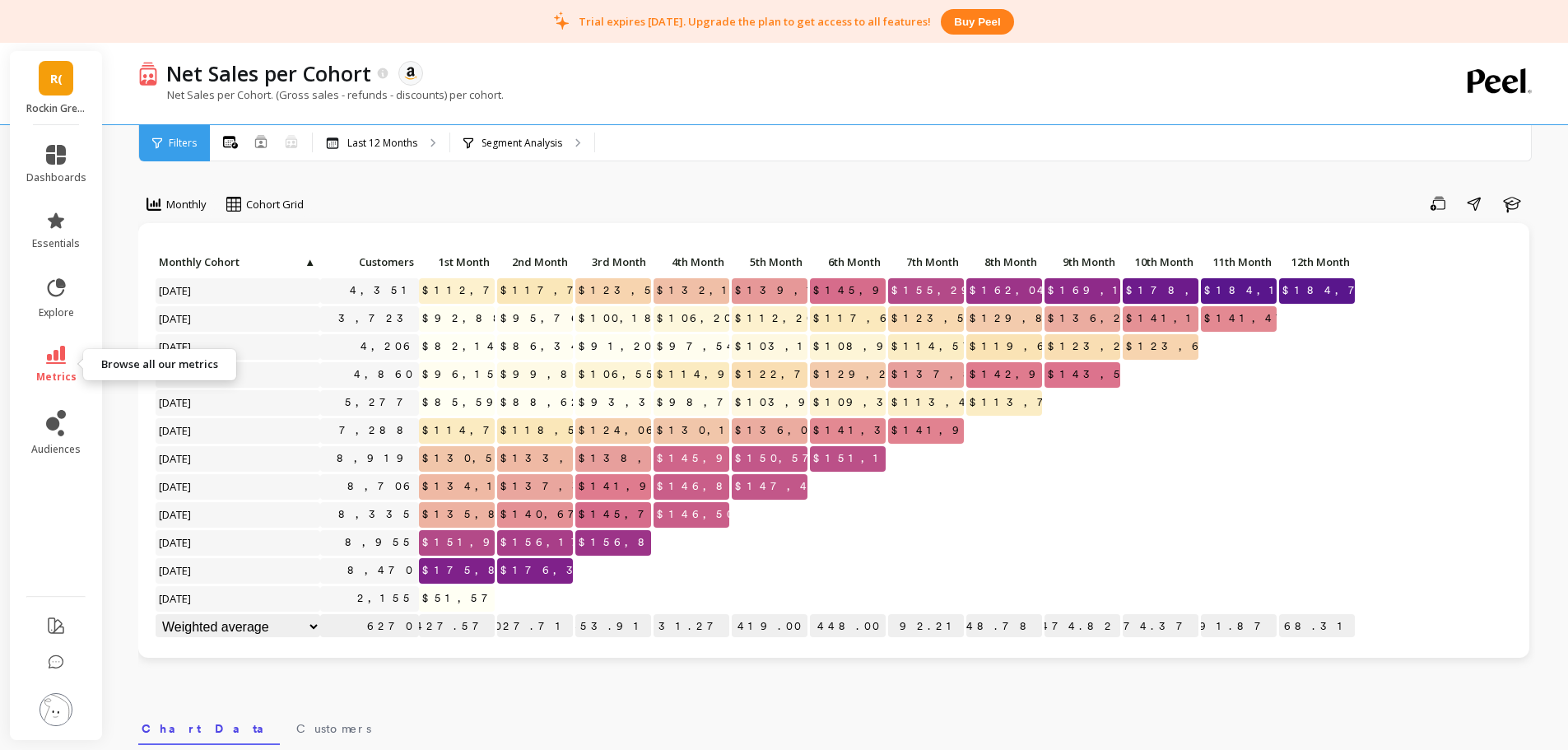
click at [76, 364] on link "metrics" at bounding box center [56, 364] width 60 height 38
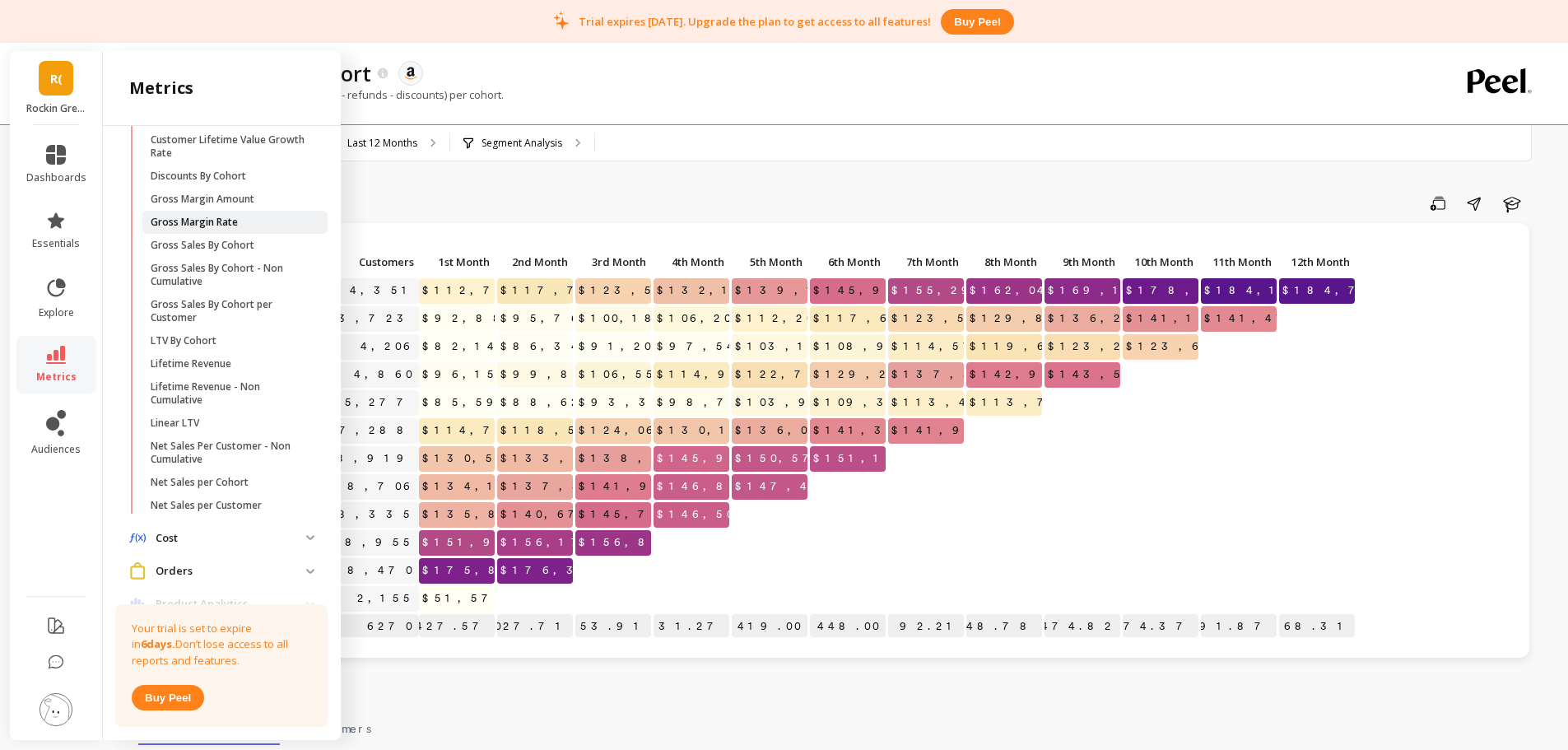
scroll to position [622, 0]
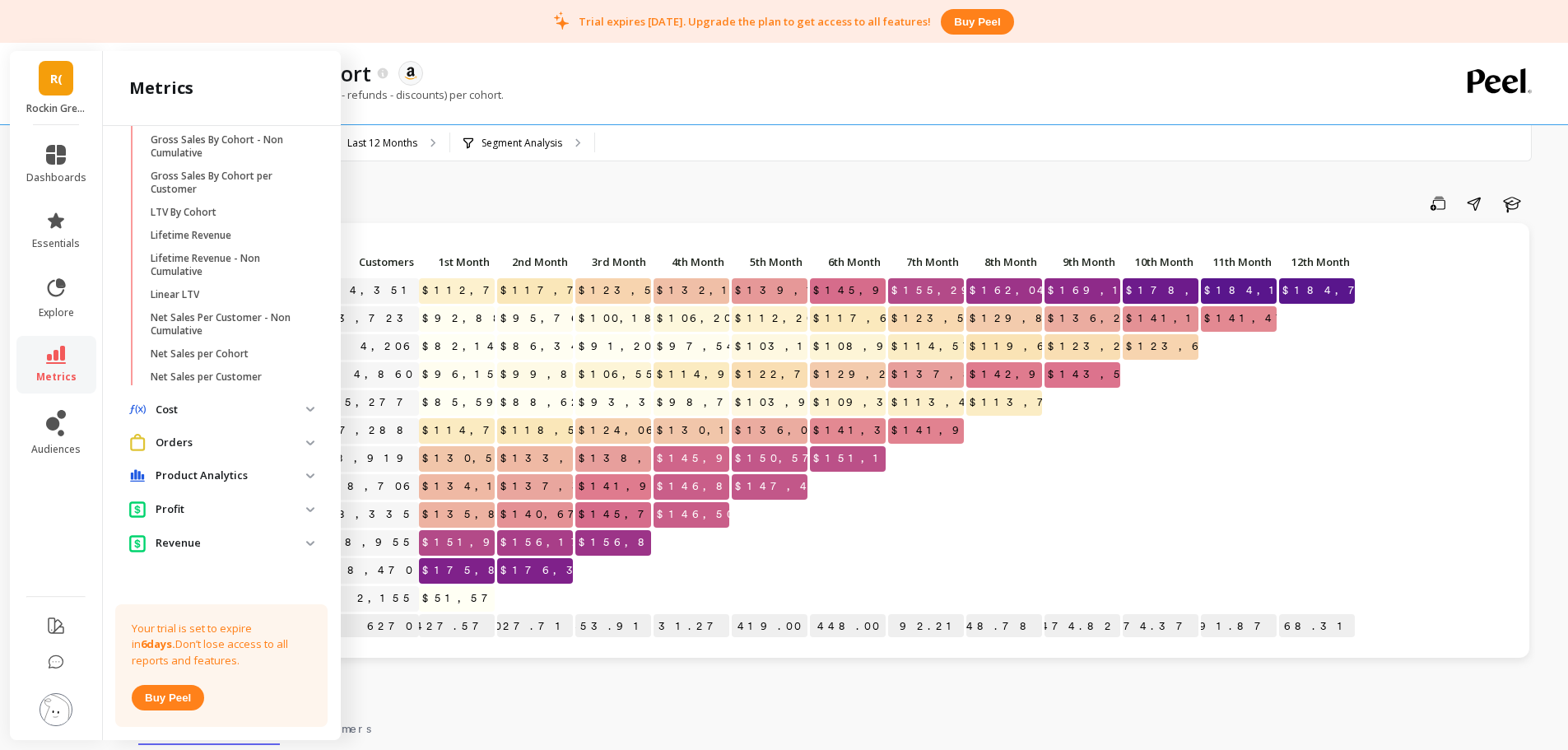
click at [248, 476] on p "Product Analytics" at bounding box center [230, 476] width 150 height 16
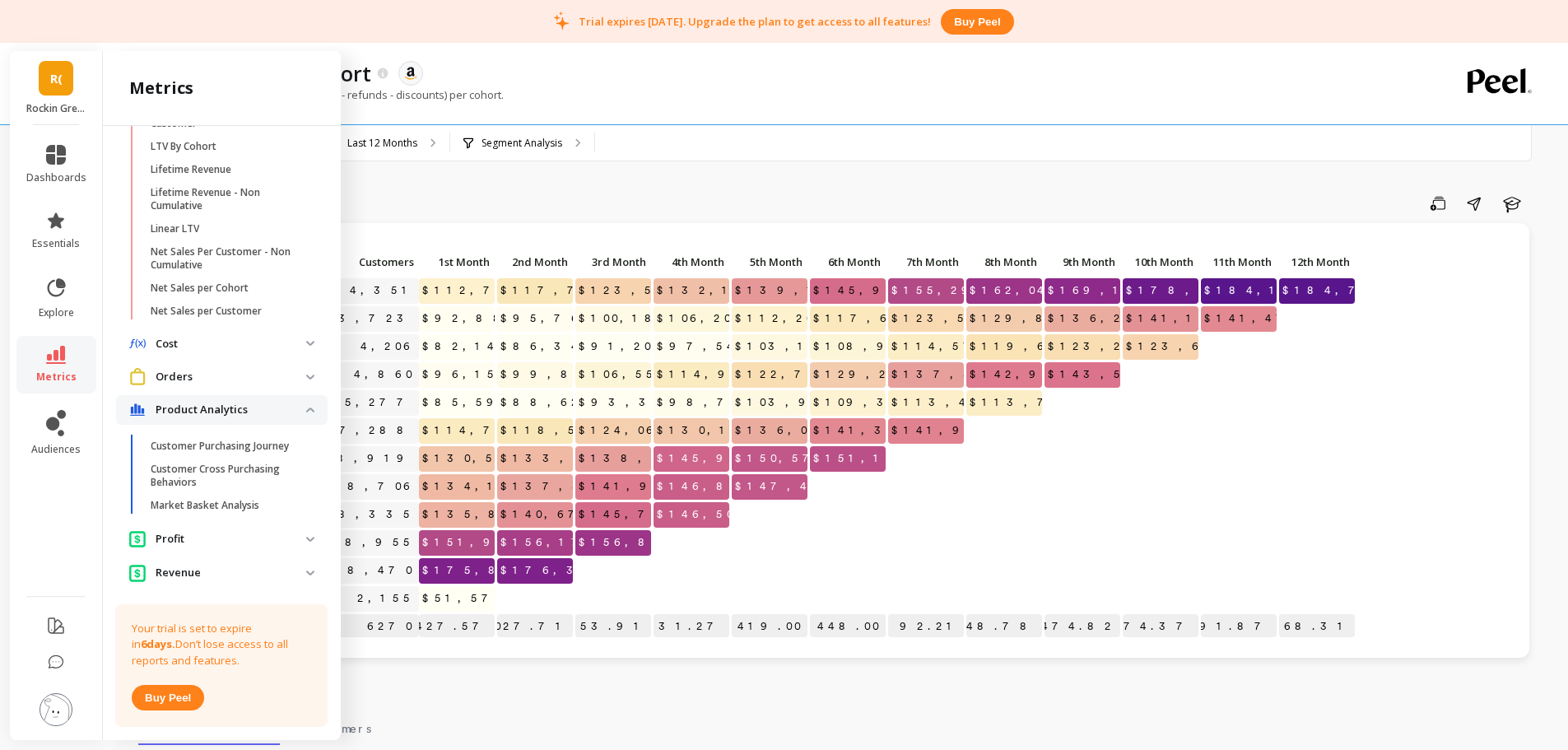
scroll to position [675, 0]
click at [267, 452] on p "Customer Purchasing Journey" at bounding box center [219, 446] width 138 height 14
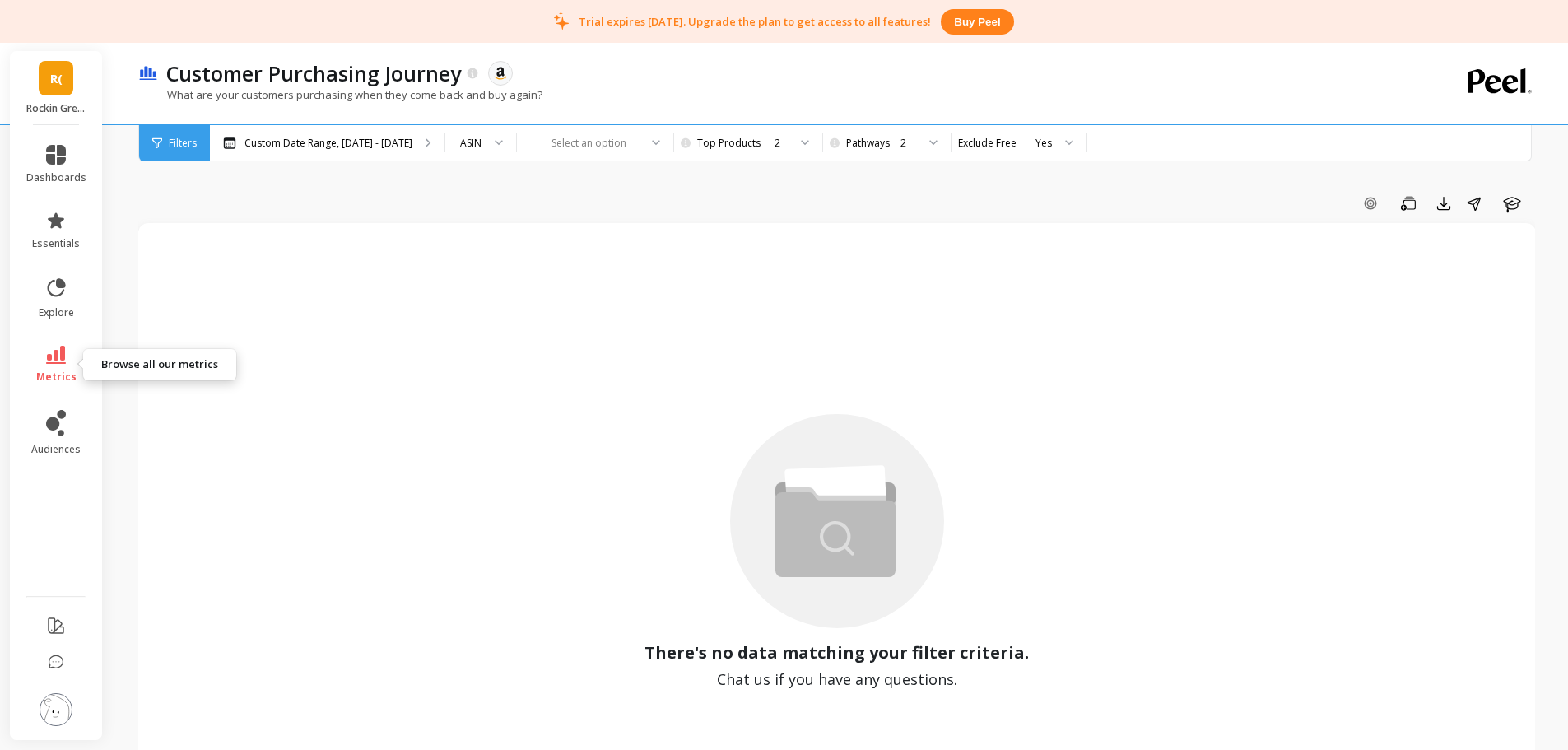
click at [55, 352] on icon at bounding box center [55, 354] width 20 height 18
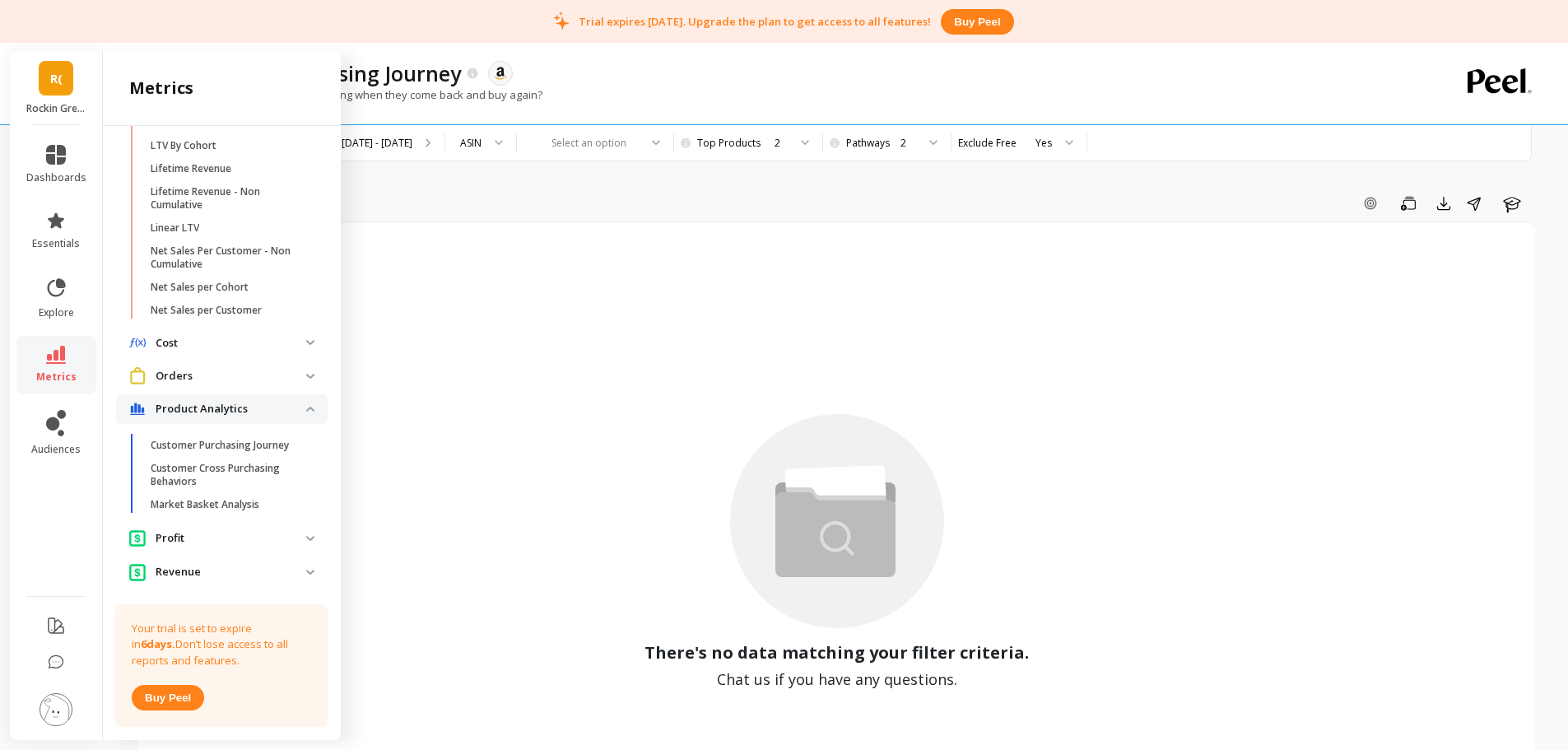
scroll to position [718, 0]
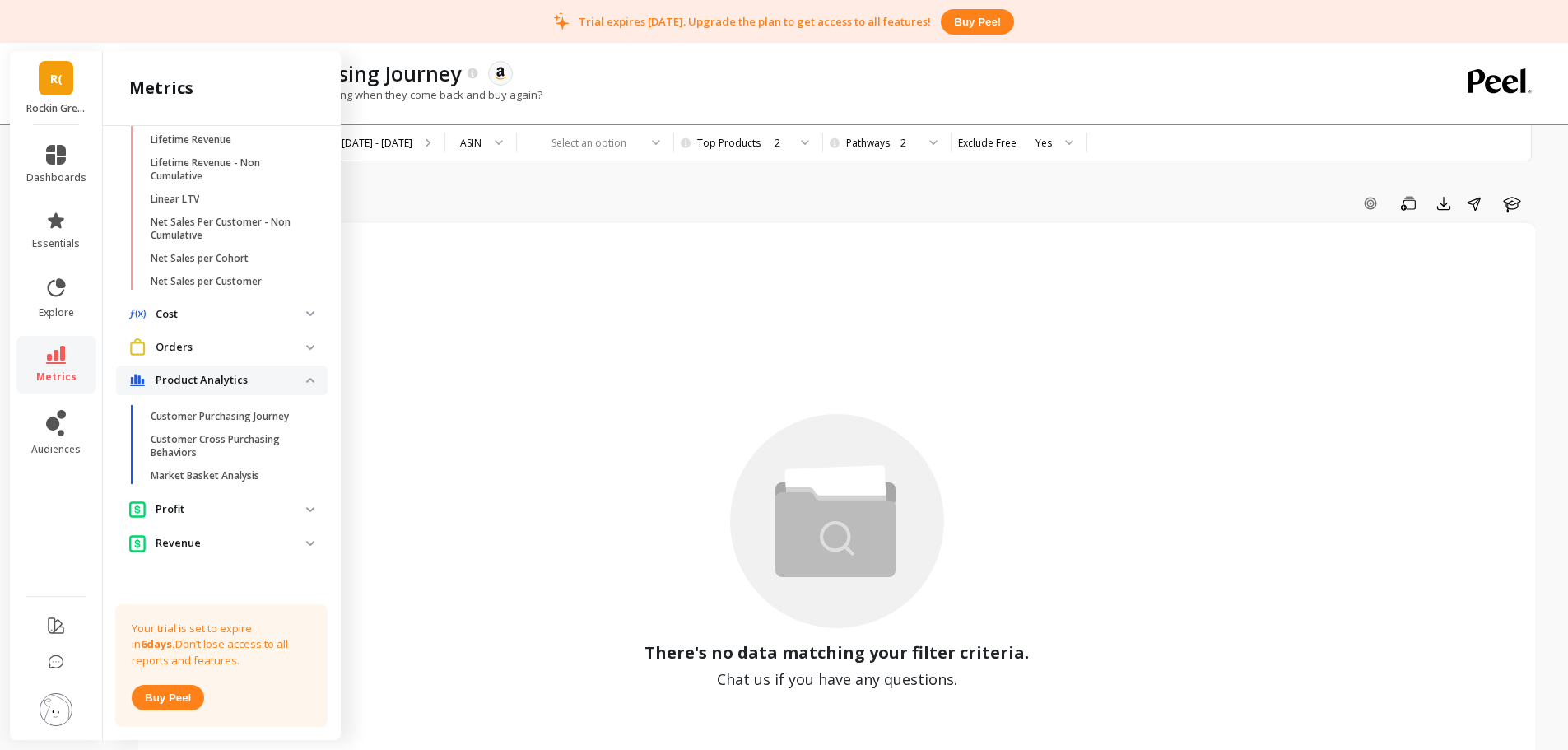
click at [212, 537] on p "Revenue" at bounding box center [230, 543] width 150 height 16
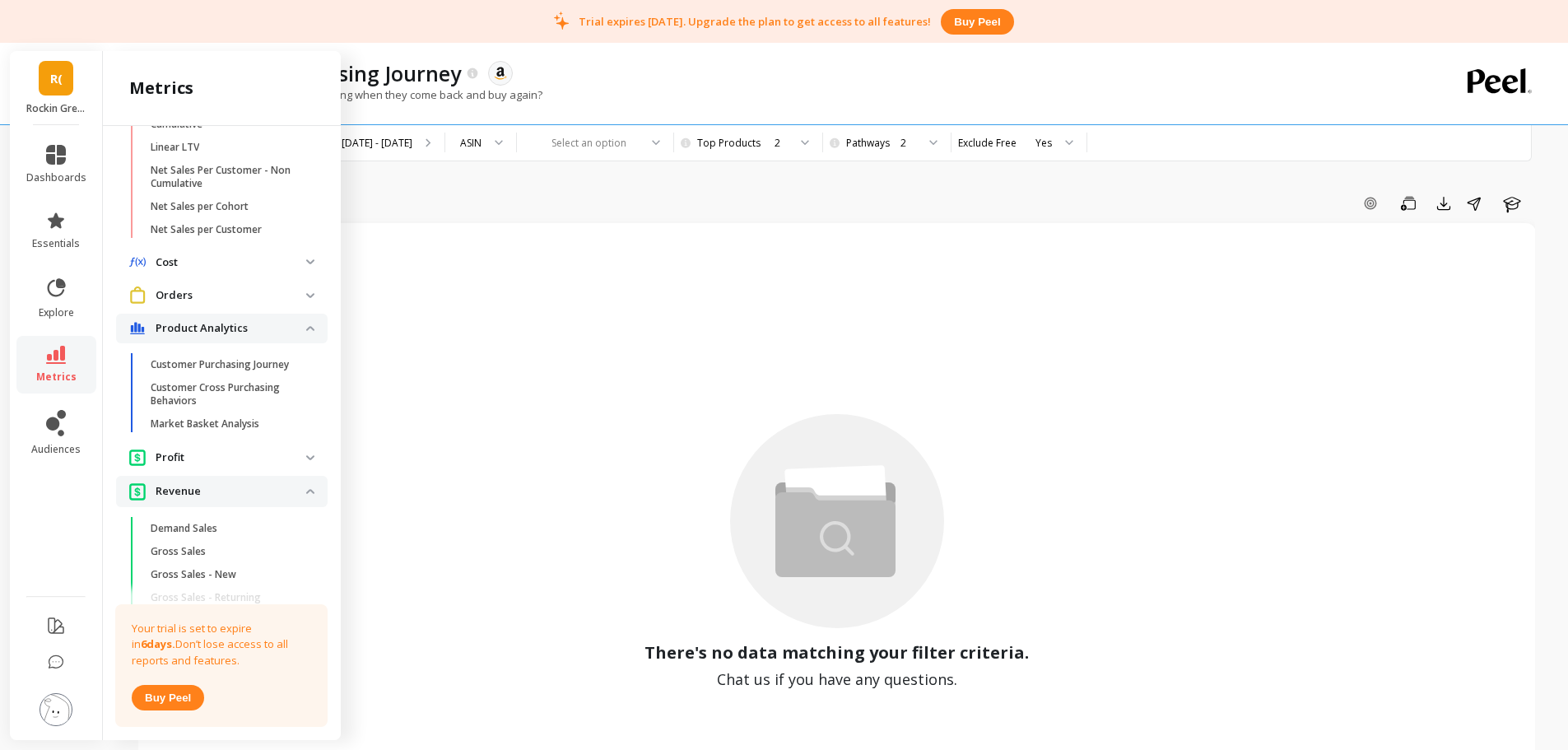
scroll to position [737, 0]
